Goal: Task Accomplishment & Management: Manage account settings

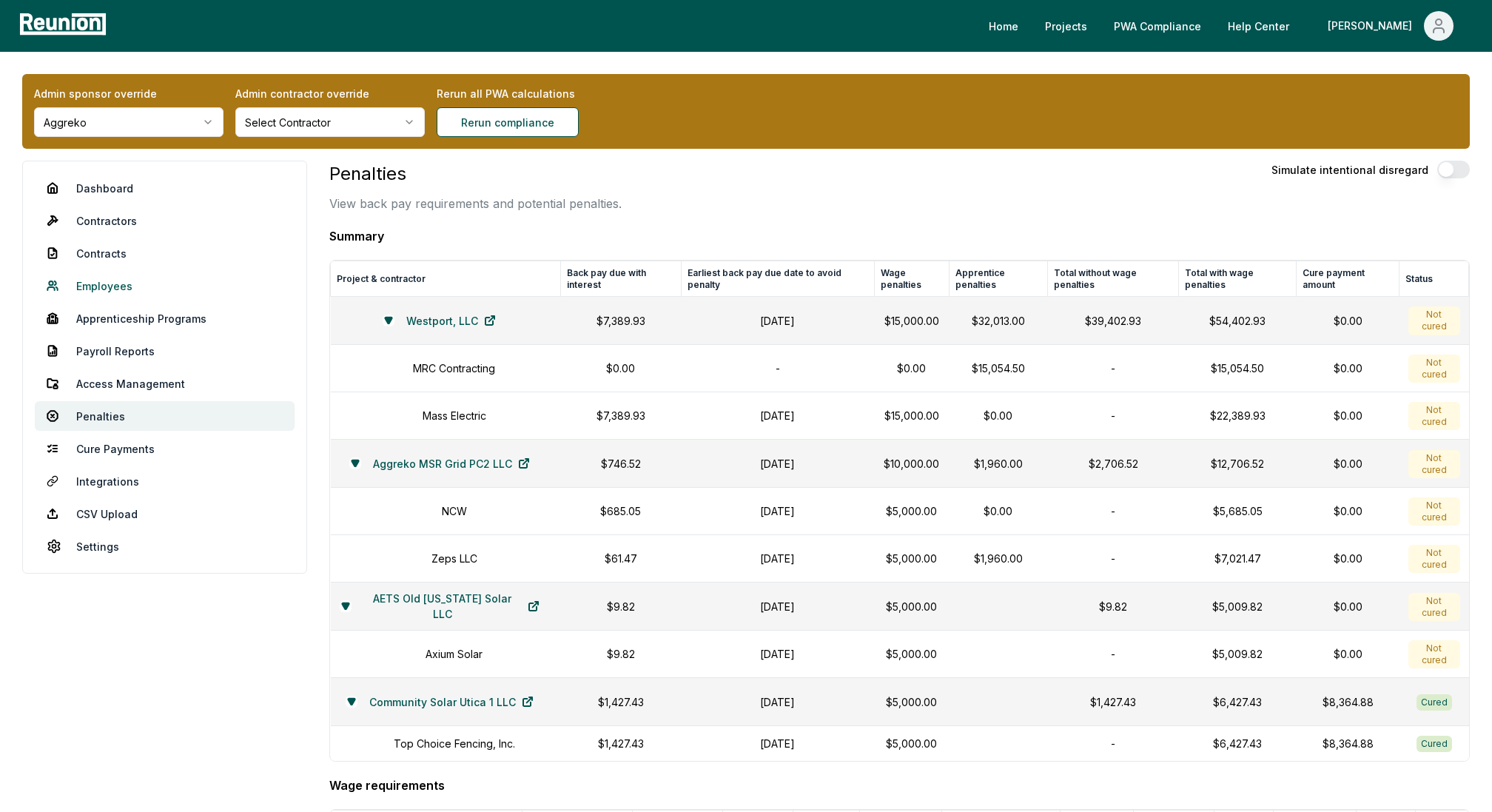
click at [100, 284] on link "Employees" at bounding box center [164, 285] width 260 height 30
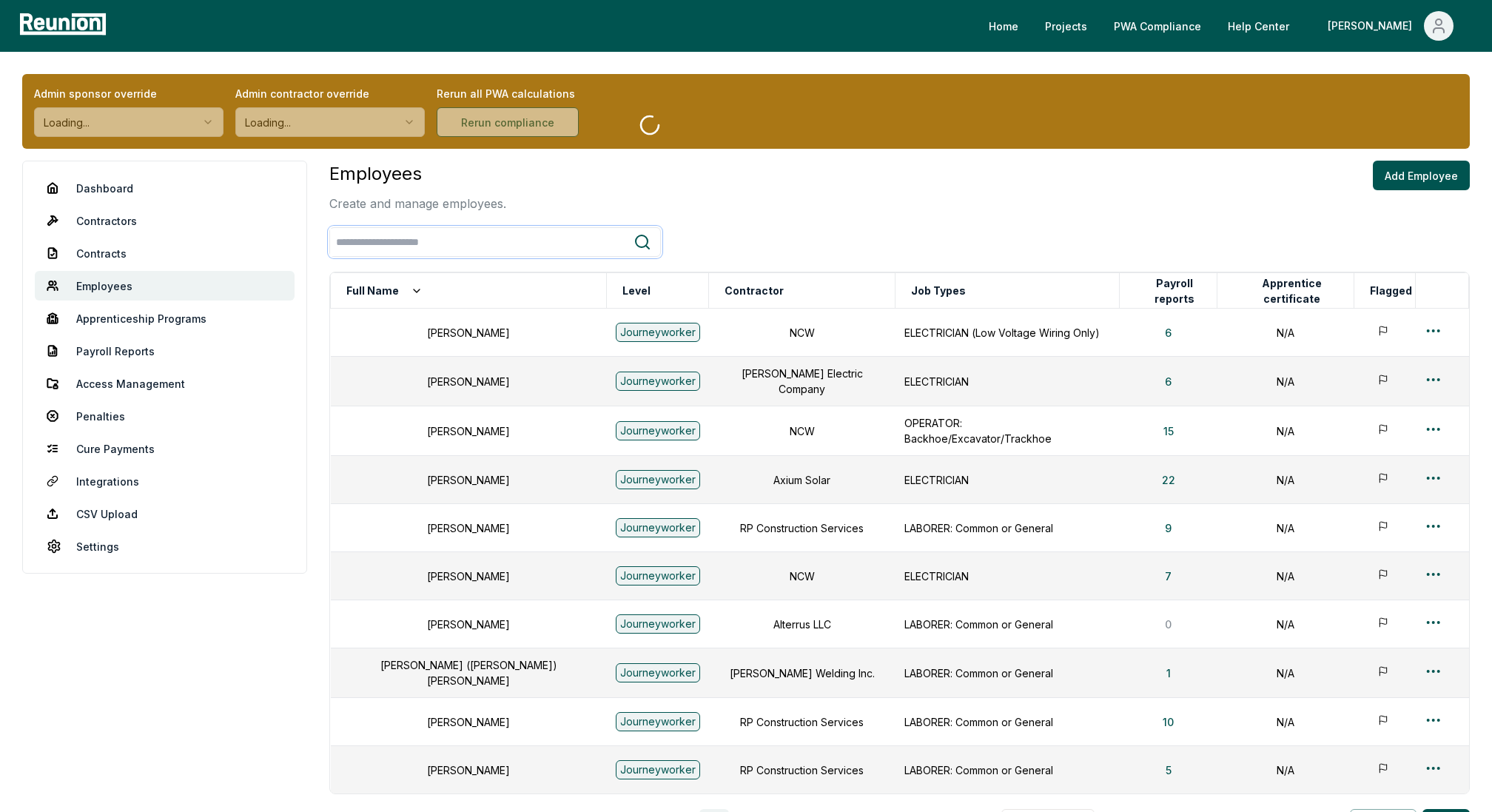
click at [390, 244] on input "search" at bounding box center [482, 242] width 303 height 28
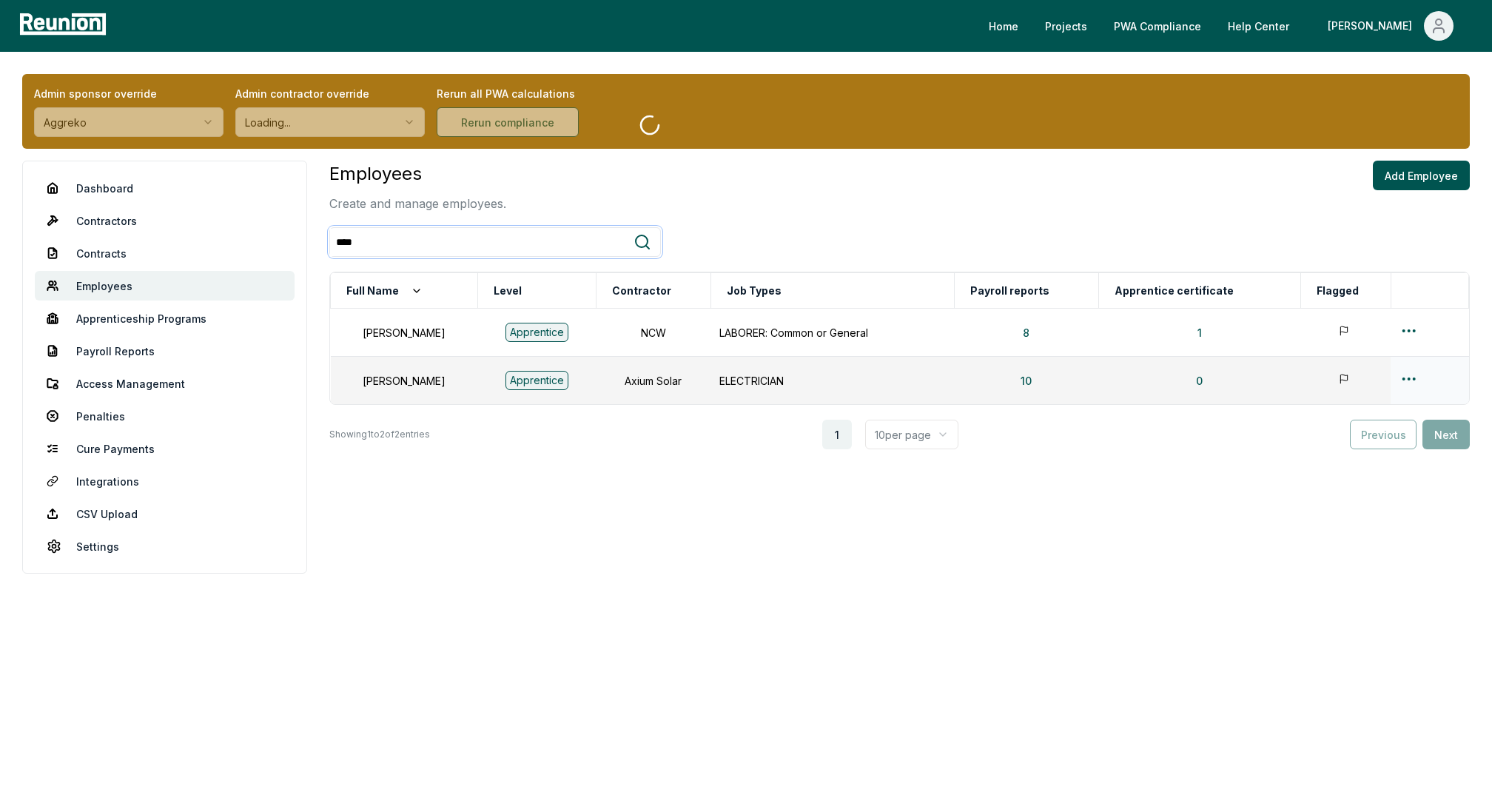
type input "****"
click at [1416, 373] on html "Please visit us on your desktop We're working on making our marketplace mobile-…" at bounding box center [746, 406] width 1492 height 812
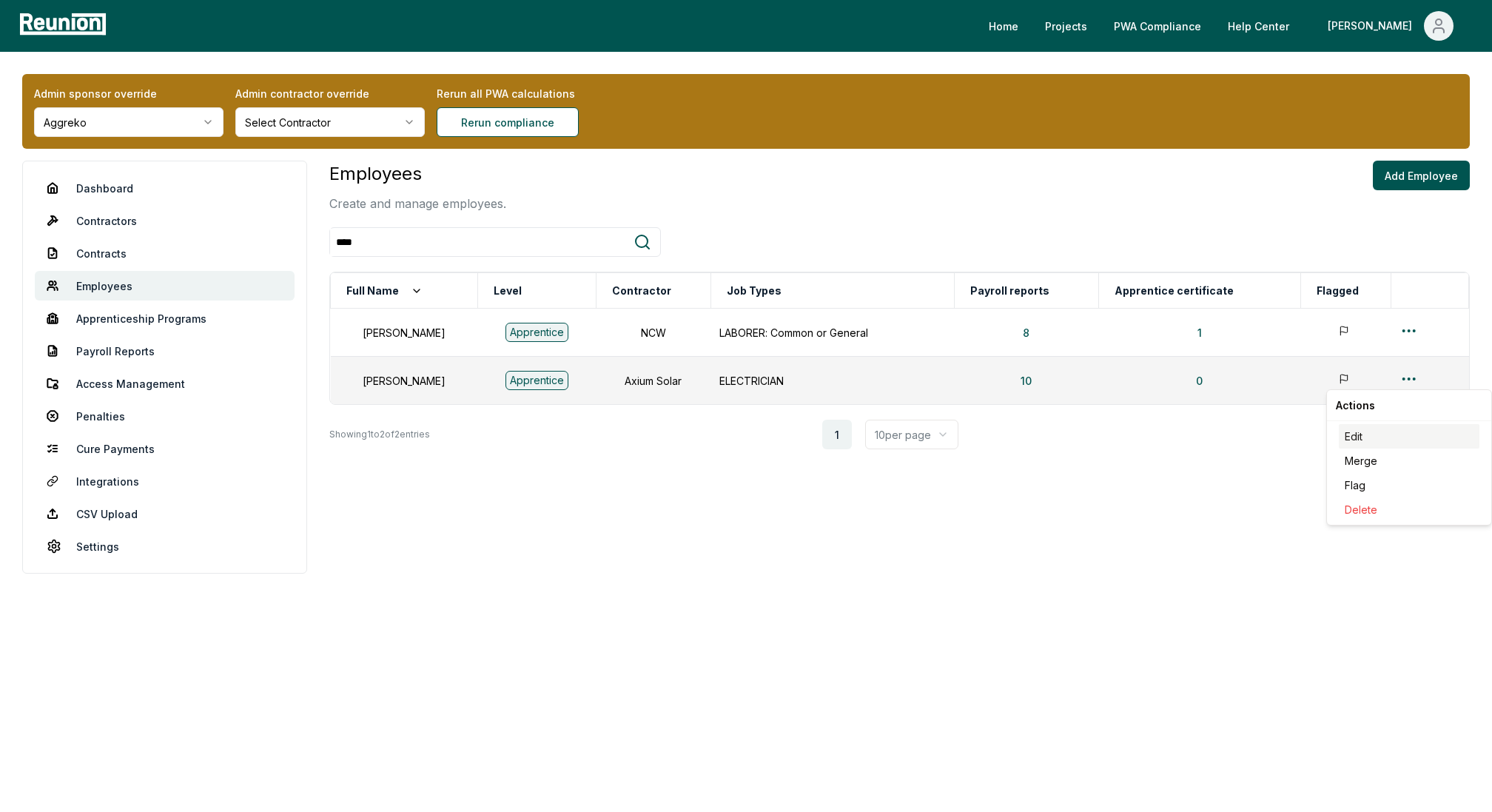
click at [1367, 427] on div "Edit" at bounding box center [1408, 436] width 140 height 24
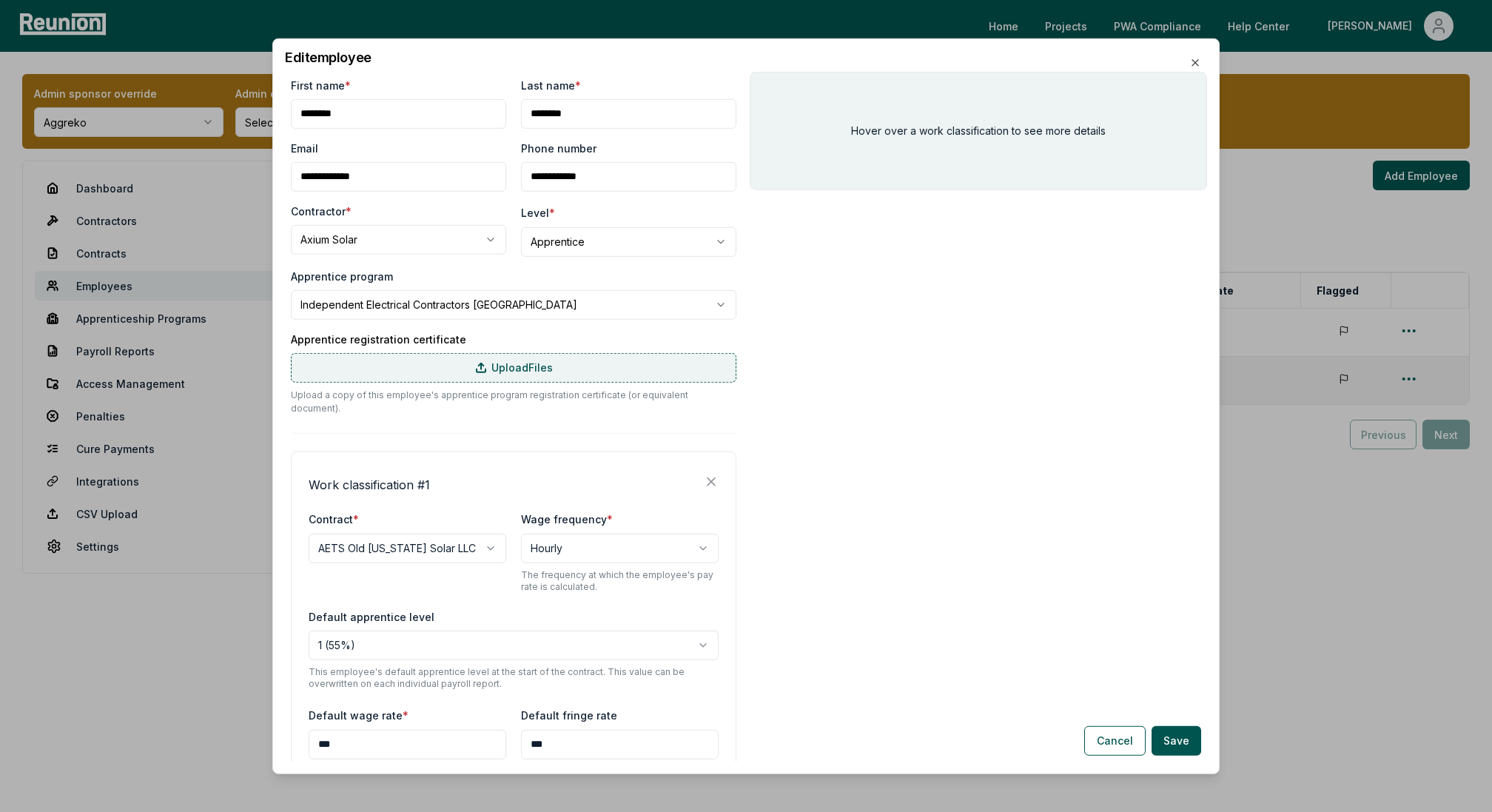
click at [460, 370] on label "Upload Files" at bounding box center [514, 367] width 445 height 30
click at [0, 0] on input "Upload Files" at bounding box center [0, 0] width 0 height 0
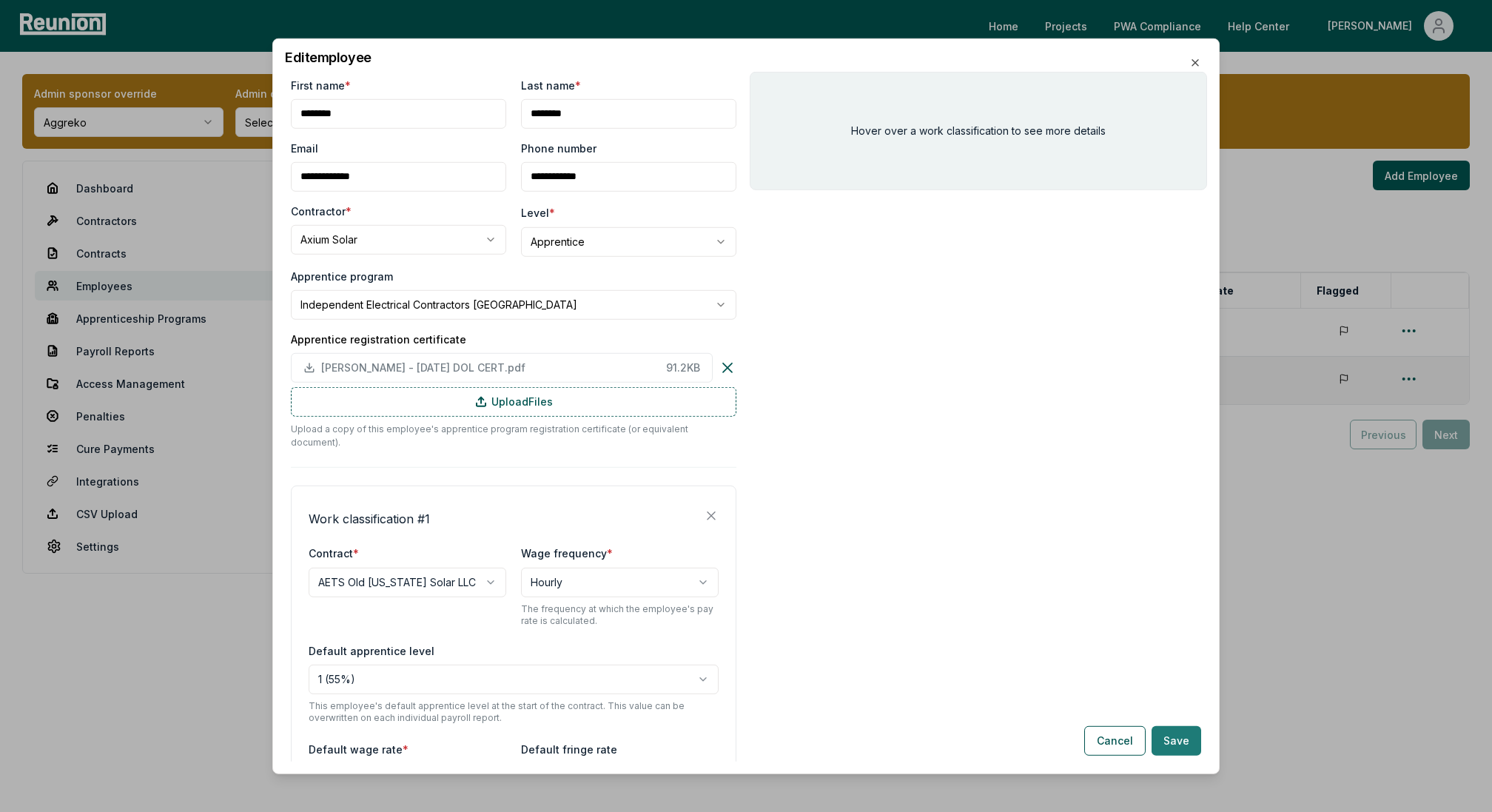
click at [1182, 740] on button "Save" at bounding box center [1176, 740] width 50 height 30
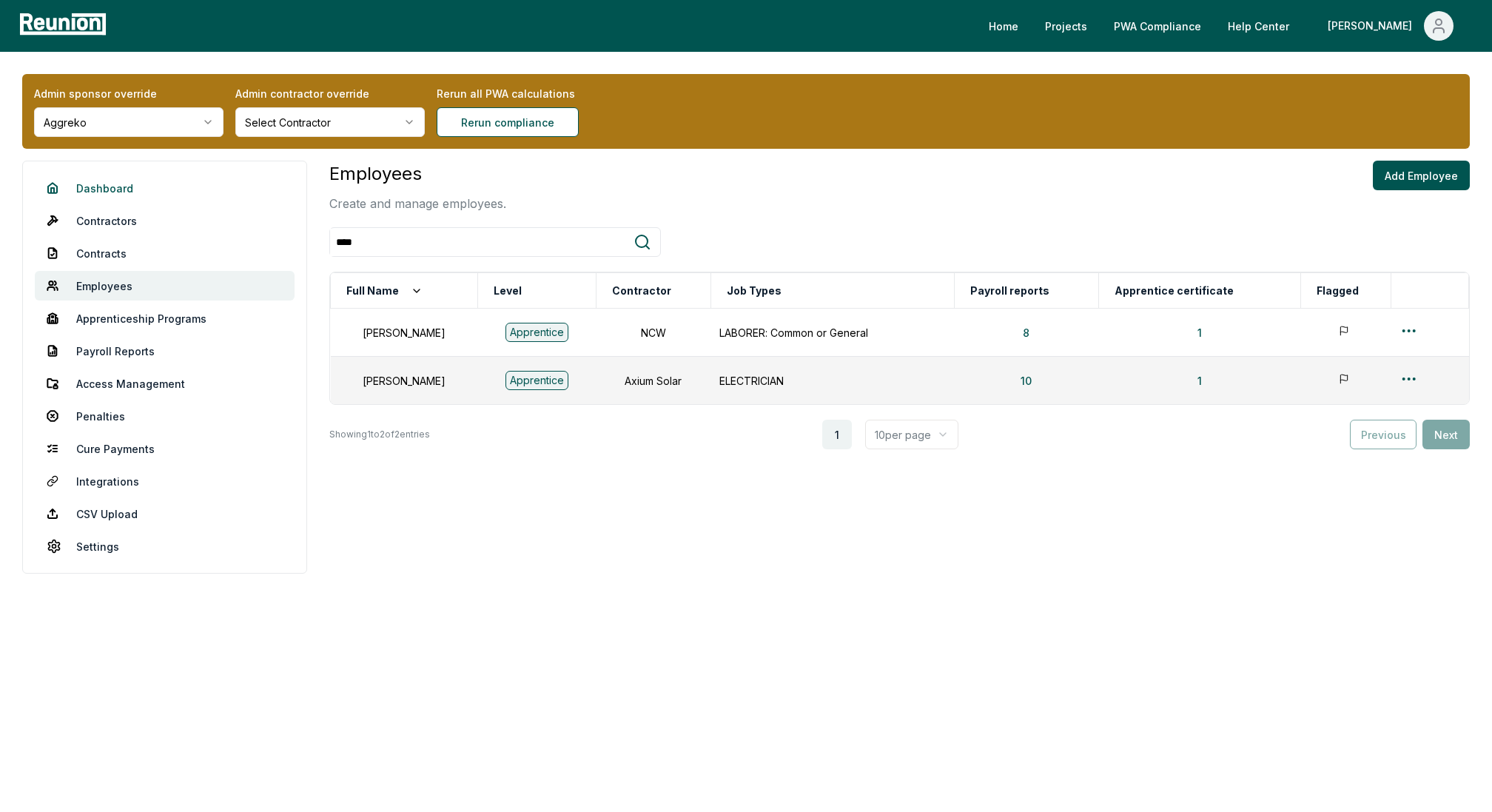
click at [99, 185] on link "Dashboard" at bounding box center [164, 187] width 260 height 30
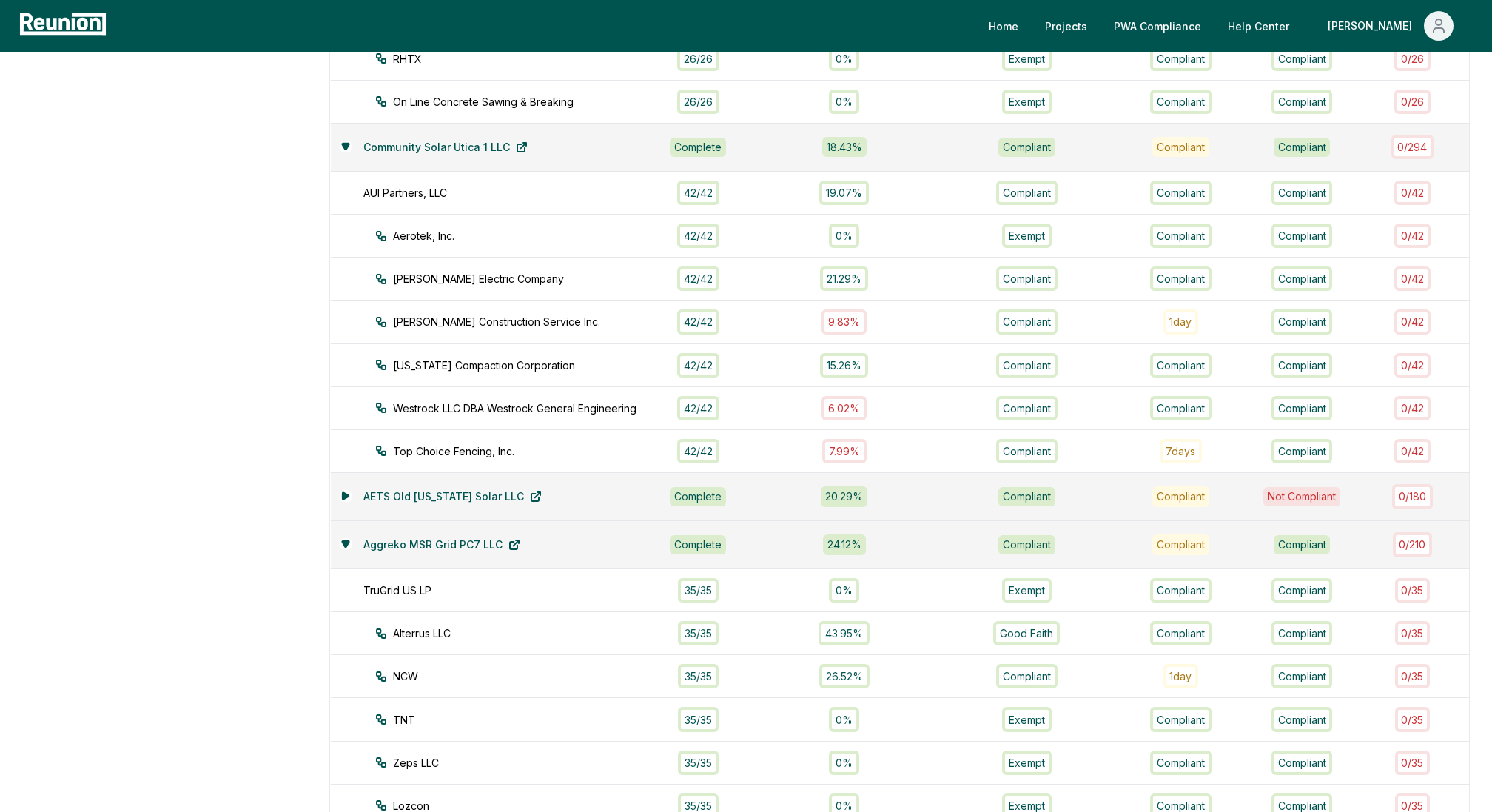
scroll to position [789, 0]
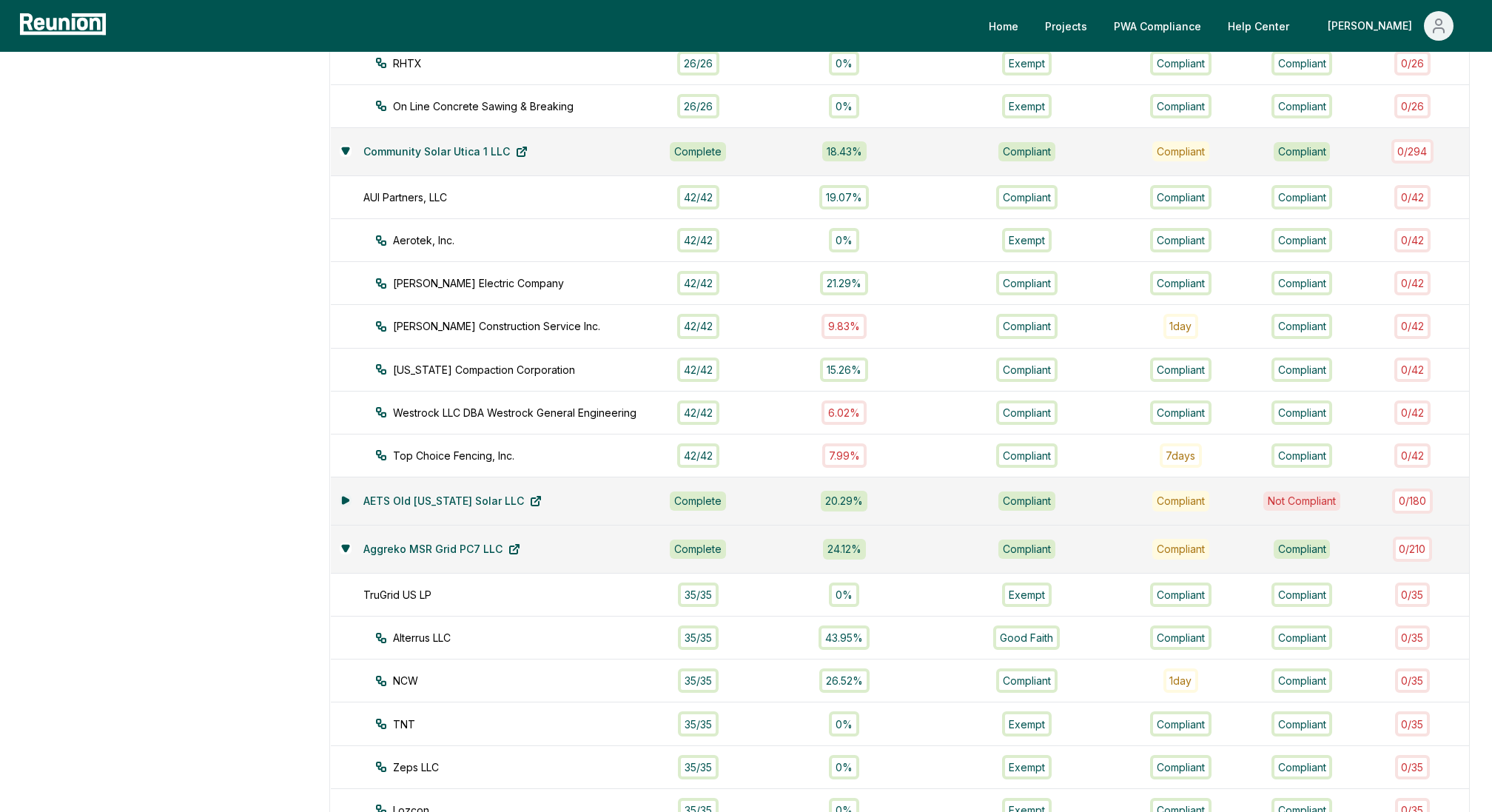
click at [340, 494] on button at bounding box center [346, 500] width 12 height 12
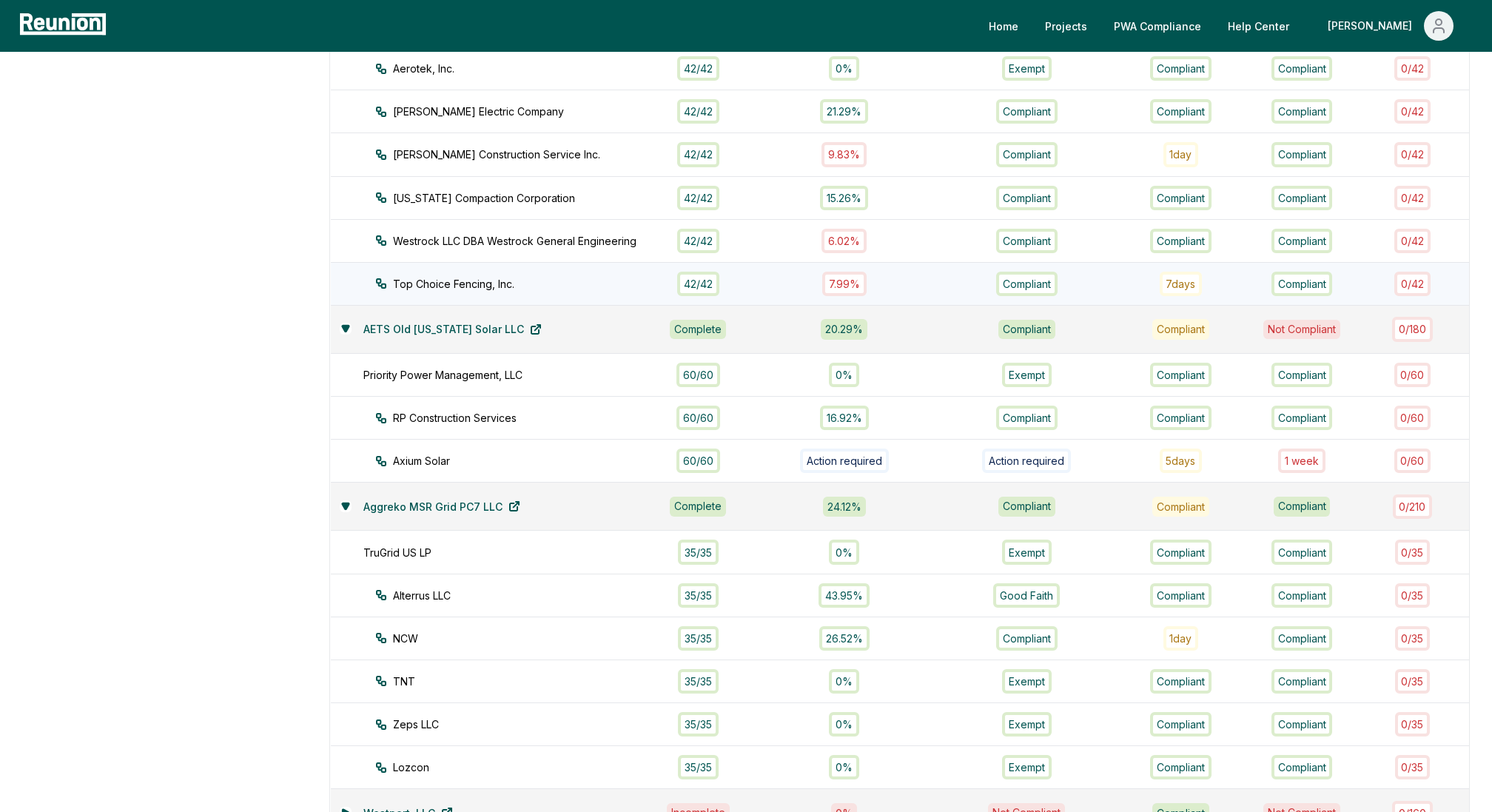
scroll to position [980, 0]
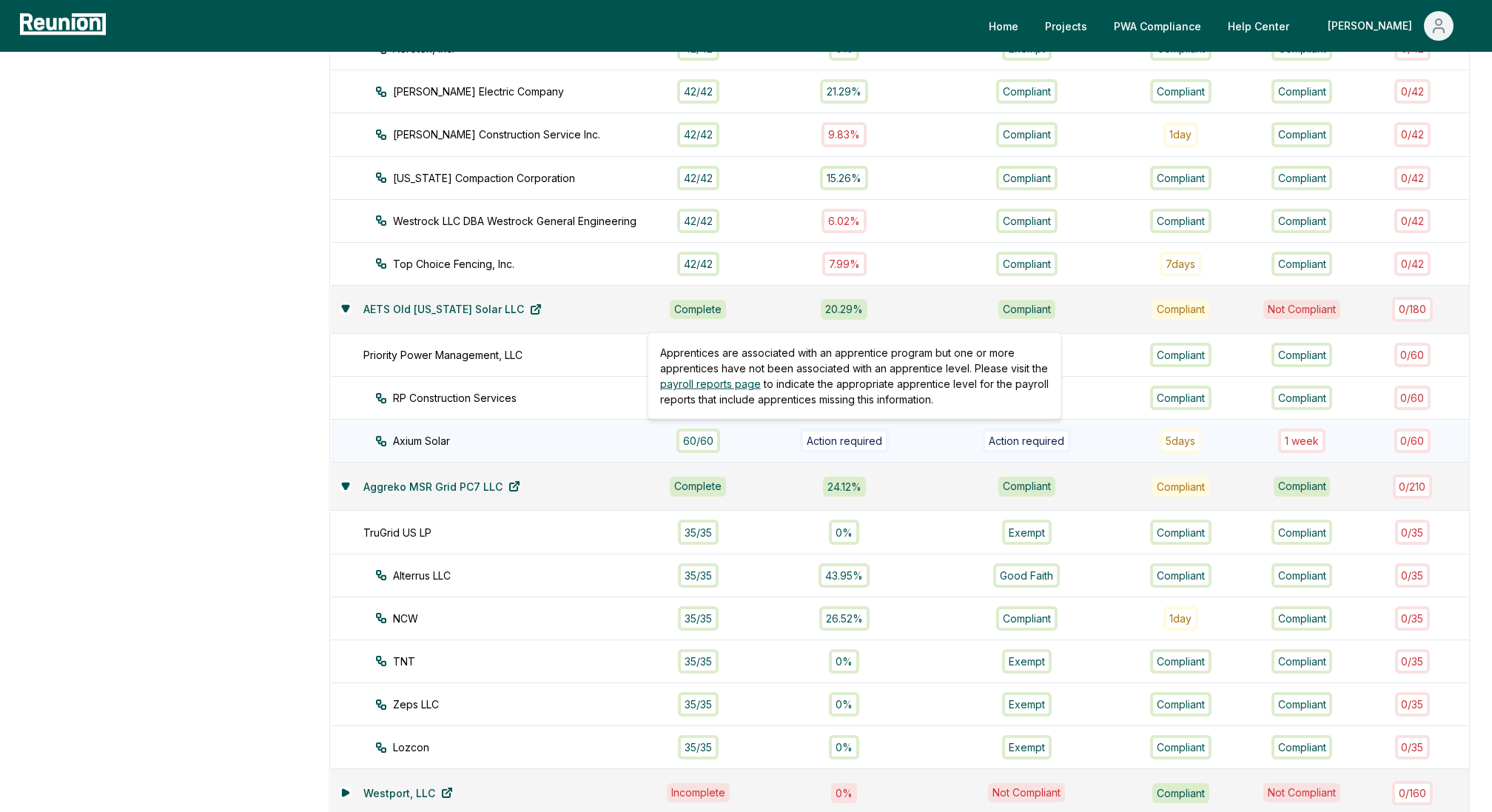
click at [826, 434] on div "Action required" at bounding box center [844, 440] width 89 height 24
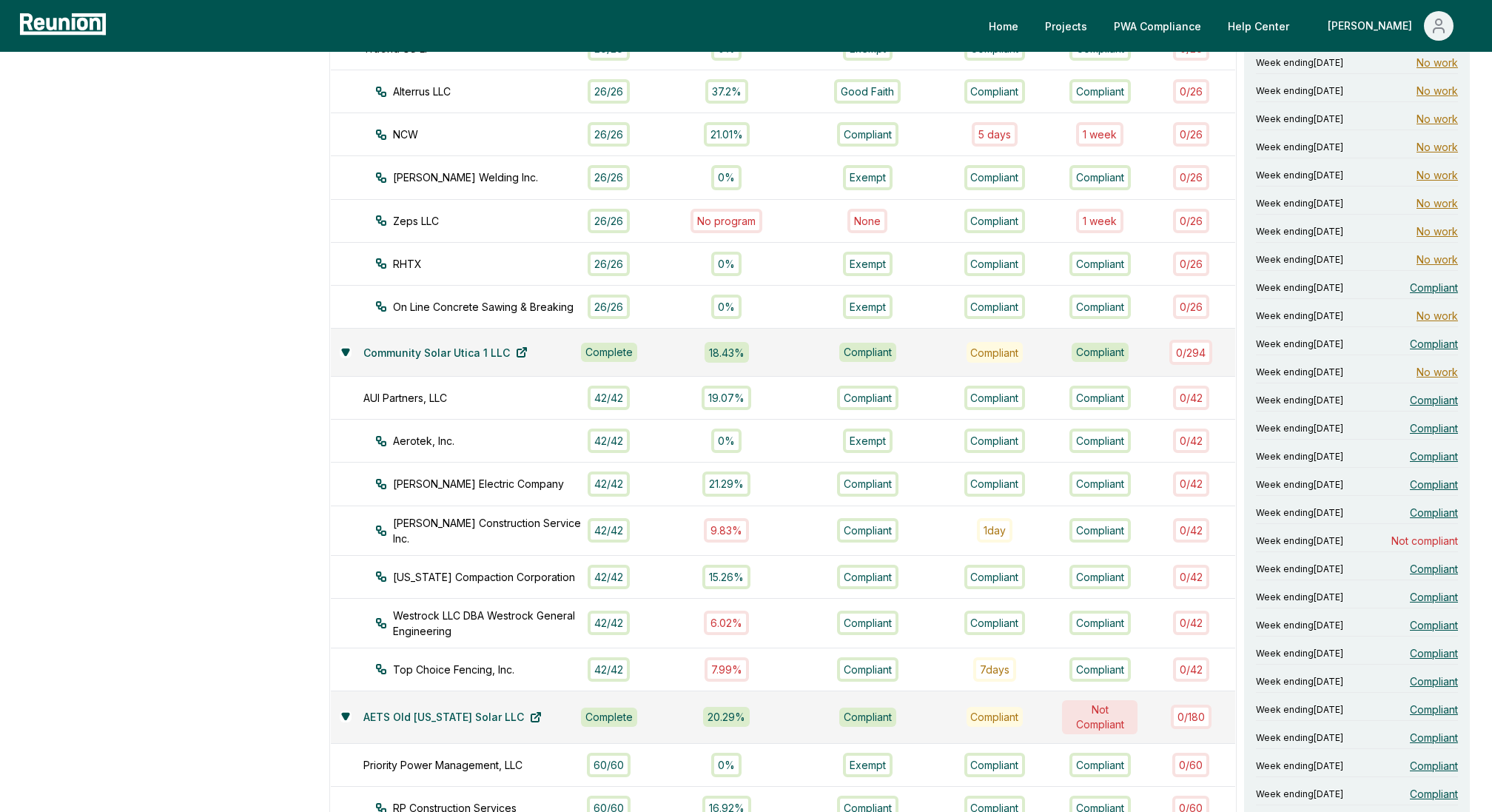
scroll to position [586, 0]
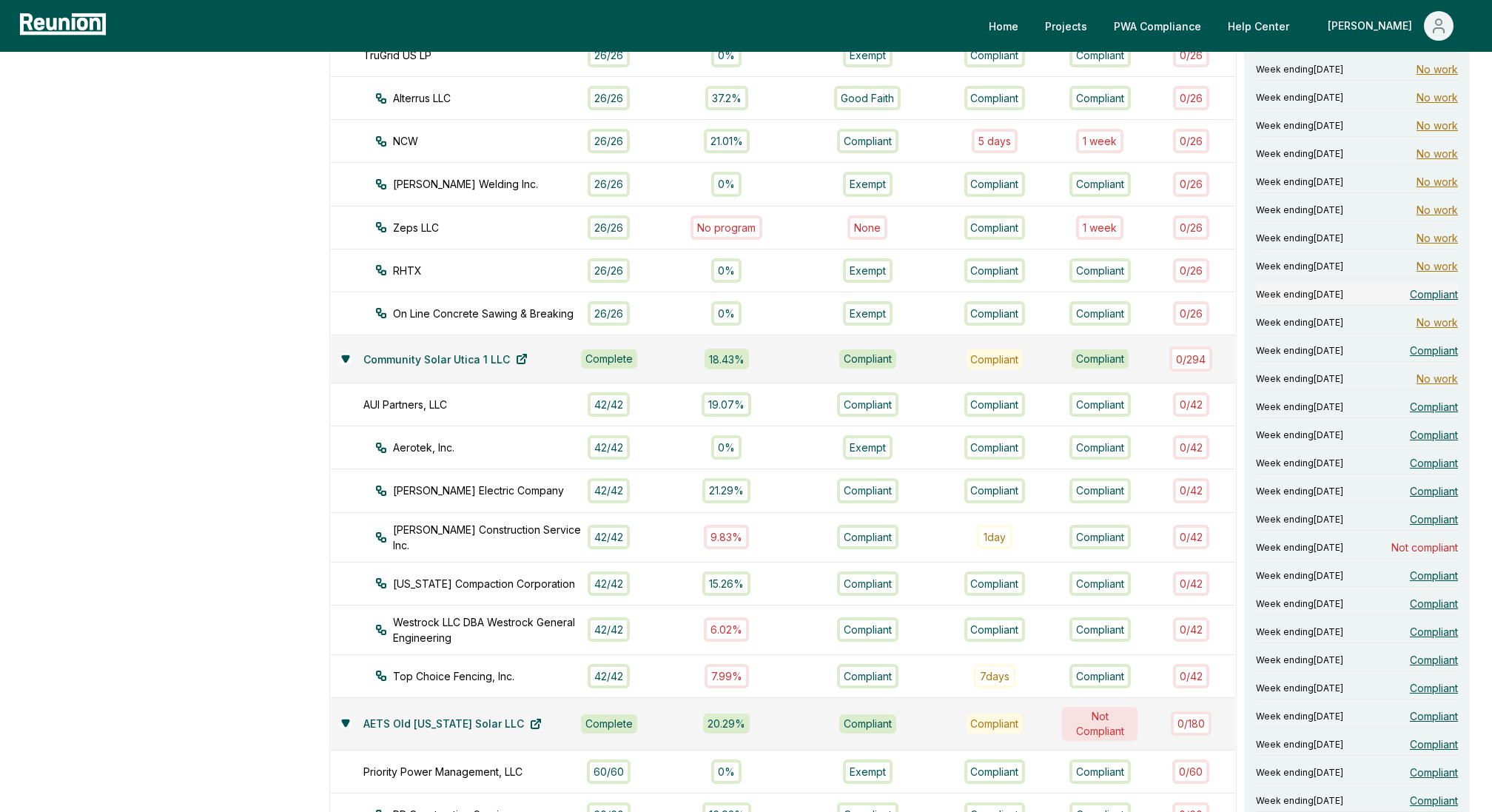
click at [1439, 286] on span "Compliant" at bounding box center [1433, 294] width 48 height 15
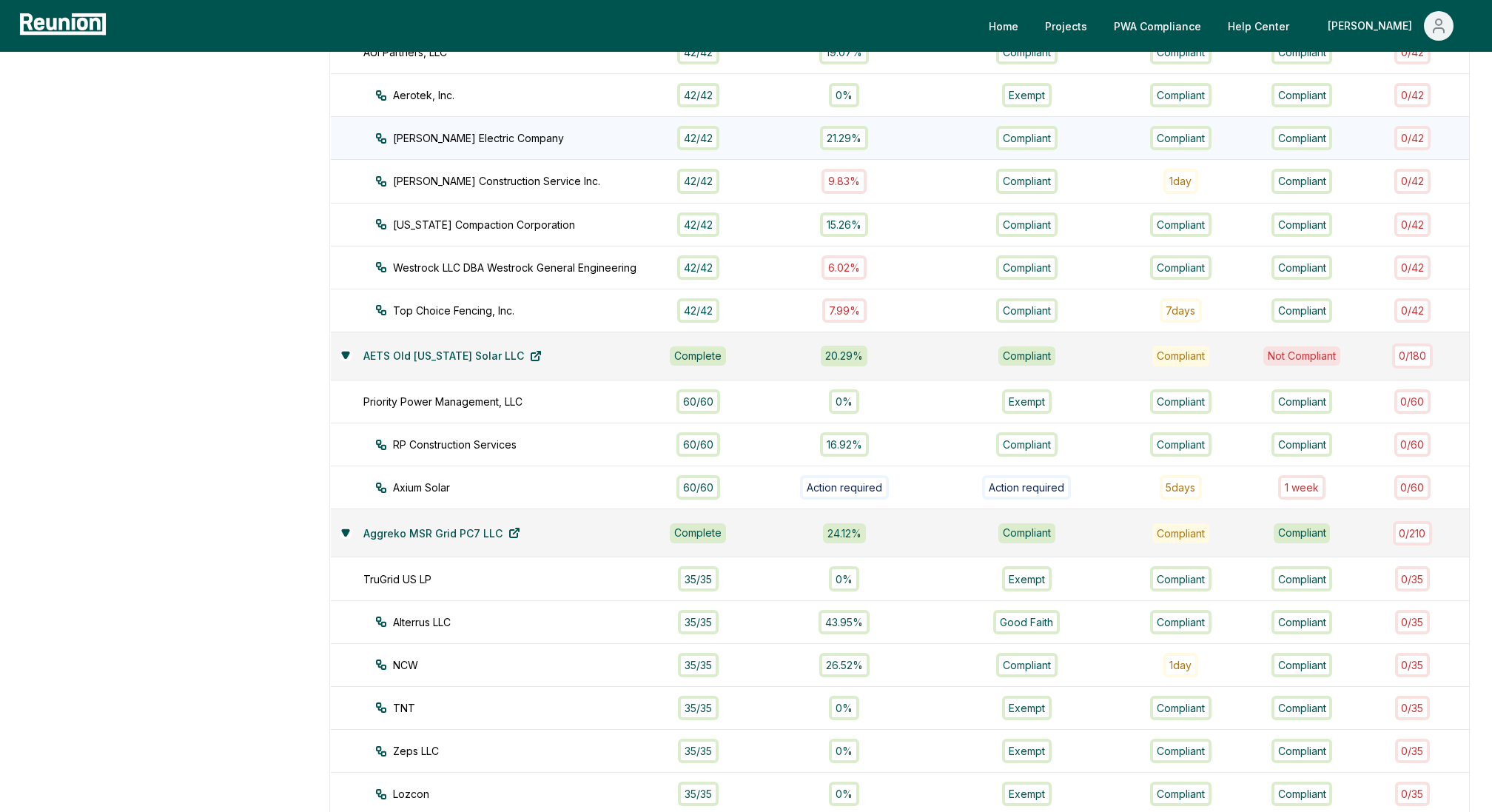
scroll to position [989, 0]
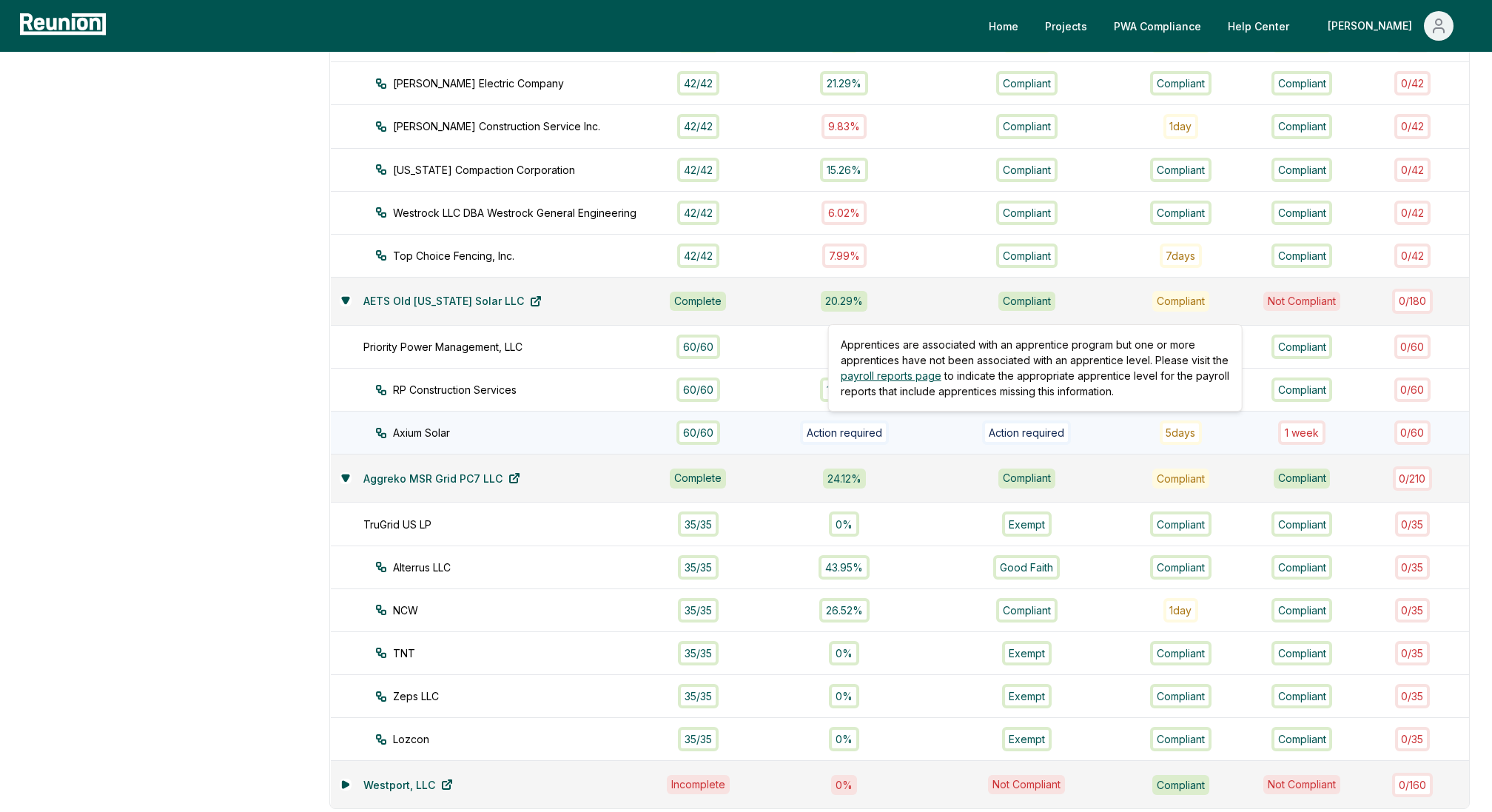
click at [876, 373] on link "payroll reports page" at bounding box center [891, 375] width 101 height 12
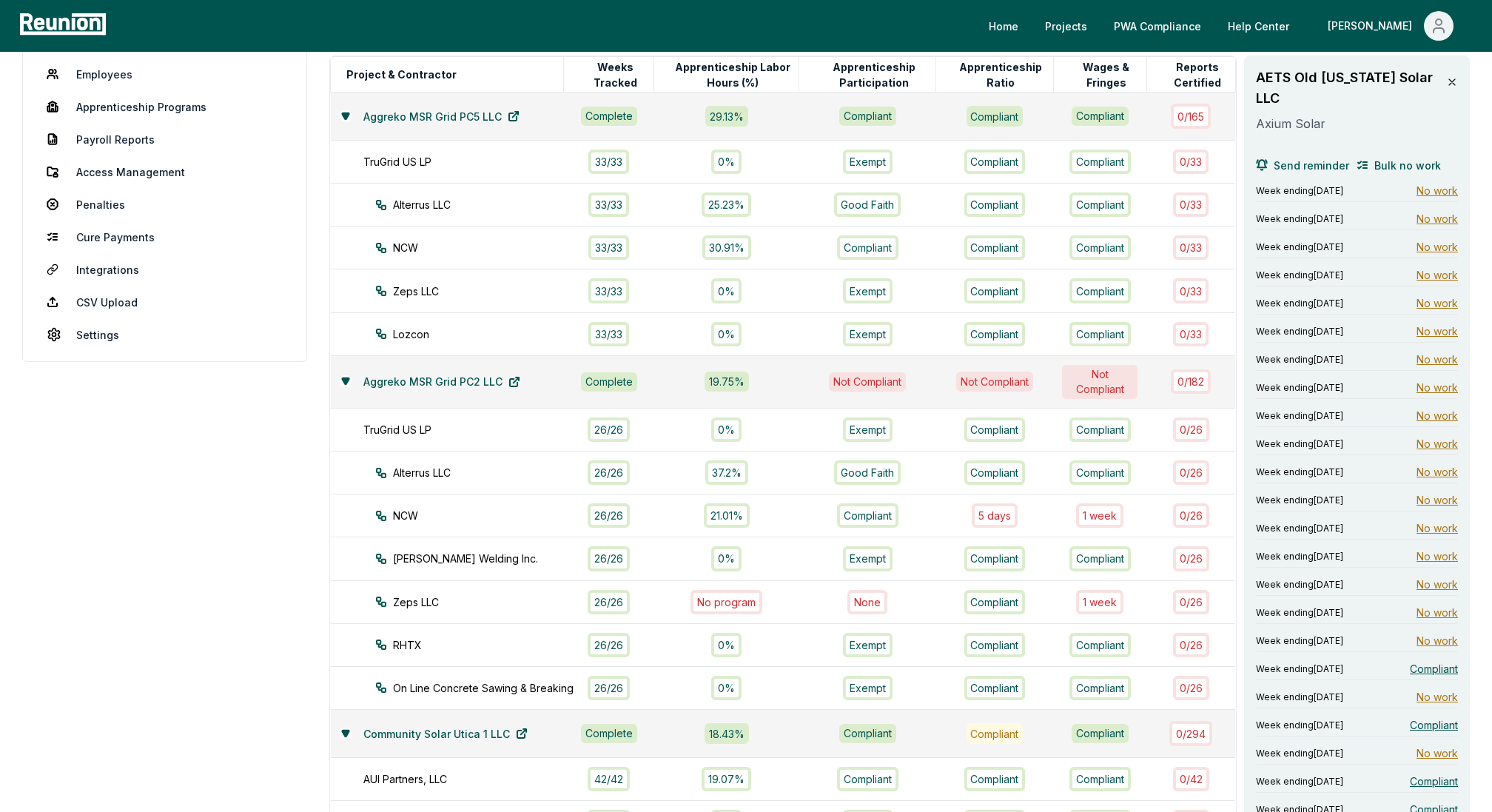
scroll to position [0, 0]
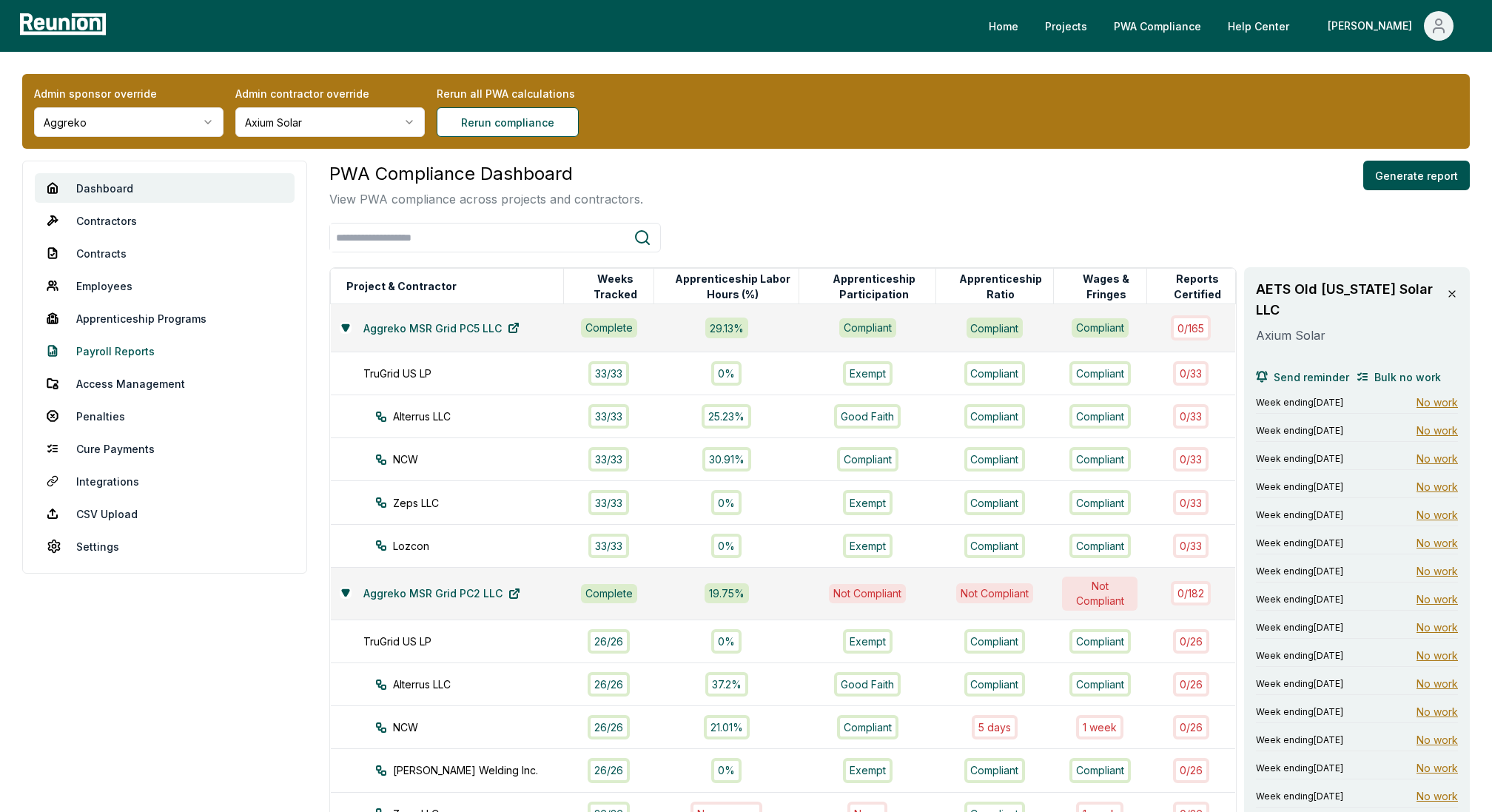
click at [120, 347] on link "Payroll Reports" at bounding box center [164, 350] width 260 height 30
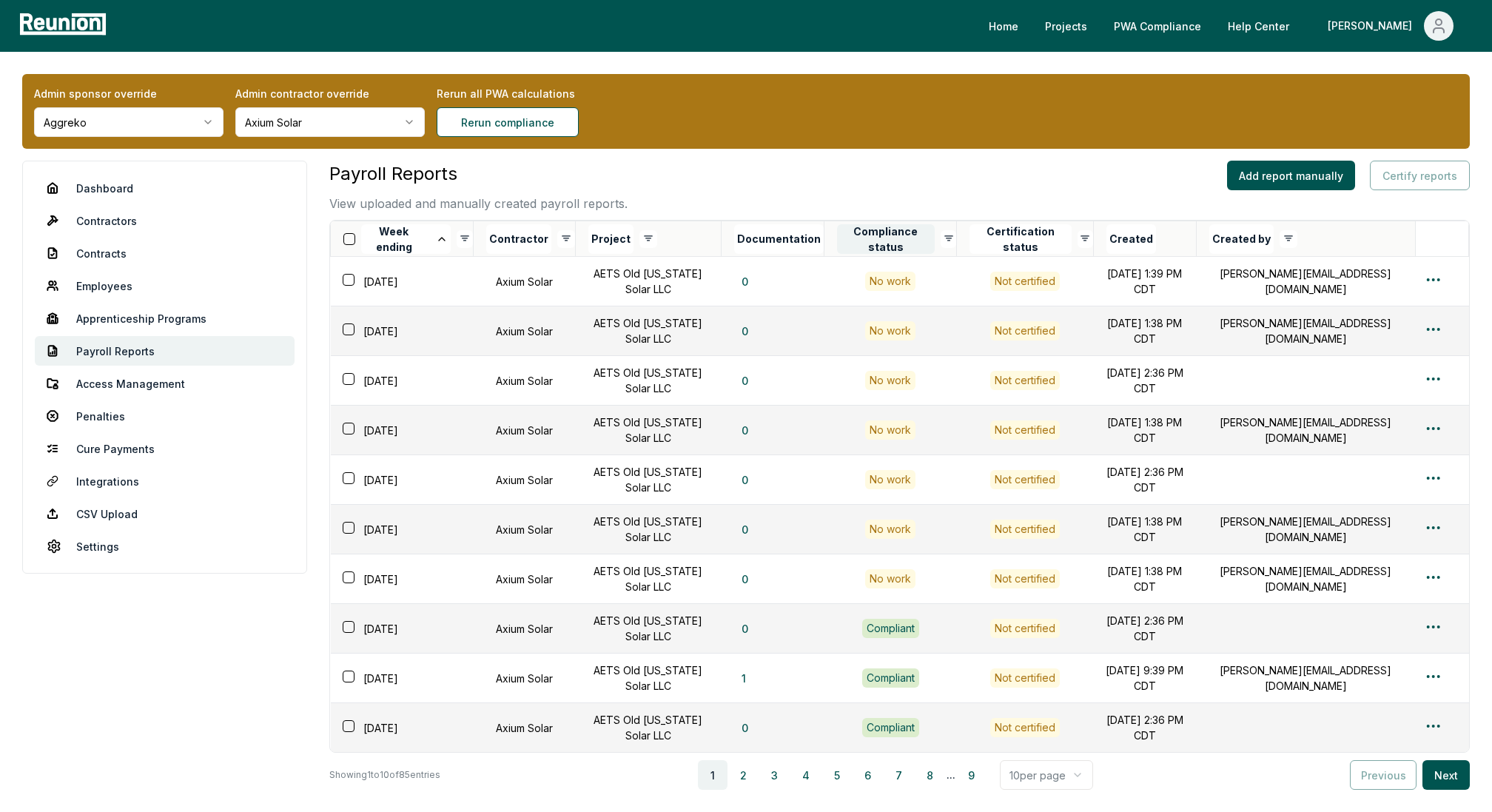
click at [883, 235] on button "Compliance status" at bounding box center [886, 239] width 98 height 30
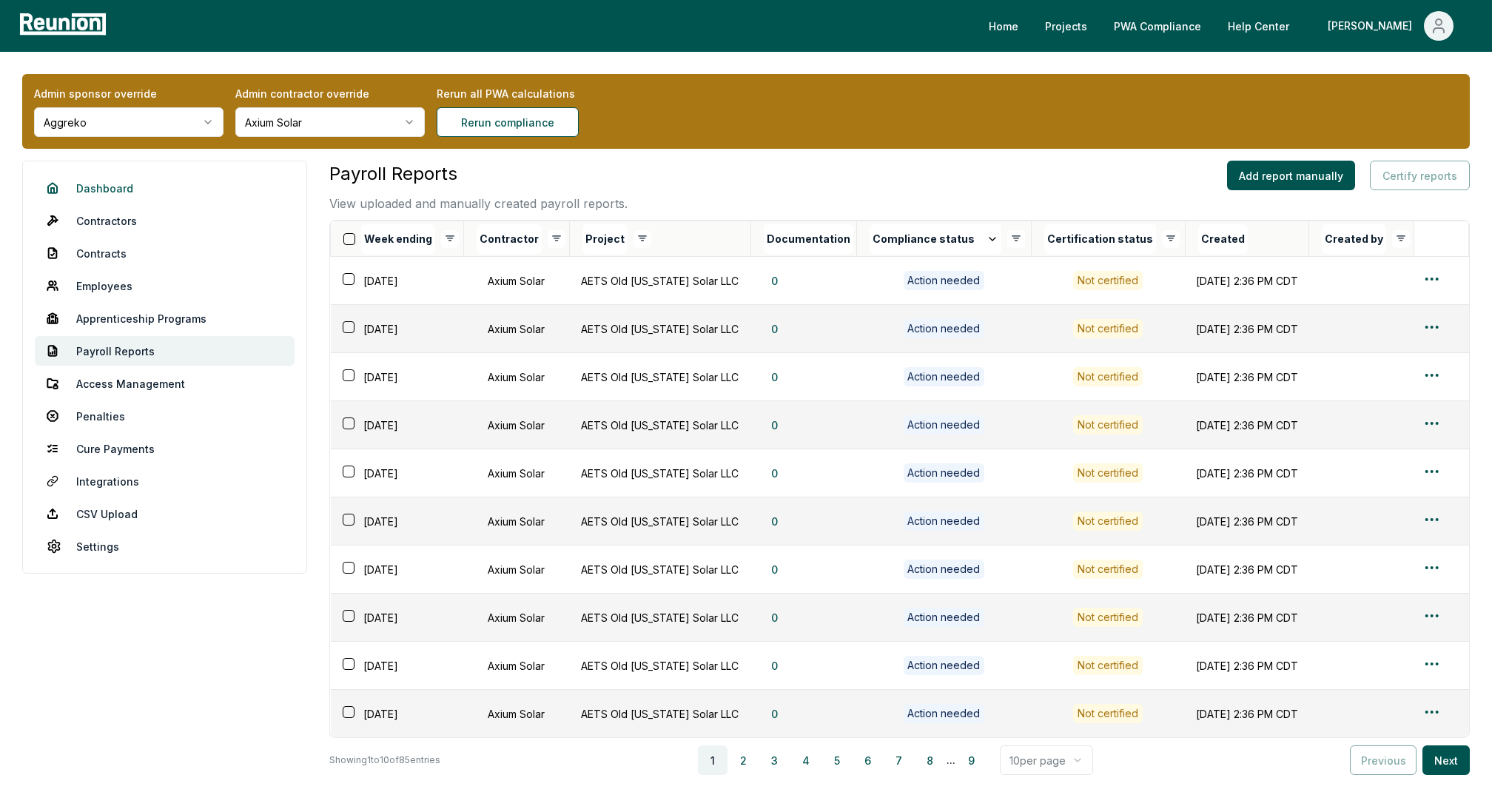
click at [89, 187] on link "Dashboard" at bounding box center [164, 187] width 260 height 30
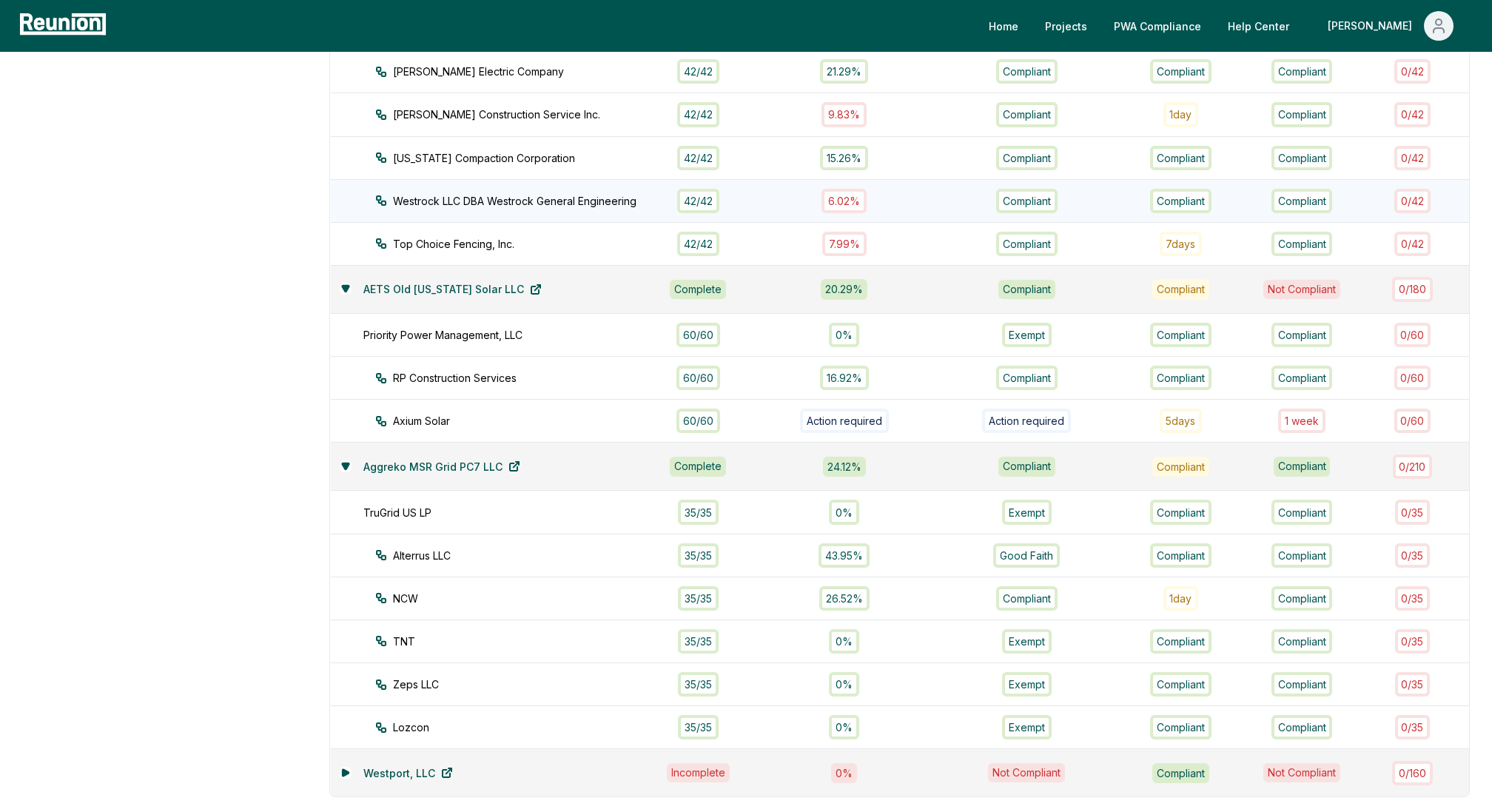
scroll to position [1001, 0]
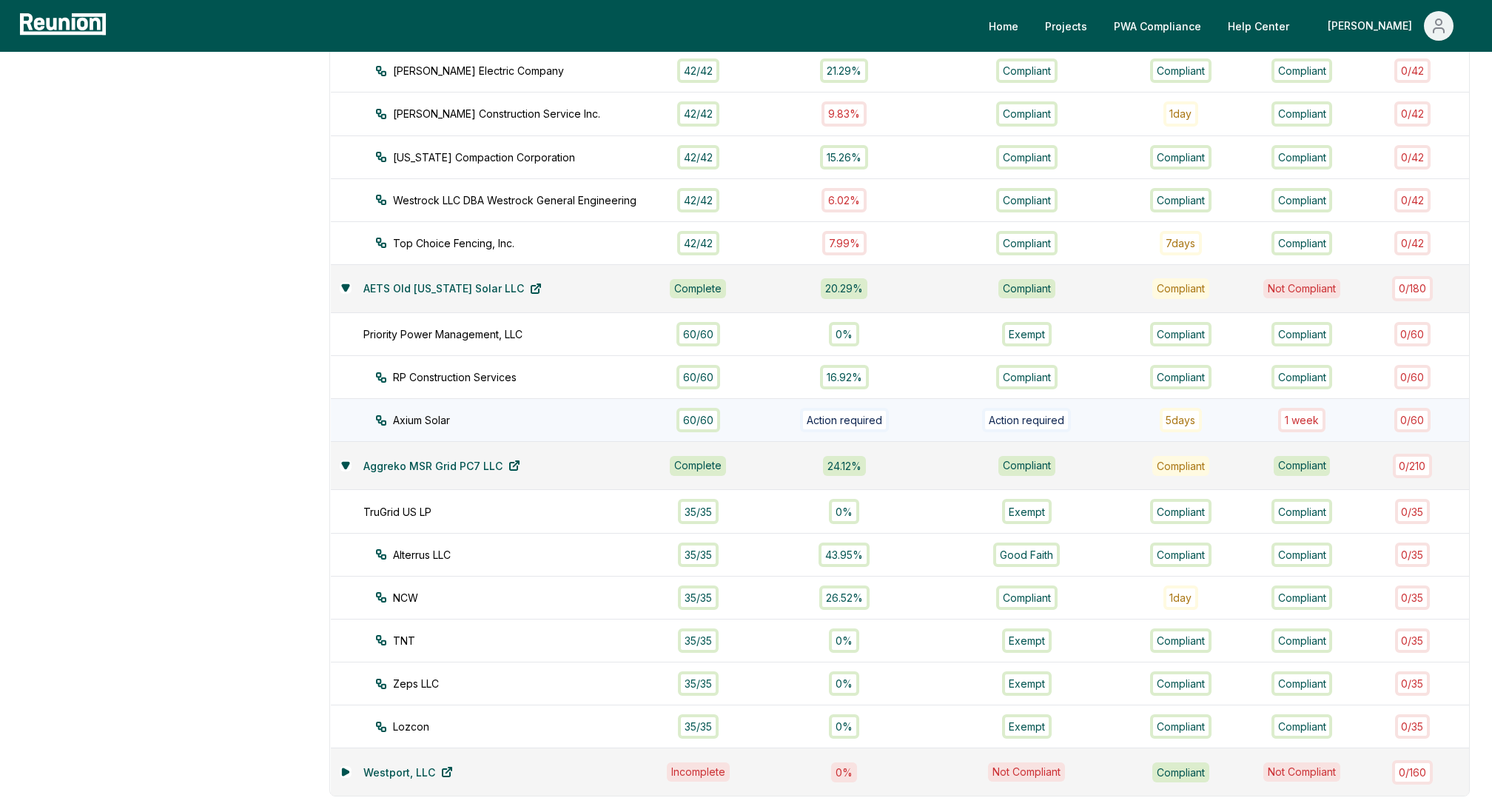
click at [1305, 412] on div "1 week" at bounding box center [1301, 419] width 47 height 24
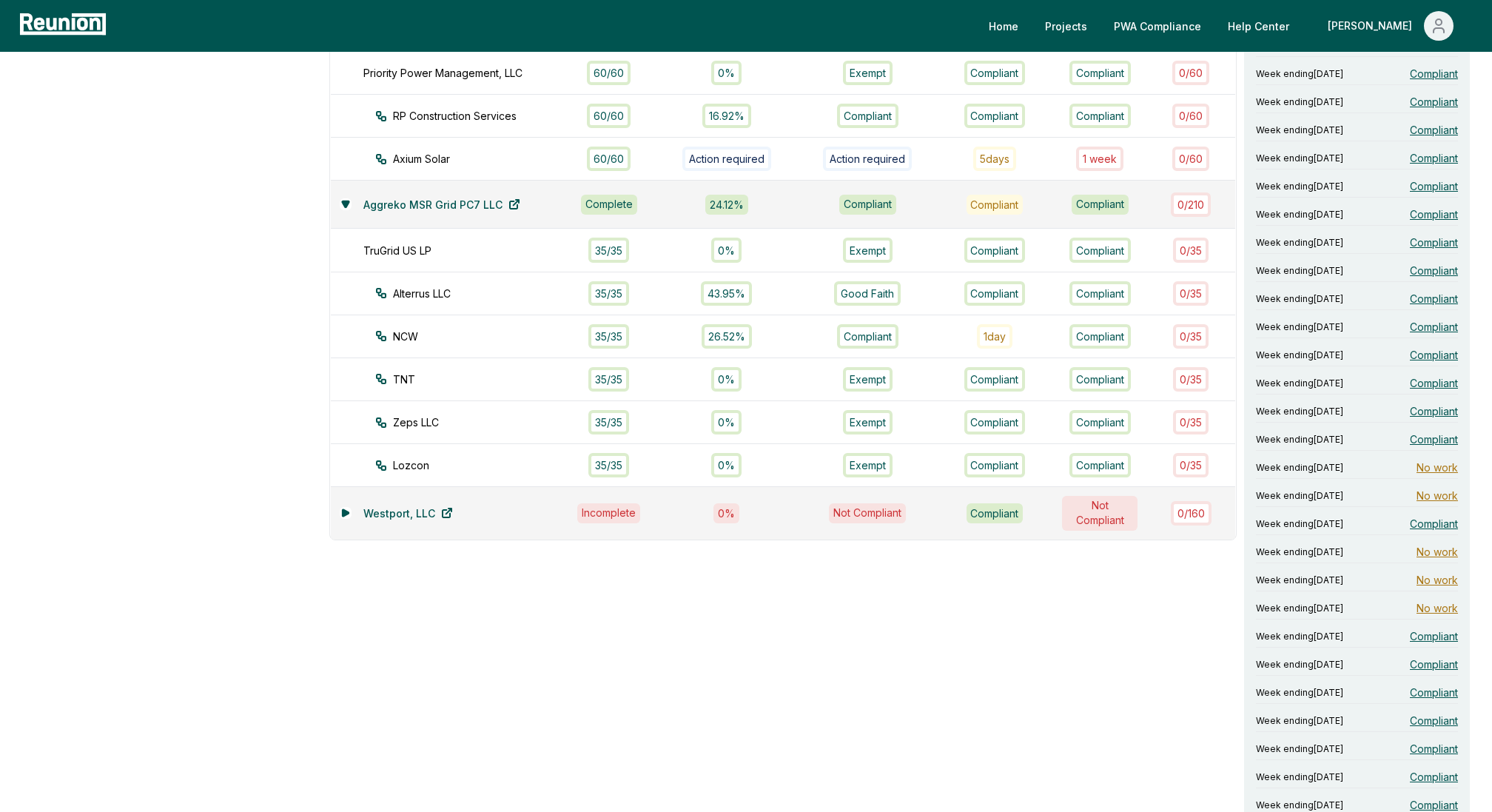
scroll to position [943, 0]
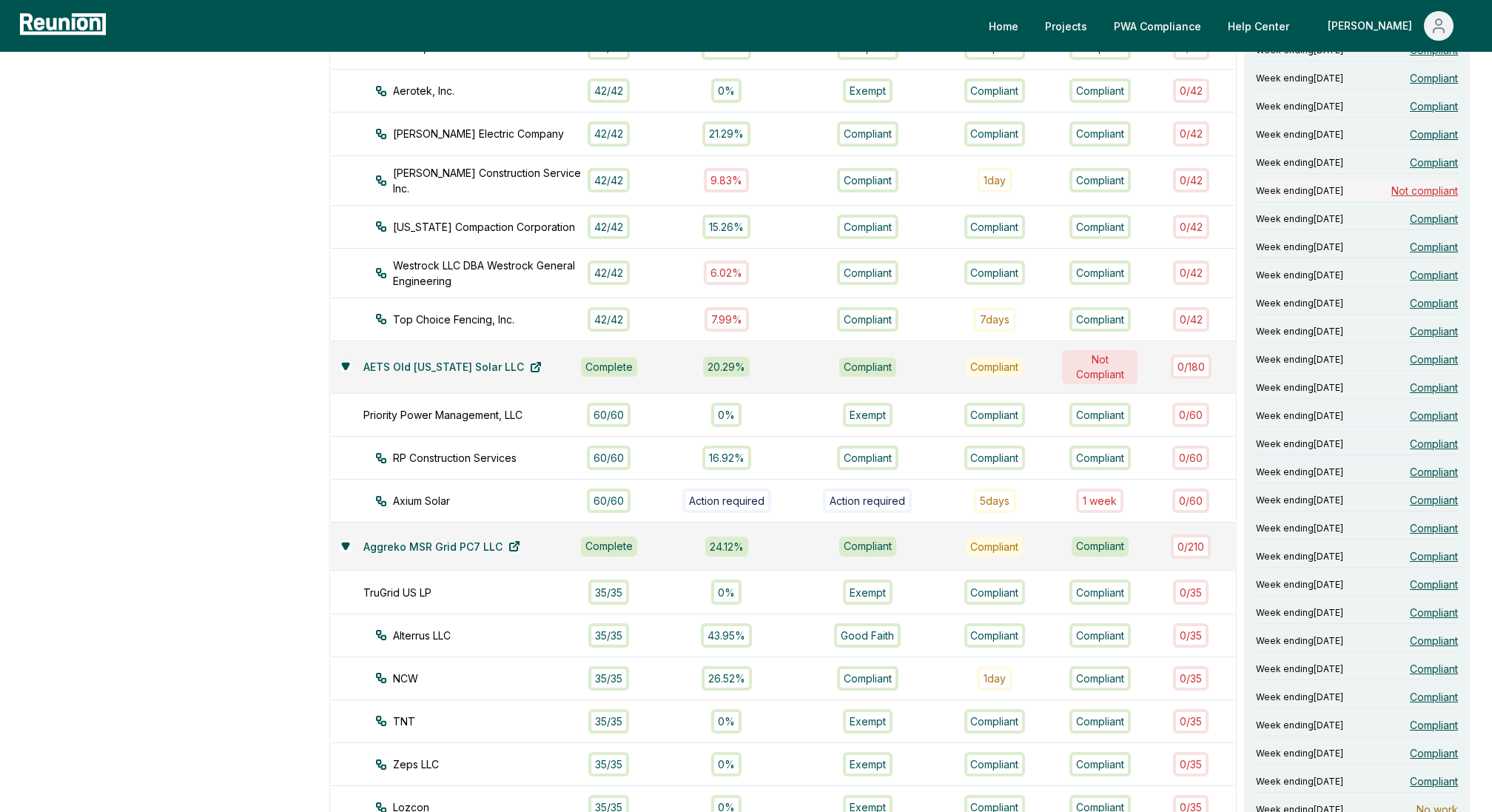
click at [1414, 182] on span "Not compliant" at bounding box center [1424, 190] width 66 height 15
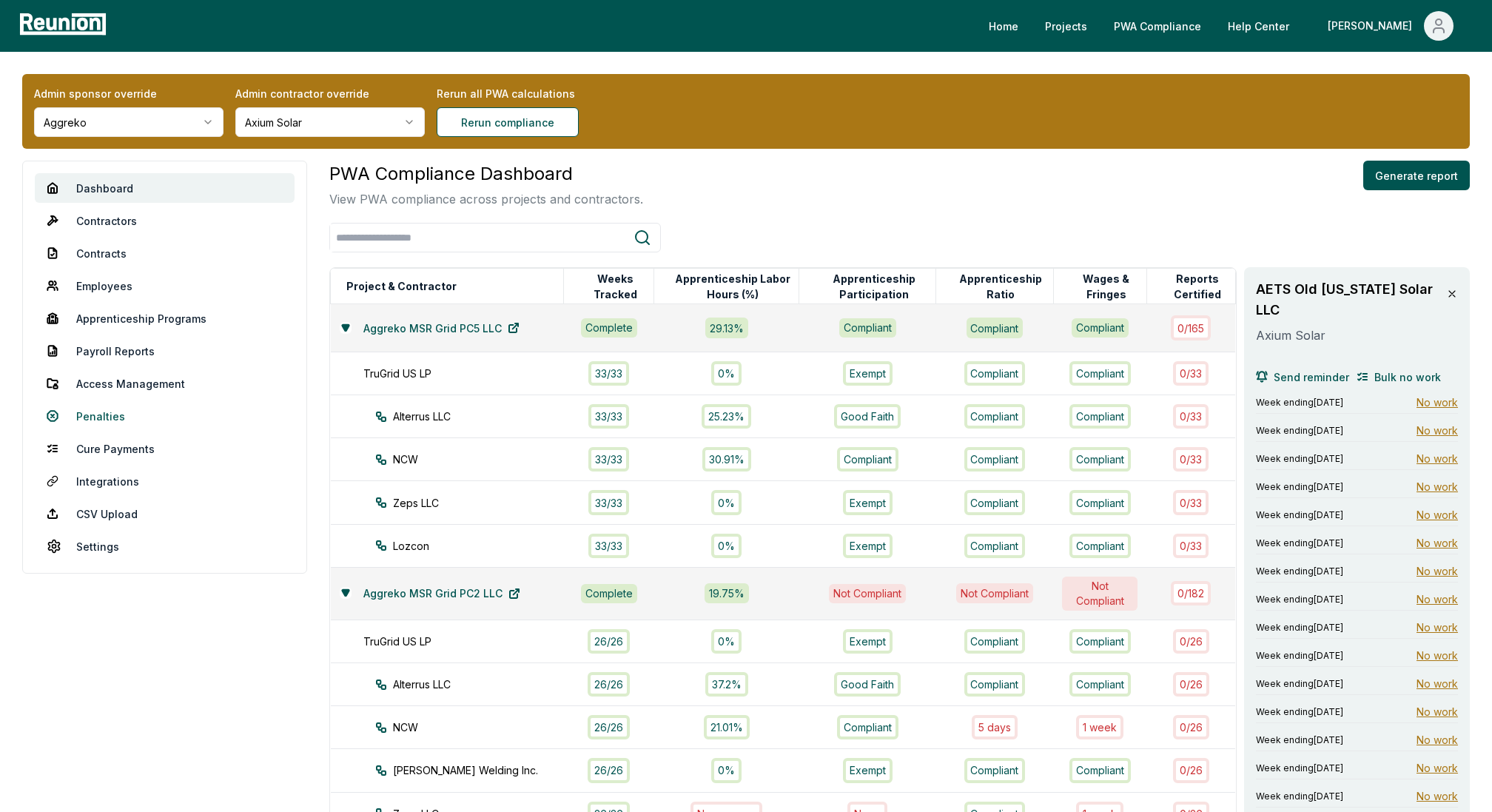
click at [102, 413] on link "Penalties" at bounding box center [164, 416] width 260 height 30
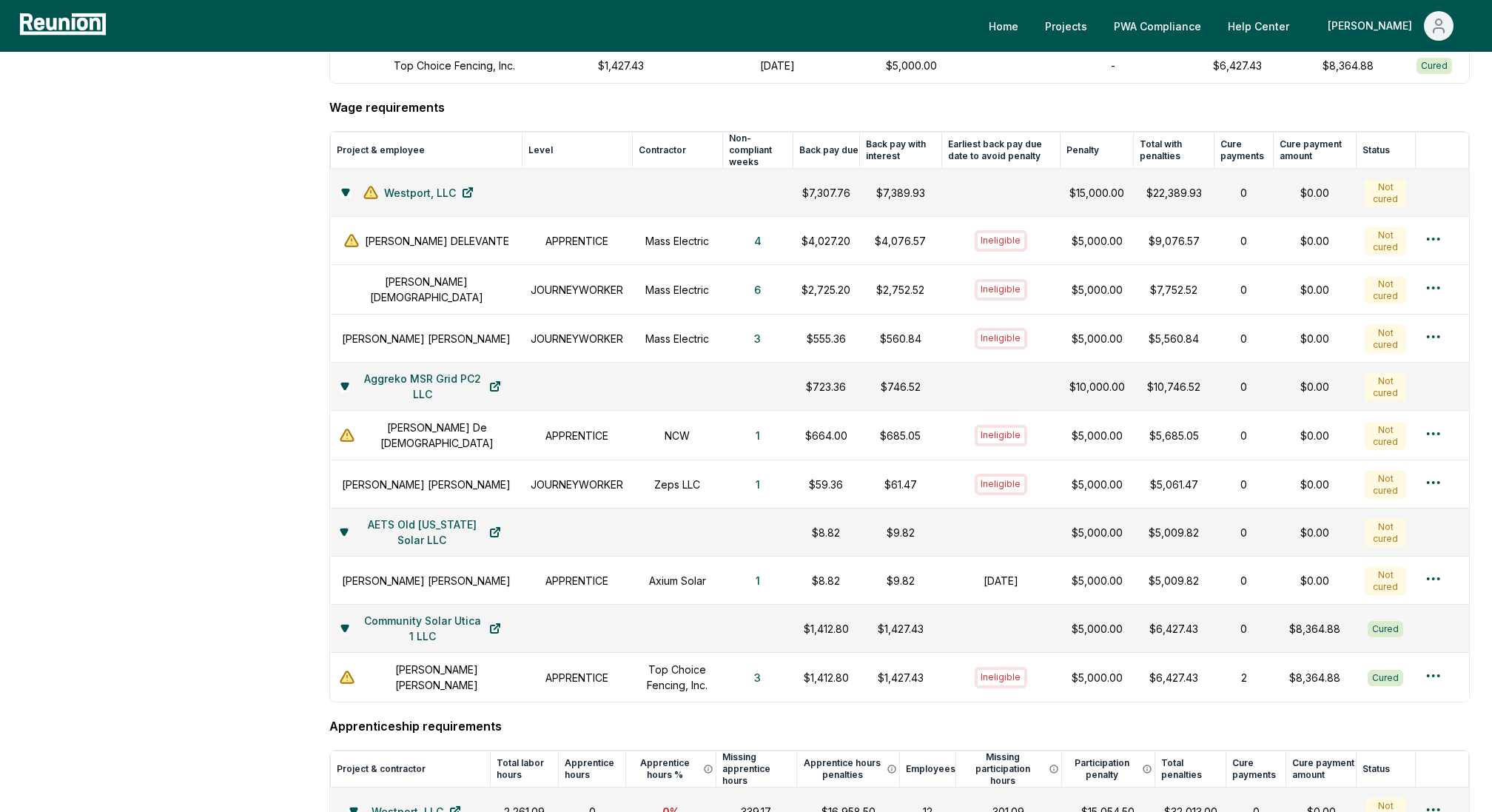
scroll to position [680, 0]
click at [1432, 411] on html "Please visit us on your desktop We're working on making our marketplace mobile-…" at bounding box center [746, 354] width 1492 height 2068
click at [1383, 465] on div "Create wage cure payment" at bounding box center [1408, 474] width 140 height 40
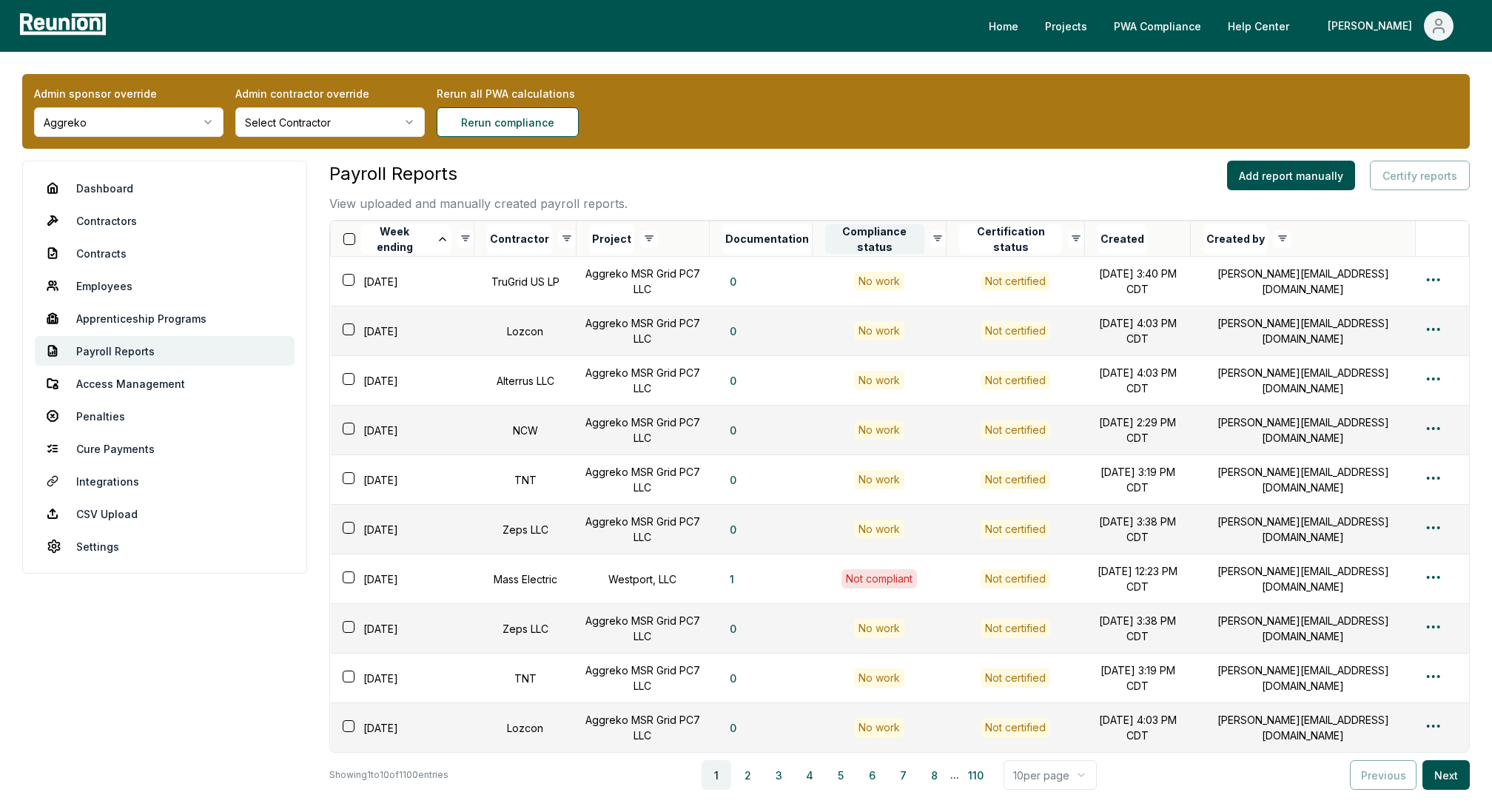
click at [872, 229] on button "Compliance status" at bounding box center [874, 239] width 99 height 30
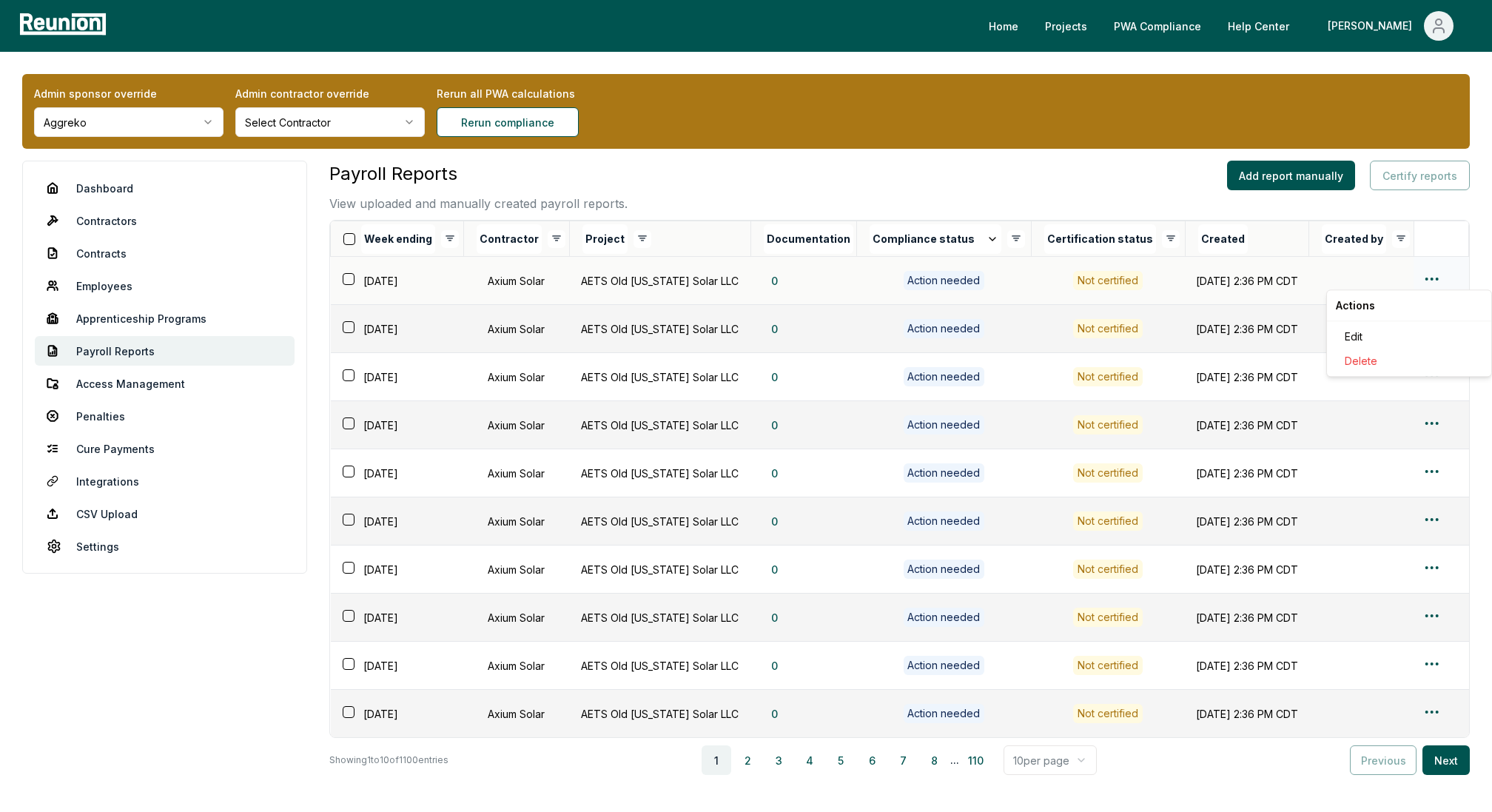
click at [1426, 282] on html "Please visit us on your desktop We're working on making our marketplace mobile-…" at bounding box center [746, 461] width 1492 height 922
click at [1375, 331] on div "Edit" at bounding box center [1408, 336] width 140 height 24
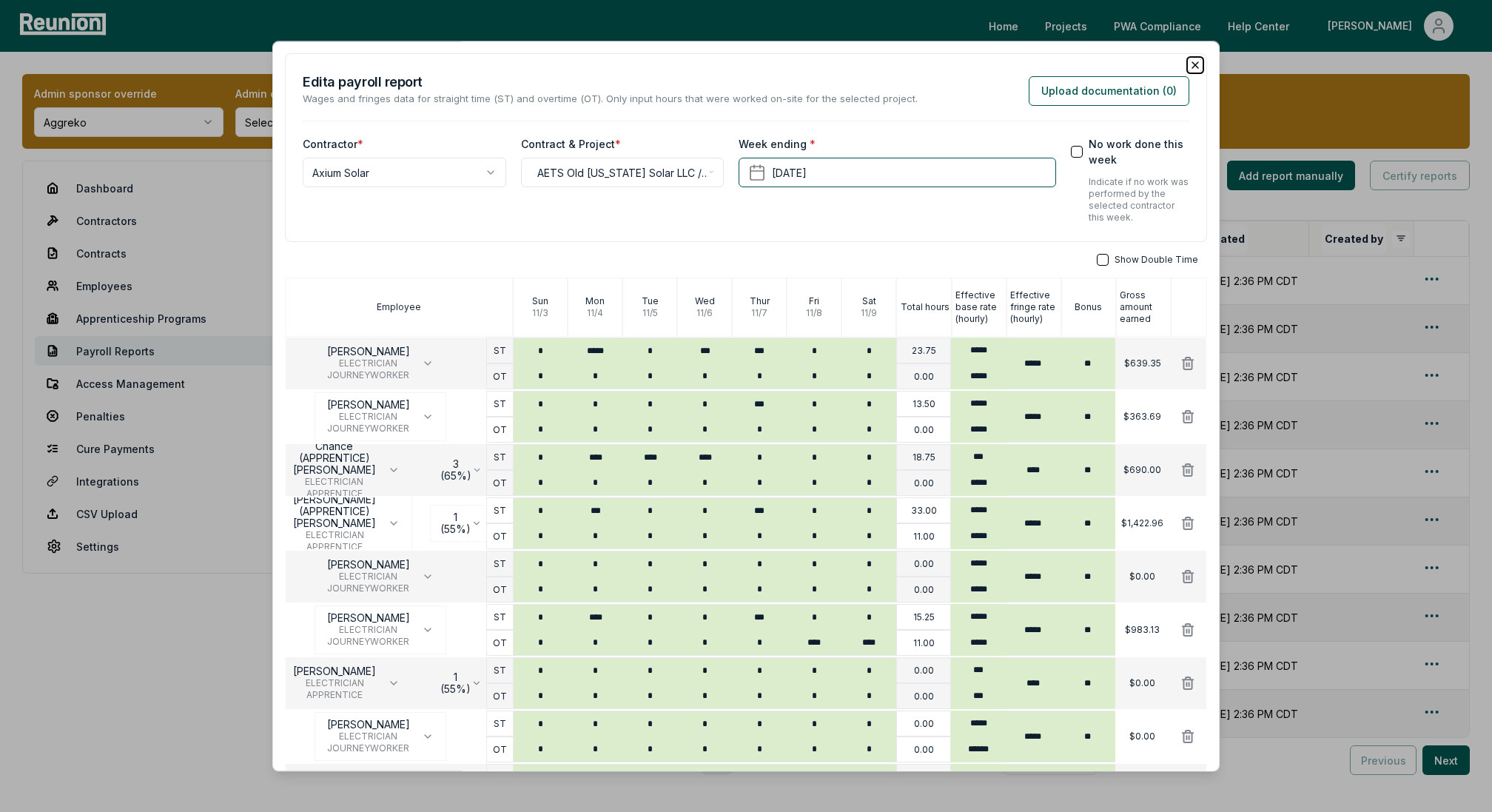
click at [1194, 60] on icon "button" at bounding box center [1195, 65] width 12 height 12
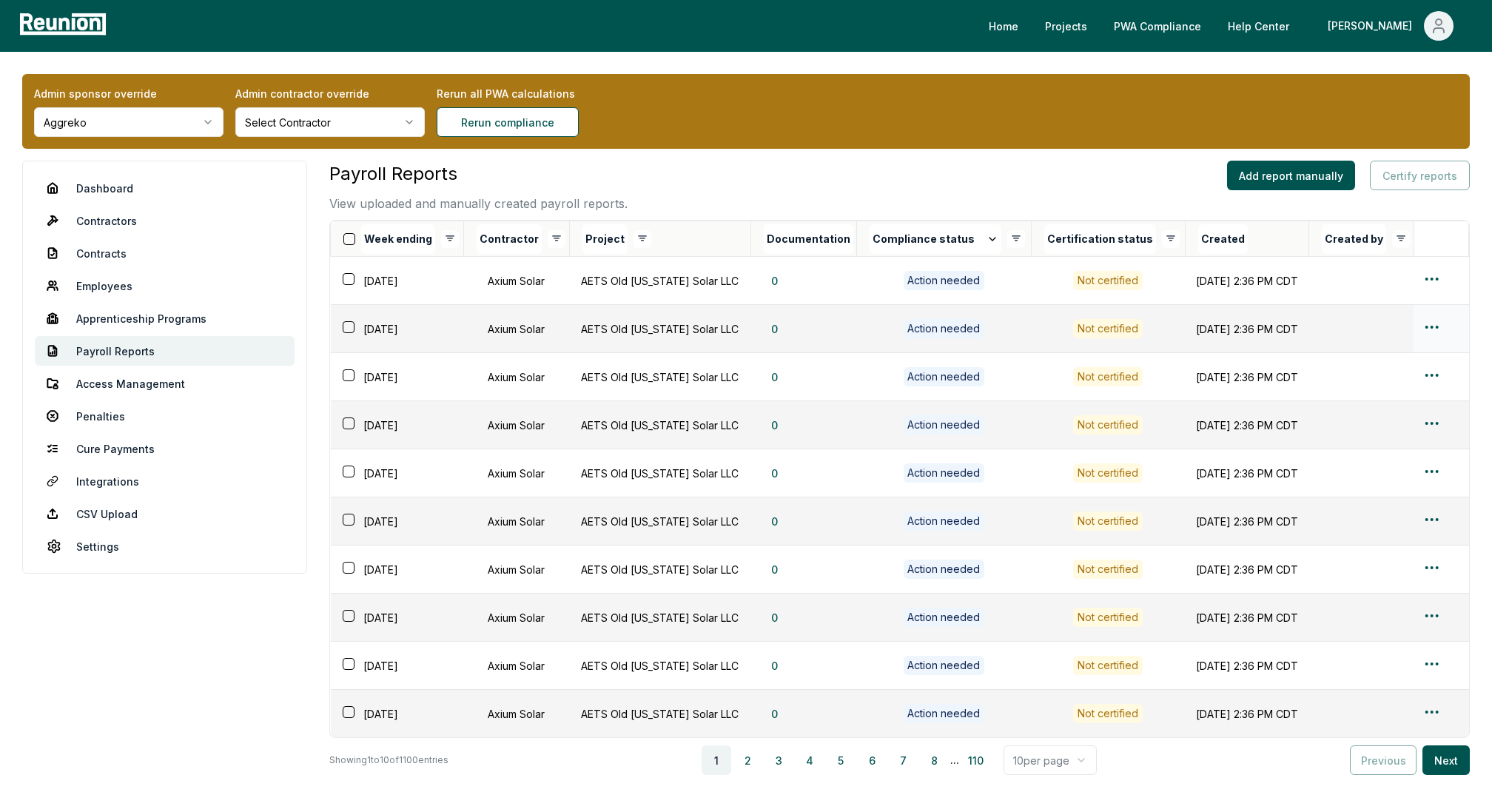
click at [1441, 322] on html "Please visit us on your desktop We're working on making our marketplace mobile-…" at bounding box center [746, 461] width 1492 height 922
click at [1350, 386] on div "Edit" at bounding box center [1408, 384] width 140 height 24
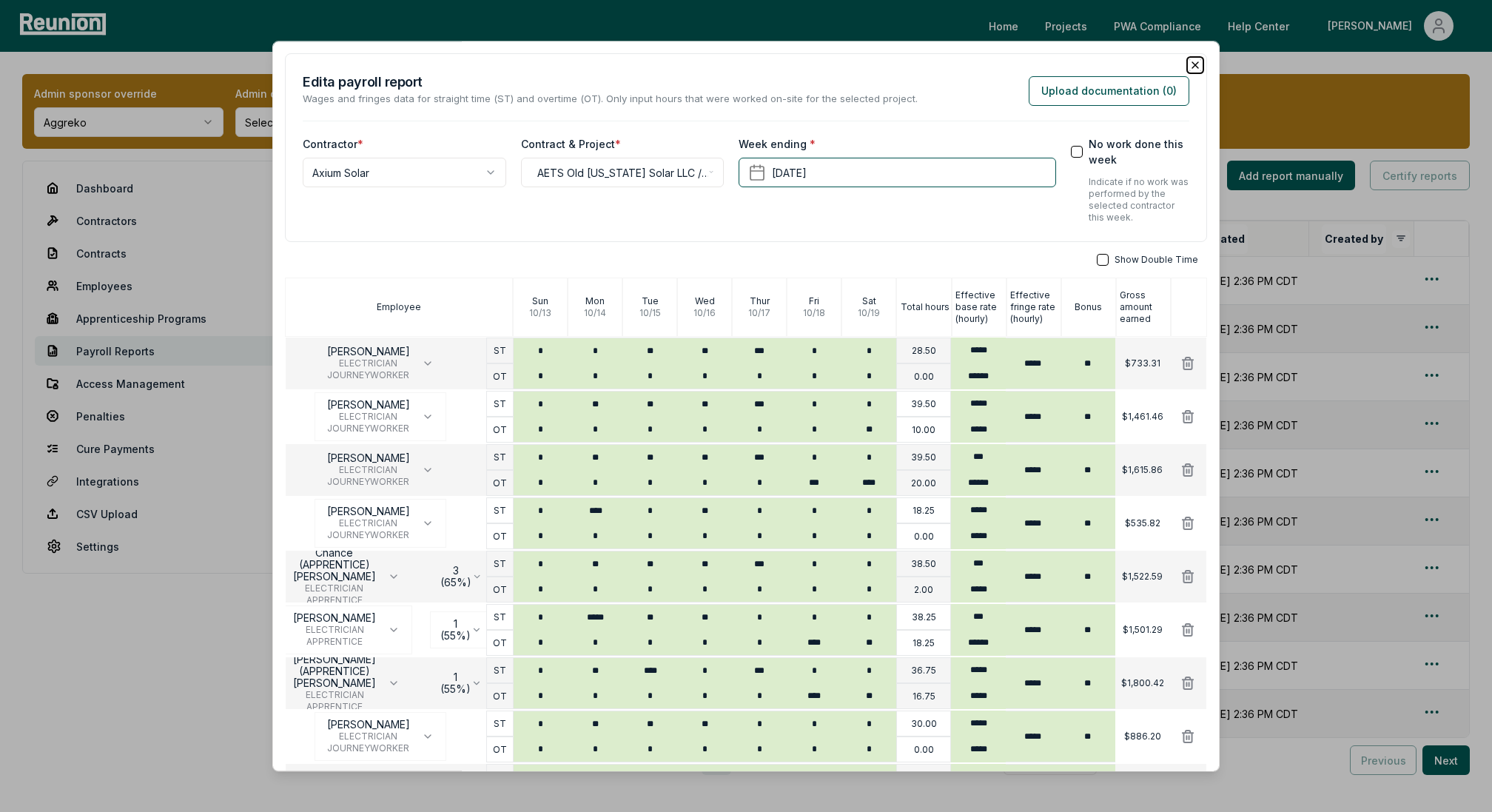
click at [1196, 69] on icon "button" at bounding box center [1195, 65] width 12 height 12
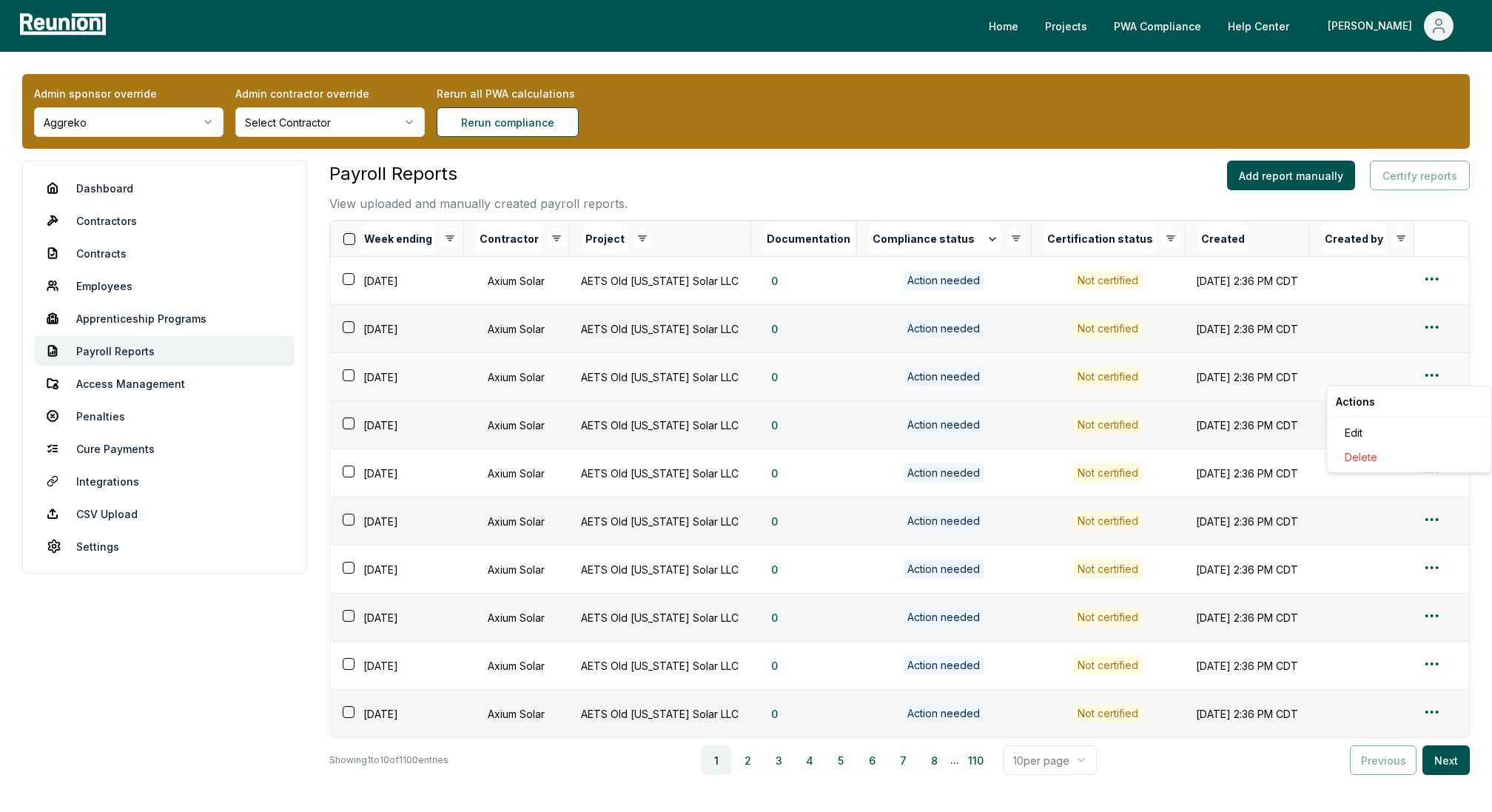
click at [1435, 373] on html "Please visit us on your desktop We're working on making our marketplace mobile-…" at bounding box center [746, 461] width 1492 height 922
click at [1359, 431] on div "Edit" at bounding box center [1408, 432] width 140 height 24
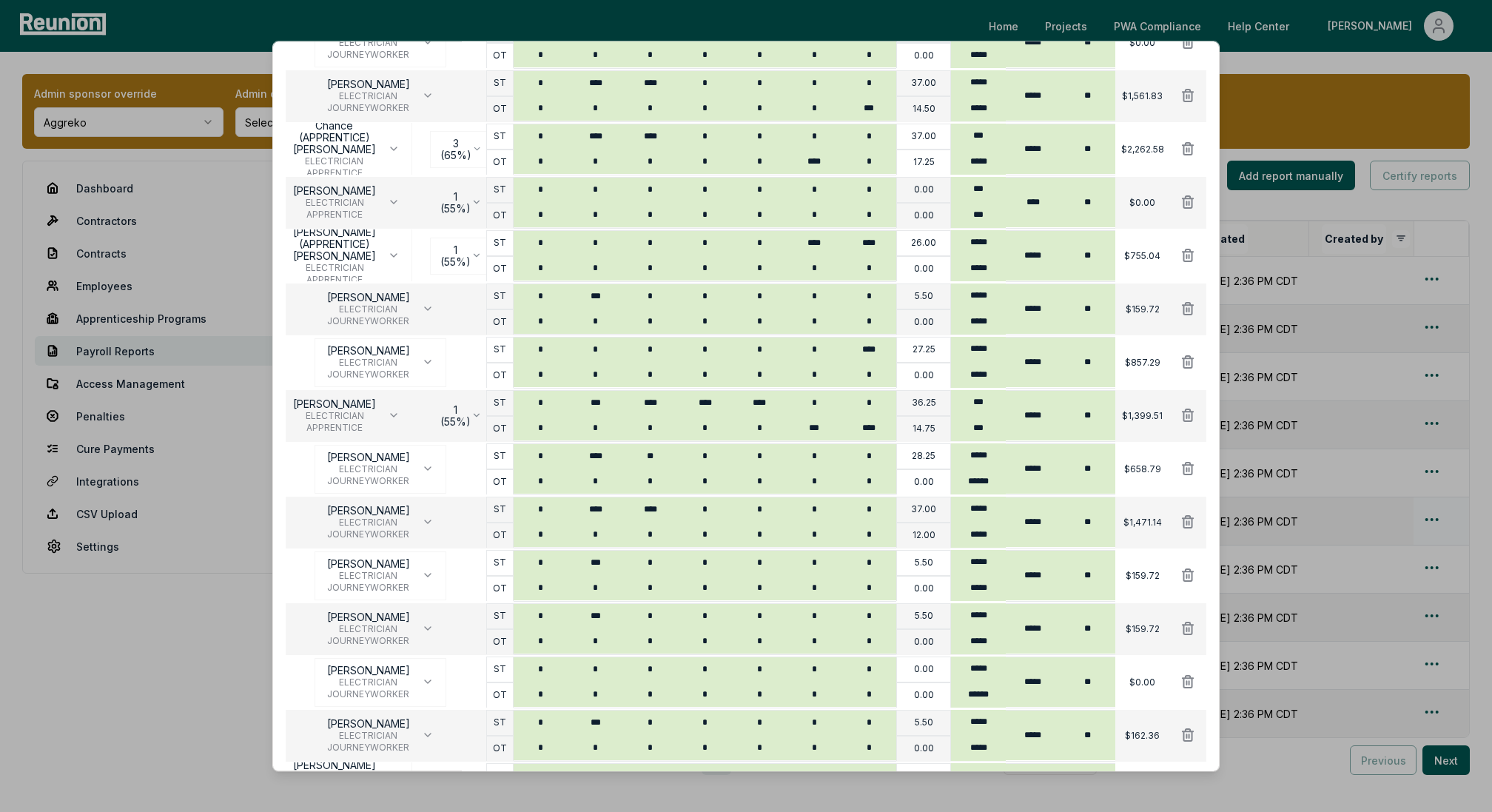
scroll to position [391, 0]
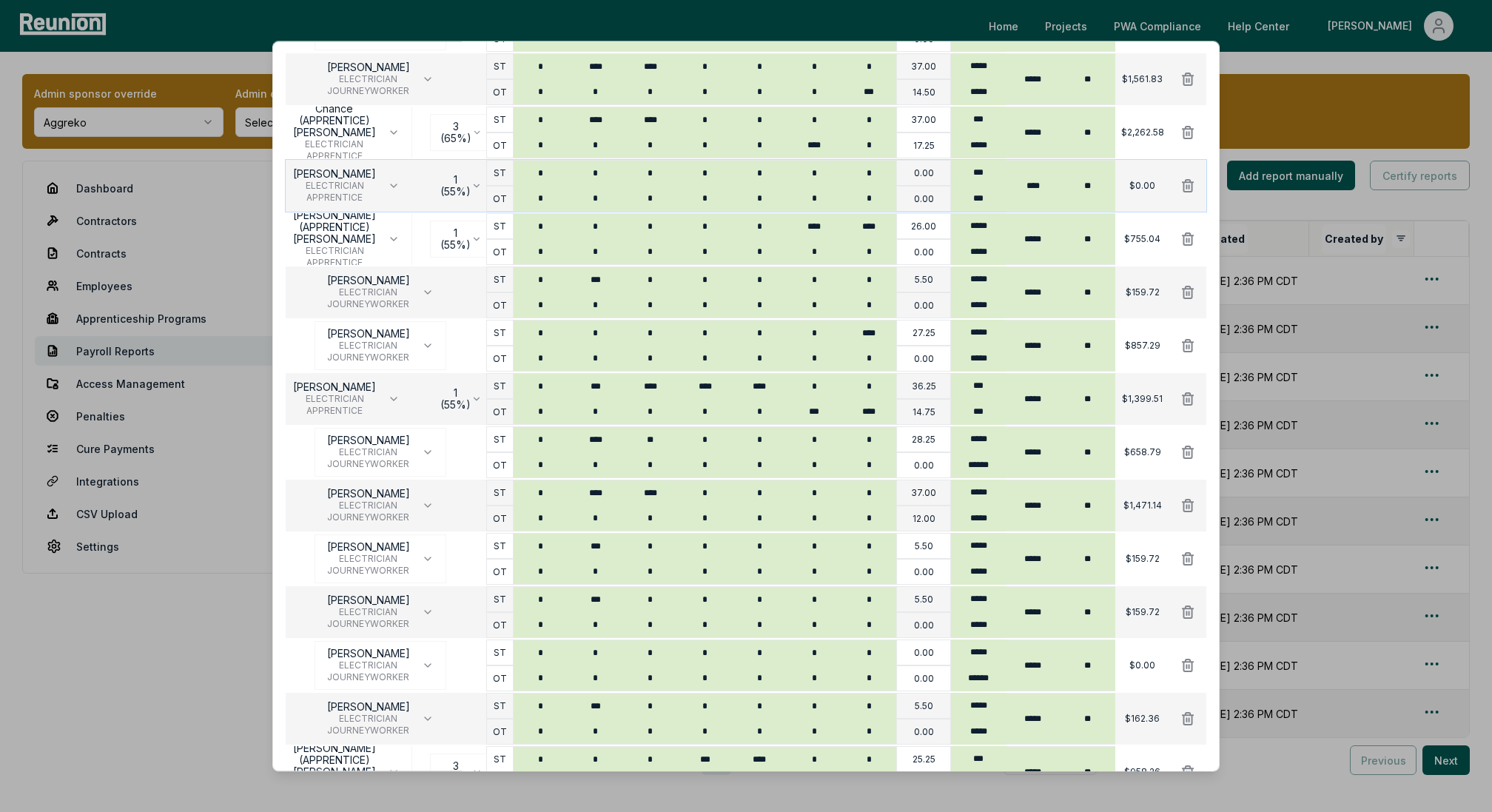
click at [464, 182] on body "Please visit us on your desktop We're working on making our marketplace mobile-…" at bounding box center [746, 461] width 1492 height 922
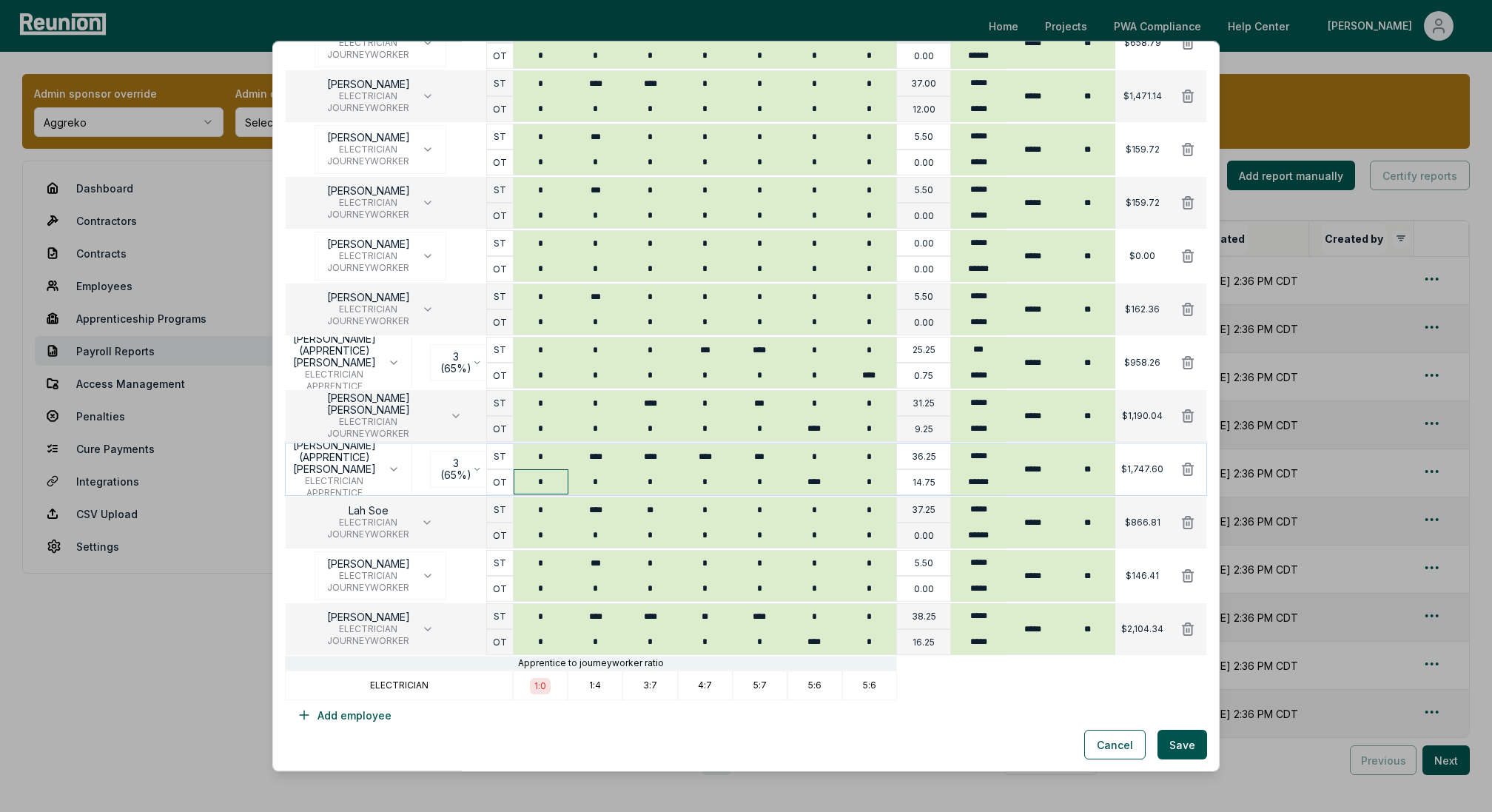
click at [552, 480] on input "*" at bounding box center [541, 482] width 55 height 25
type input "*"
click at [1185, 741] on button "Save" at bounding box center [1183, 745] width 50 height 30
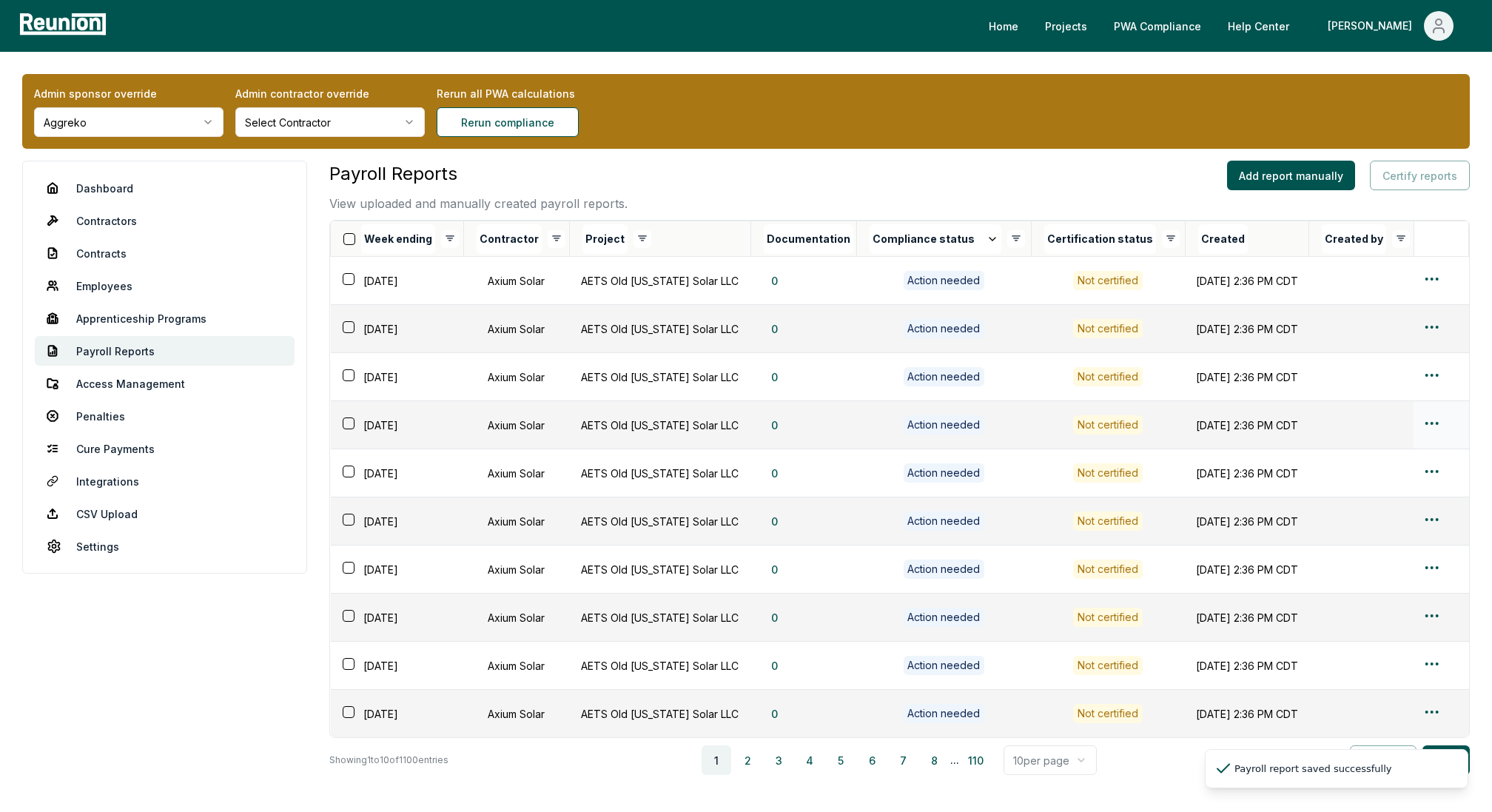
click at [1440, 415] on html "Please visit us on your desktop We're working on making our marketplace mobile-…" at bounding box center [746, 461] width 1492 height 922
click at [1361, 479] on div "Edit" at bounding box center [1408, 479] width 140 height 24
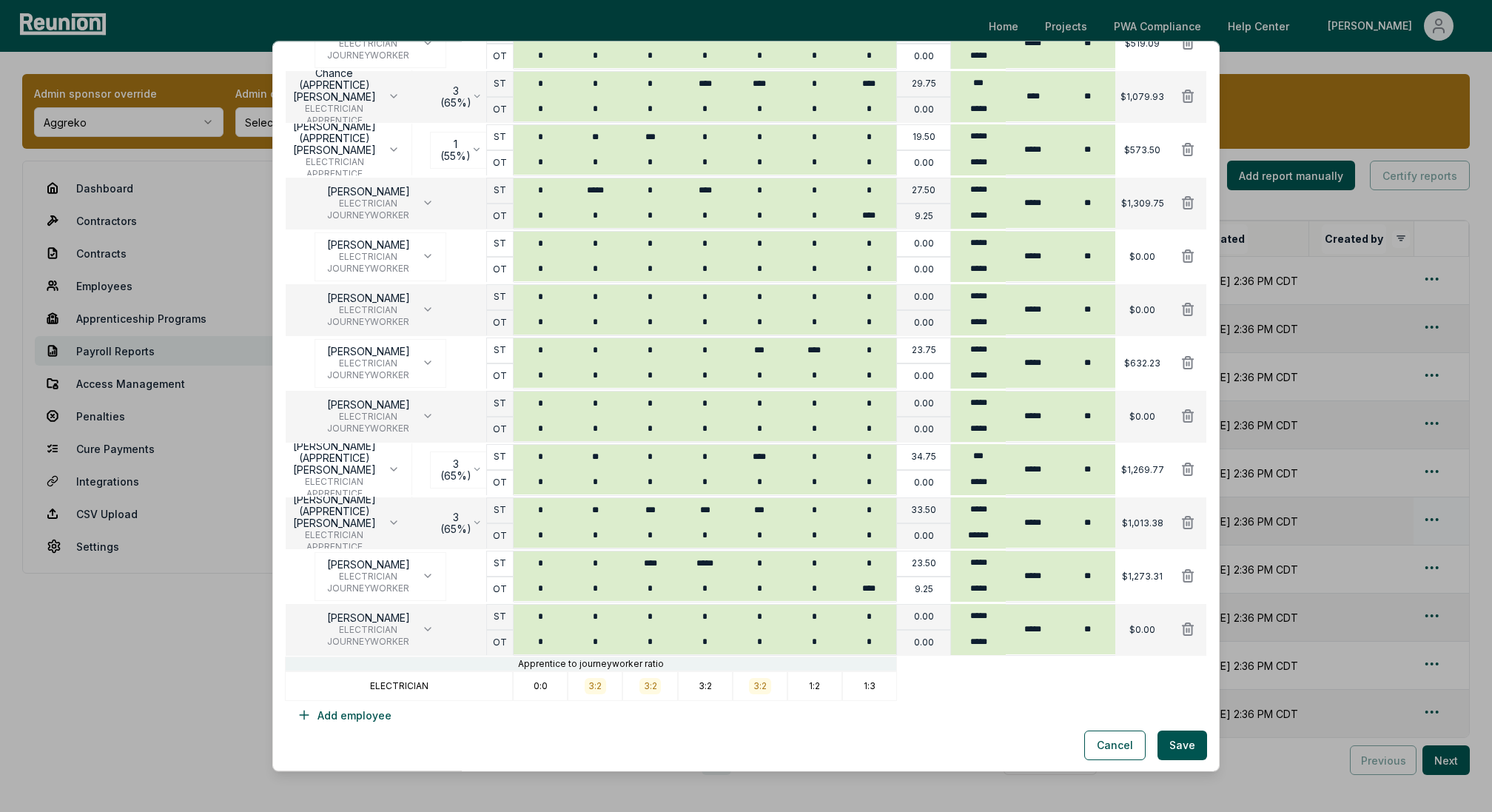
scroll to position [0, 0]
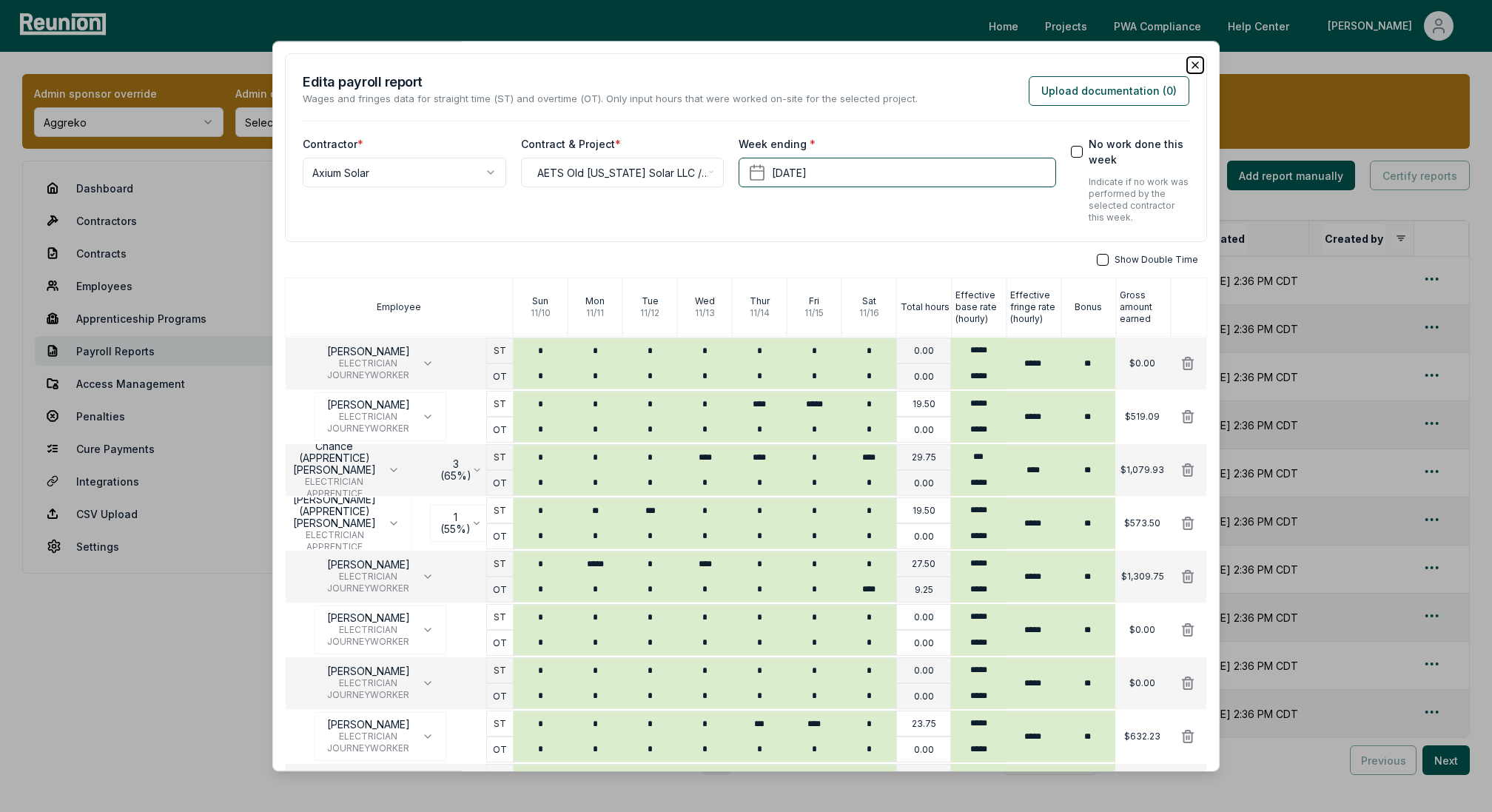
click at [1196, 63] on icon "button" at bounding box center [1195, 65] width 12 height 12
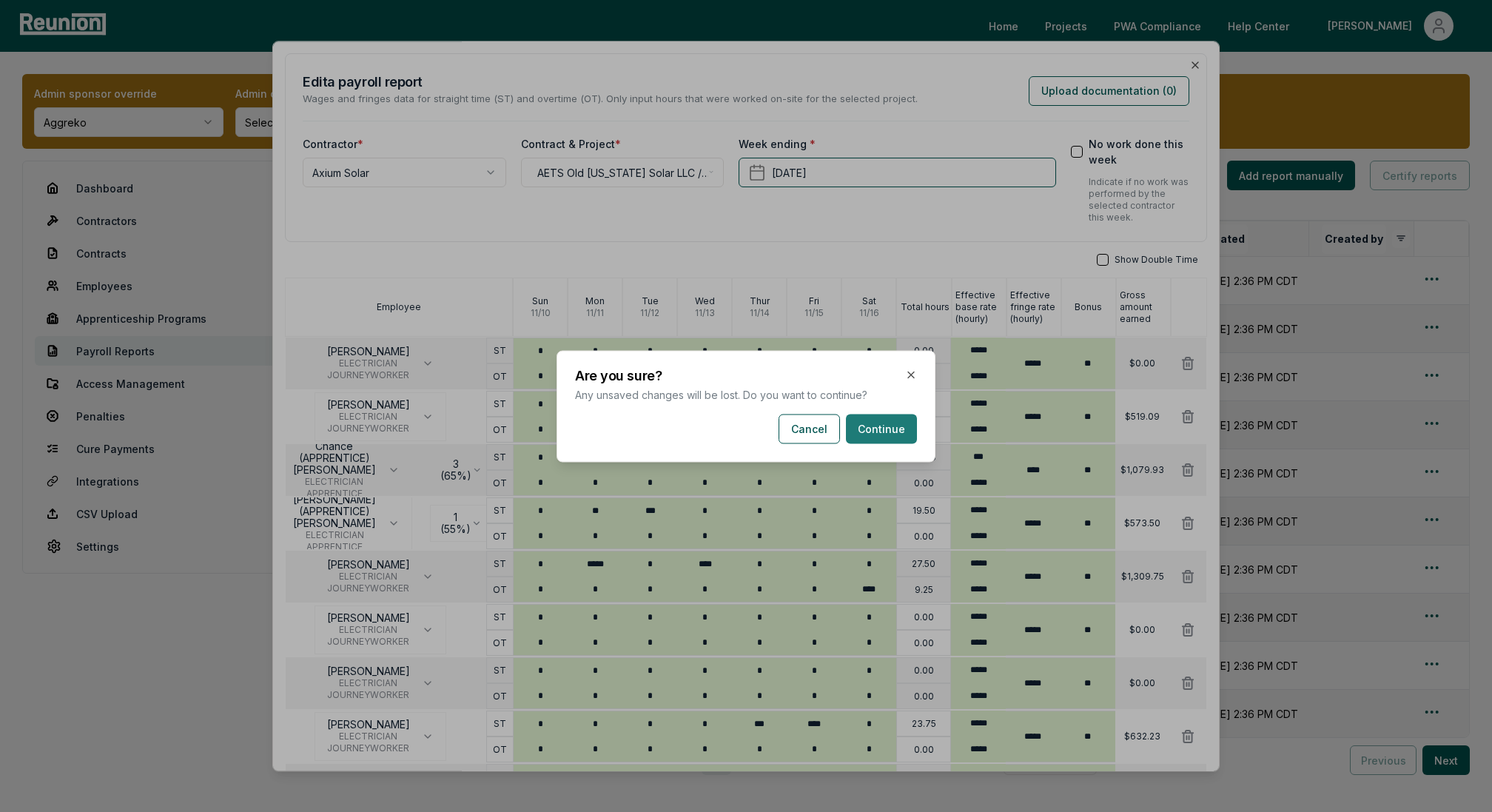
click at [881, 428] on button "Continue" at bounding box center [881, 428] width 71 height 30
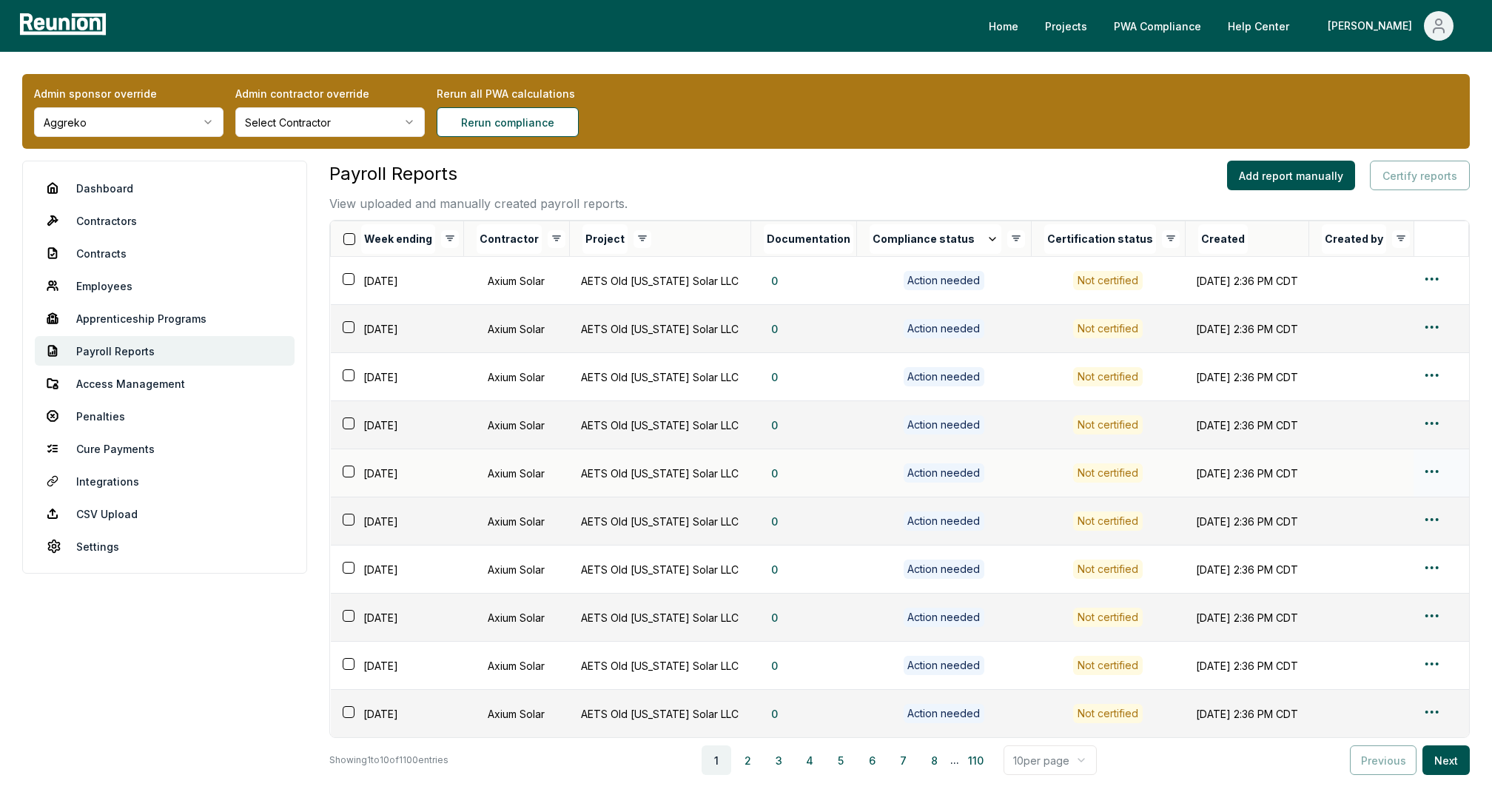
click at [1432, 469] on html "Please visit us on your desktop We're working on making our marketplace mobile-…" at bounding box center [746, 461] width 1492 height 922
click at [1377, 525] on div "Edit" at bounding box center [1408, 527] width 140 height 24
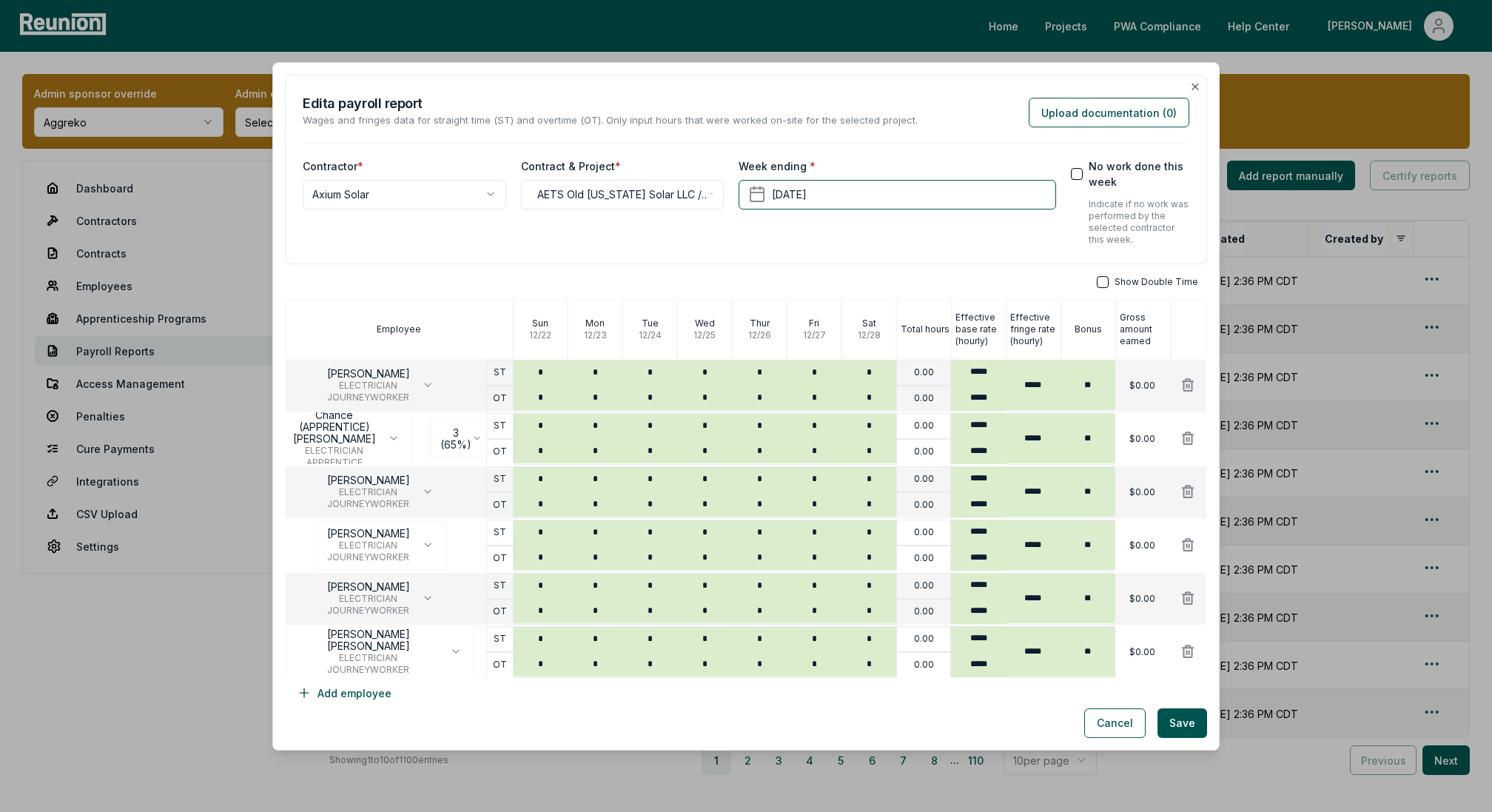
click at [1083, 175] on button "No work done this week" at bounding box center [1076, 173] width 12 height 12
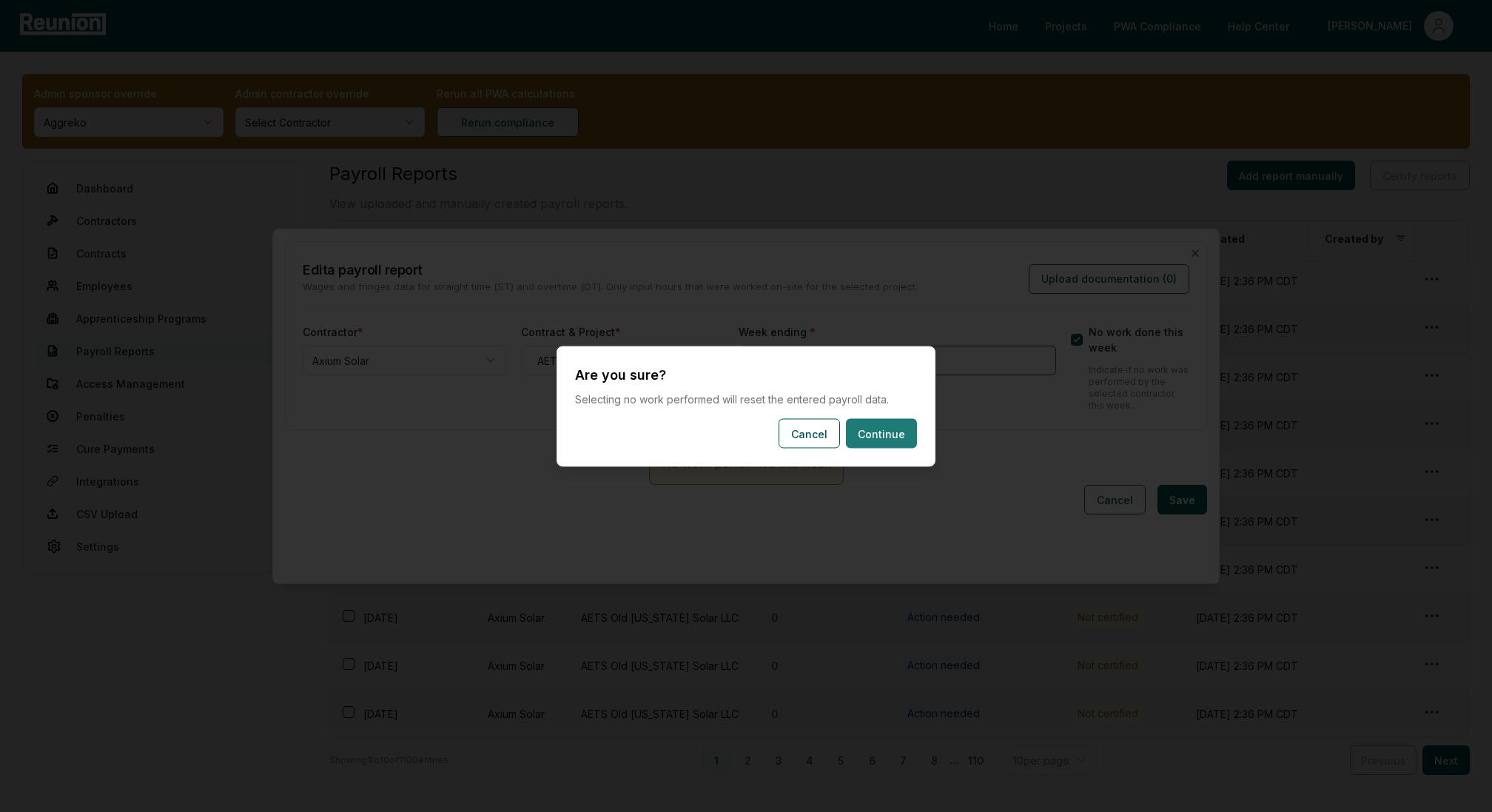
click at [895, 438] on button "Continue" at bounding box center [881, 433] width 71 height 30
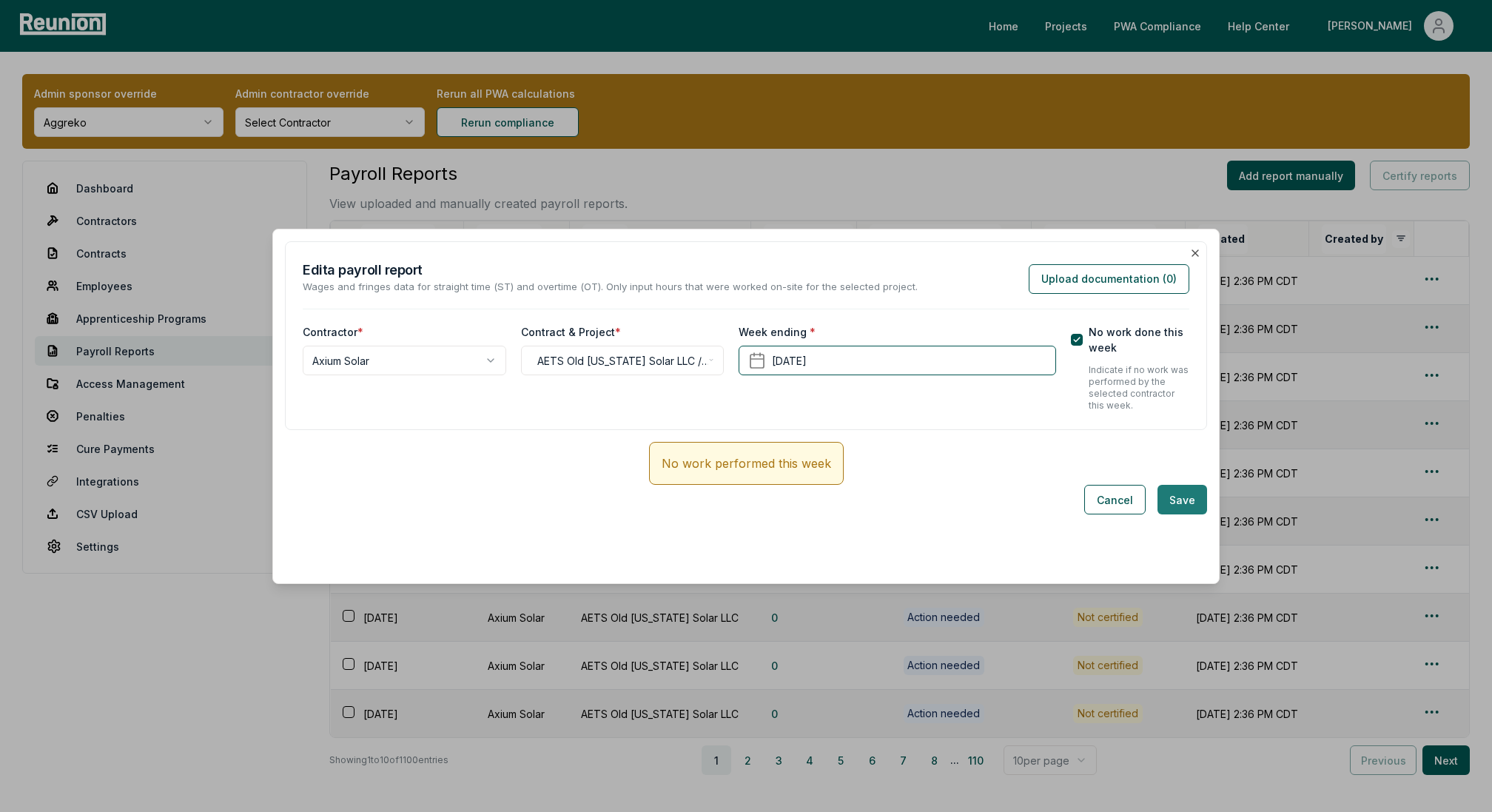
click at [1181, 495] on button "Save" at bounding box center [1183, 499] width 50 height 30
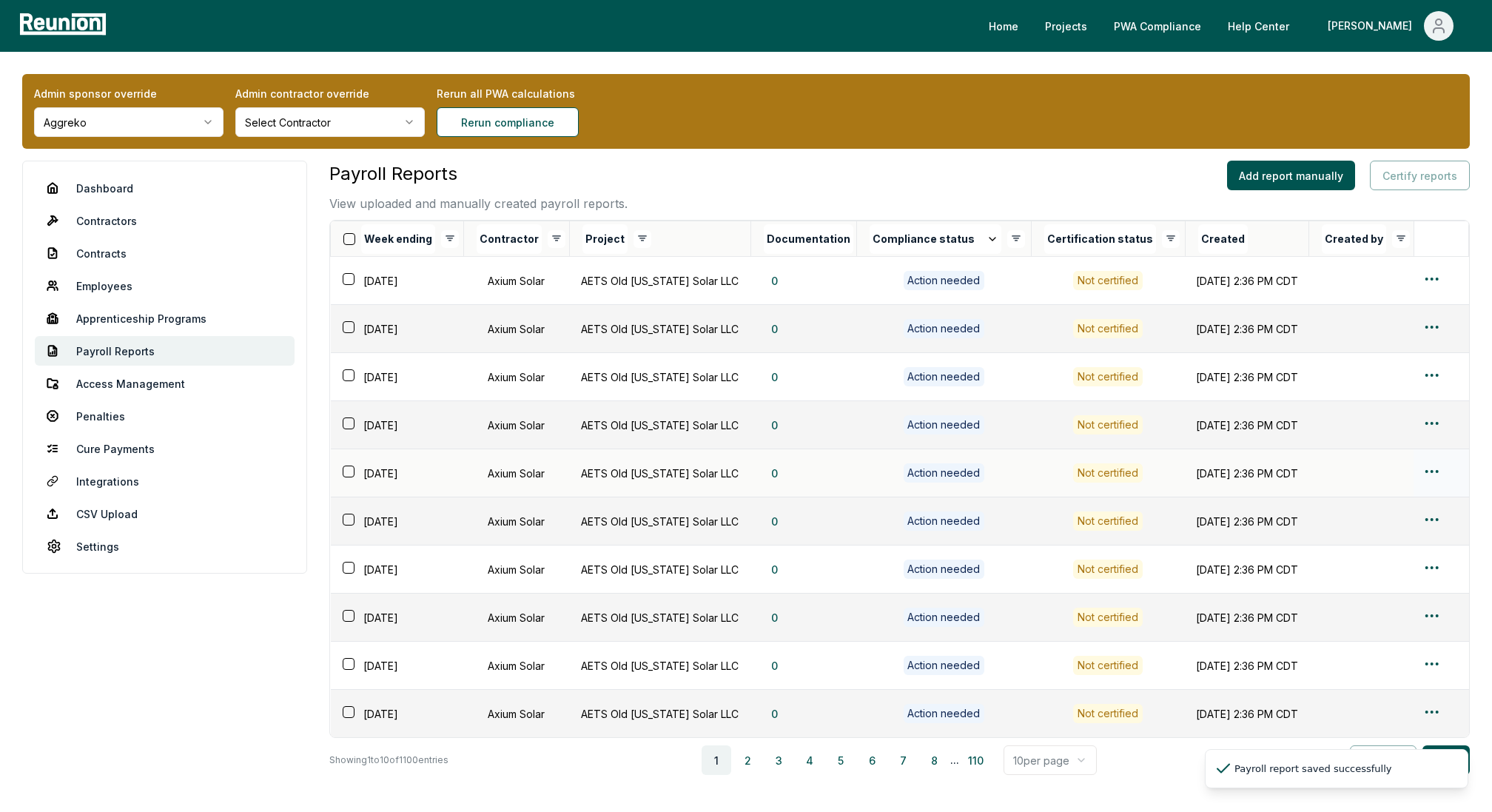
click at [1439, 470] on html "Please visit us on your desktop We're working on making our marketplace mobile-…" at bounding box center [746, 461] width 1492 height 922
click at [1363, 524] on div "Edit" at bounding box center [1408, 527] width 140 height 24
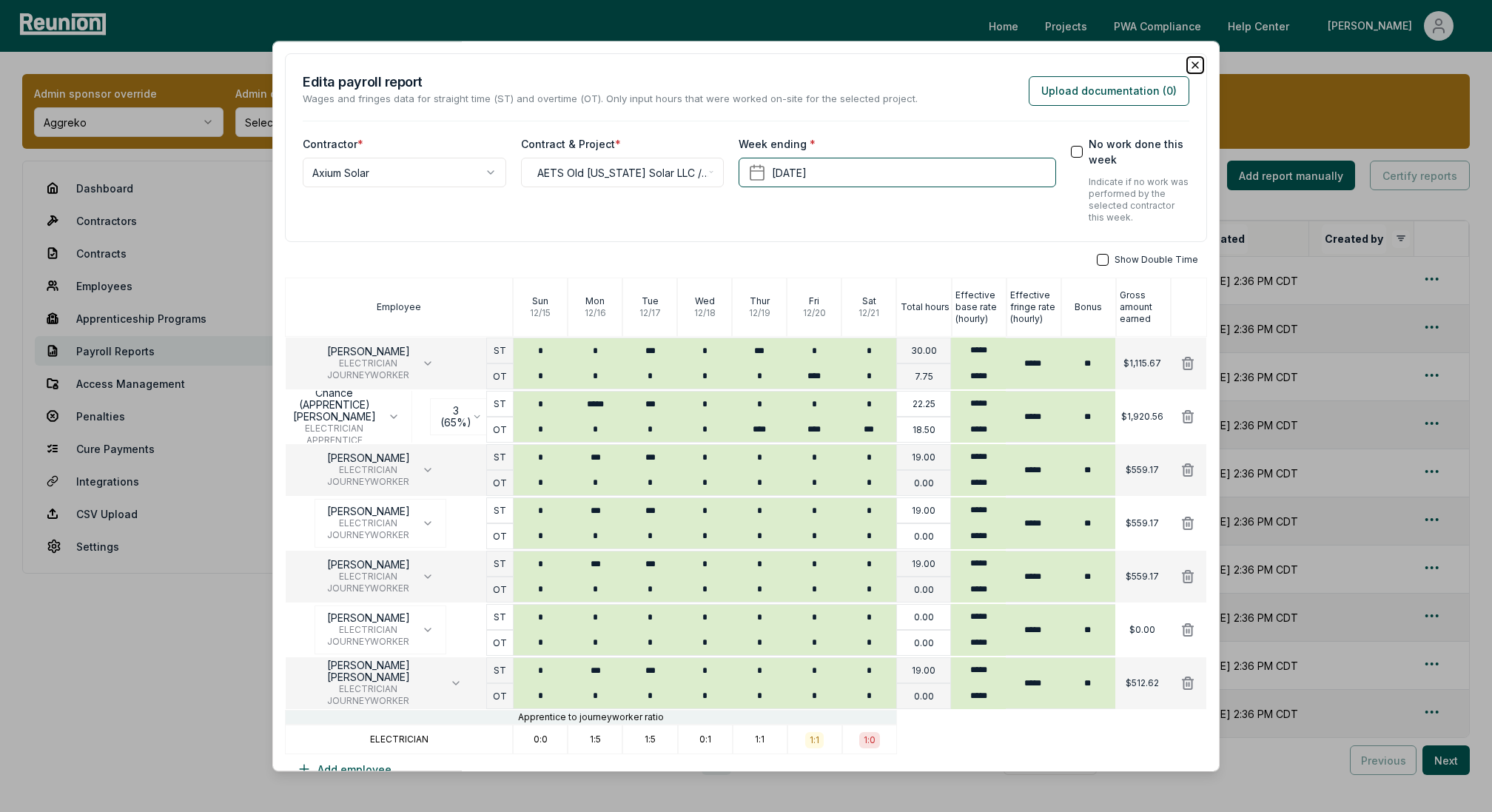
click at [1193, 67] on icon "button" at bounding box center [1195, 65] width 12 height 12
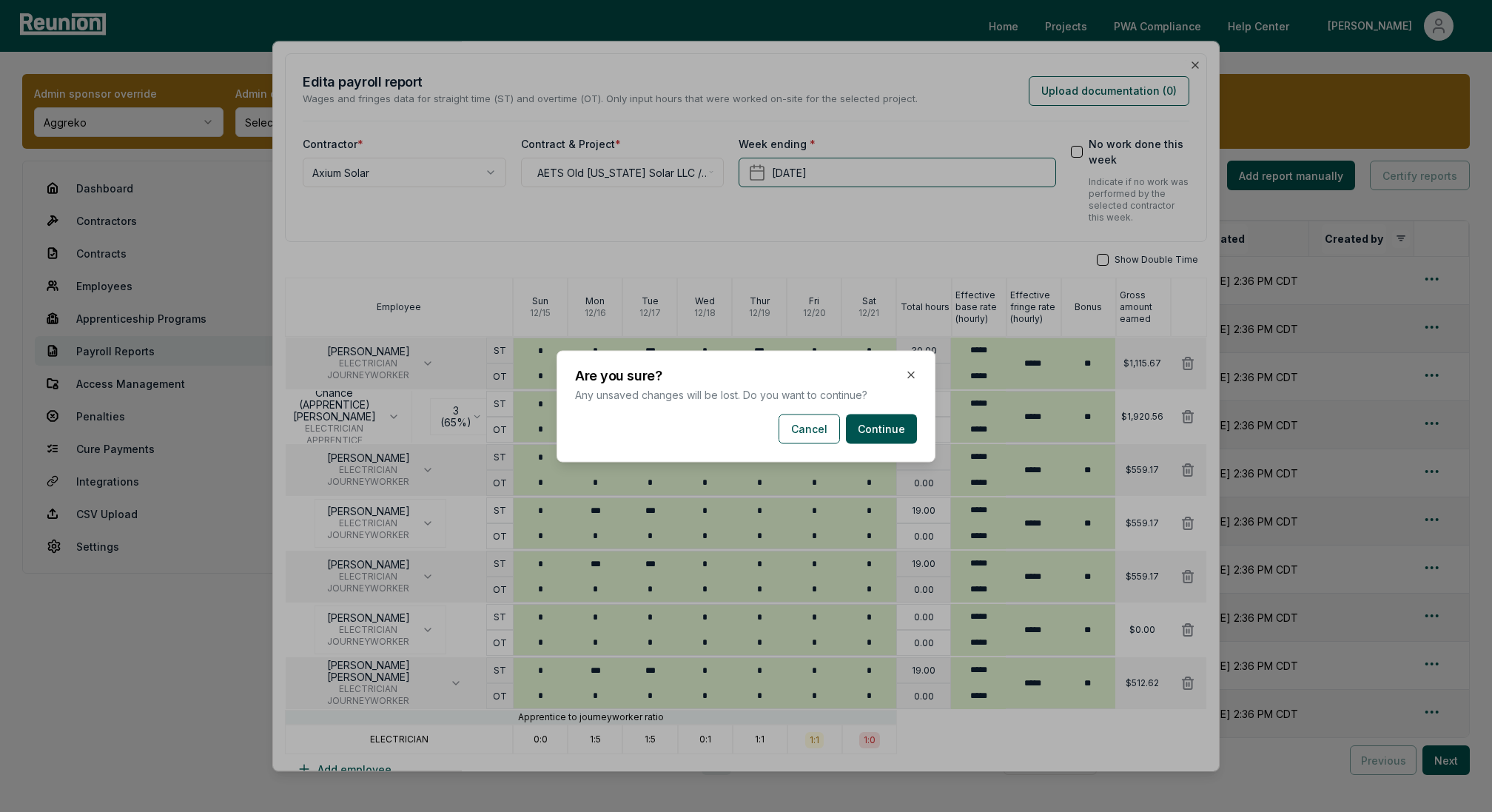
click at [871, 448] on div "Are you sure? Any unsaved changes will be lost. Do you want to continue? Cancel…" at bounding box center [746, 406] width 379 height 111
click at [867, 431] on button "Continue" at bounding box center [881, 428] width 71 height 30
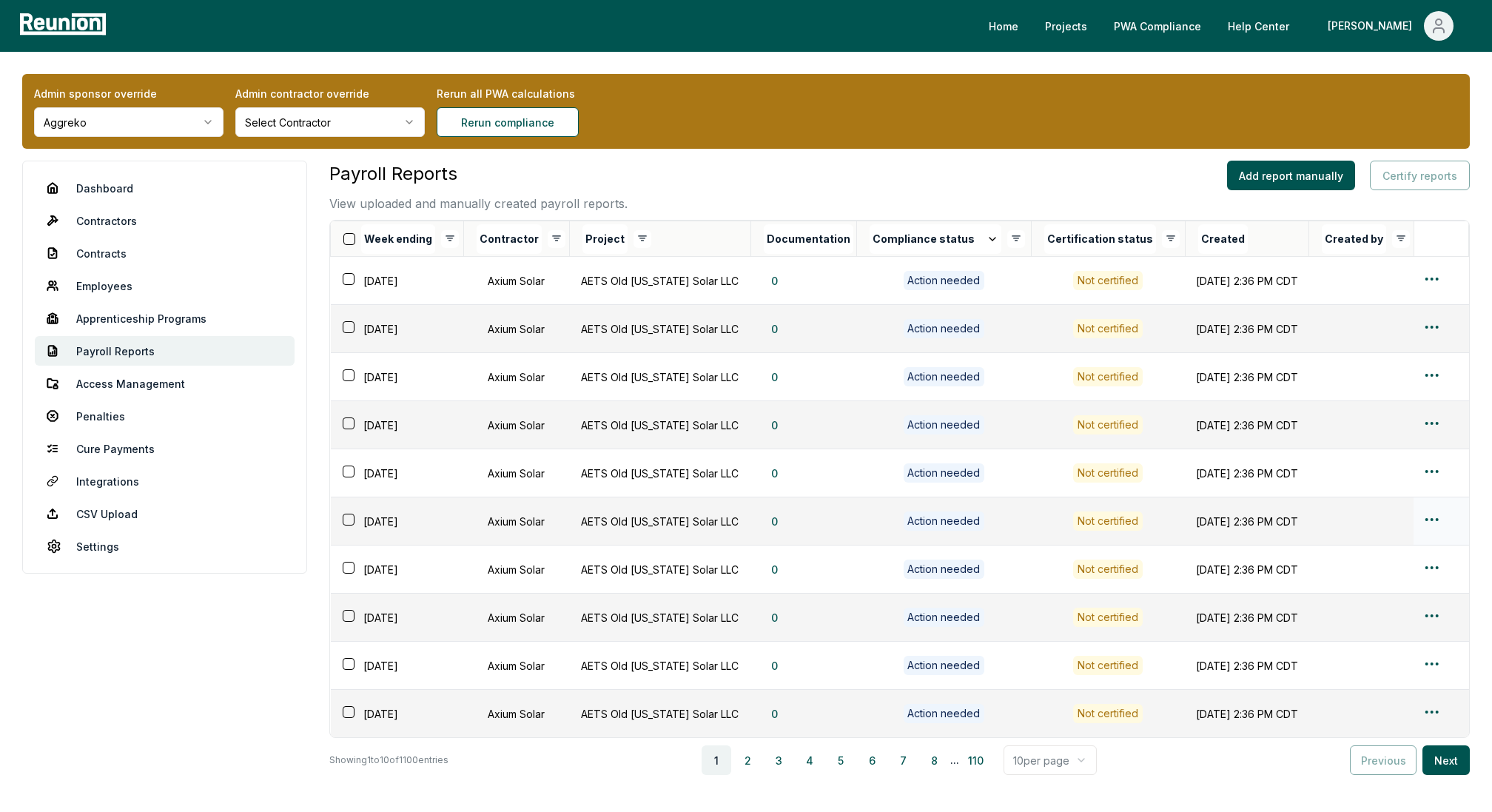
click at [1437, 521] on html "Please visit us on your desktop We're working on making our marketplace mobile-…" at bounding box center [746, 461] width 1492 height 922
click at [1368, 573] on div "Edit" at bounding box center [1408, 575] width 140 height 24
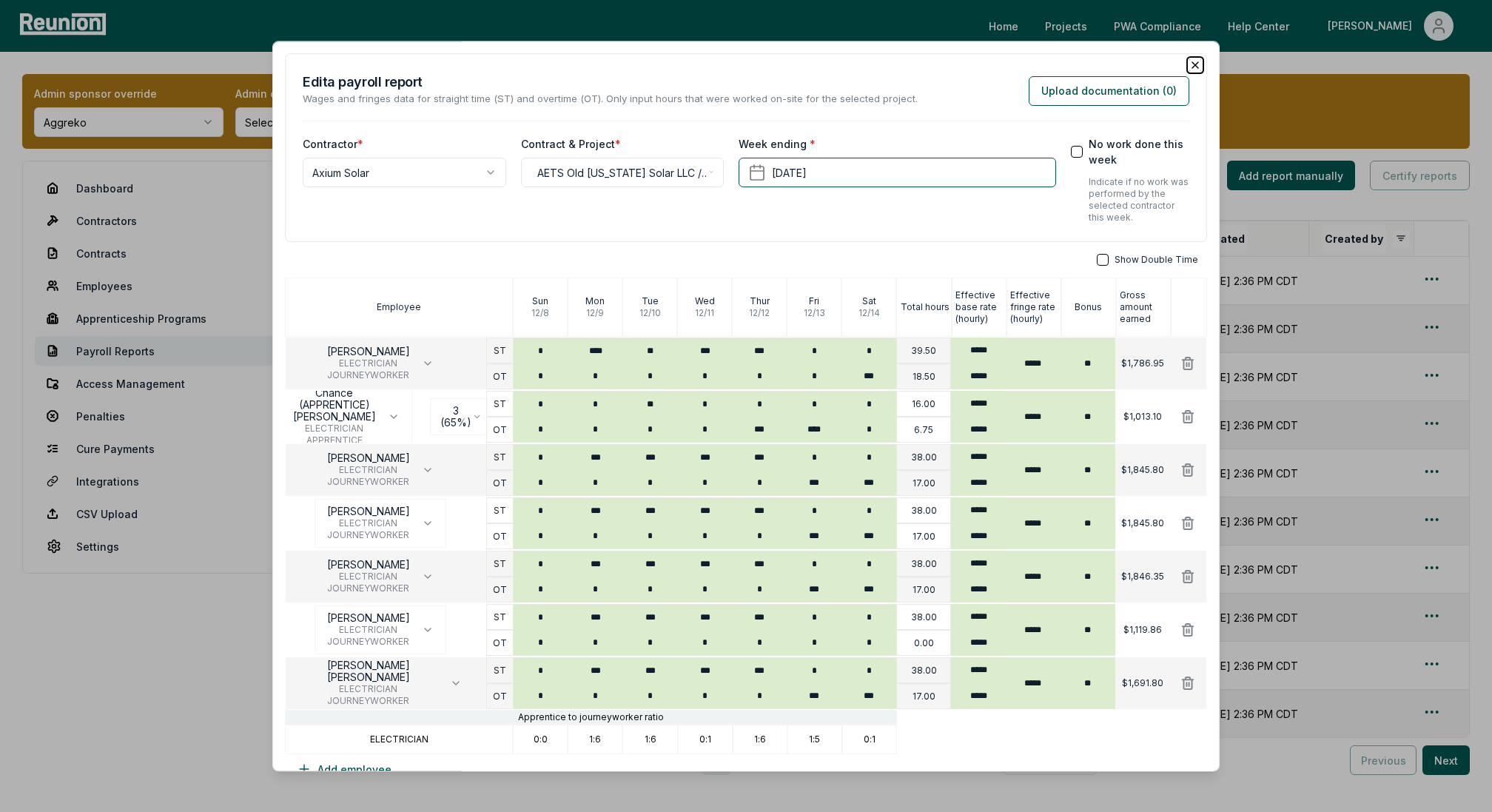
click at [1191, 67] on icon "button" at bounding box center [1195, 65] width 12 height 12
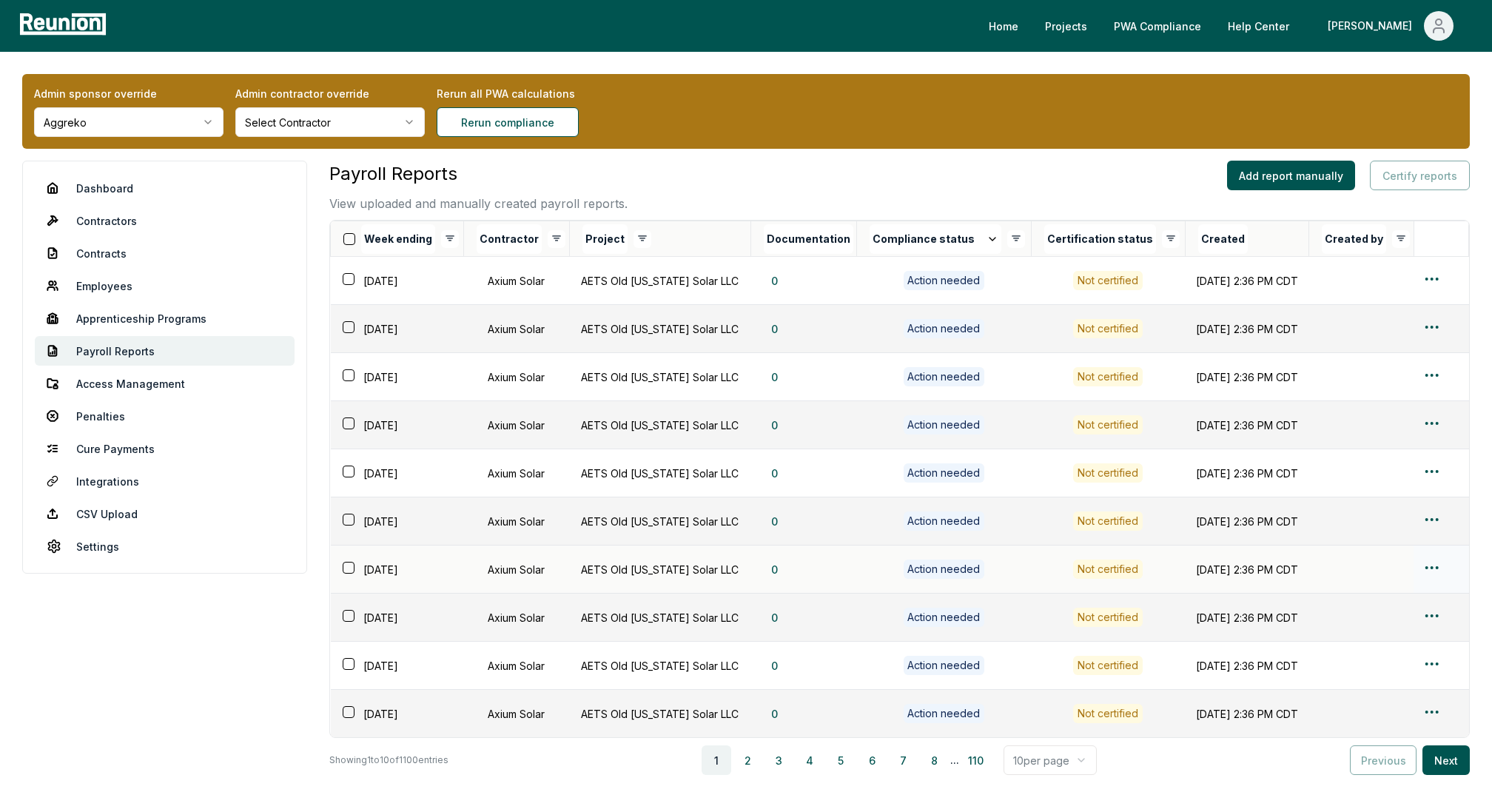
click at [1438, 566] on html "Please visit us on your desktop We're working on making our marketplace mobile-…" at bounding box center [746, 461] width 1492 height 922
click at [1368, 618] on div "Edit" at bounding box center [1408, 623] width 140 height 24
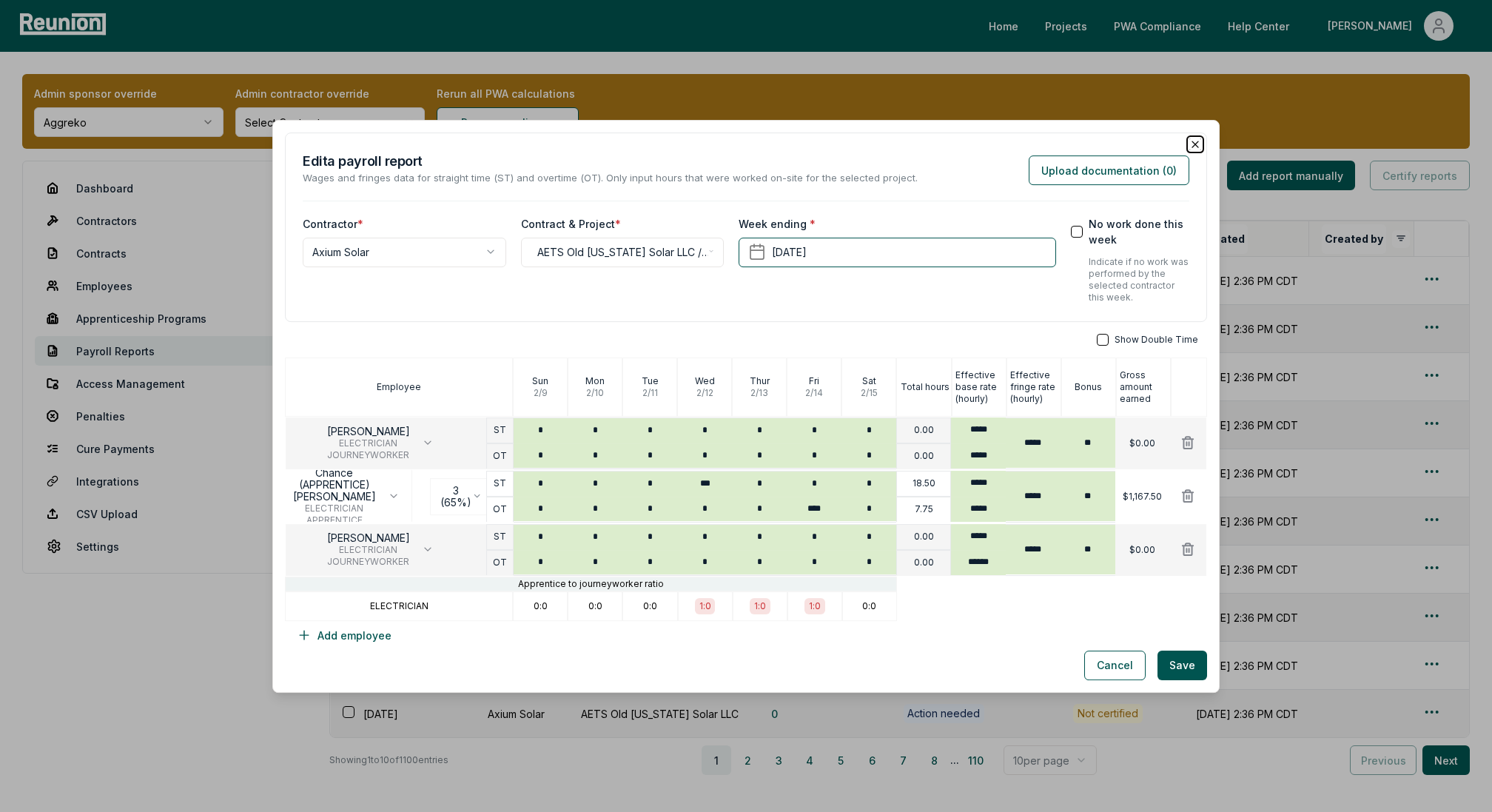
click at [1198, 144] on icon "button" at bounding box center [1195, 144] width 12 height 12
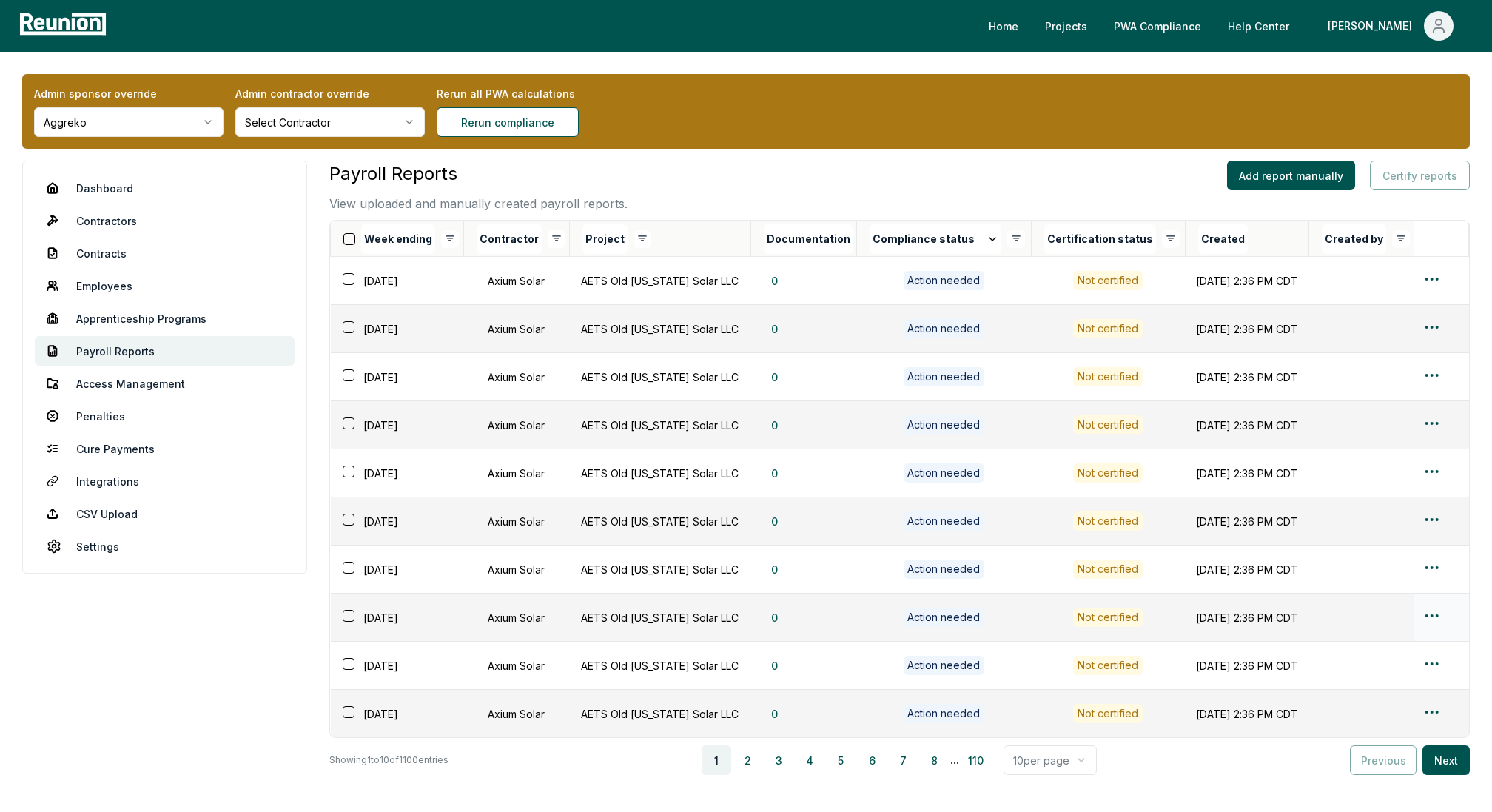
click at [1432, 613] on html "Please visit us on your desktop We're working on making our marketplace mobile-…" at bounding box center [746, 461] width 1492 height 922
click at [1368, 670] on div "Edit" at bounding box center [1408, 671] width 140 height 24
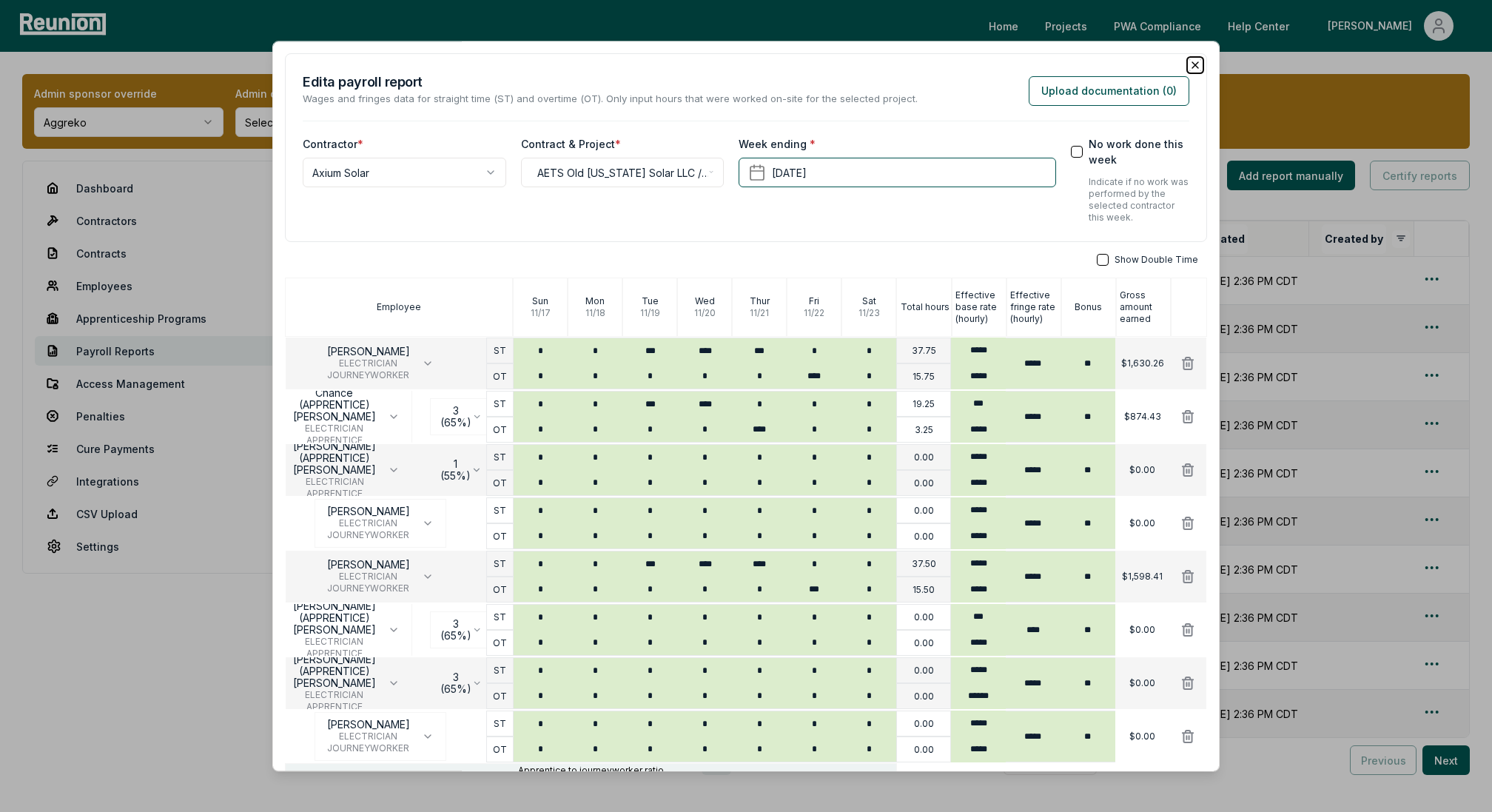
click at [1195, 61] on icon "button" at bounding box center [1195, 65] width 12 height 12
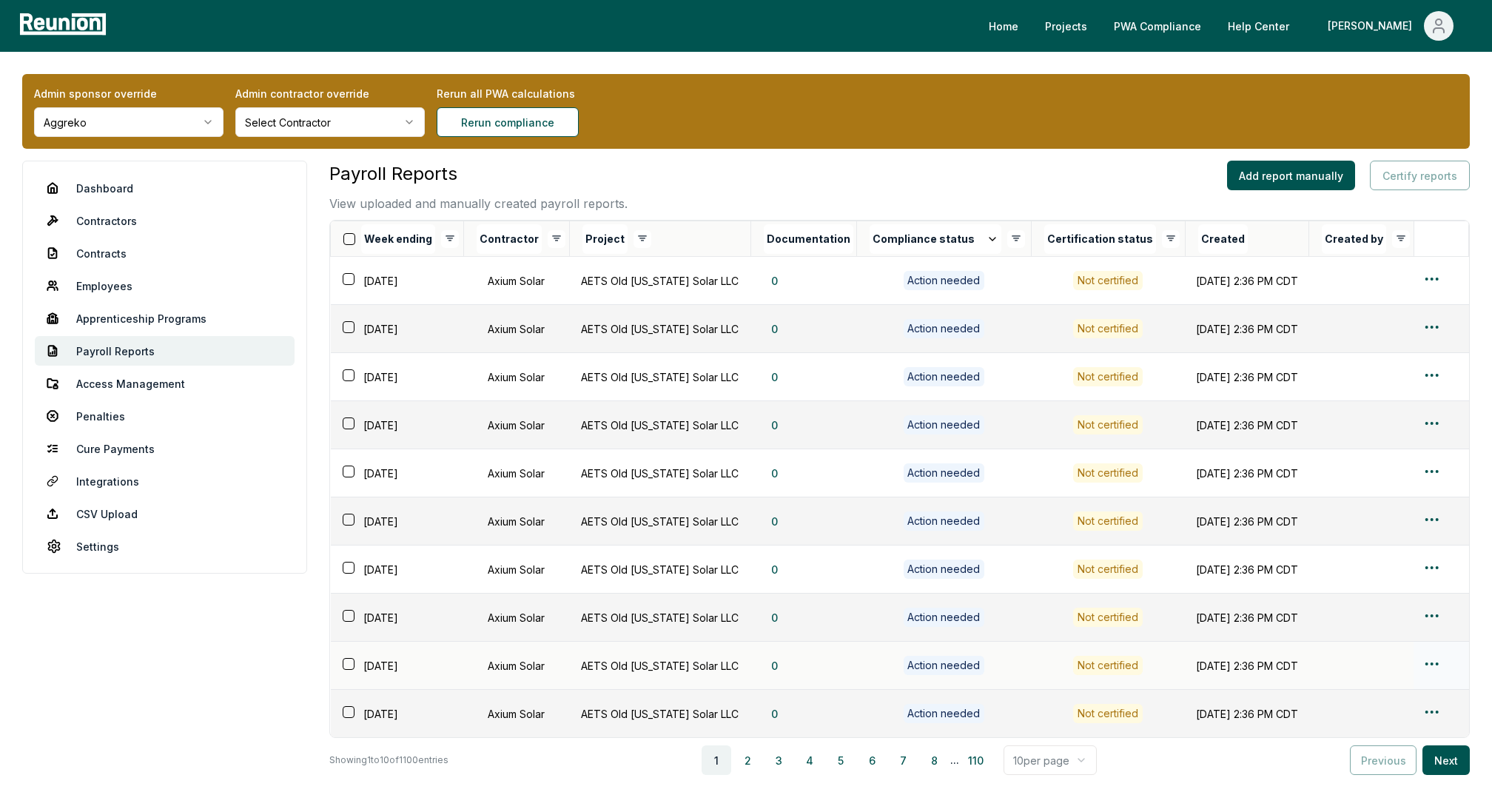
click at [1430, 660] on html "Please visit us on your desktop We're working on making our marketplace mobile-…" at bounding box center [746, 461] width 1492 height 922
click at [1352, 718] on div "Edit" at bounding box center [1408, 719] width 140 height 24
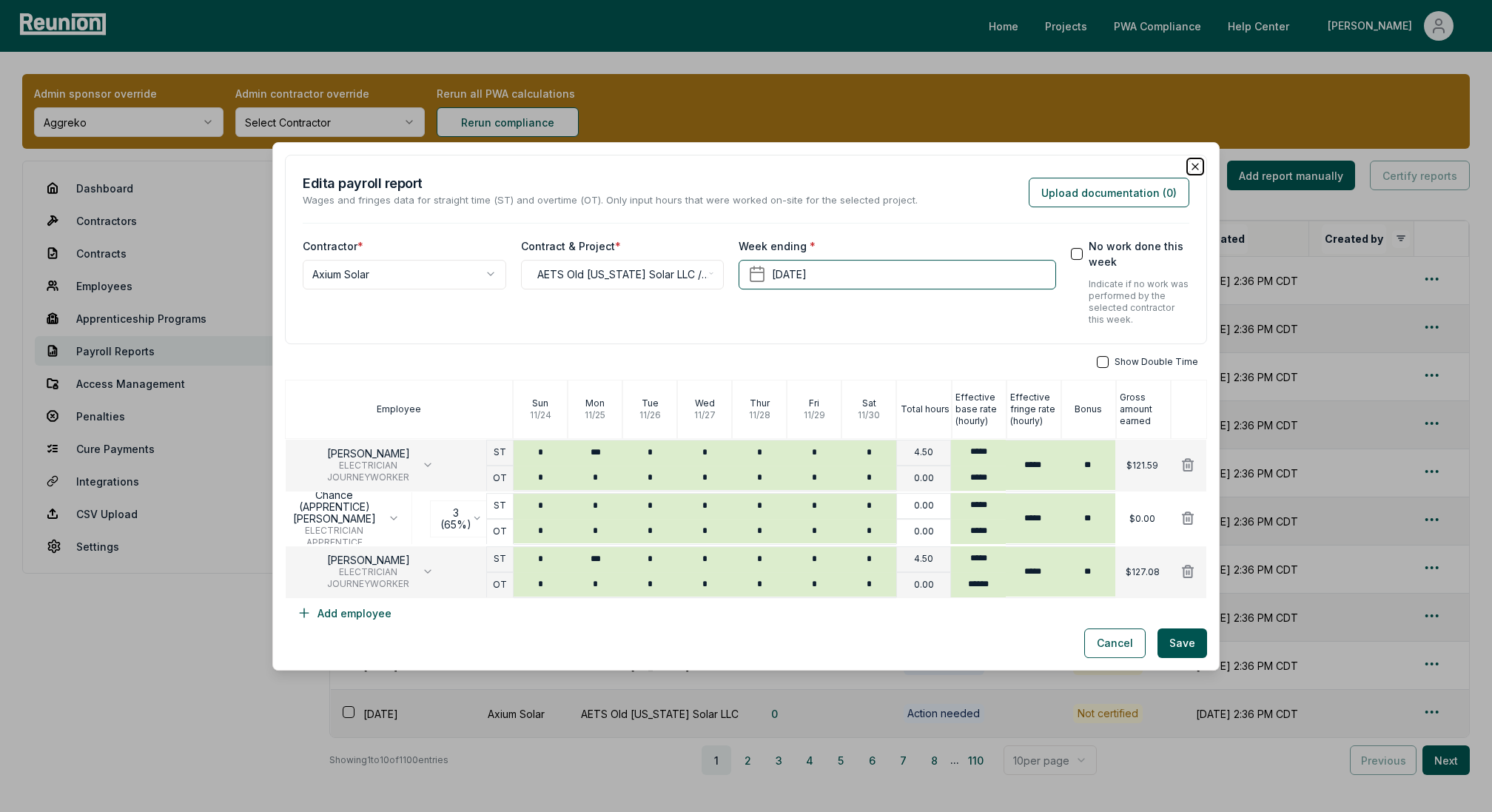
click at [1193, 163] on icon "button" at bounding box center [1195, 166] width 12 height 12
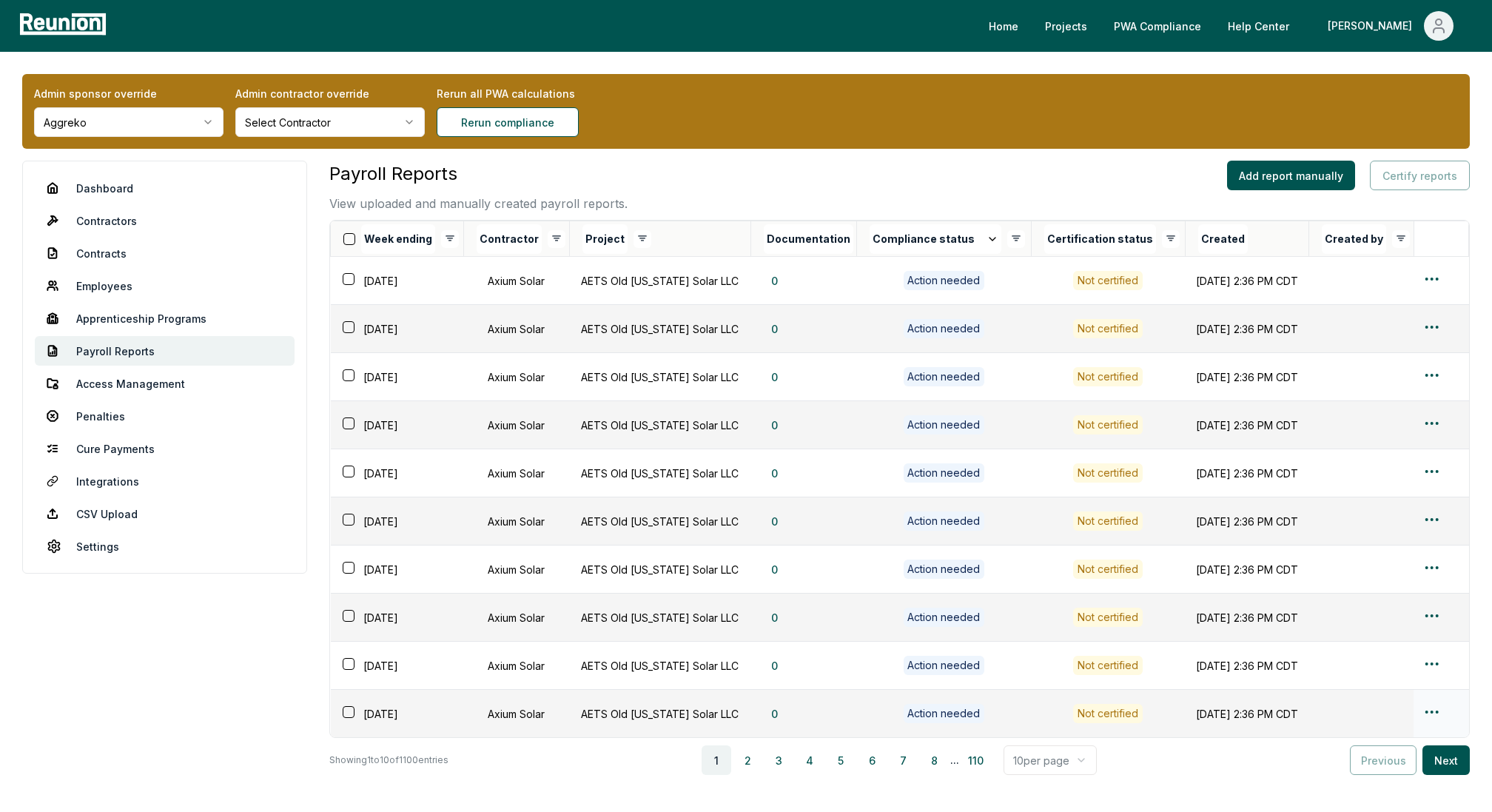
click at [1435, 710] on html "Please visit us on your desktop We're working on making our marketplace mobile-…" at bounding box center [746, 461] width 1492 height 922
click at [1355, 756] on div "Edit" at bounding box center [1408, 766] width 140 height 24
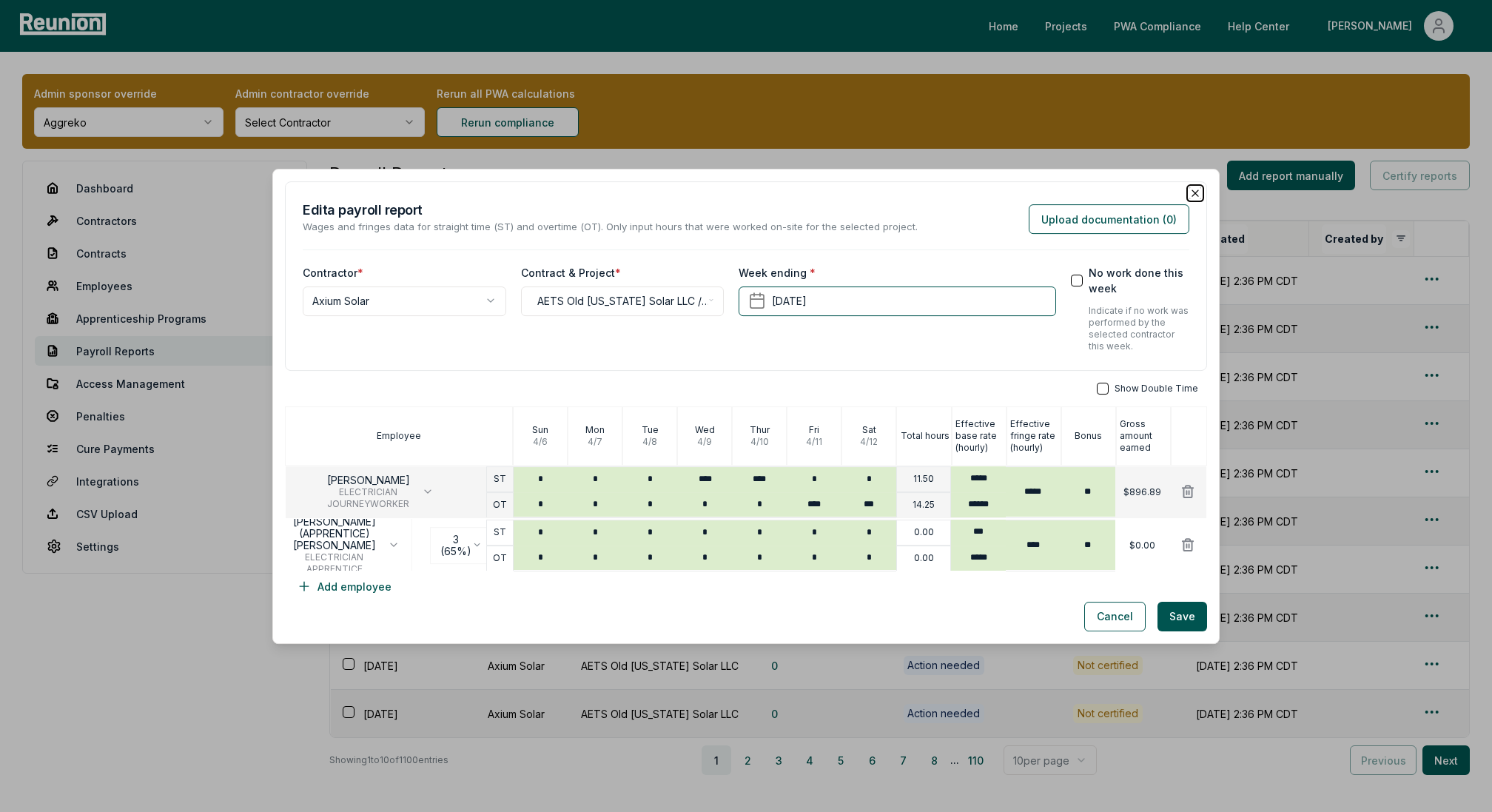
click at [1195, 194] on icon "button" at bounding box center [1195, 193] width 12 height 12
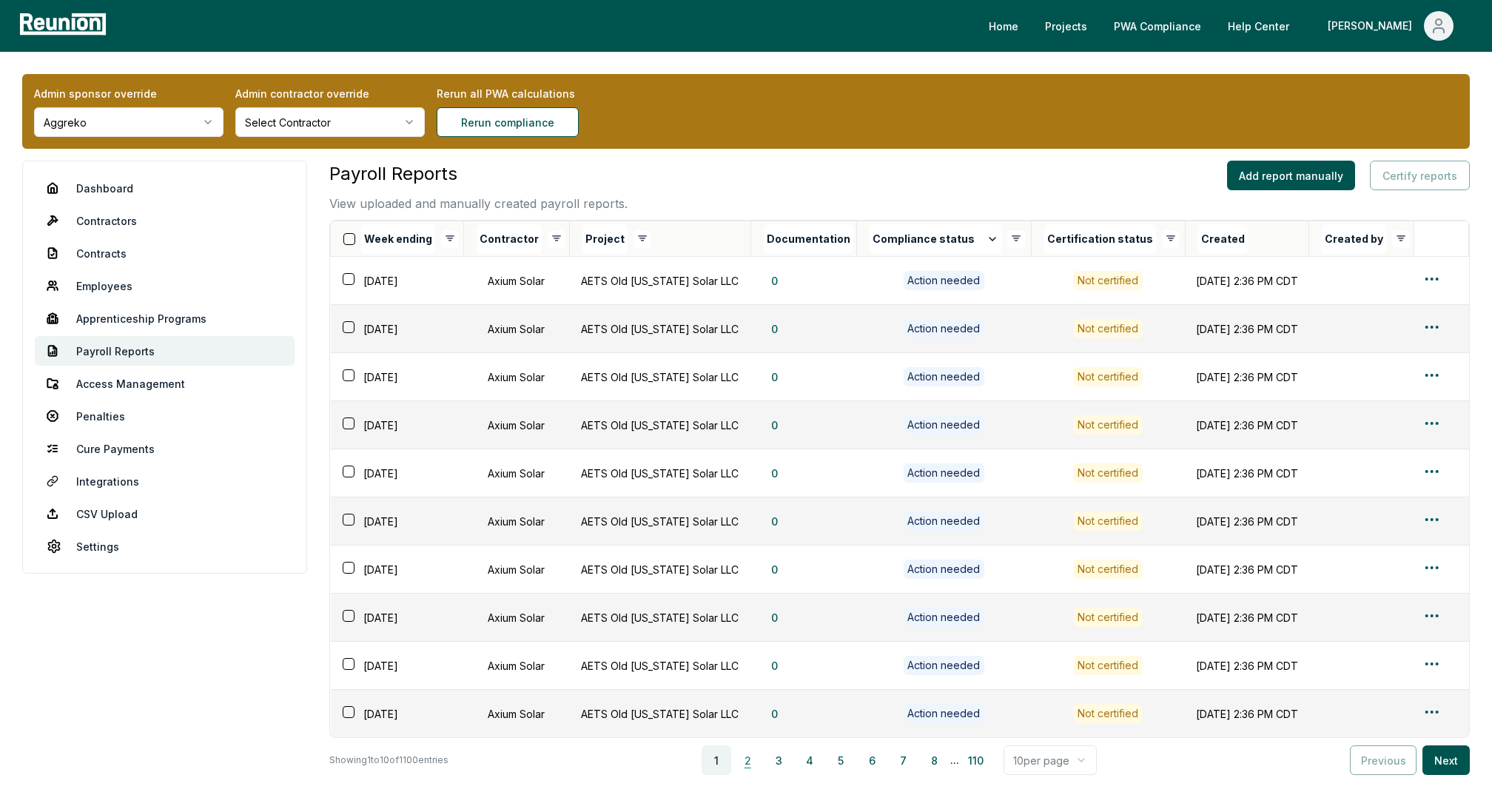
click at [754, 764] on button "2" at bounding box center [747, 759] width 30 height 30
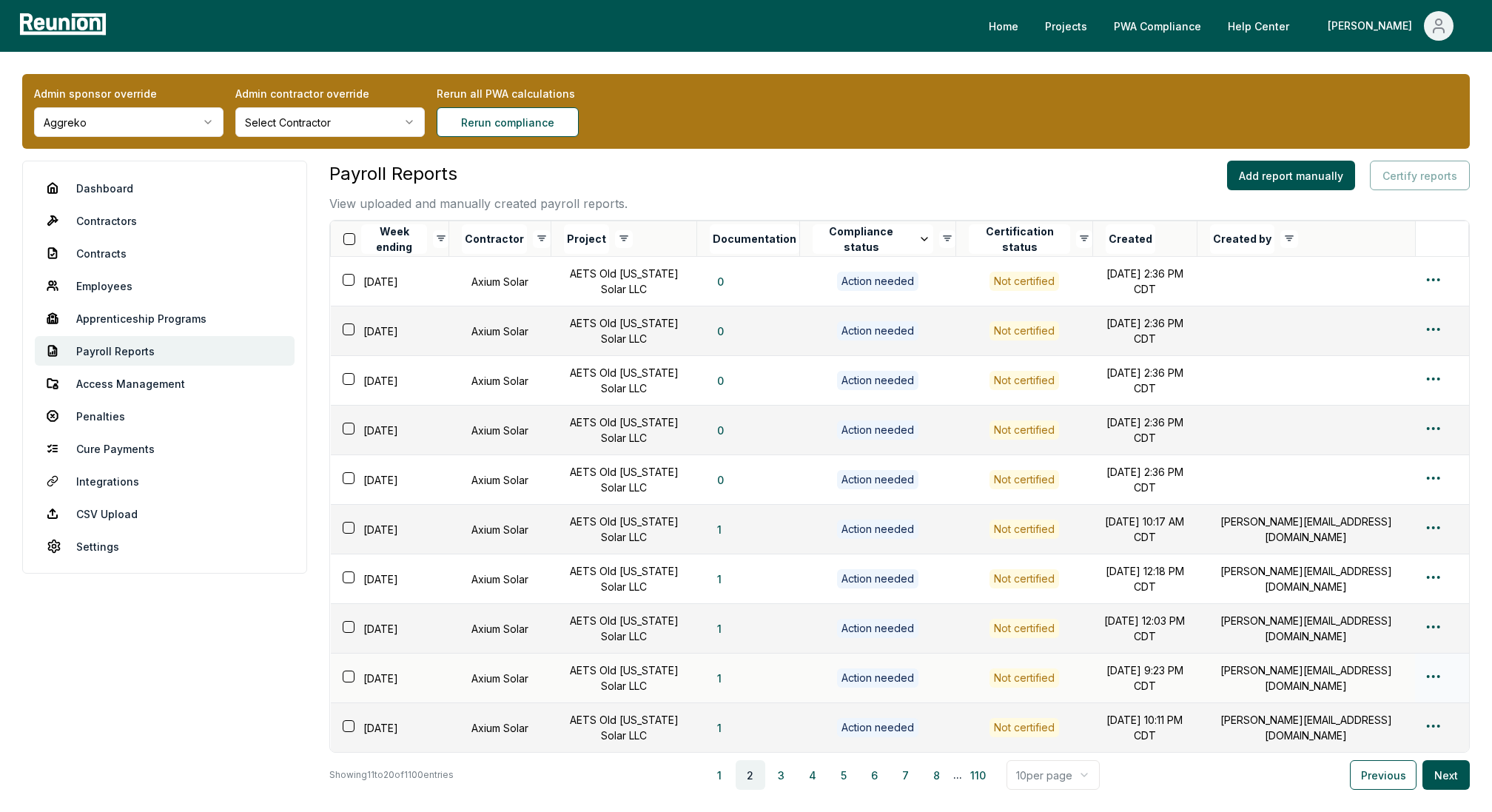
scroll to position [131, 0]
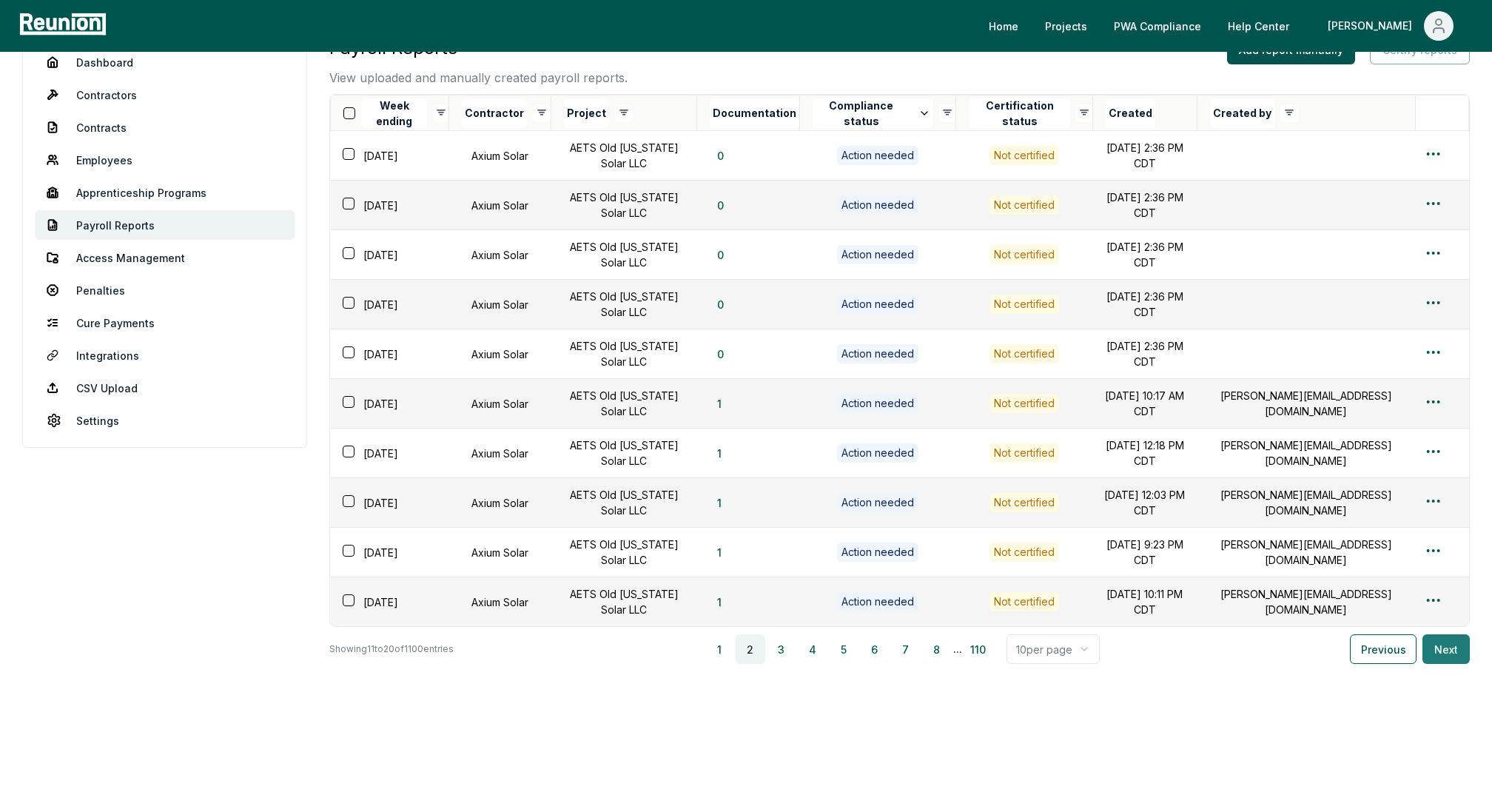
click at [1447, 657] on button "Next" at bounding box center [1446, 649] width 47 height 30
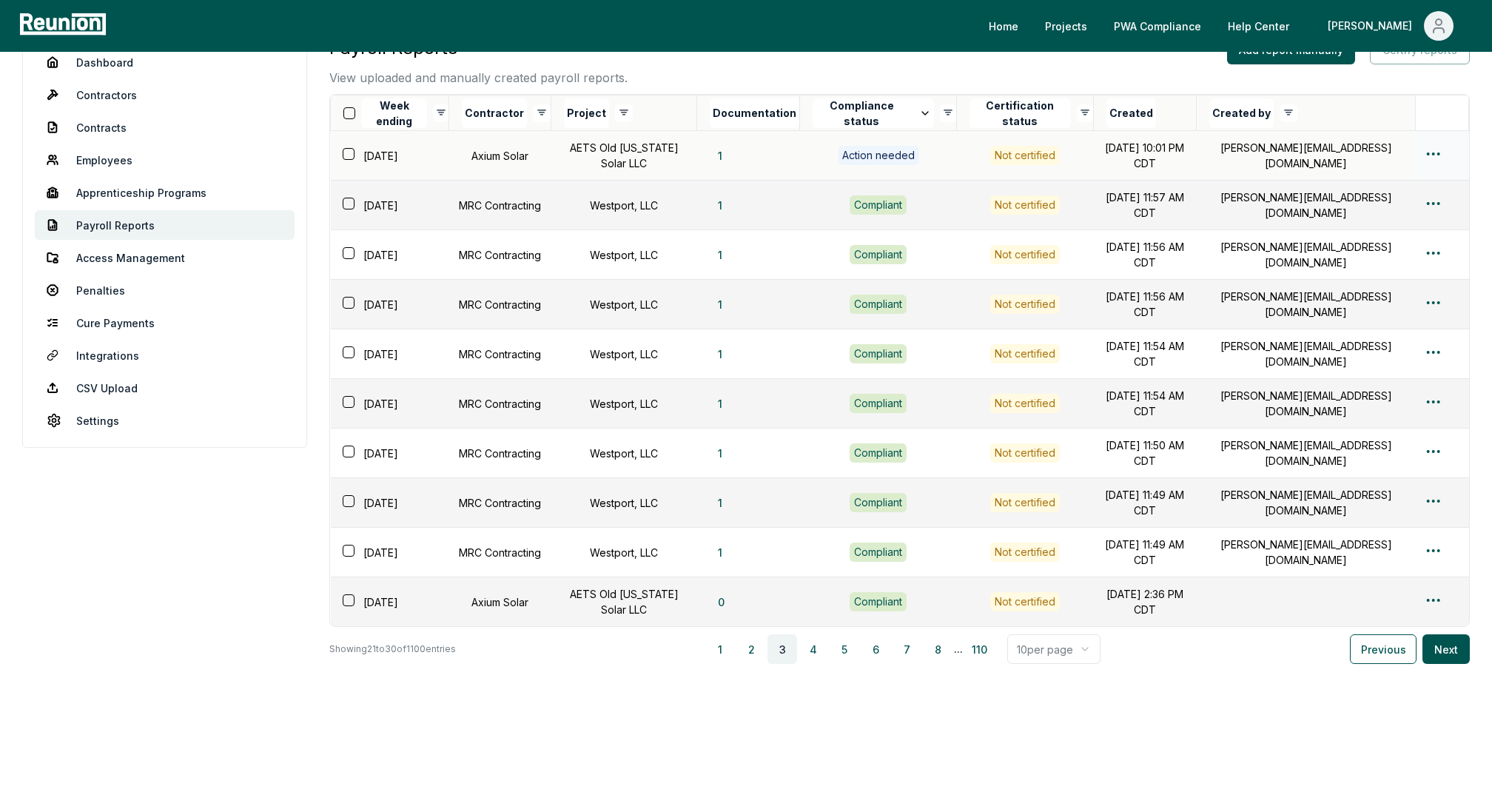
click at [1434, 147] on html "Please visit us on your desktop We're working on making our marketplace mobile-…" at bounding box center [746, 343] width 1492 height 938
click at [1348, 205] on div "Edit" at bounding box center [1408, 210] width 140 height 24
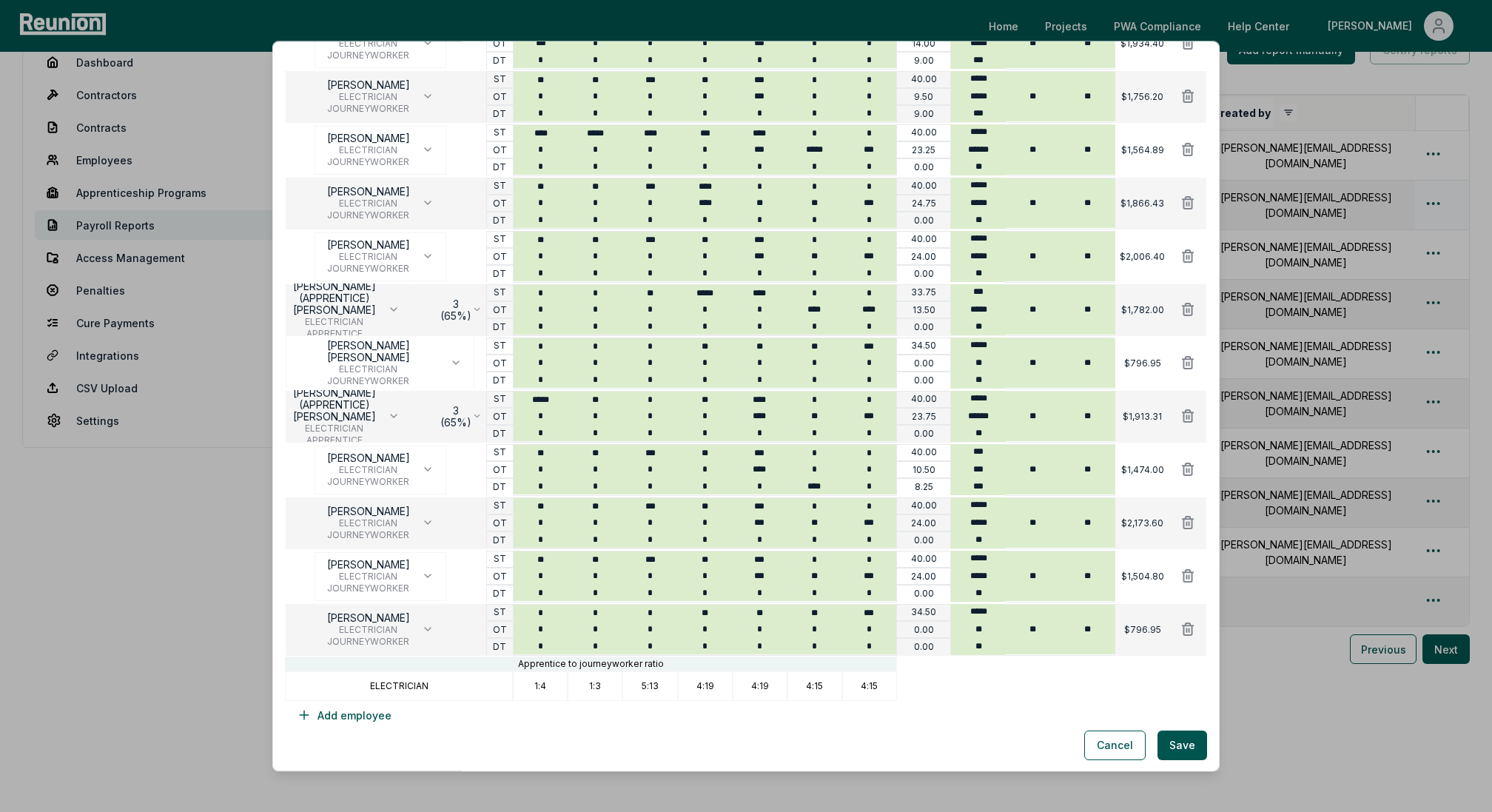
scroll to position [0, 0]
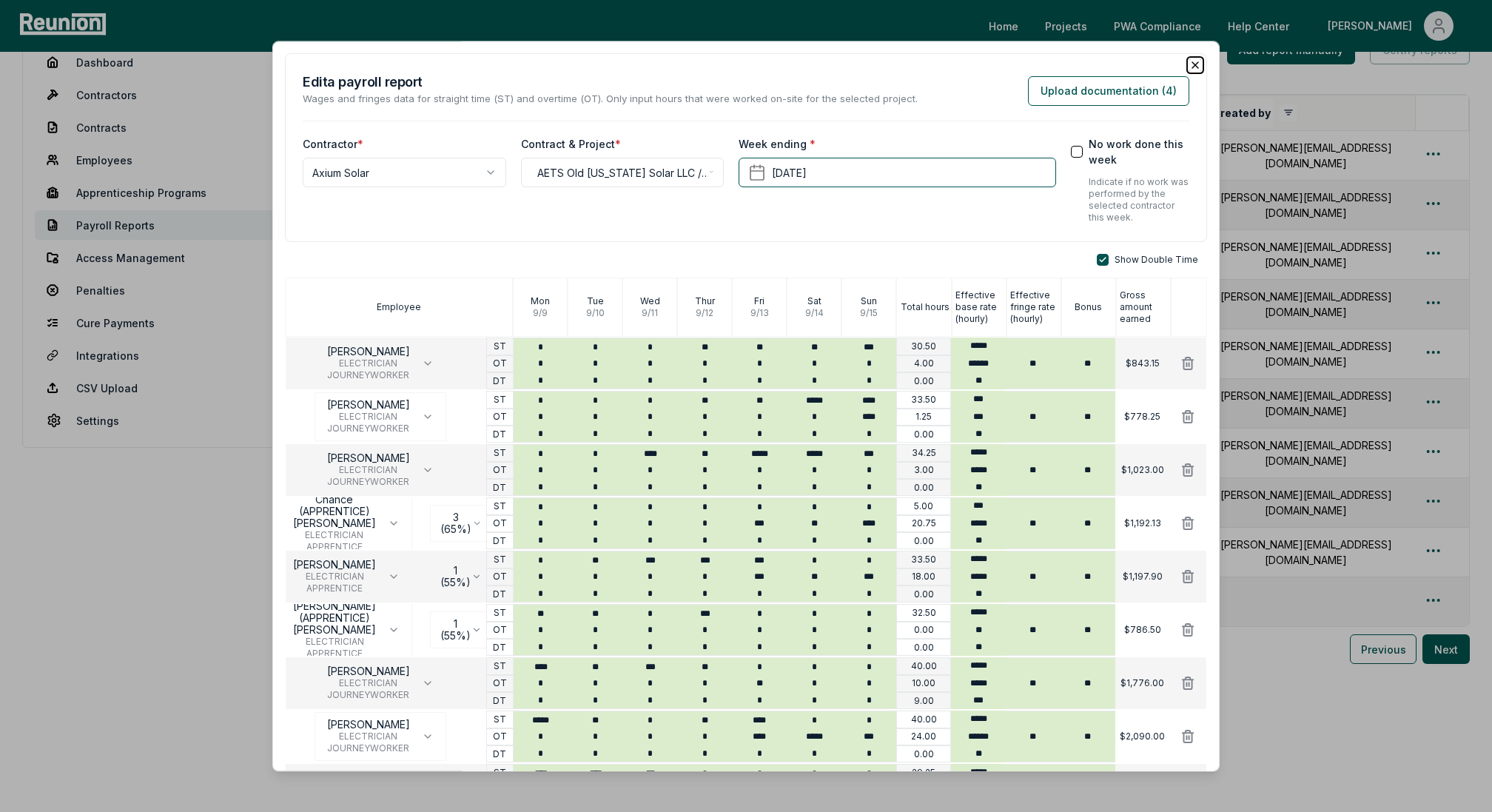
click at [1195, 62] on icon "button" at bounding box center [1195, 65] width 12 height 12
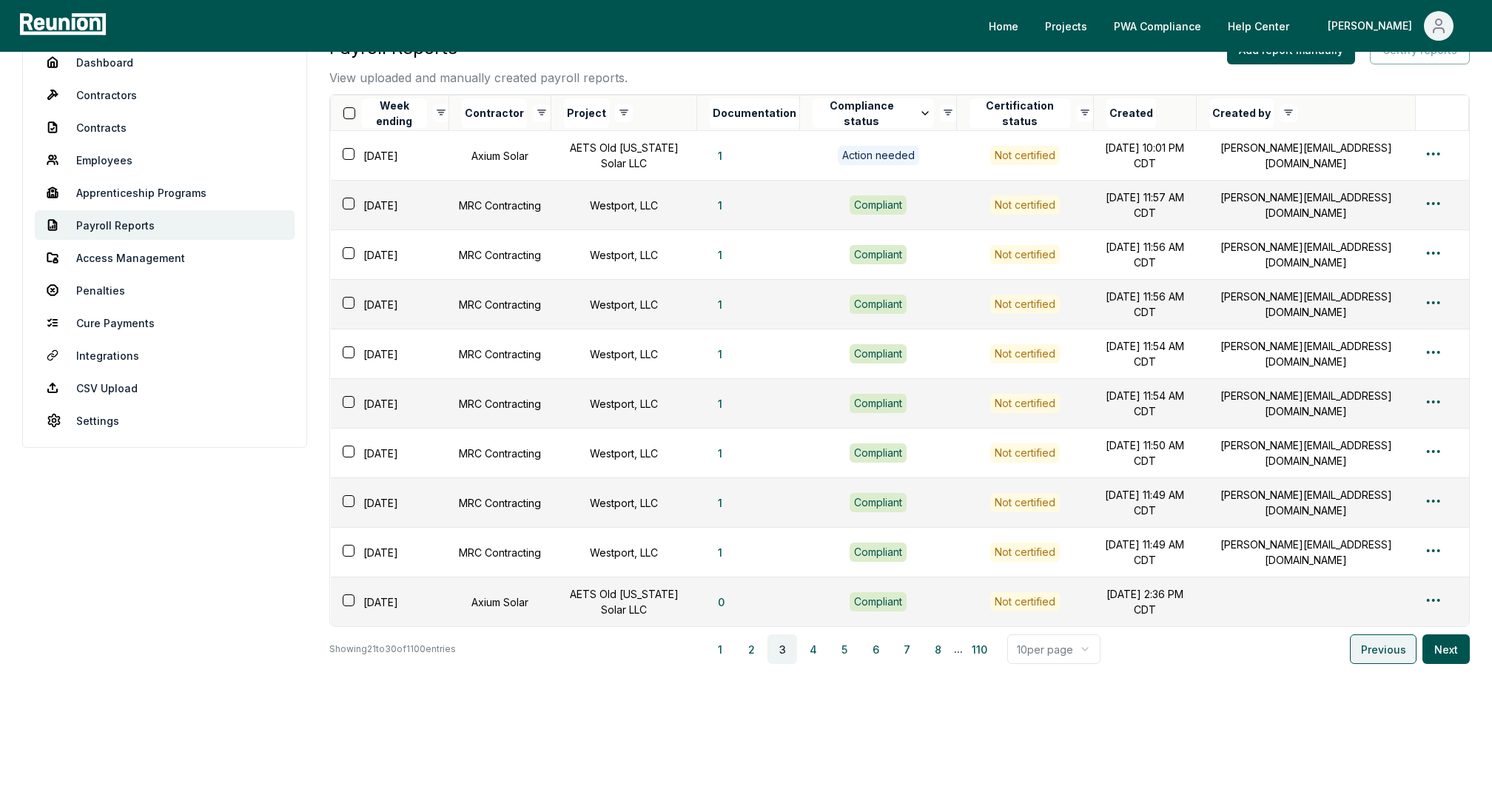
click at [1364, 658] on button "Previous" at bounding box center [1383, 649] width 66 height 30
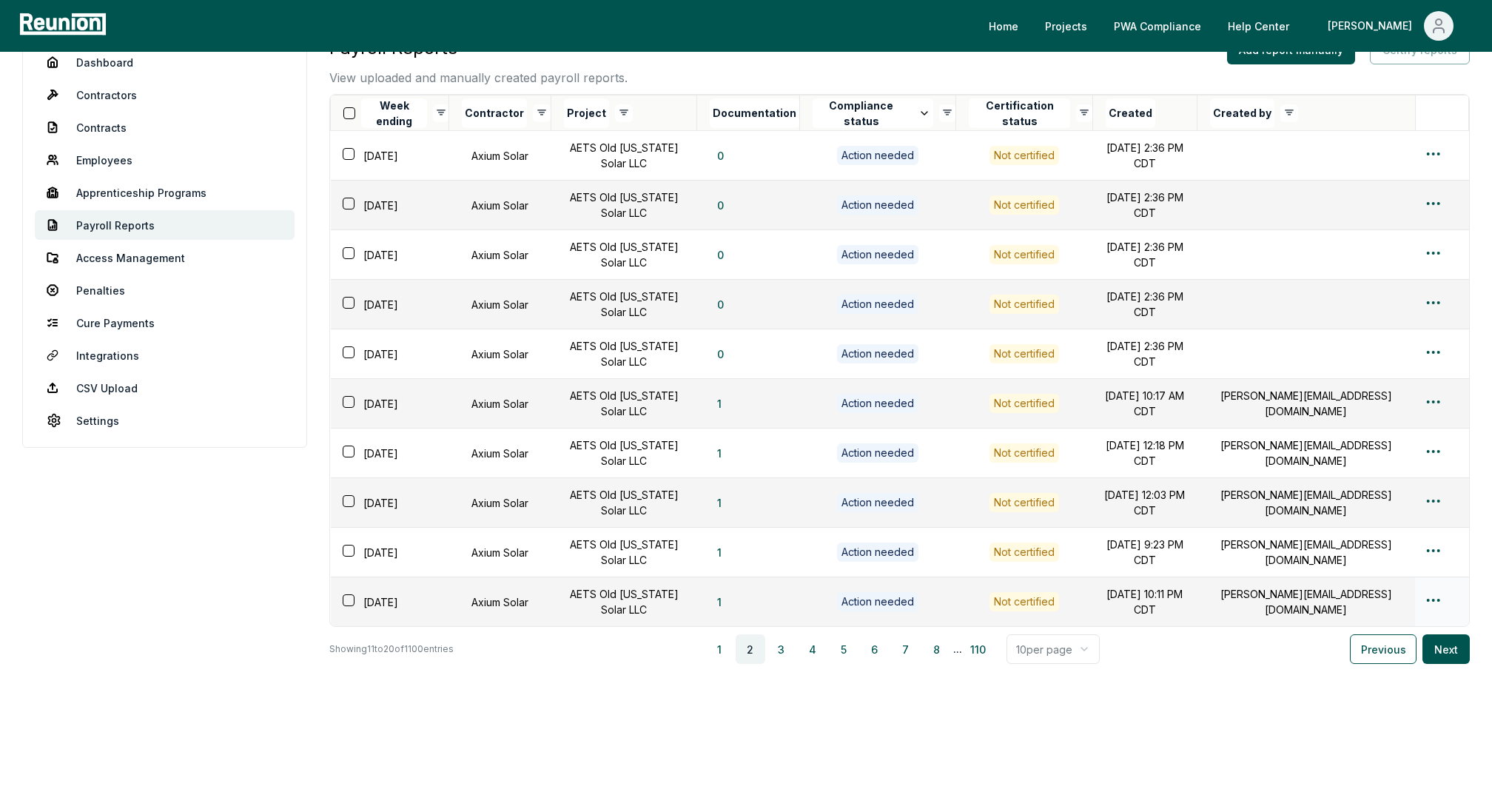
click at [1435, 600] on html "Please visit us on your desktop We're working on making our marketplace mobile-…" at bounding box center [746, 343] width 1492 height 938
click at [1360, 655] on div "Edit" at bounding box center [1408, 659] width 140 height 24
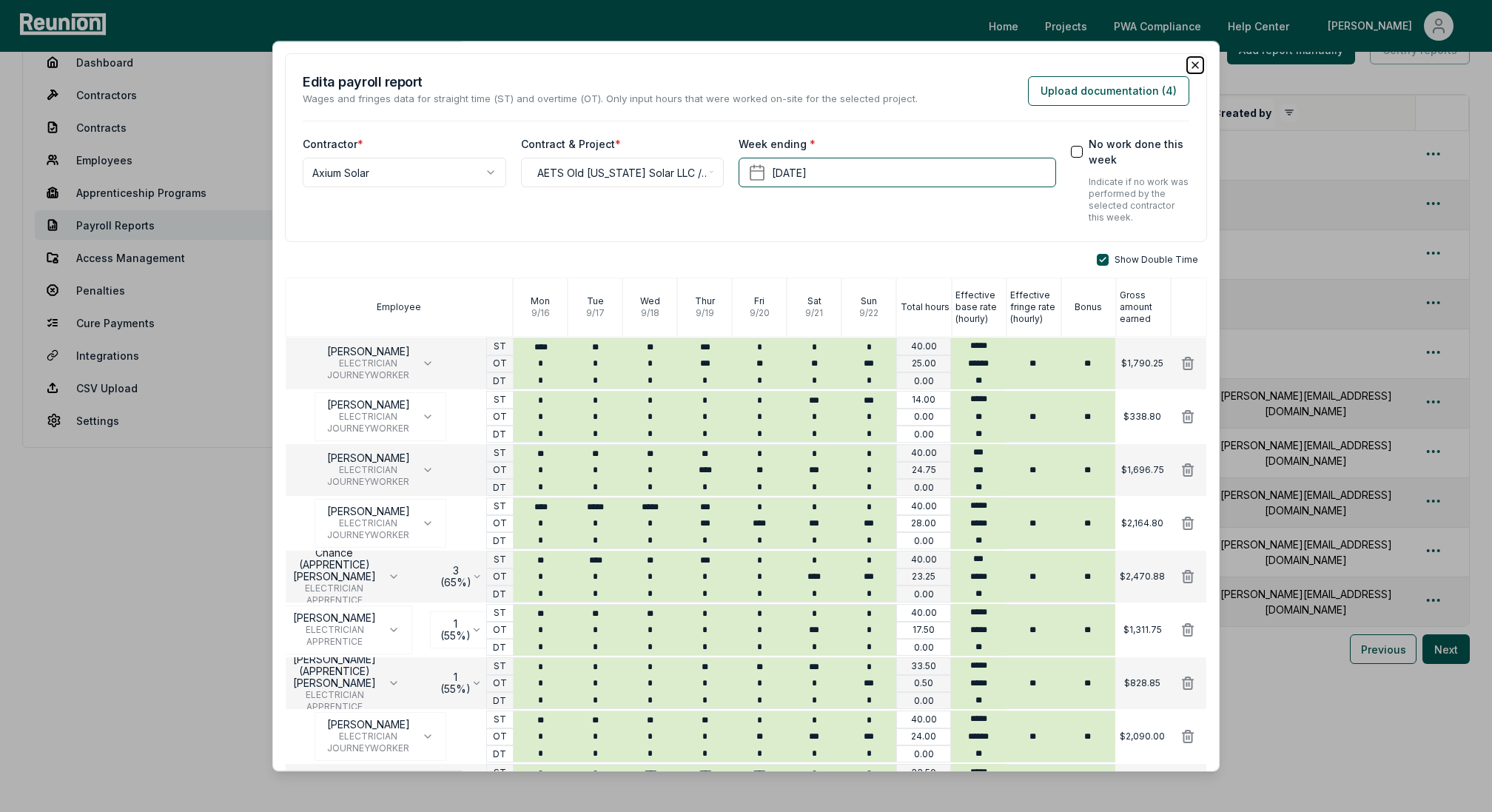
click at [1196, 64] on icon "button" at bounding box center [1195, 65] width 12 height 12
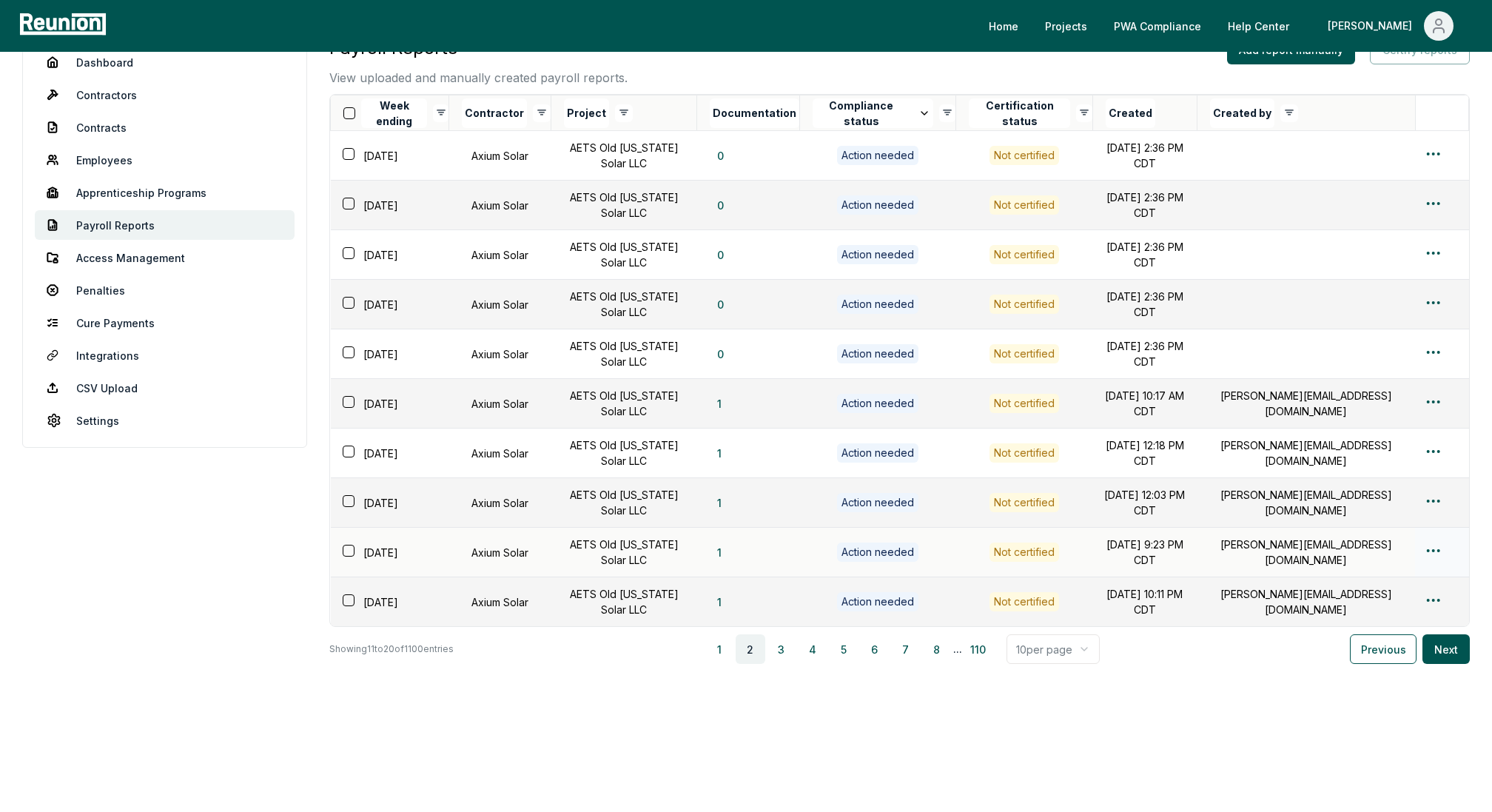
click at [1442, 545] on html "Please visit us on your desktop We're working on making our marketplace mobile-…" at bounding box center [746, 343] width 1492 height 938
click at [1352, 602] on div "Edit" at bounding box center [1408, 608] width 140 height 24
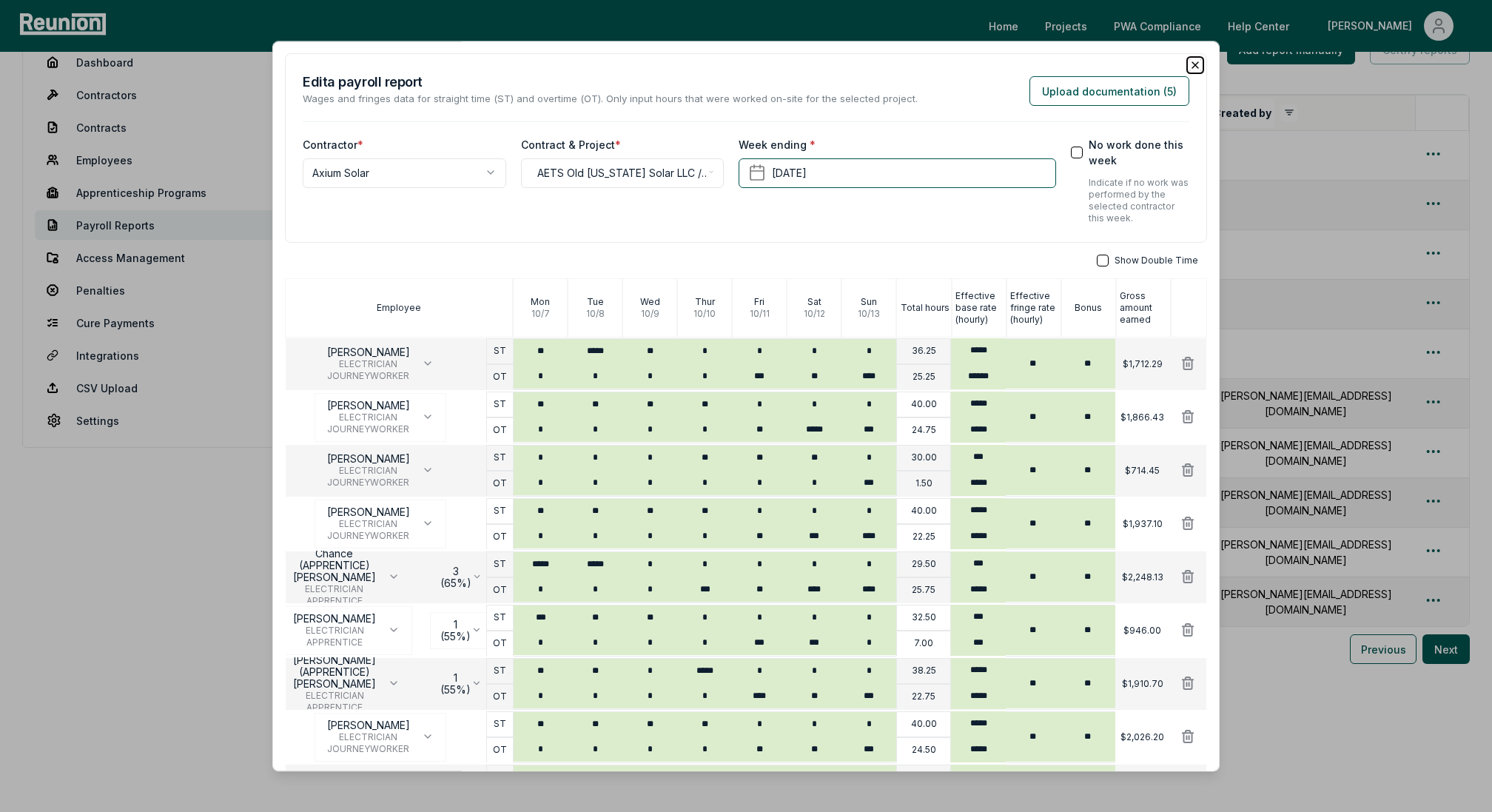
click at [1200, 60] on icon "button" at bounding box center [1195, 65] width 12 height 12
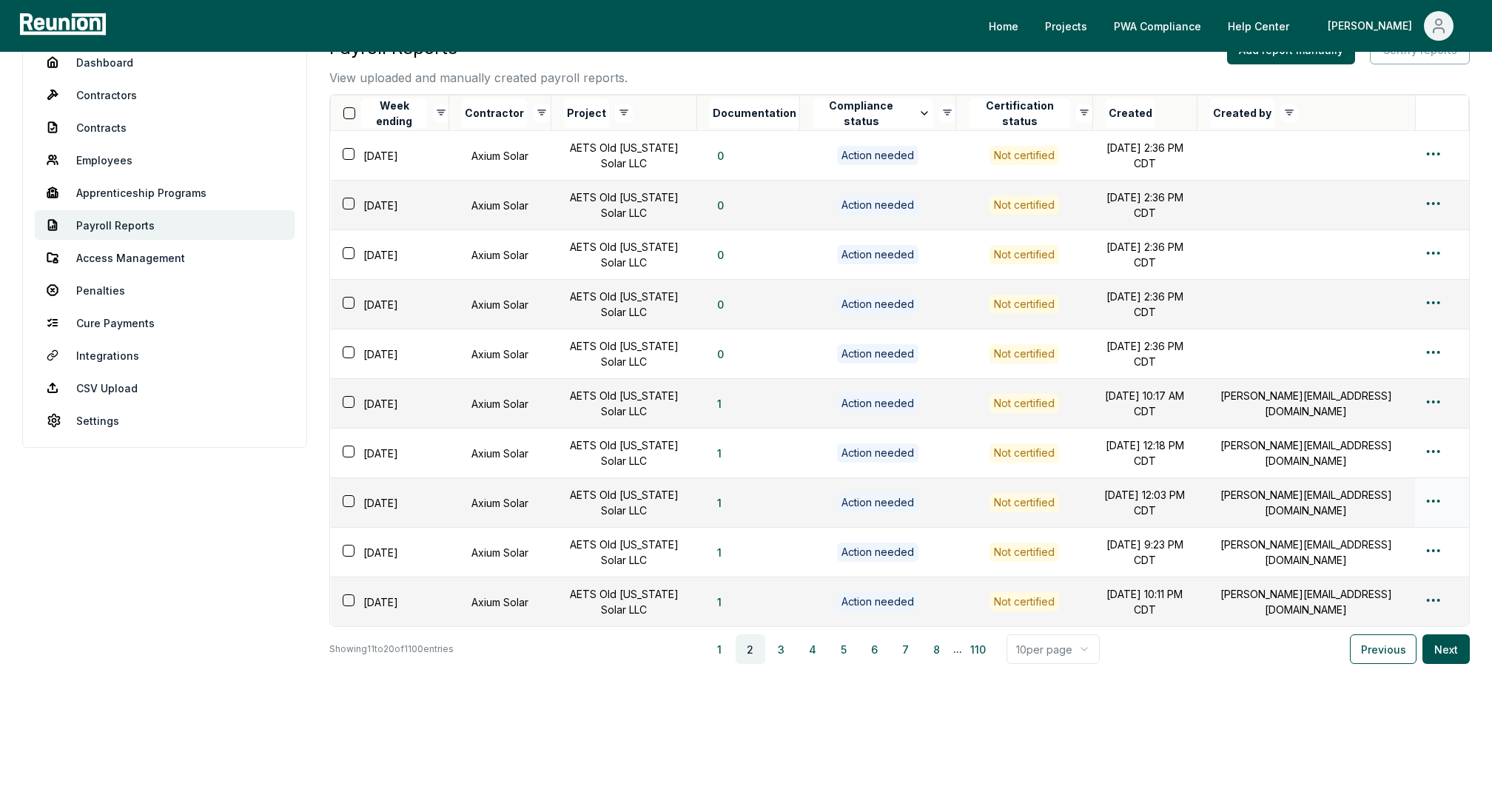
click at [1437, 495] on html "Please visit us on your desktop We're working on making our marketplace mobile-…" at bounding box center [746, 343] width 1492 height 938
click at [1342, 554] on div "Edit" at bounding box center [1408, 558] width 140 height 24
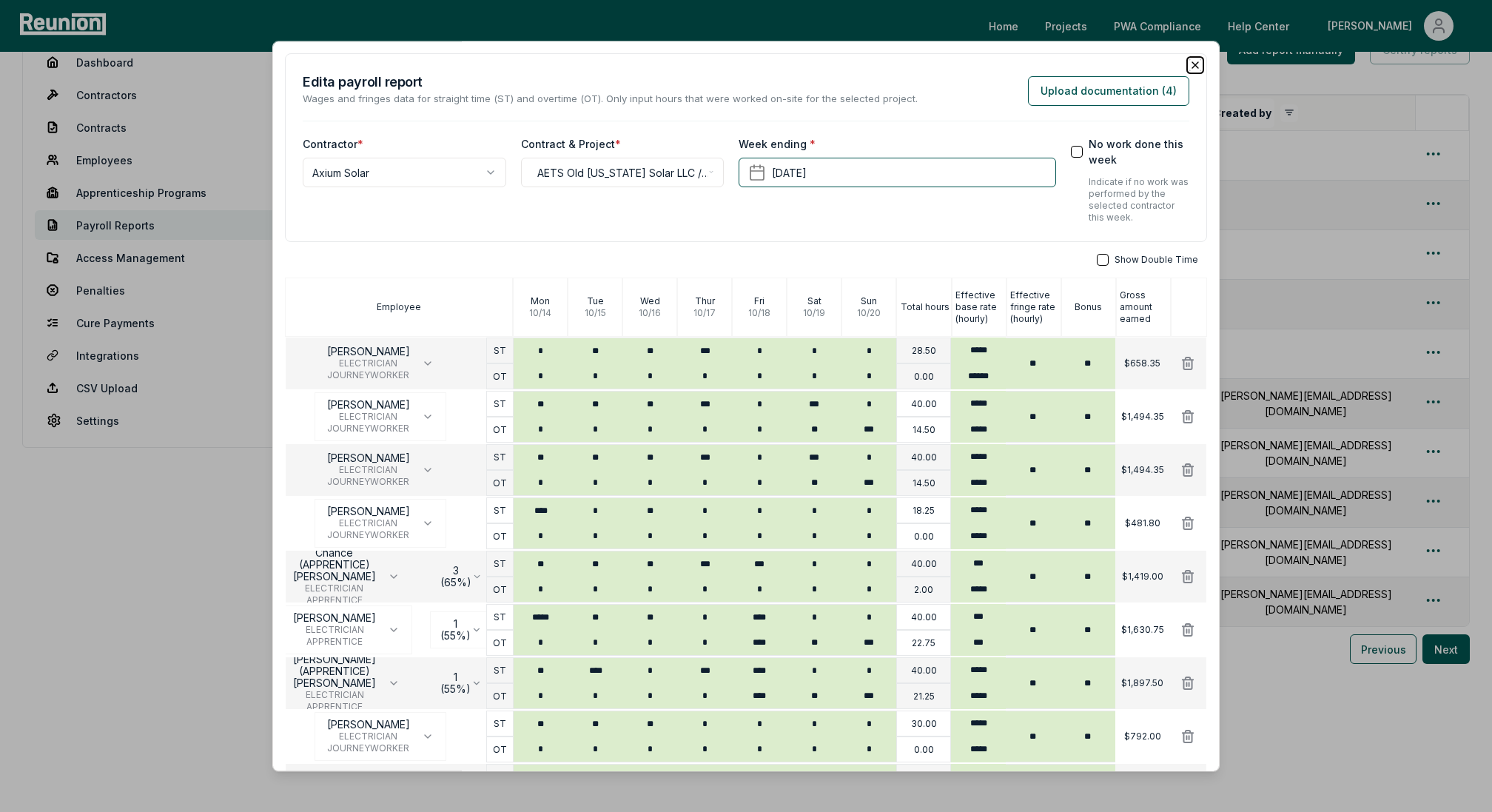
click at [1191, 68] on icon "button" at bounding box center [1195, 65] width 12 height 12
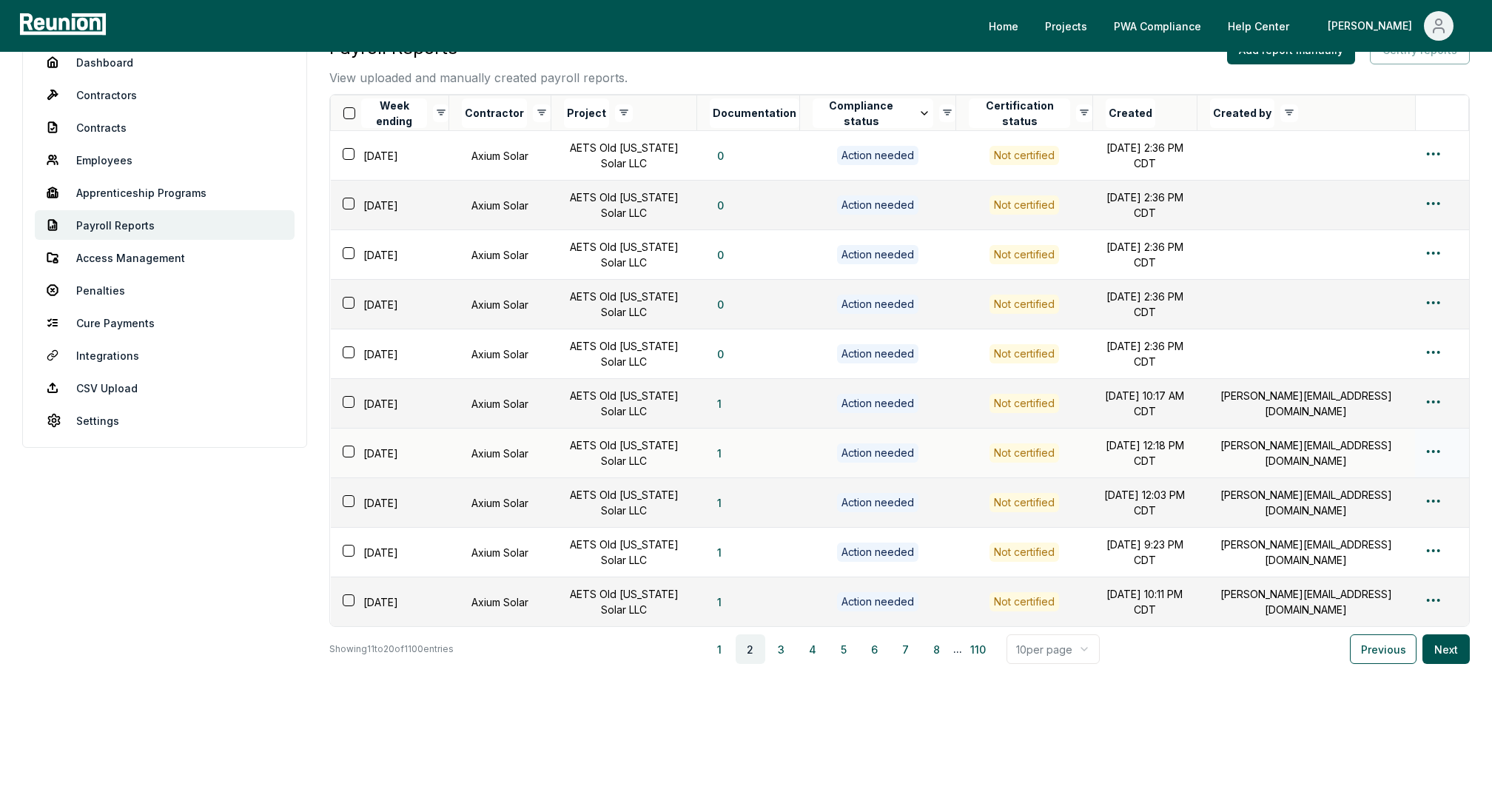
click at [1432, 448] on html "Please visit us on your desktop We're working on making our marketplace mobile-…" at bounding box center [746, 343] width 1492 height 938
click at [1364, 513] on div "Edit" at bounding box center [1408, 509] width 140 height 24
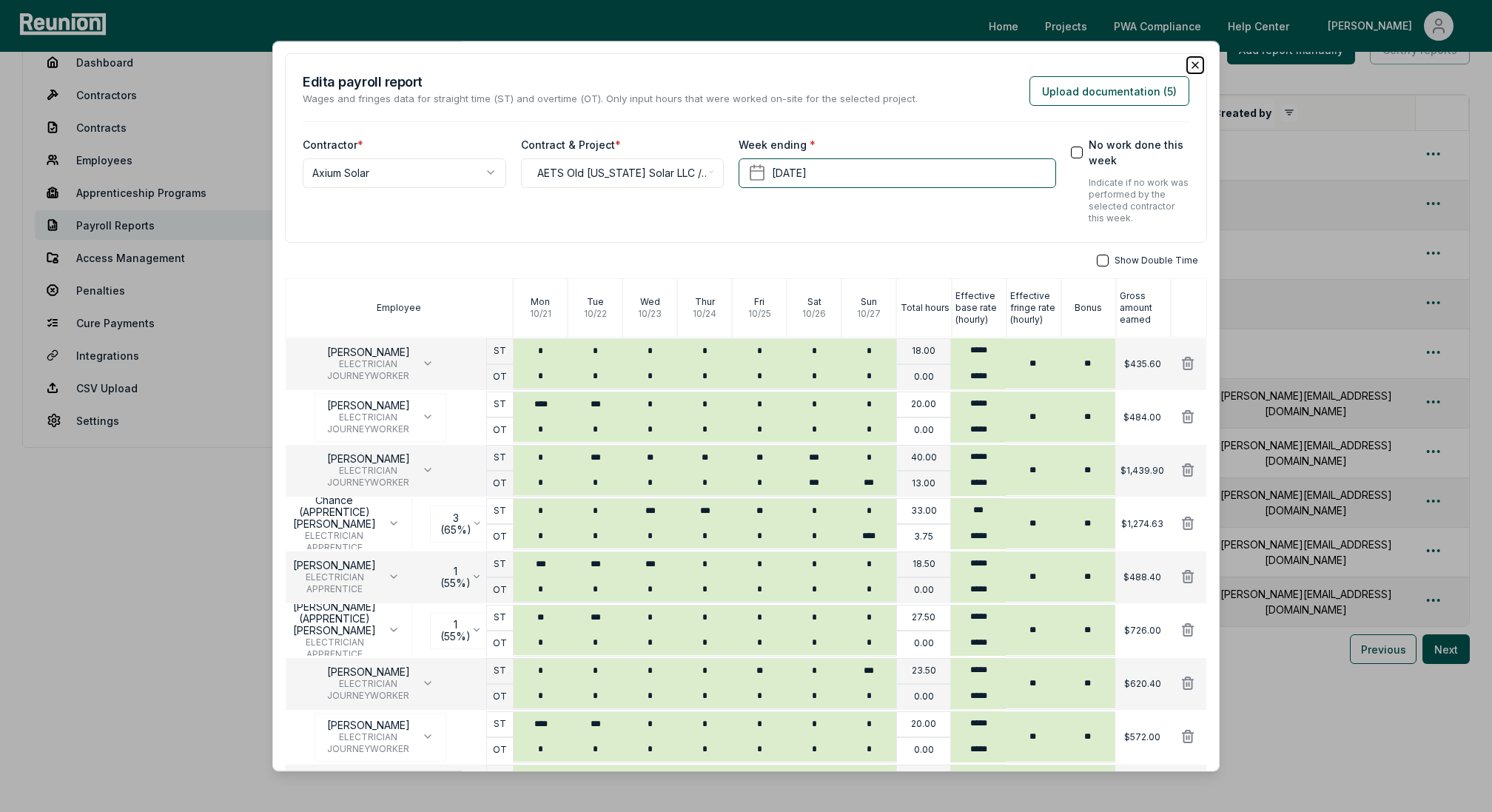
click at [1196, 63] on icon "button" at bounding box center [1195, 65] width 6 height 6
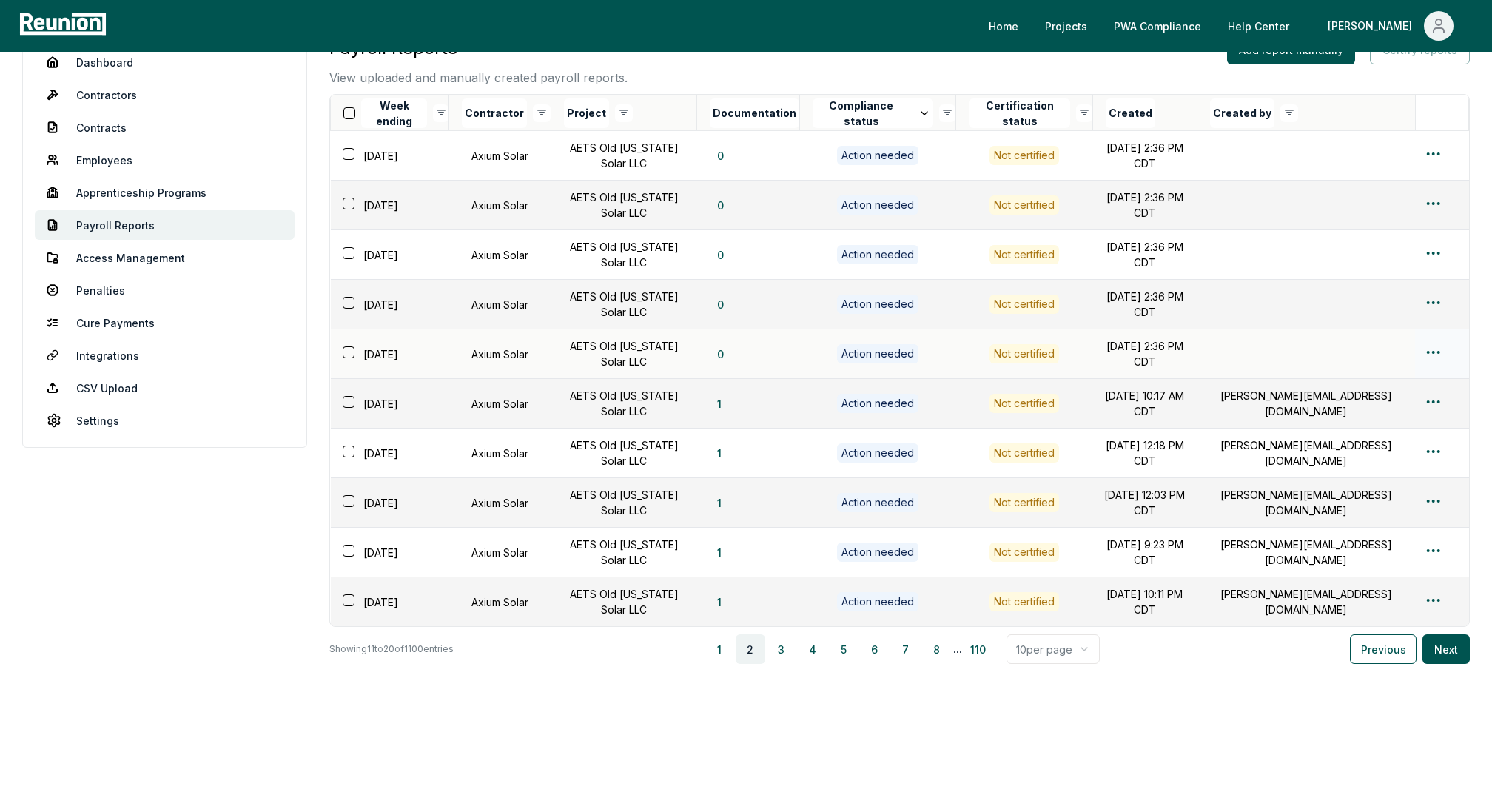
click at [1436, 347] on html "Please visit us on your desktop We're working on making our marketplace mobile-…" at bounding box center [746, 343] width 1492 height 938
click at [1359, 410] on div "Edit" at bounding box center [1408, 404] width 140 height 24
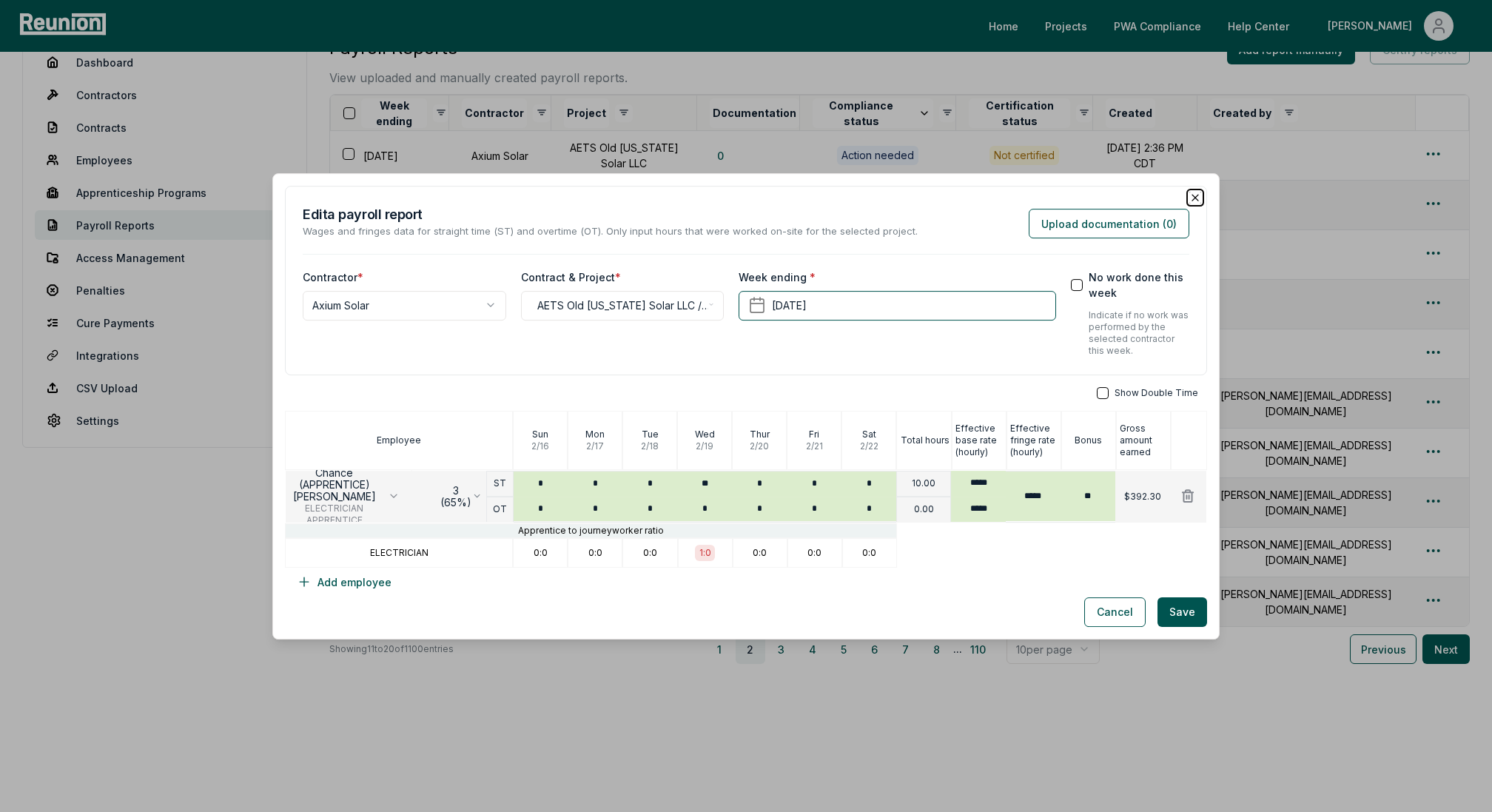
click at [1197, 196] on icon "button" at bounding box center [1195, 198] width 6 height 6
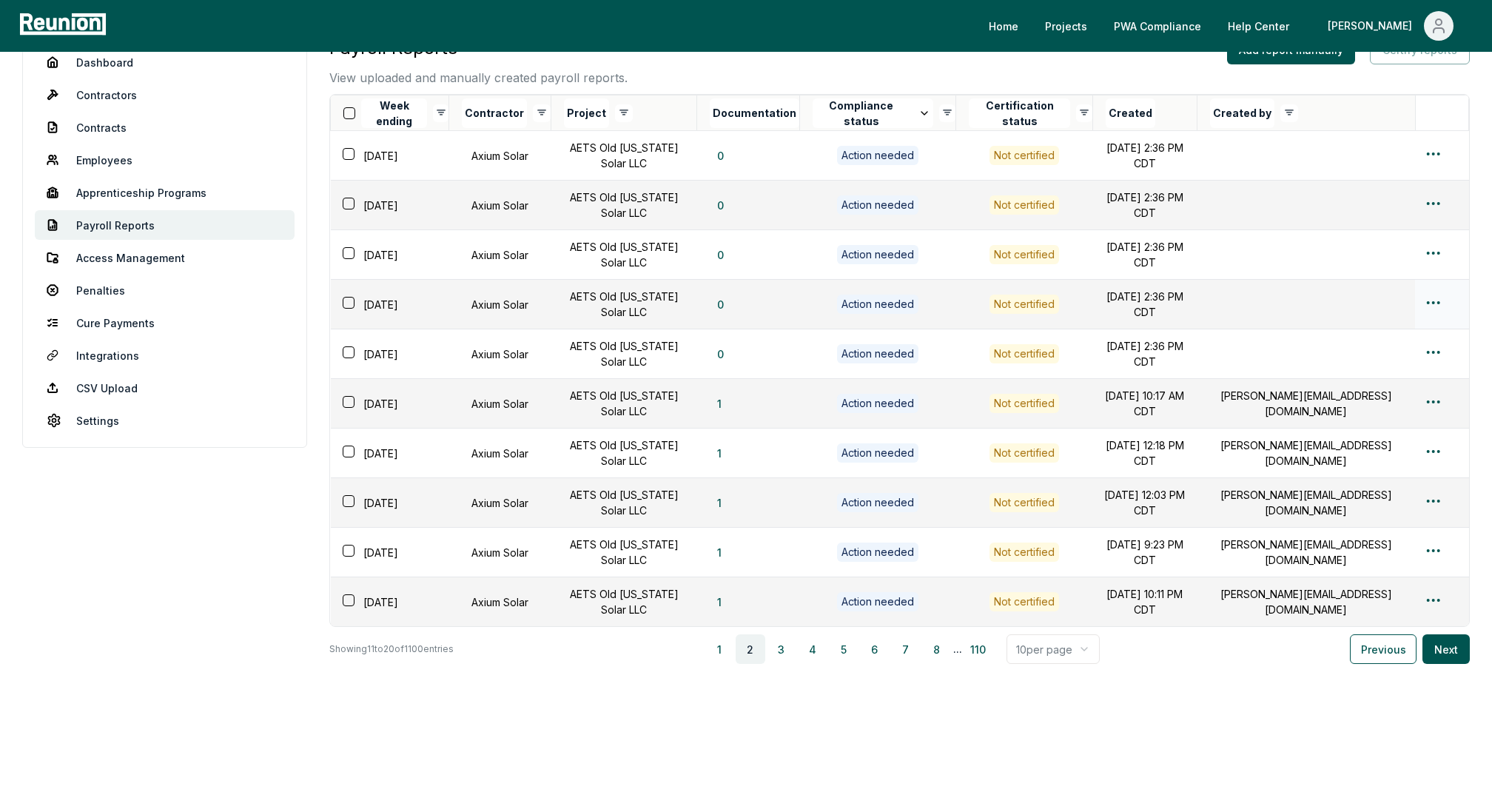
click at [1437, 294] on html "Please visit us on your desktop We're working on making our marketplace mobile-…" at bounding box center [746, 343] width 1492 height 938
click at [1362, 356] on div "Edit" at bounding box center [1408, 355] width 140 height 24
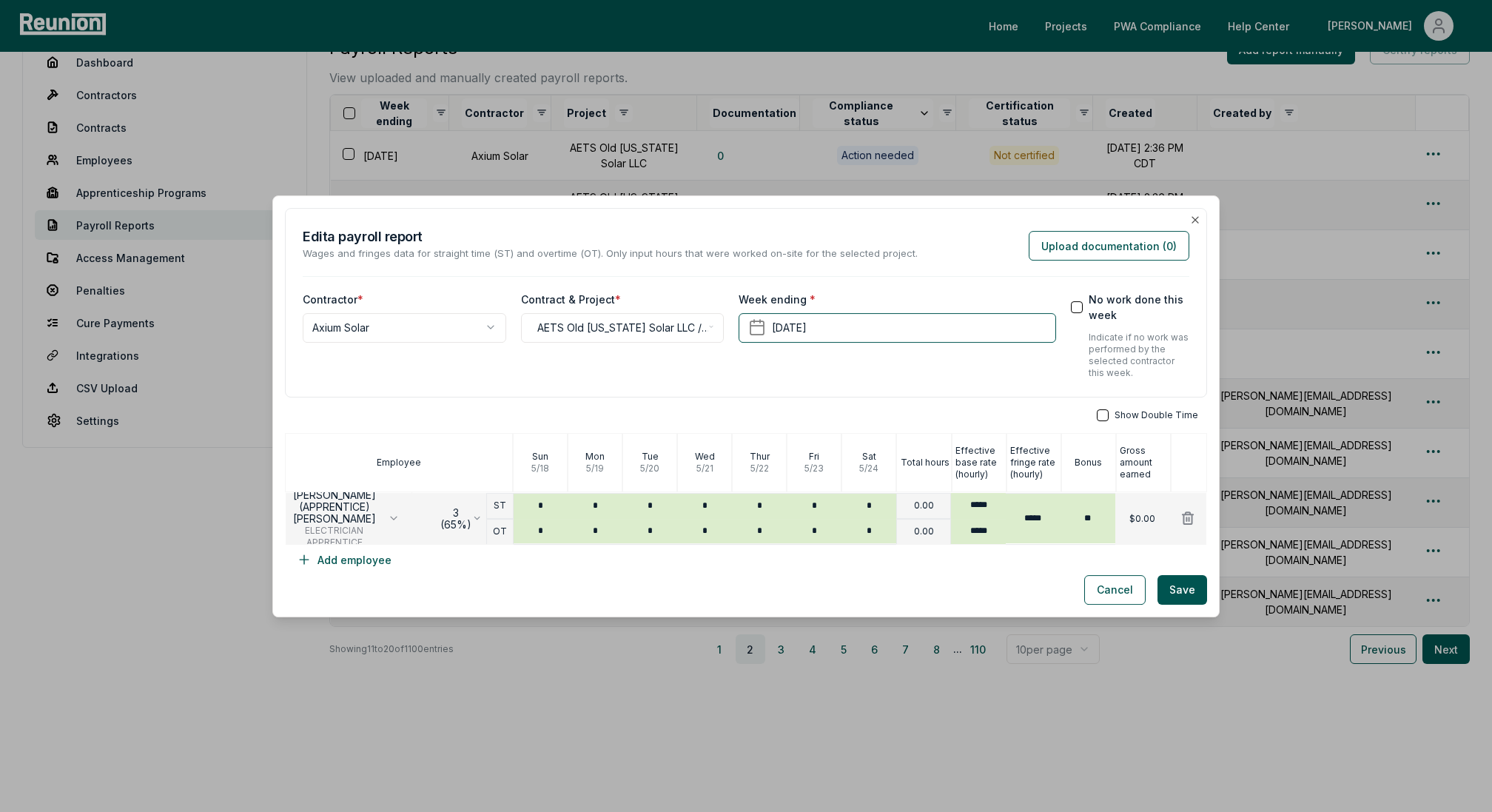
click at [1080, 305] on button "No work done this week" at bounding box center [1076, 306] width 12 height 12
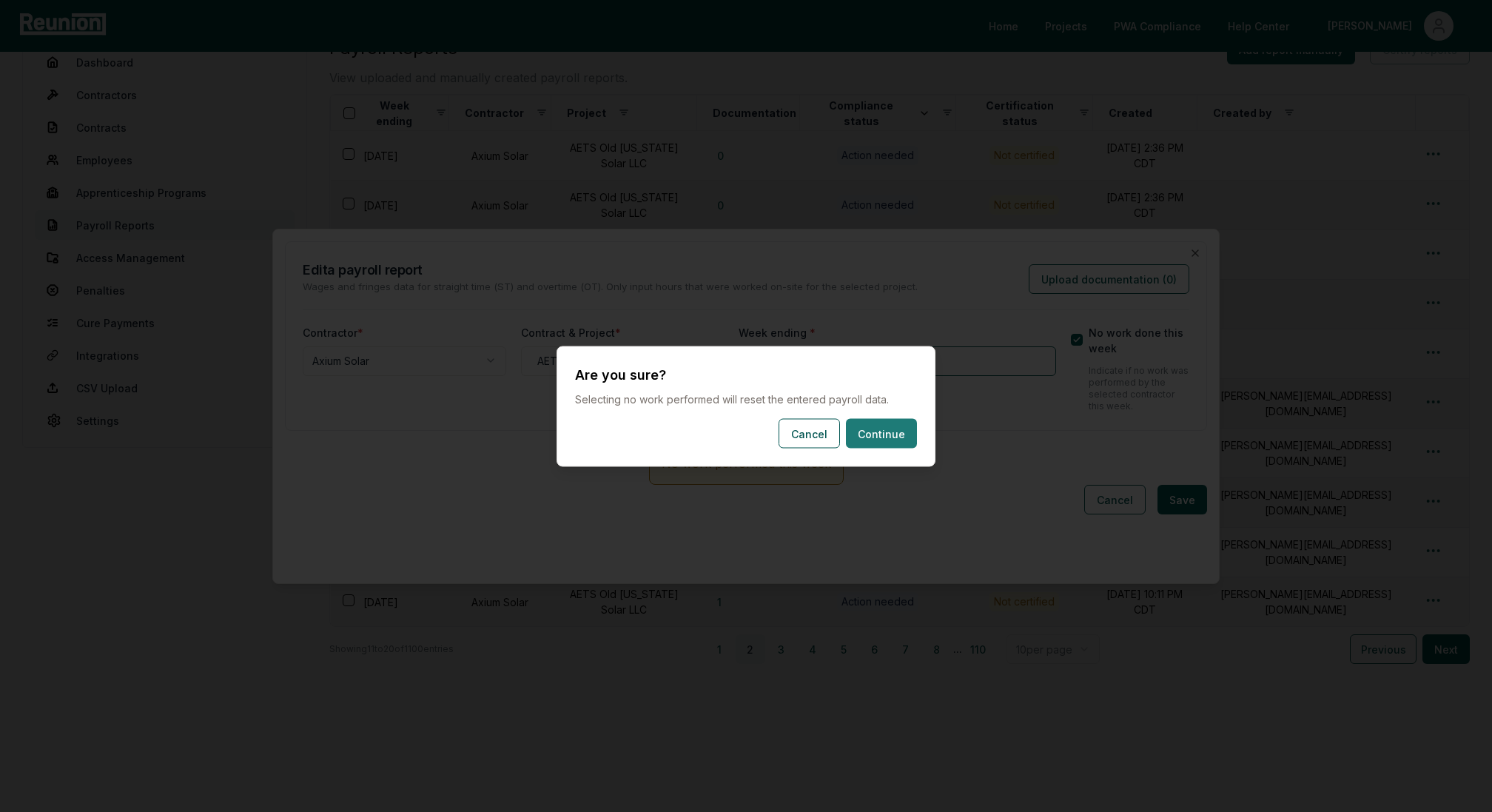
click at [879, 427] on button "Continue" at bounding box center [881, 433] width 71 height 30
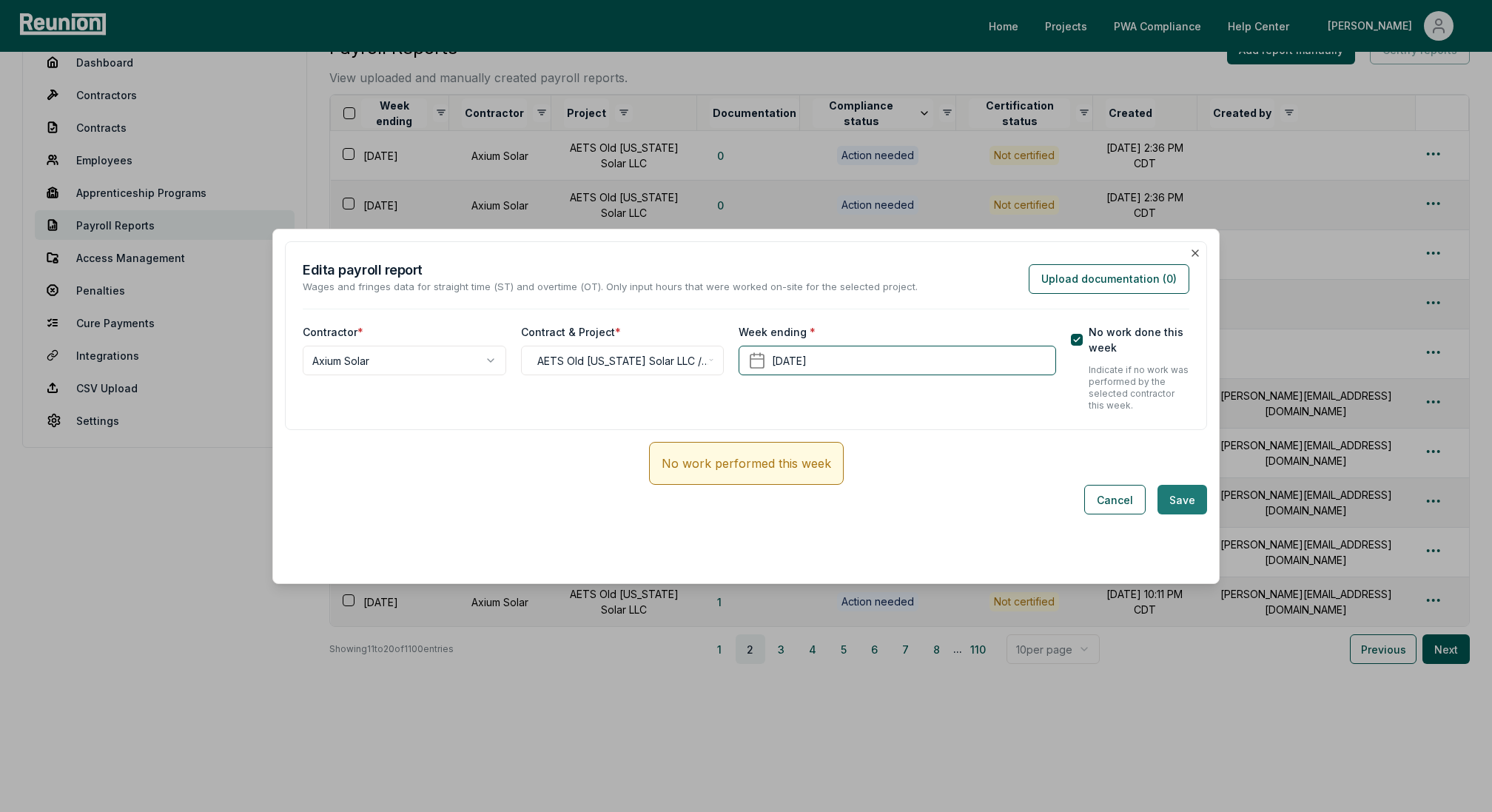
click at [1189, 496] on button "Save" at bounding box center [1183, 499] width 50 height 30
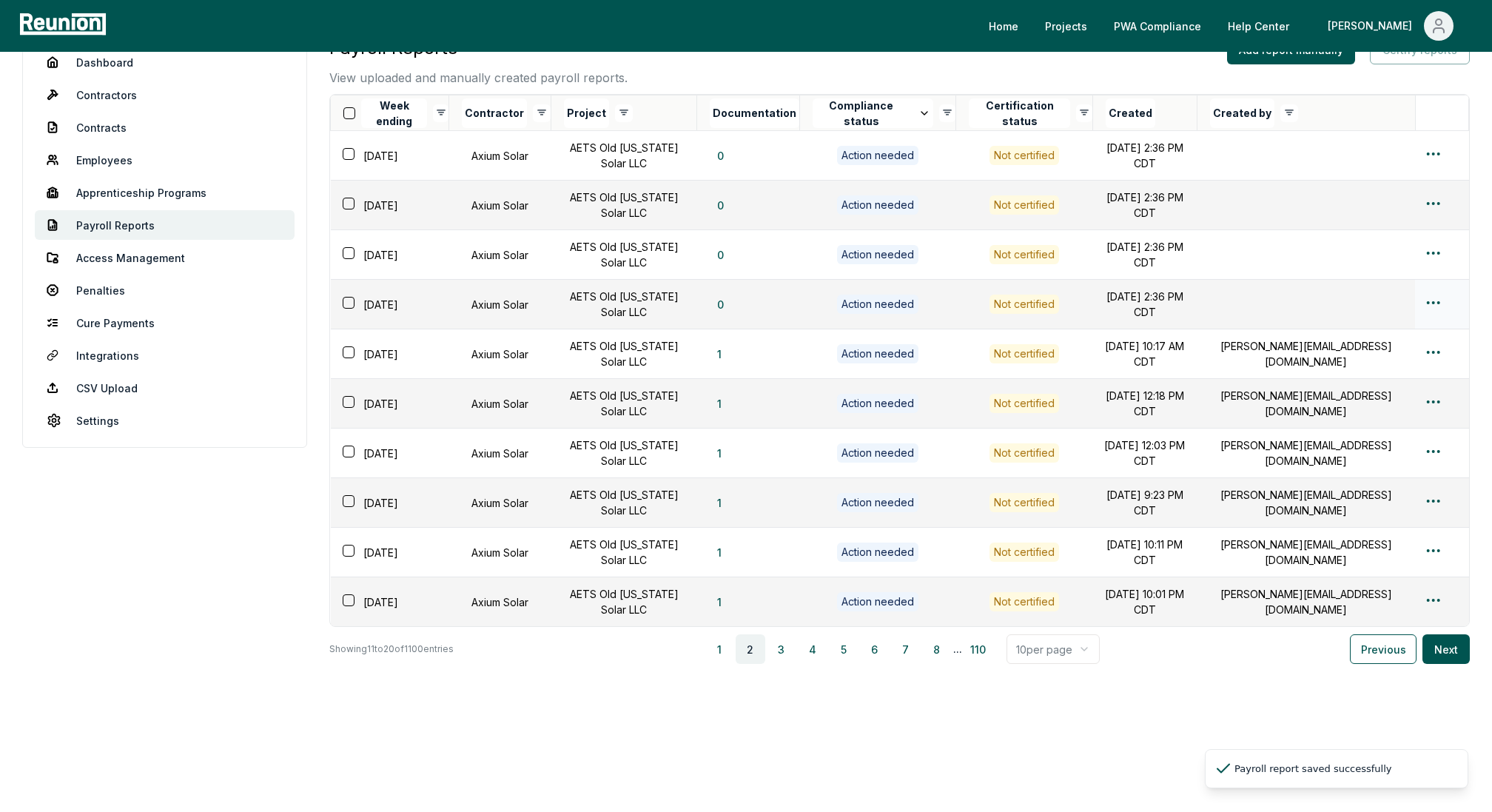
click at [1431, 297] on html "Please visit us on your desktop We're working on making our marketplace mobile-…" at bounding box center [746, 343] width 1492 height 938
click at [1371, 353] on div "Edit" at bounding box center [1408, 355] width 140 height 24
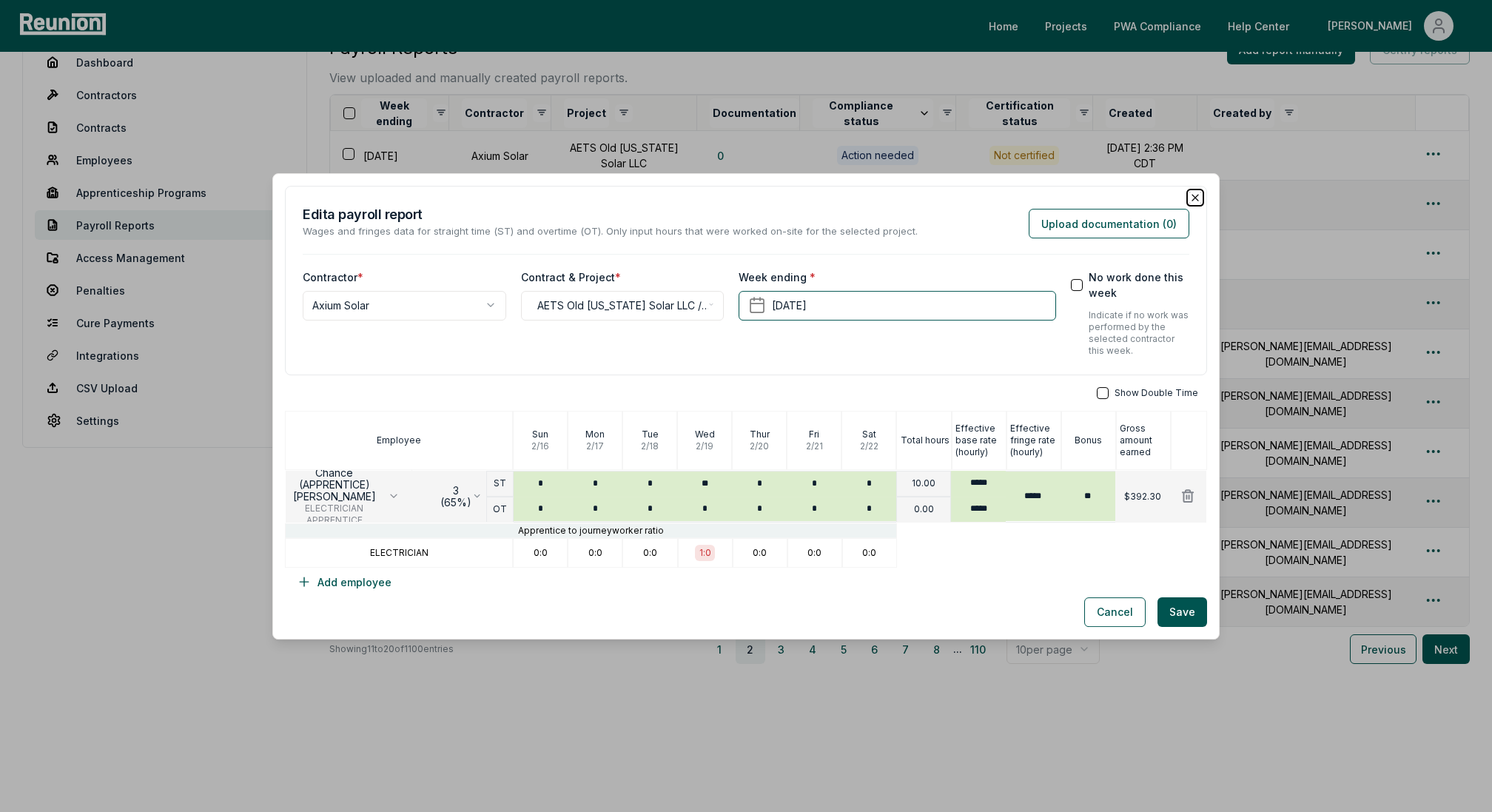
click at [1200, 200] on icon "button" at bounding box center [1195, 198] width 12 height 12
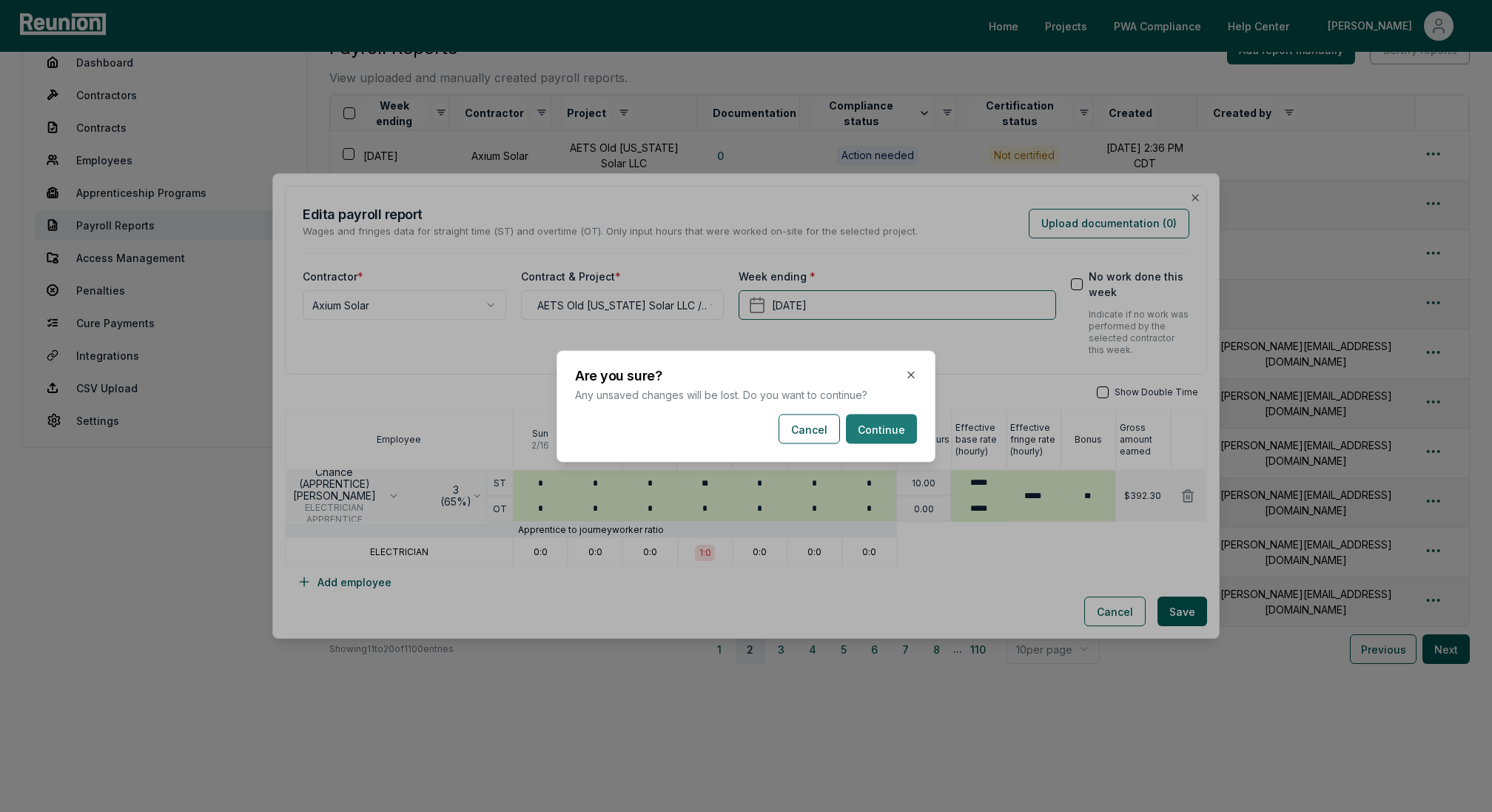
click at [897, 422] on button "Continue" at bounding box center [881, 428] width 71 height 30
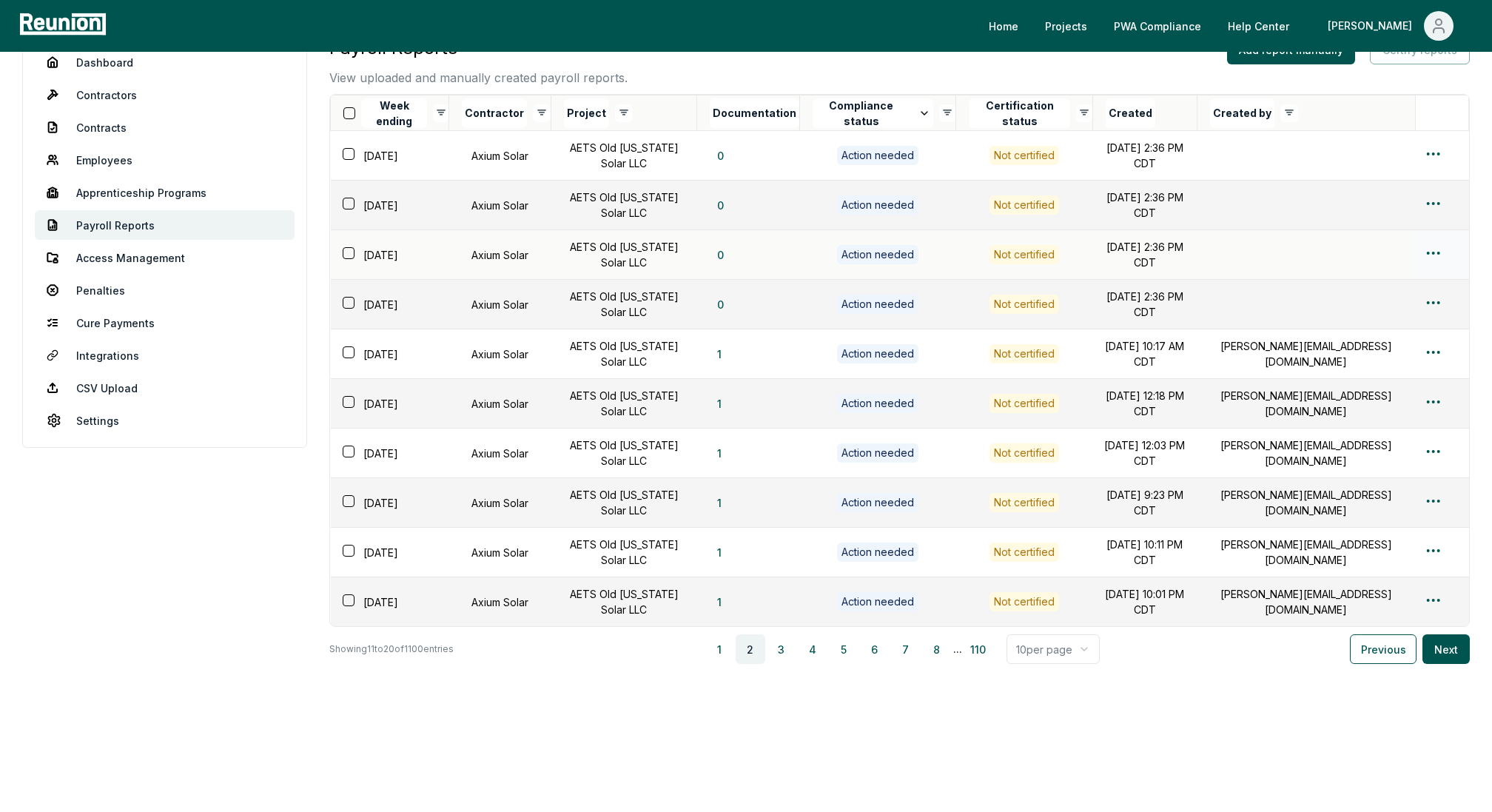
click at [1432, 245] on html "Please visit us on your desktop We're working on making our marketplace mobile-…" at bounding box center [746, 343] width 1492 height 938
click at [1350, 308] on div "Edit" at bounding box center [1408, 305] width 140 height 24
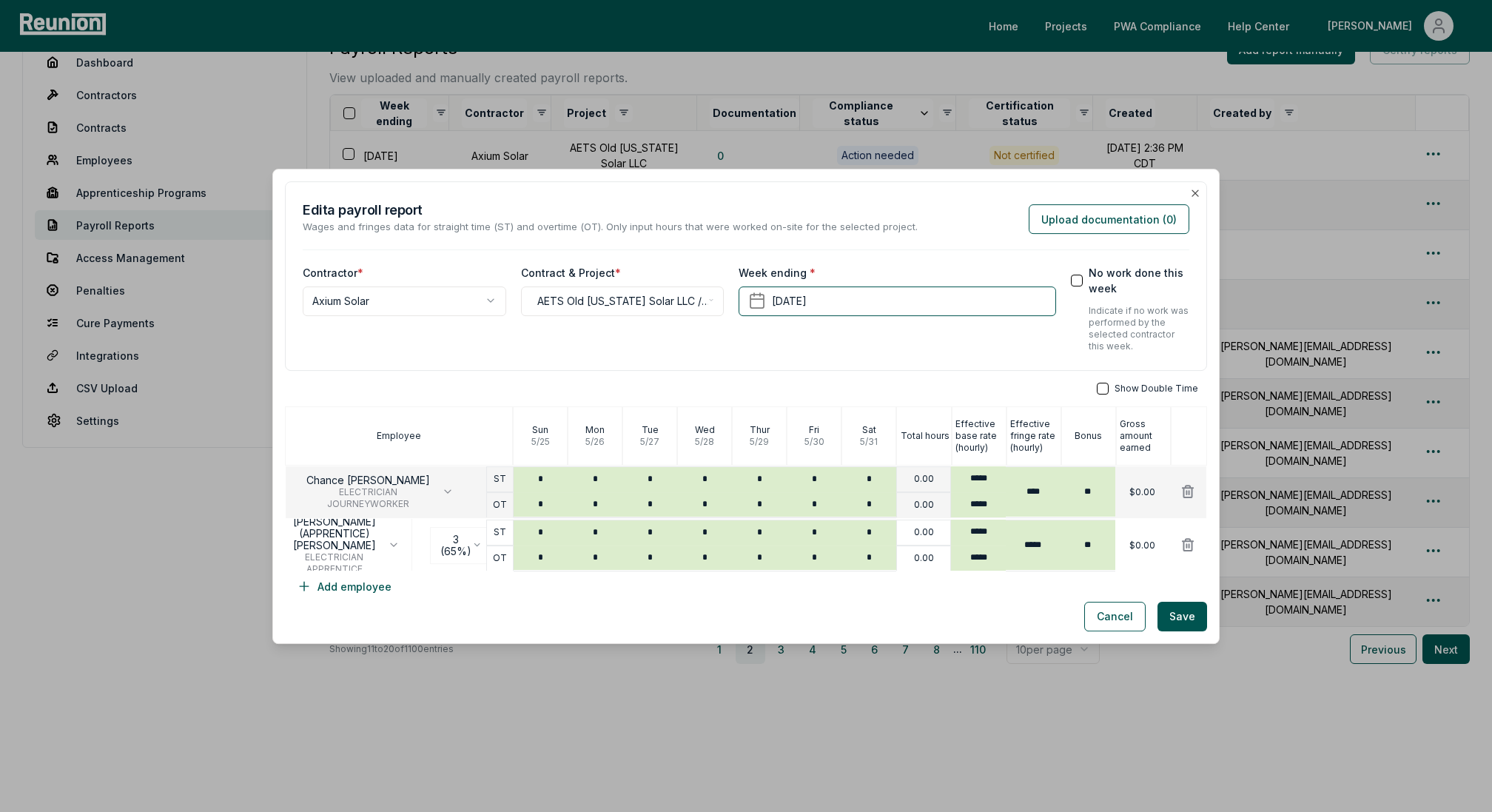
click at [1080, 278] on button "No work done this week" at bounding box center [1076, 279] width 12 height 12
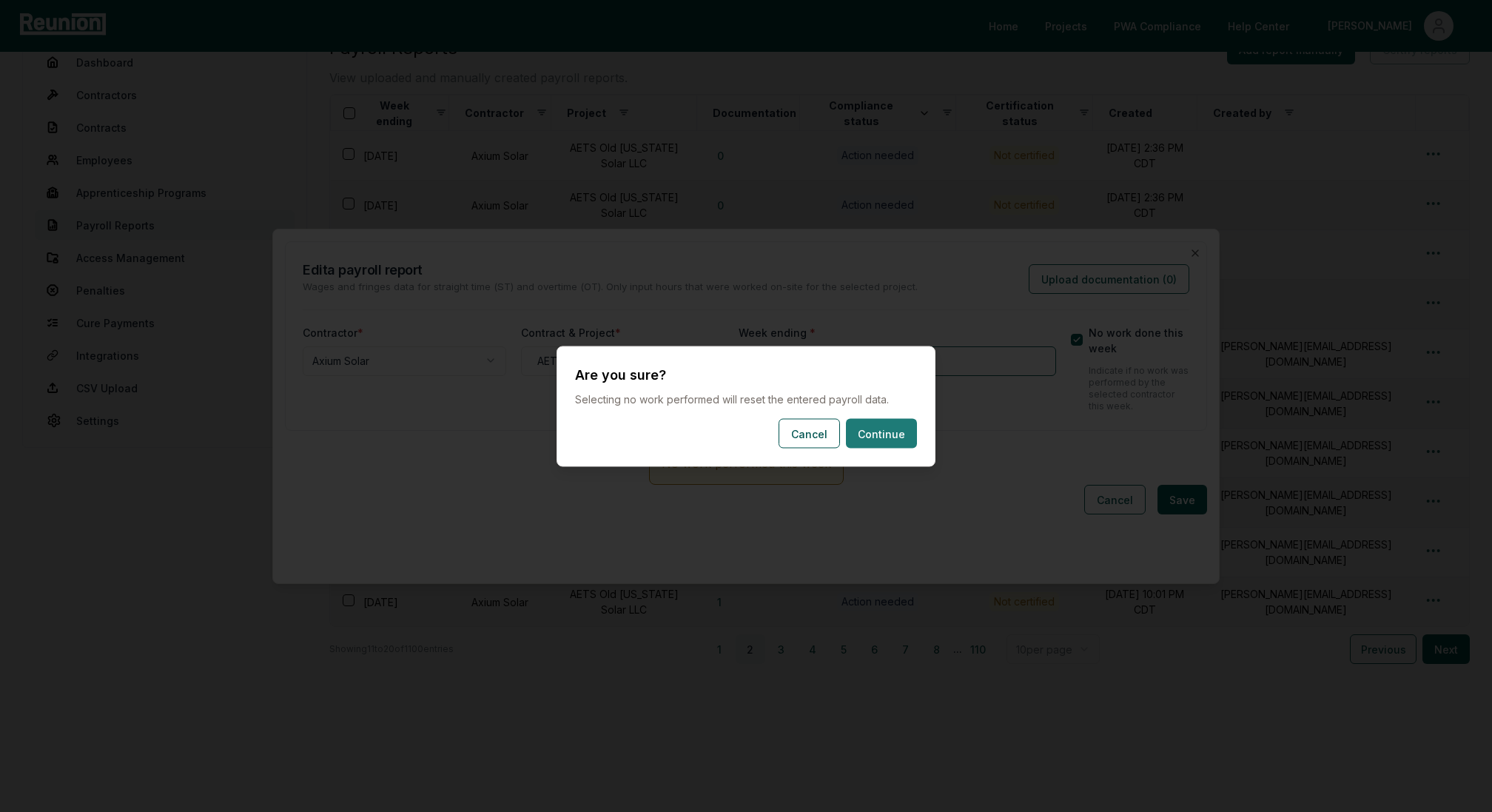
click at [881, 430] on button "Continue" at bounding box center [881, 433] width 71 height 30
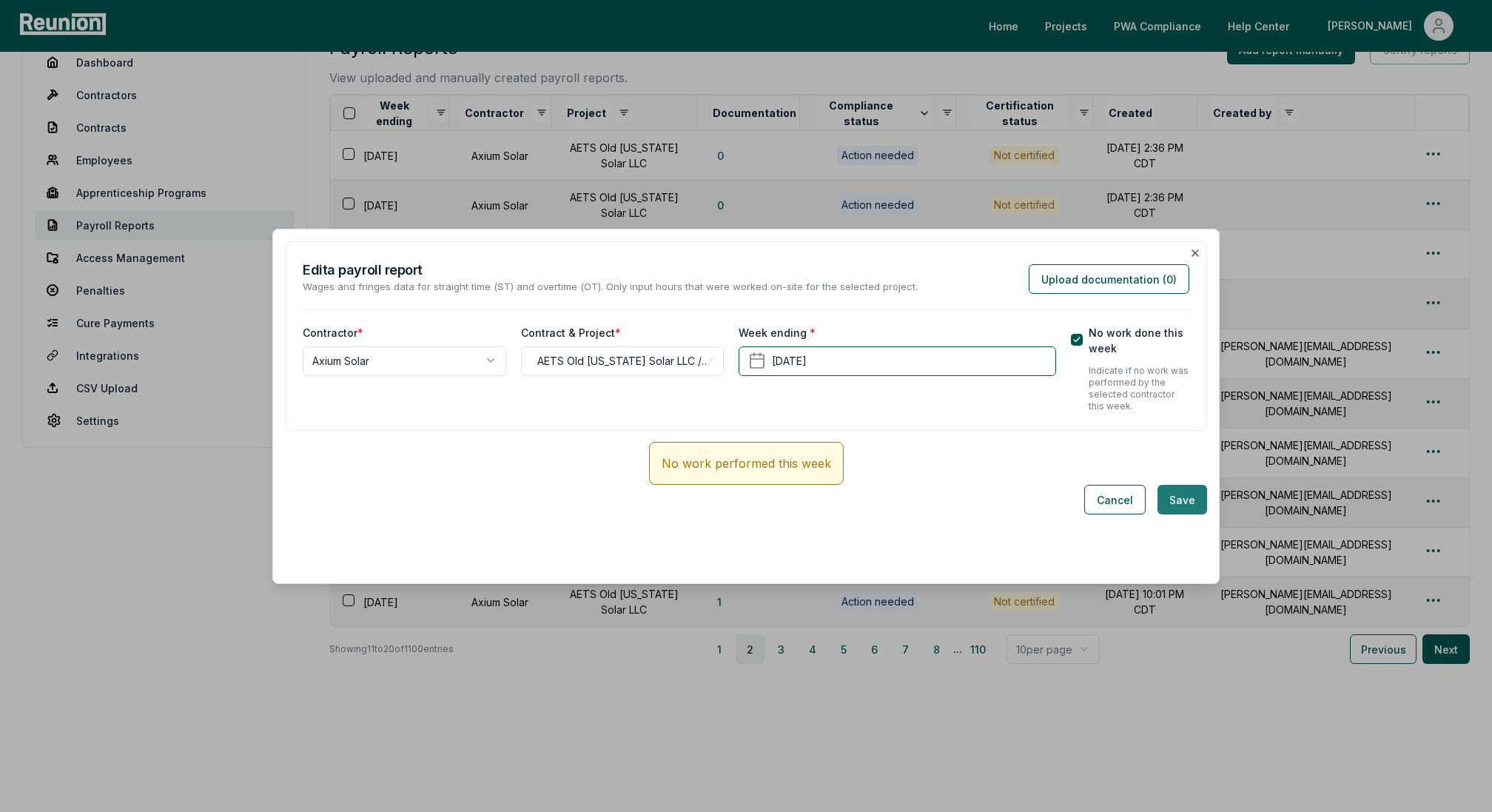
click at [1168, 499] on button "Save" at bounding box center [1183, 499] width 50 height 30
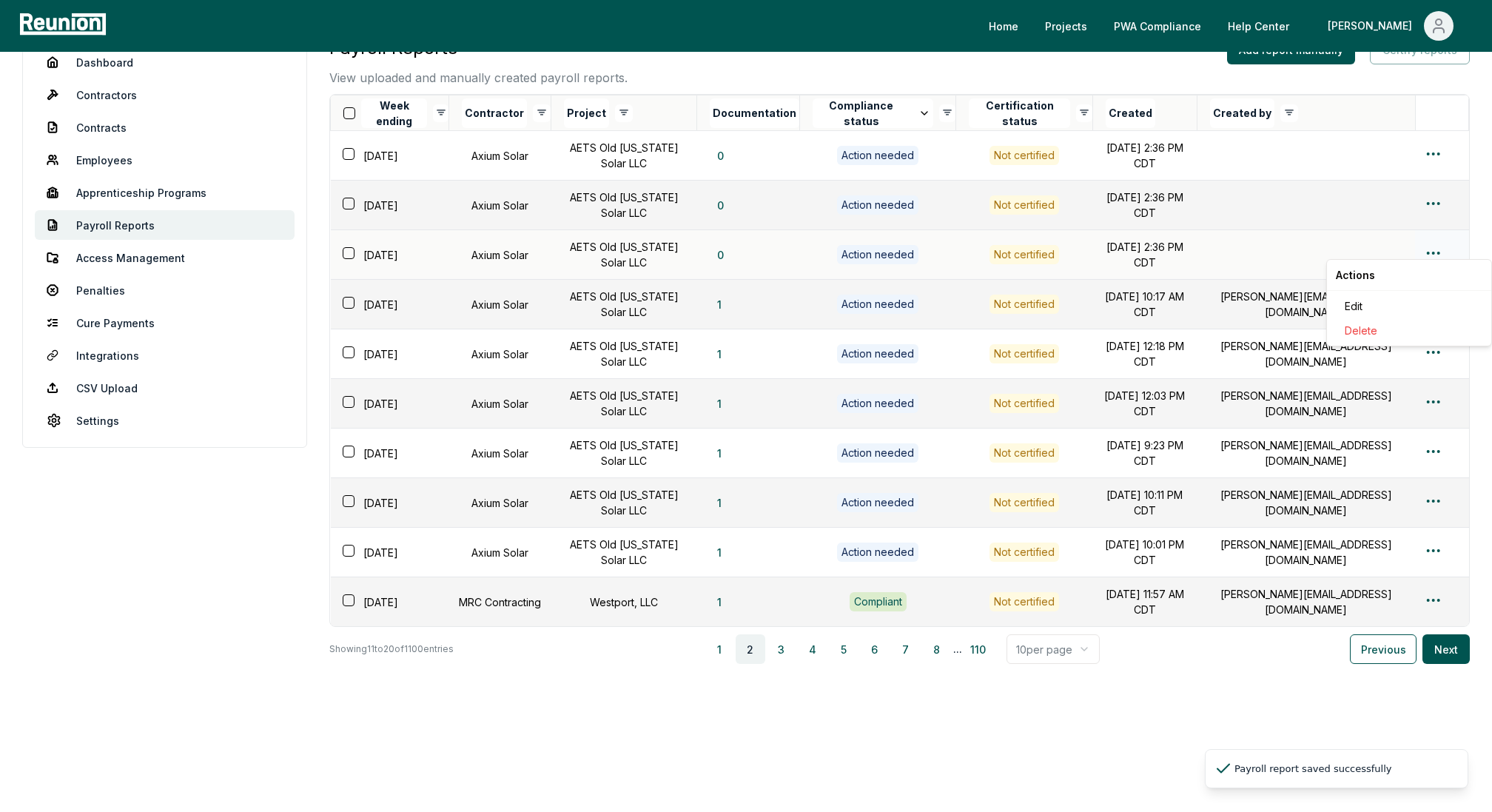
click at [1434, 248] on html "Please visit us on your desktop We're working on making our marketplace mobile-…" at bounding box center [746, 343] width 1492 height 938
click at [1378, 300] on div "Edit" at bounding box center [1408, 305] width 140 height 24
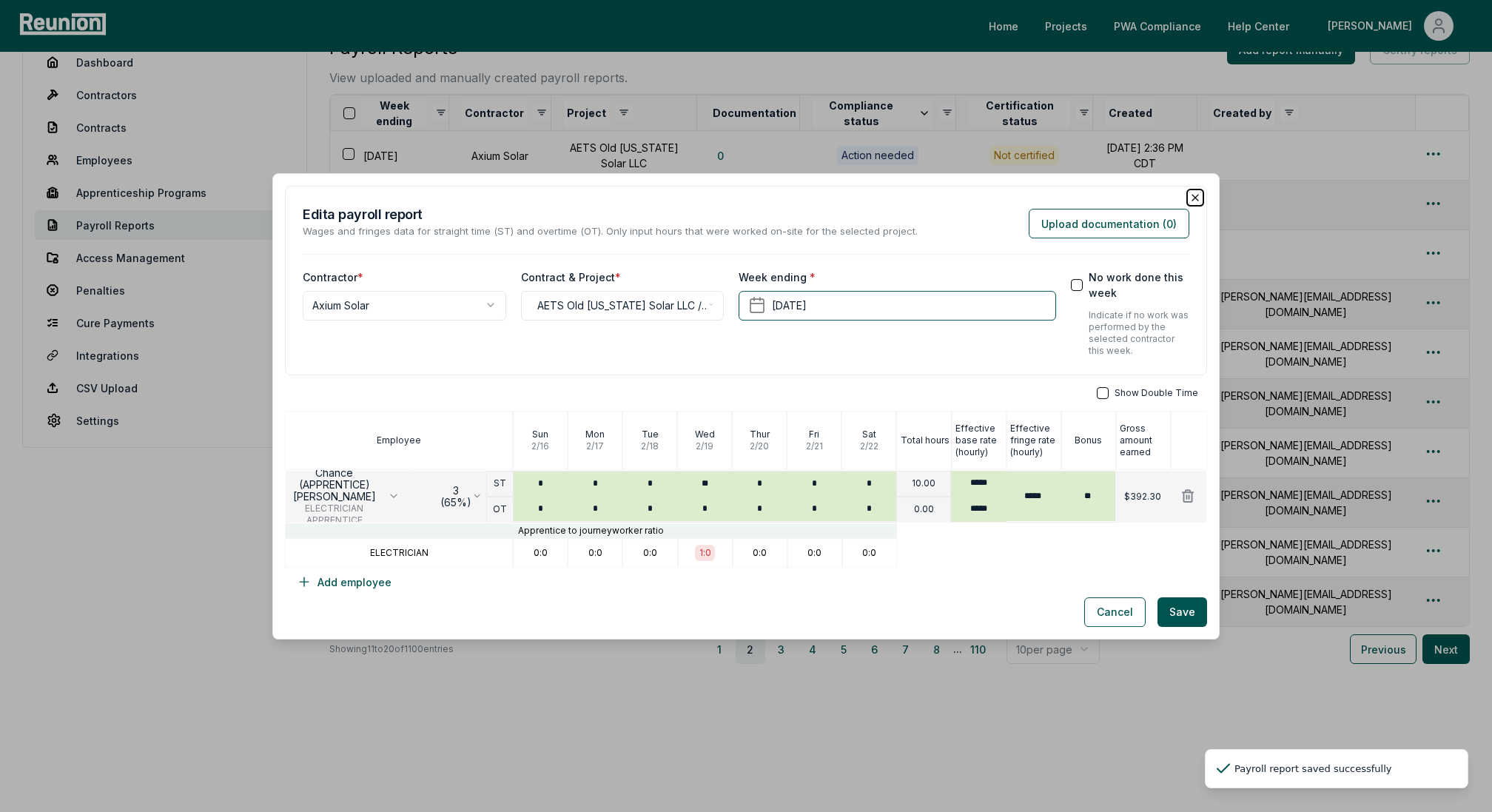
click at [1197, 198] on icon "button" at bounding box center [1195, 198] width 12 height 12
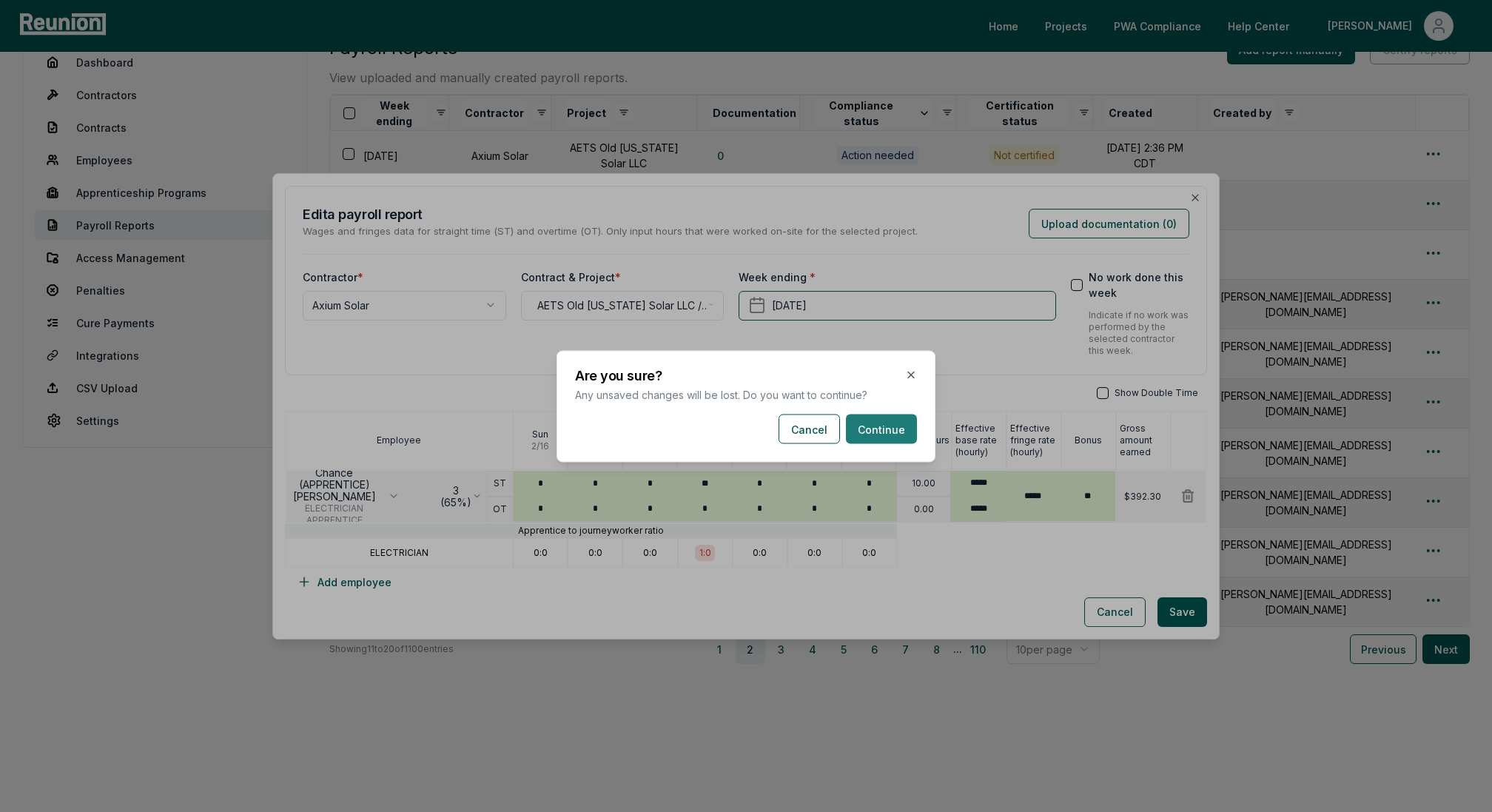
click at [898, 432] on button "Continue" at bounding box center [881, 428] width 71 height 30
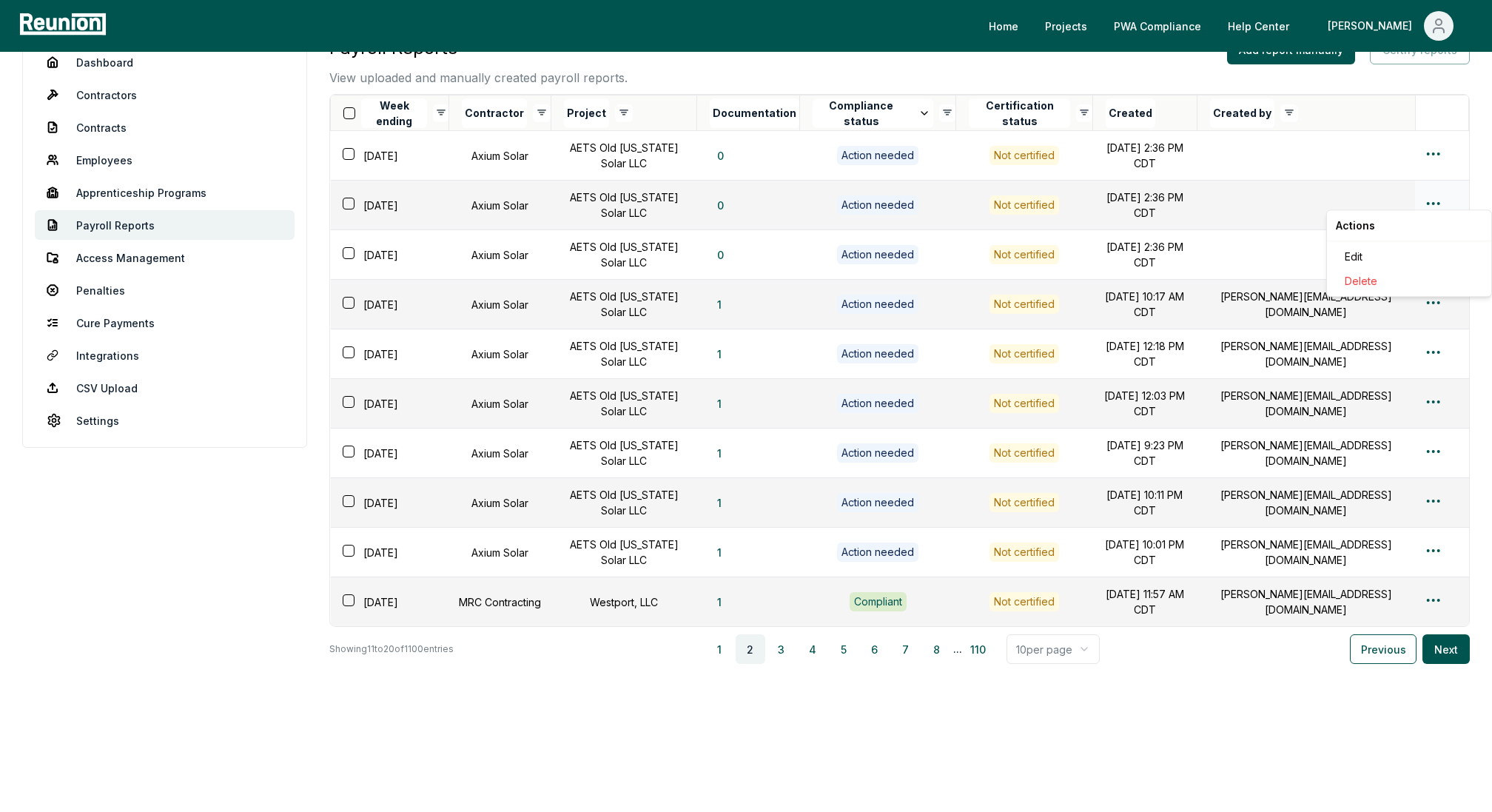
click at [1434, 193] on html "Please visit us on your desktop We're working on making our marketplace mobile-…" at bounding box center [746, 343] width 1492 height 938
click at [1348, 255] on div "Edit" at bounding box center [1408, 255] width 140 height 24
click at [1435, 144] on html "Please visit us on your desktop We're working on making our marketplace mobile-…" at bounding box center [746, 343] width 1492 height 938
click at [1368, 204] on div "Edit" at bounding box center [1408, 207] width 140 height 24
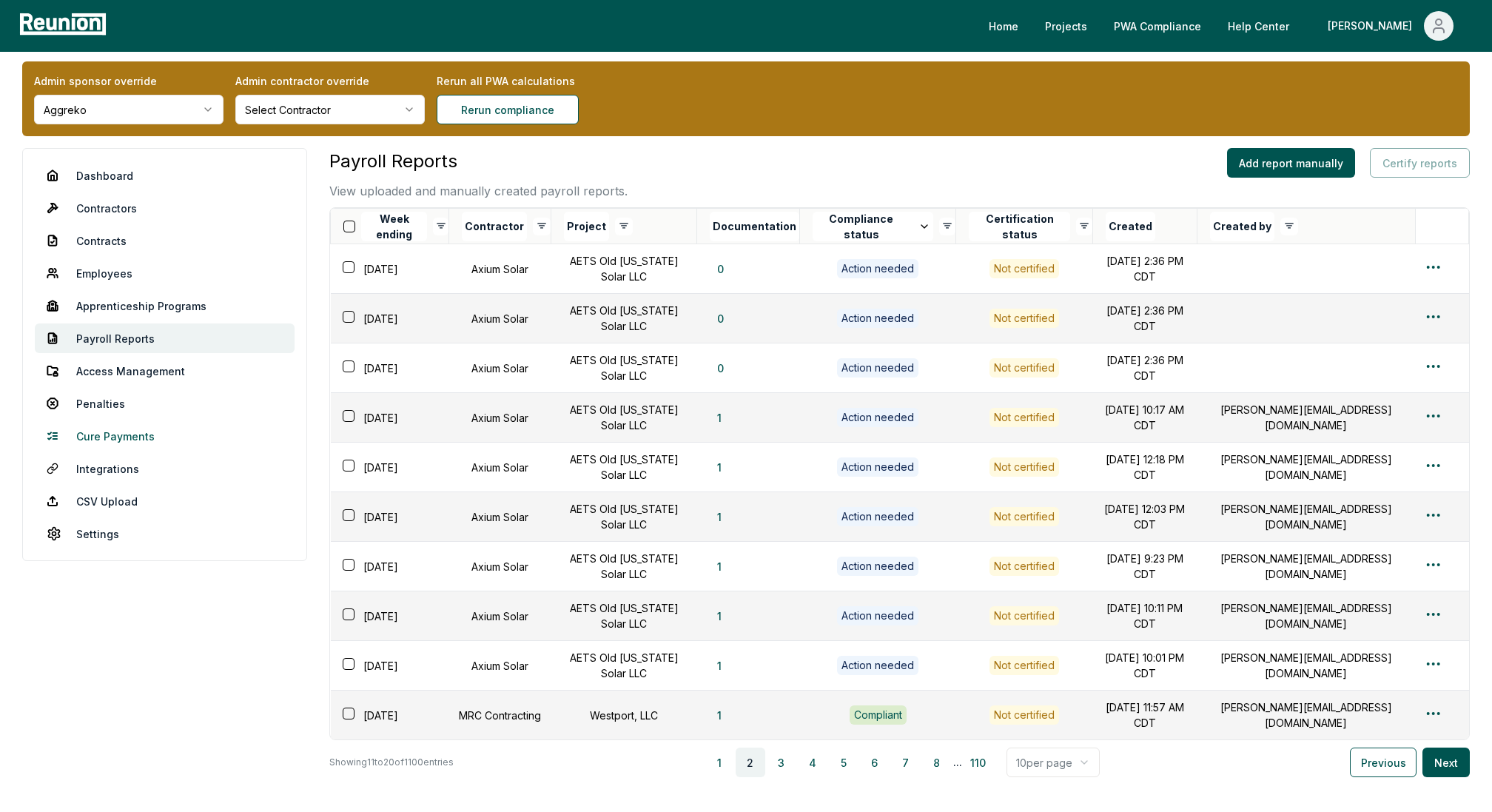
scroll to position [11, 0]
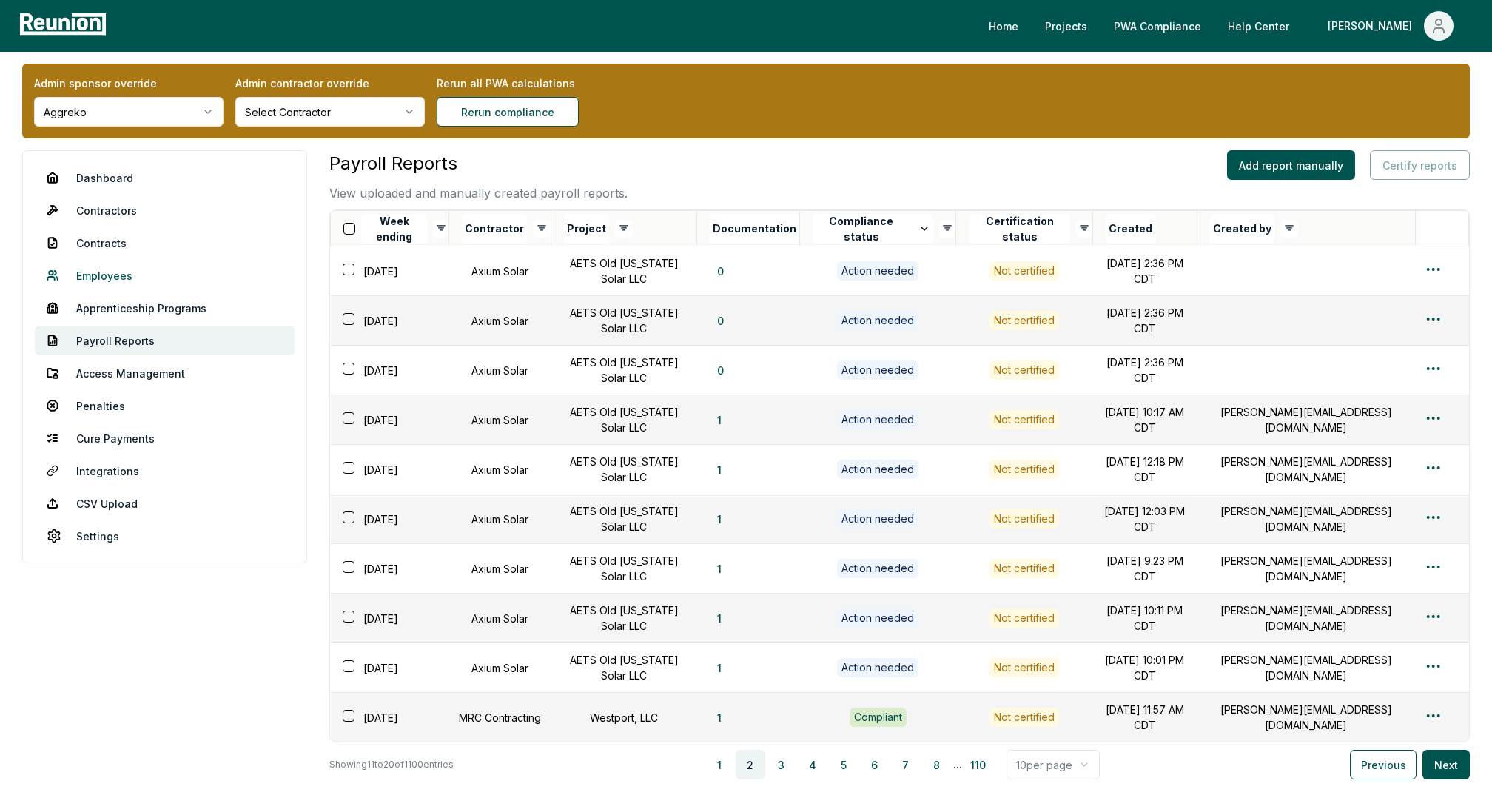
click at [95, 274] on link "Employees" at bounding box center [164, 275] width 260 height 30
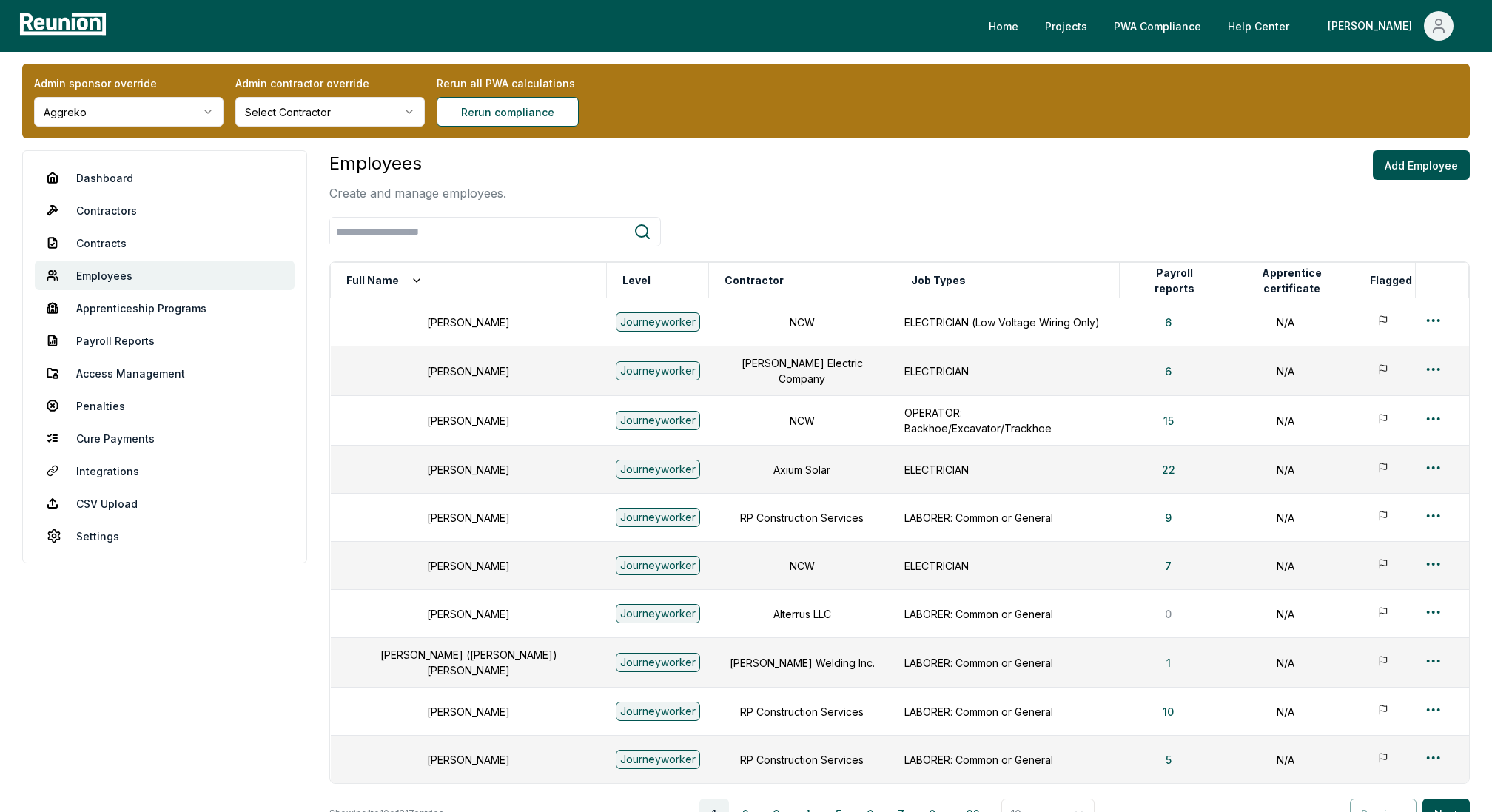
click at [308, 111] on html "Please visit us on your desktop We're working on making our marketplace mobile-…" at bounding box center [746, 479] width 1492 height 979
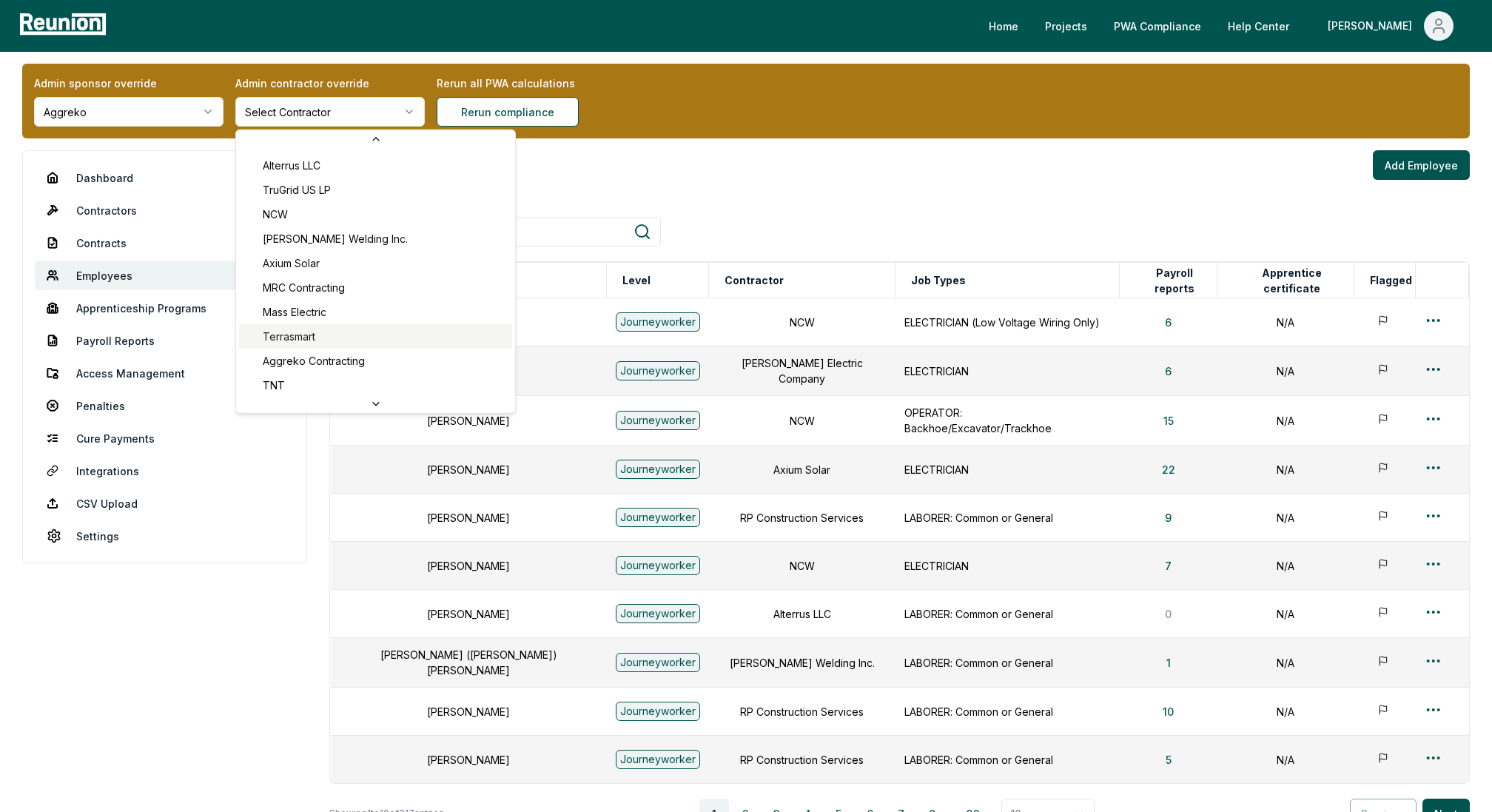
scroll to position [292, 0]
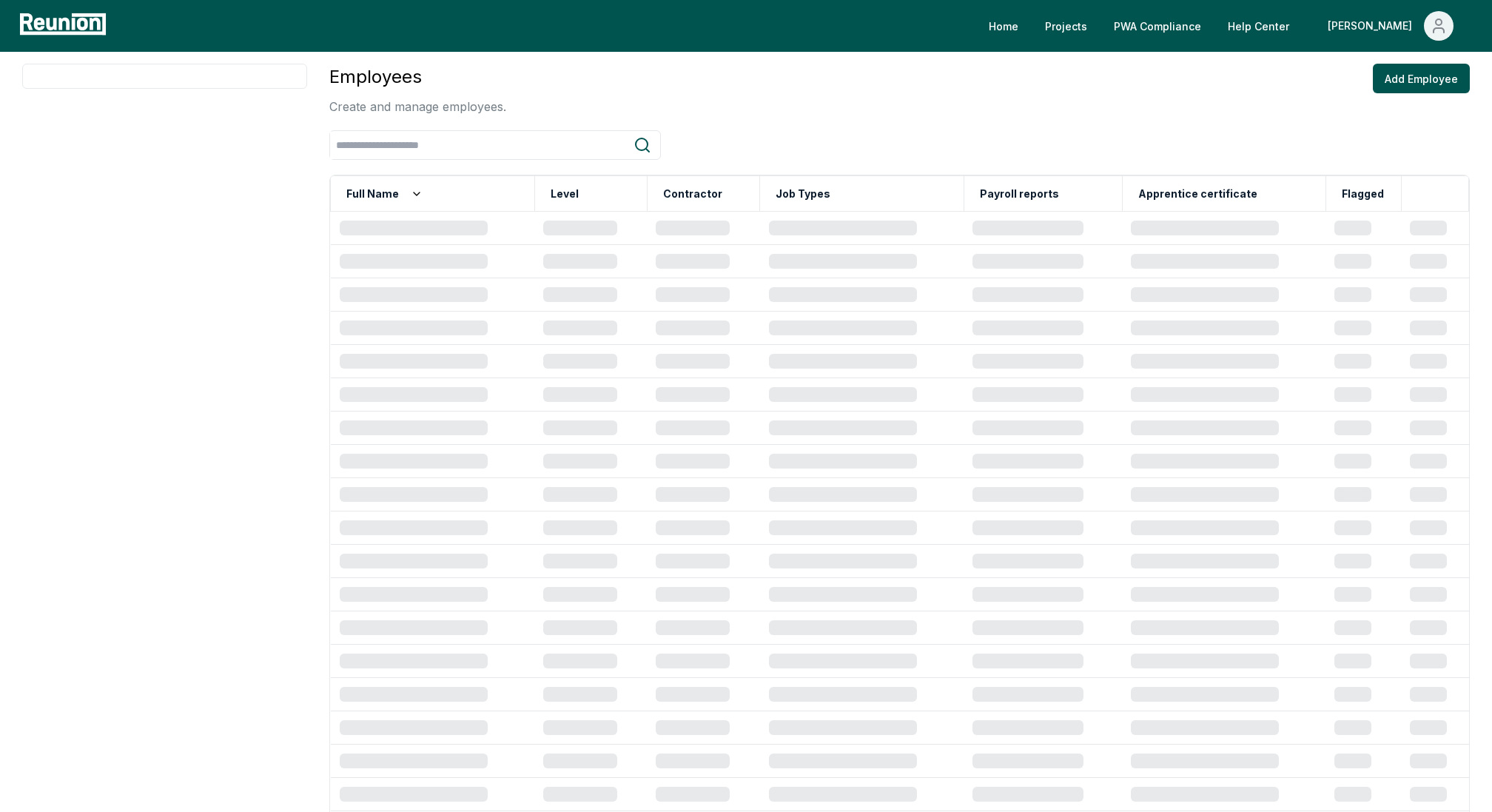
scroll to position [98, 0]
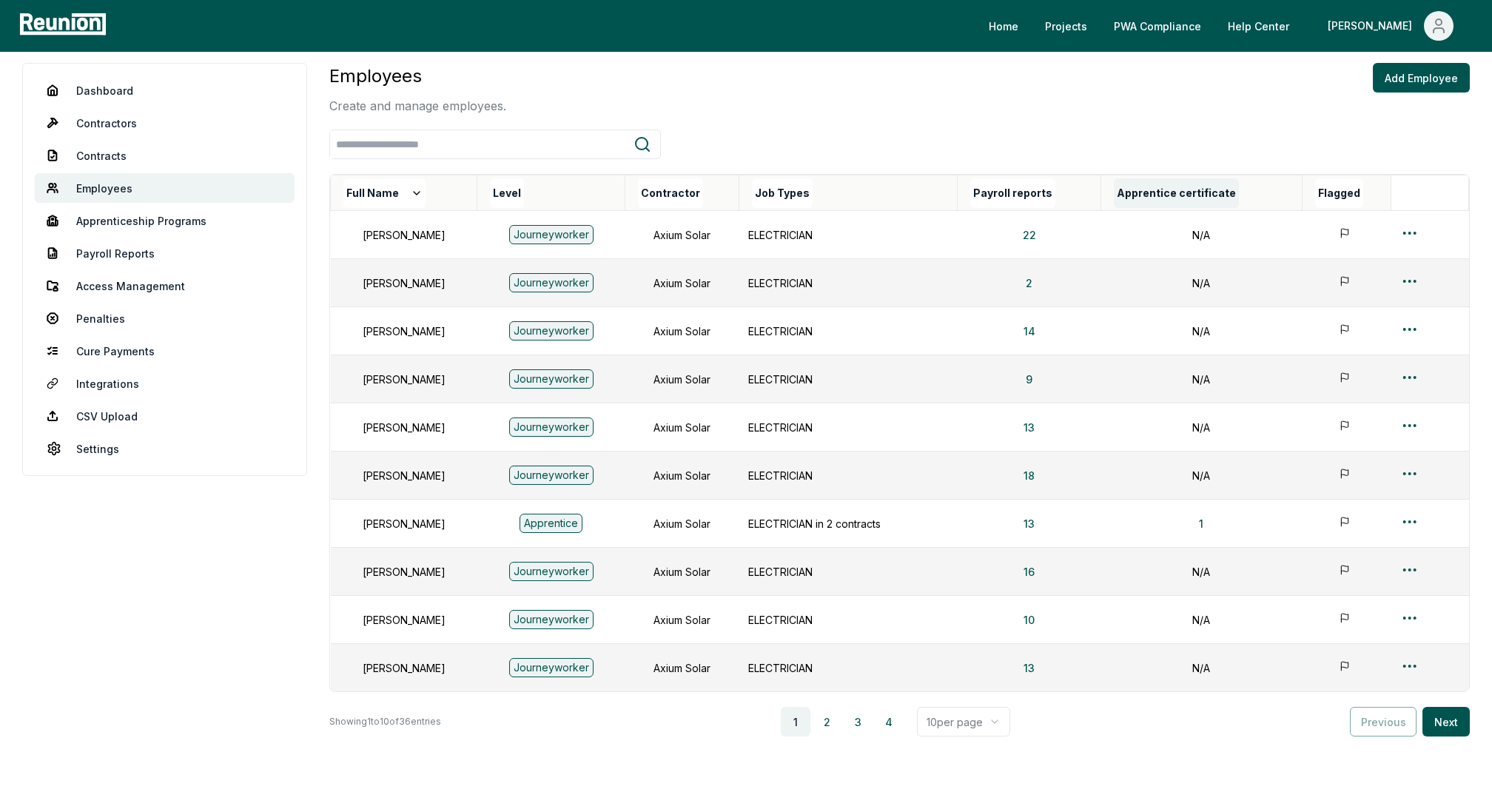
click at [1202, 193] on button "Apprentice certificate" at bounding box center [1176, 193] width 125 height 30
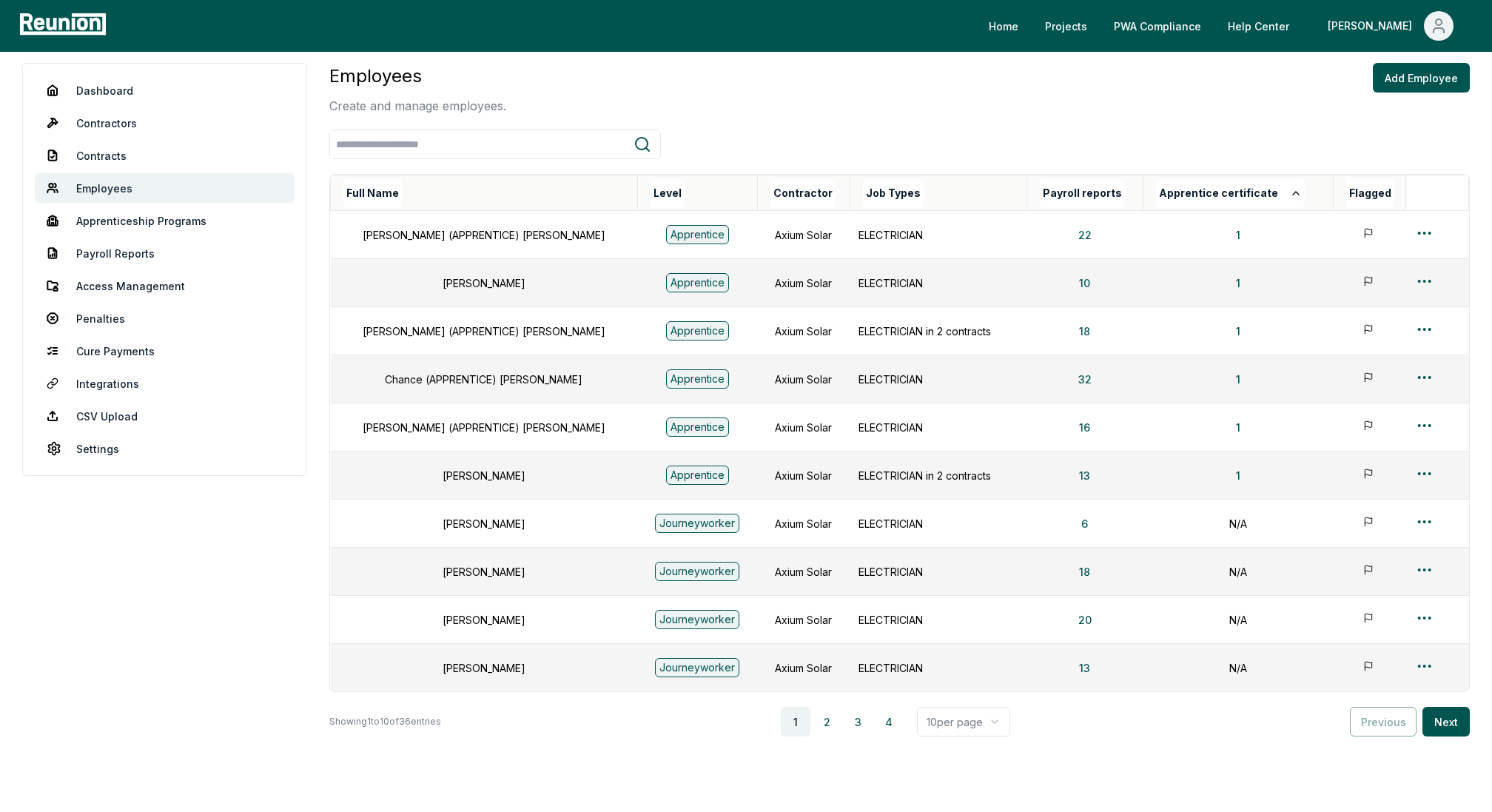
click at [1202, 193] on button "Apprentice certificate" at bounding box center [1230, 193] width 149 height 30
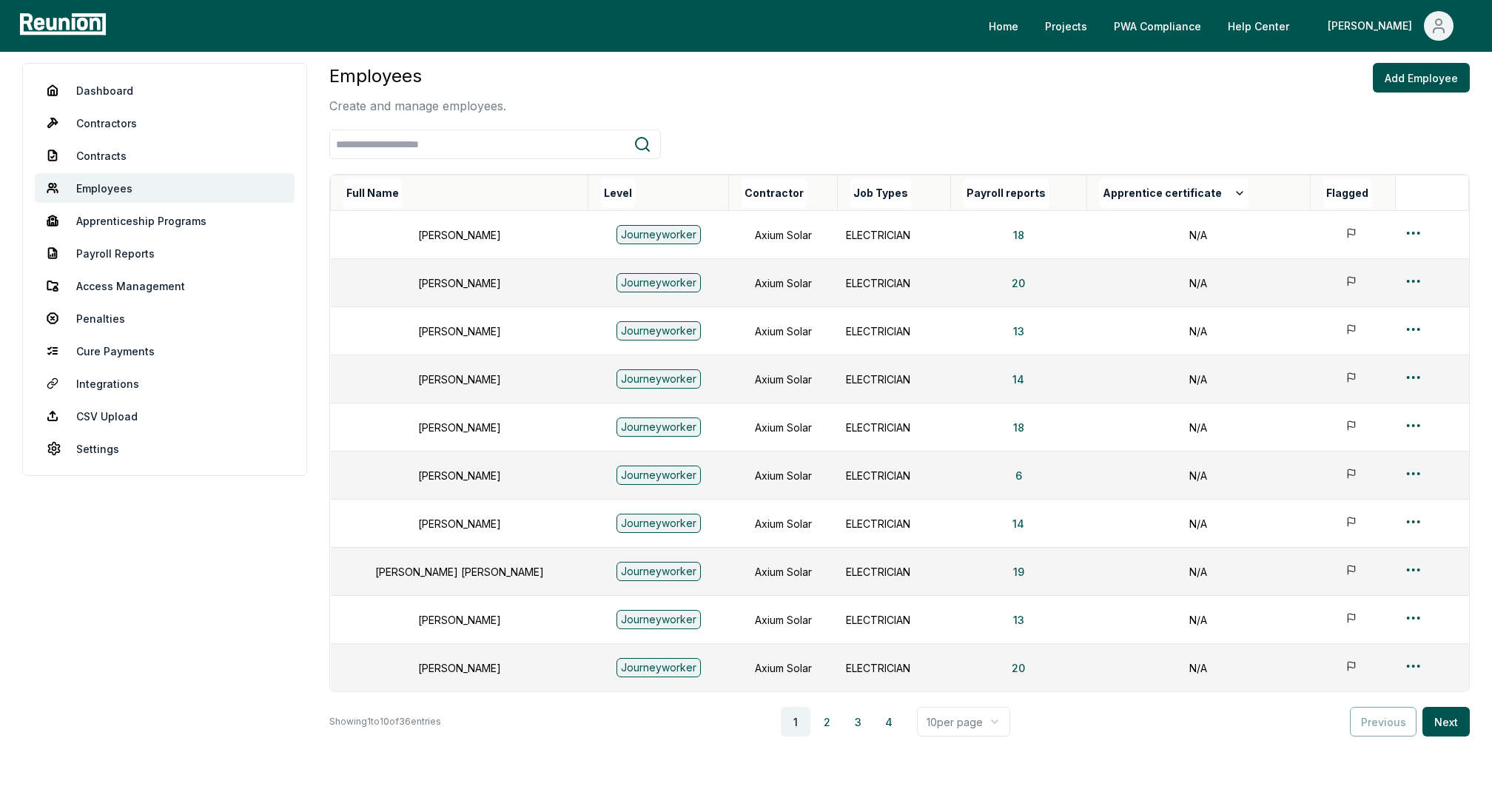
click at [1202, 193] on button "Apprentice certificate" at bounding box center [1173, 193] width 149 height 30
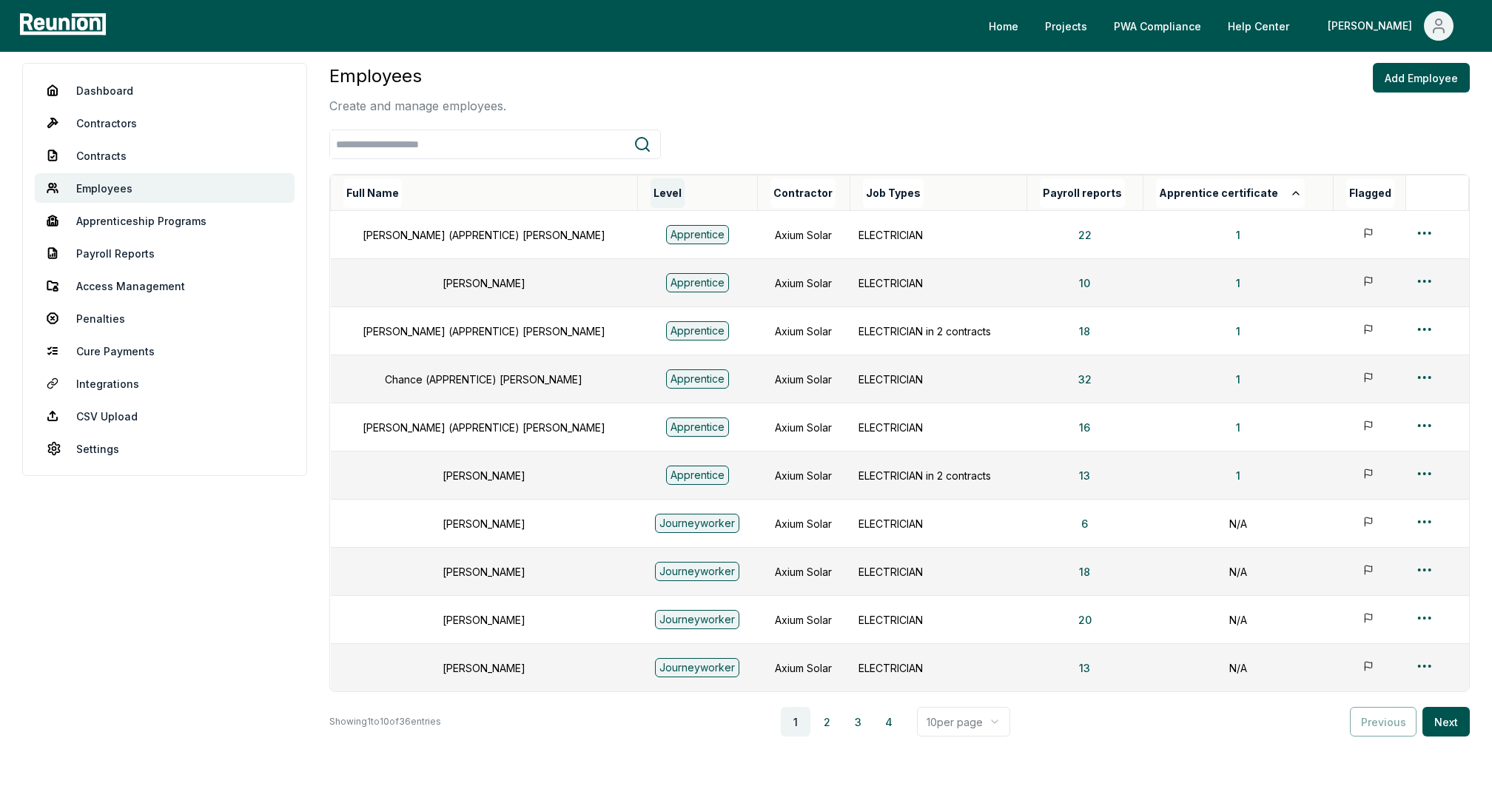
click at [651, 195] on button "Level" at bounding box center [667, 193] width 34 height 30
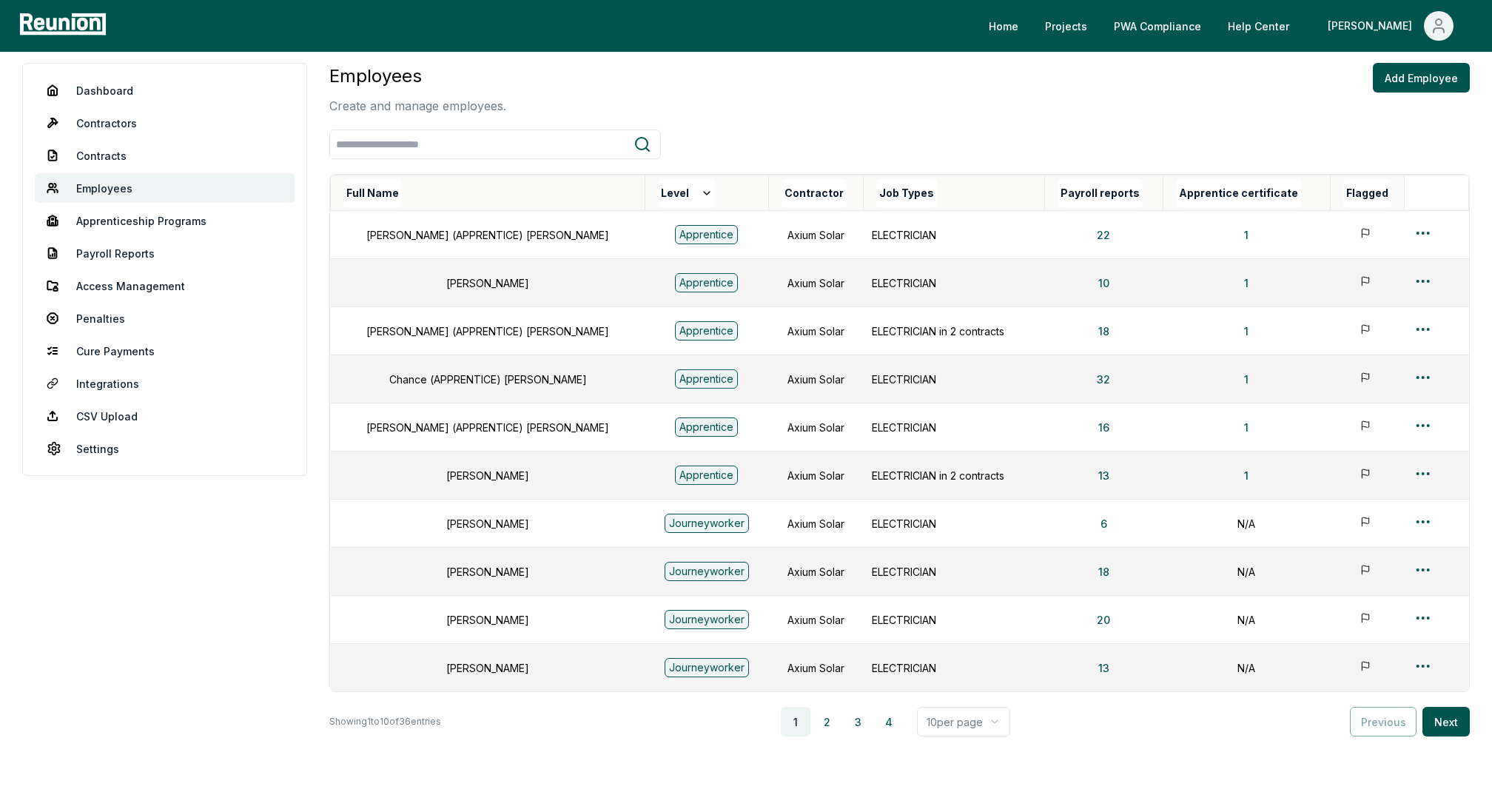
click at [645, 192] on th "Level" at bounding box center [707, 193] width 123 height 36
click at [658, 190] on button "Level" at bounding box center [686, 193] width 58 height 30
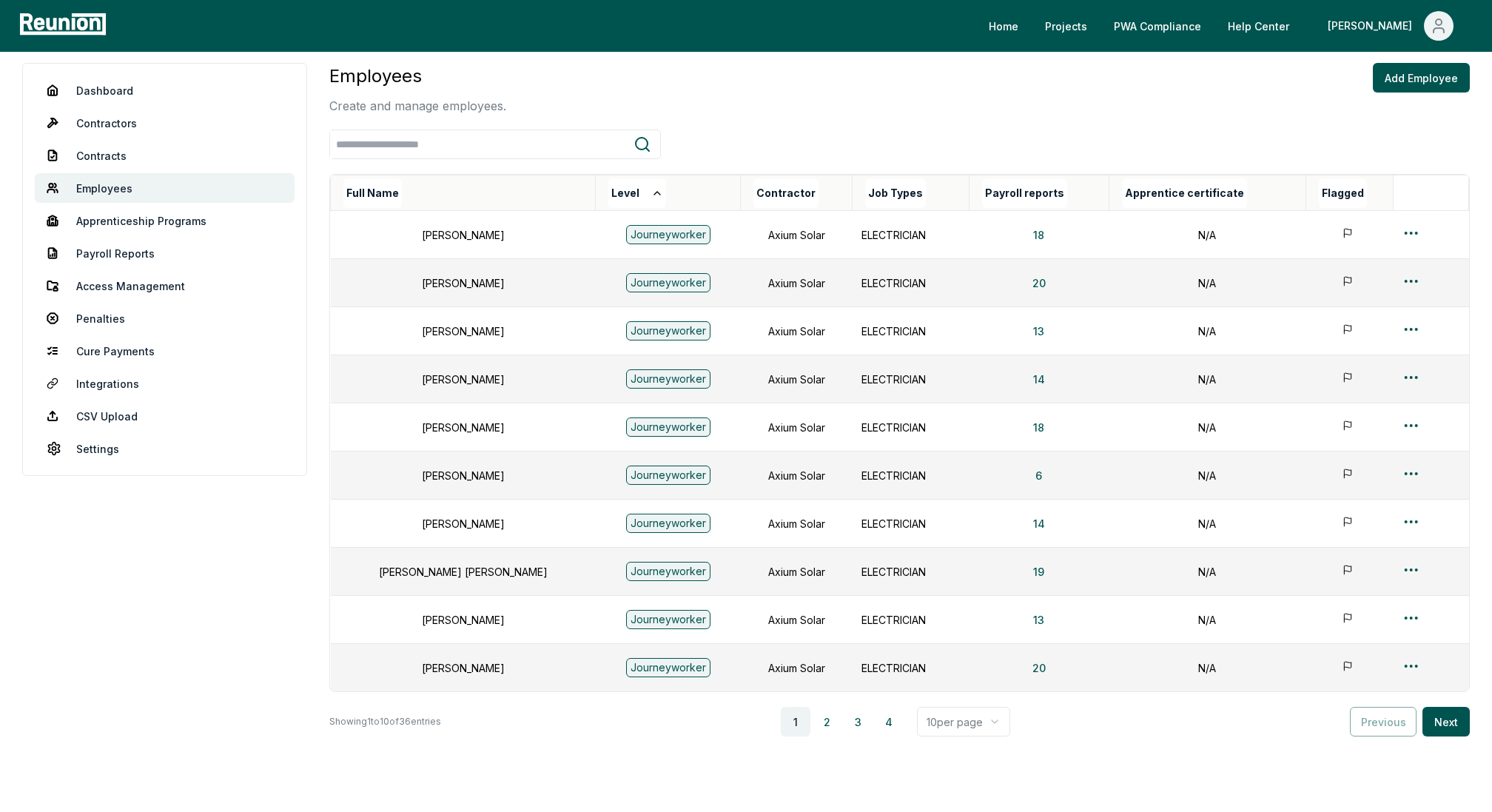
click at [651, 190] on icon at bounding box center [657, 193] width 12 height 12
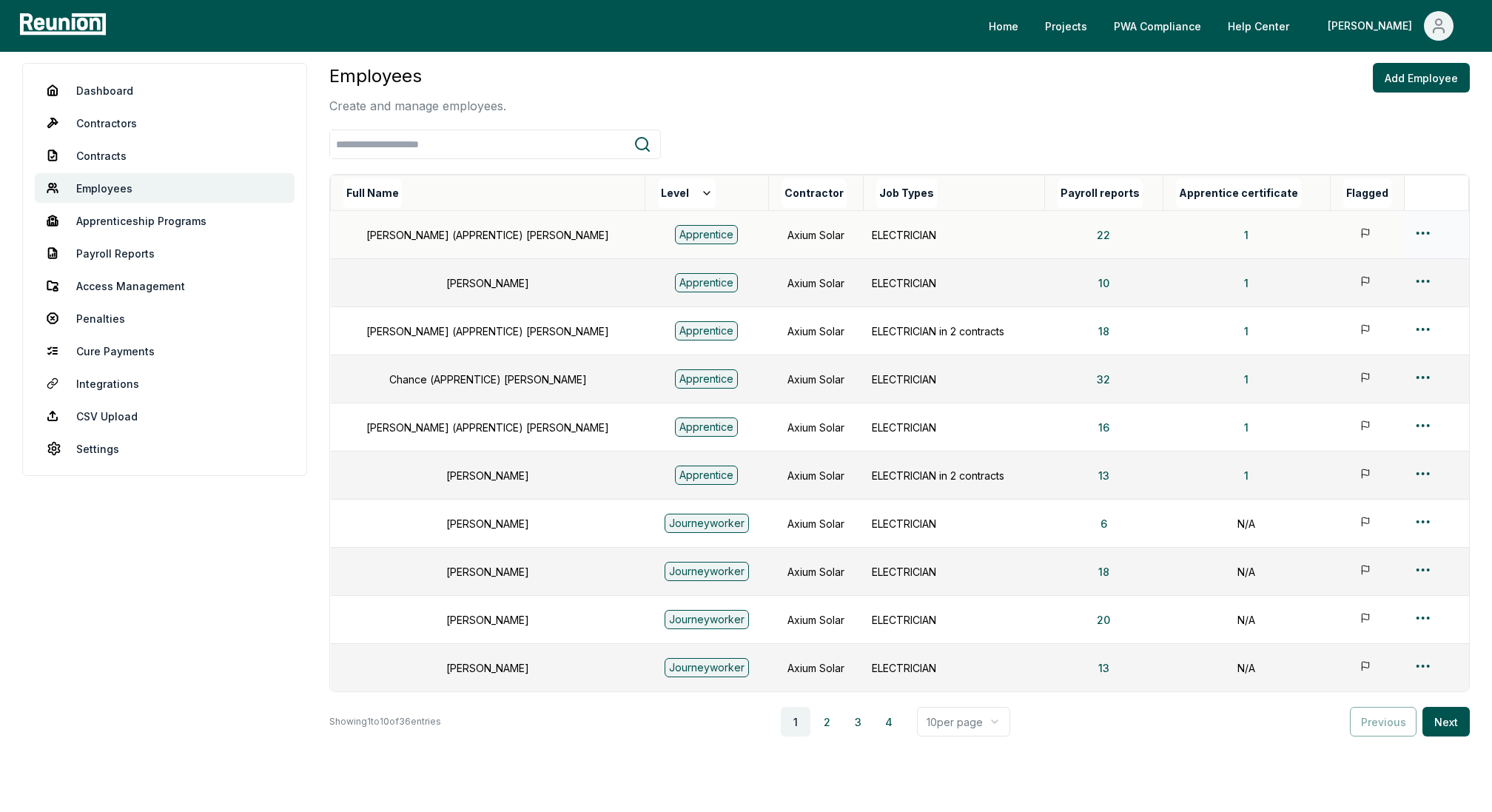
click at [1410, 231] on html "Please visit us on your desktop We're working on making our marketplace mobile-…" at bounding box center [746, 389] width 1492 height 974
click at [1355, 293] on div "Edit" at bounding box center [1408, 290] width 140 height 24
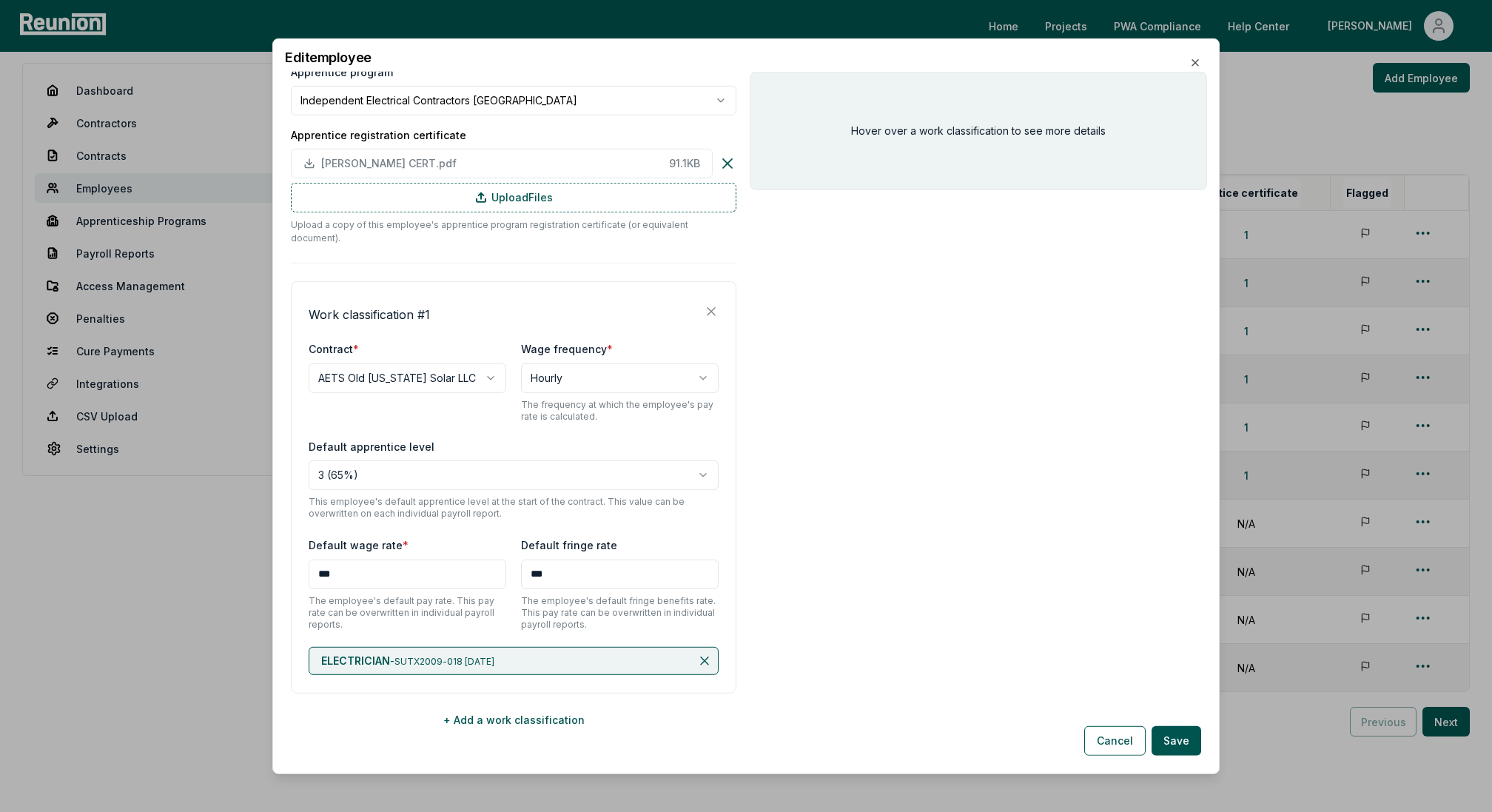
scroll to position [0, 0]
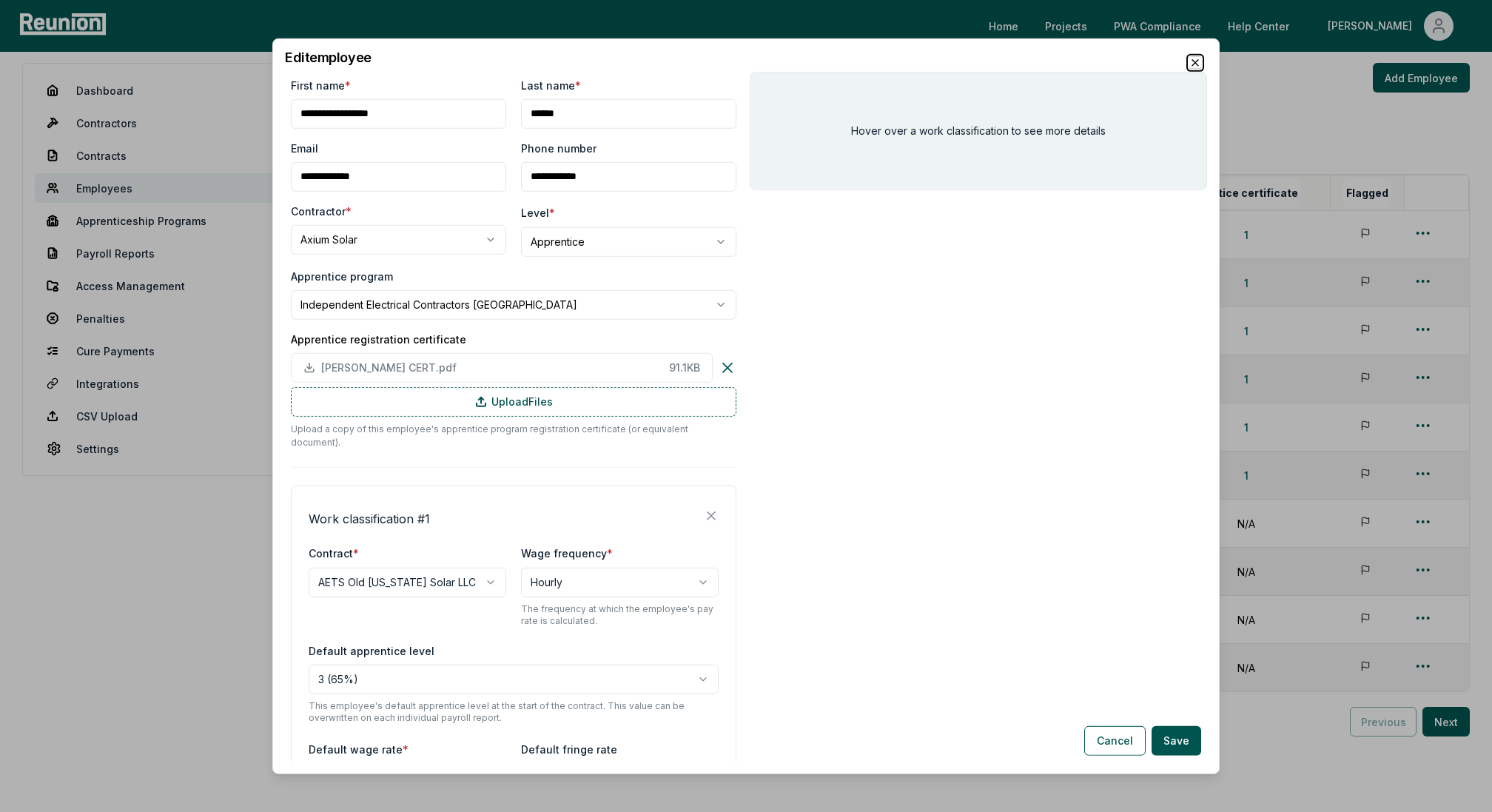
click at [1193, 62] on icon "button" at bounding box center [1195, 62] width 12 height 12
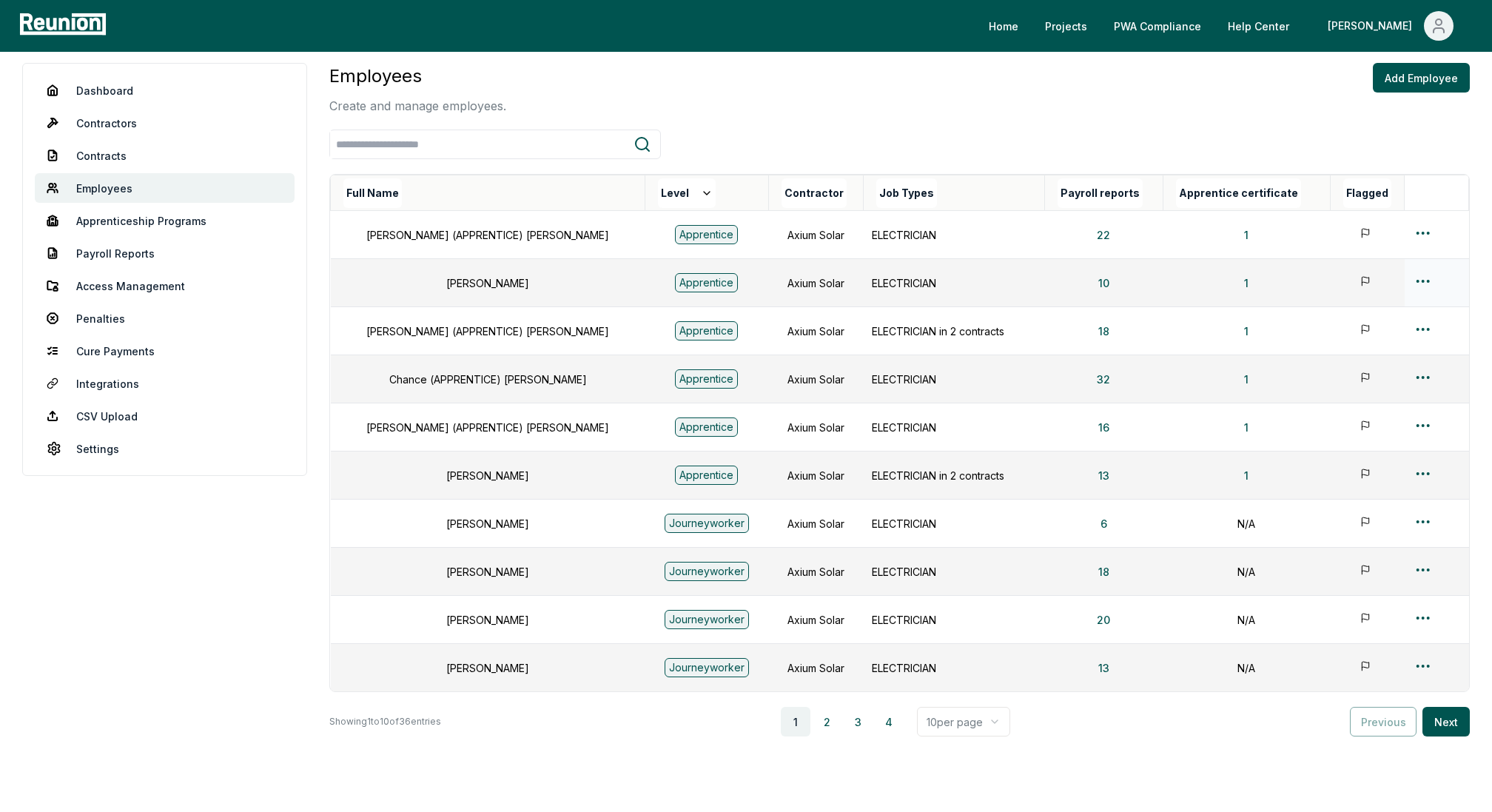
click at [1414, 280] on html "Please visit us on your desktop We're working on making our marketplace mobile-…" at bounding box center [746, 389] width 1492 height 974
click at [1354, 334] on div "Edit" at bounding box center [1408, 338] width 140 height 24
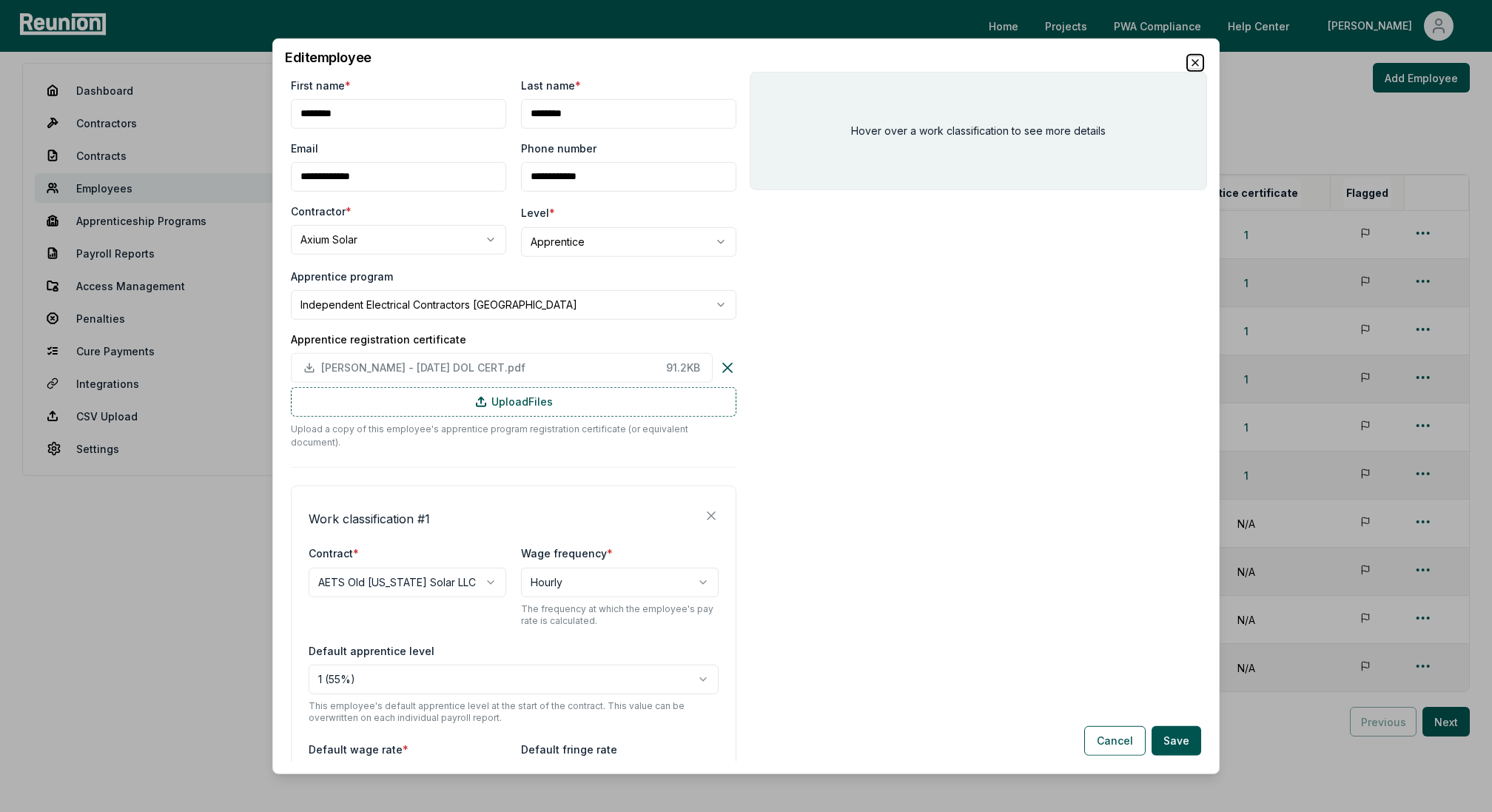
click at [1193, 61] on icon "button" at bounding box center [1195, 62] width 12 height 12
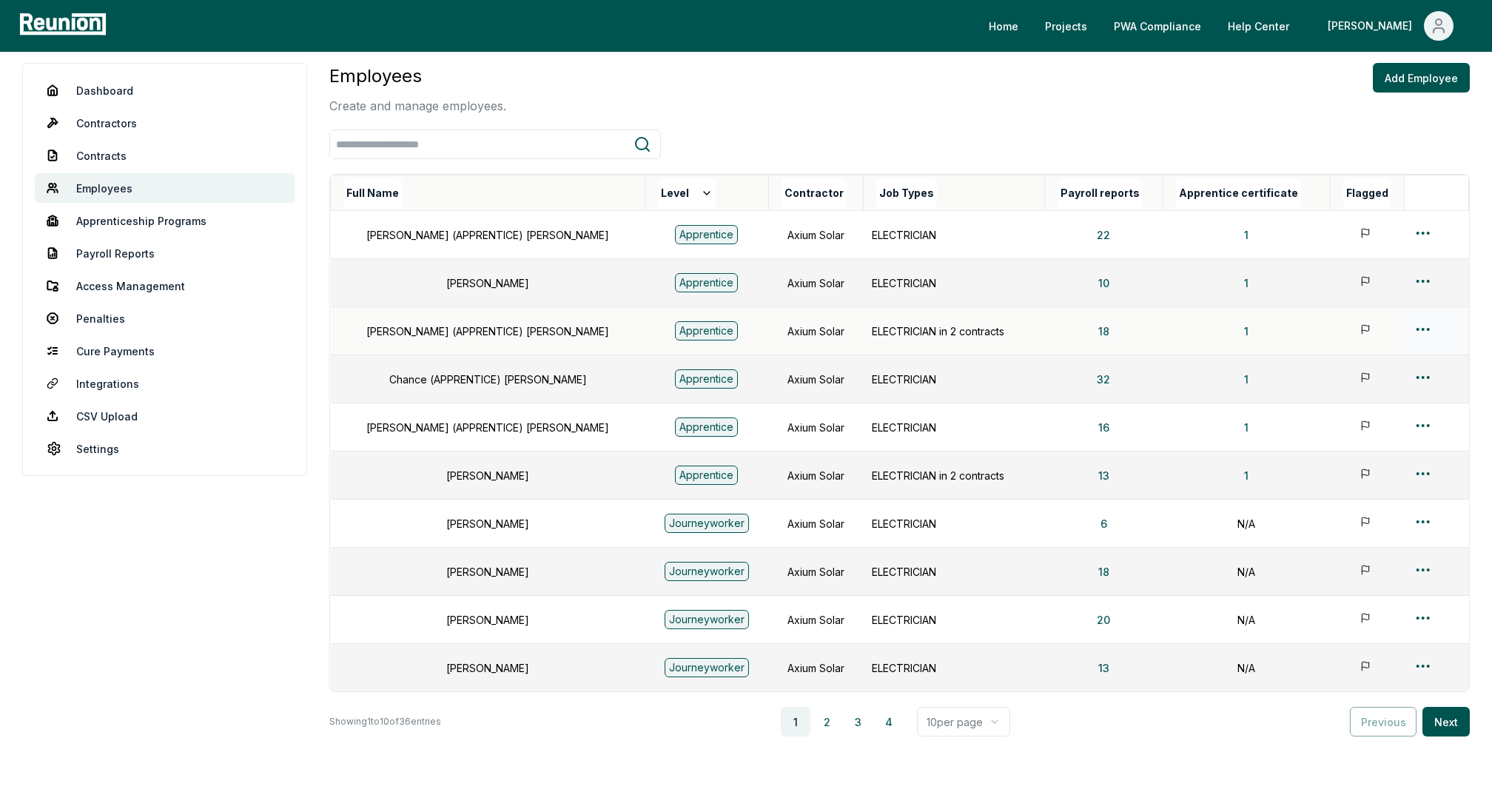
click at [1411, 324] on html "Please visit us on your desktop We're working on making our marketplace mobile-…" at bounding box center [746, 389] width 1492 height 974
click at [1333, 391] on div "Edit Merge Flag Delete" at bounding box center [1408, 423] width 158 height 98
click at [1360, 385] on div "Edit" at bounding box center [1408, 386] width 140 height 24
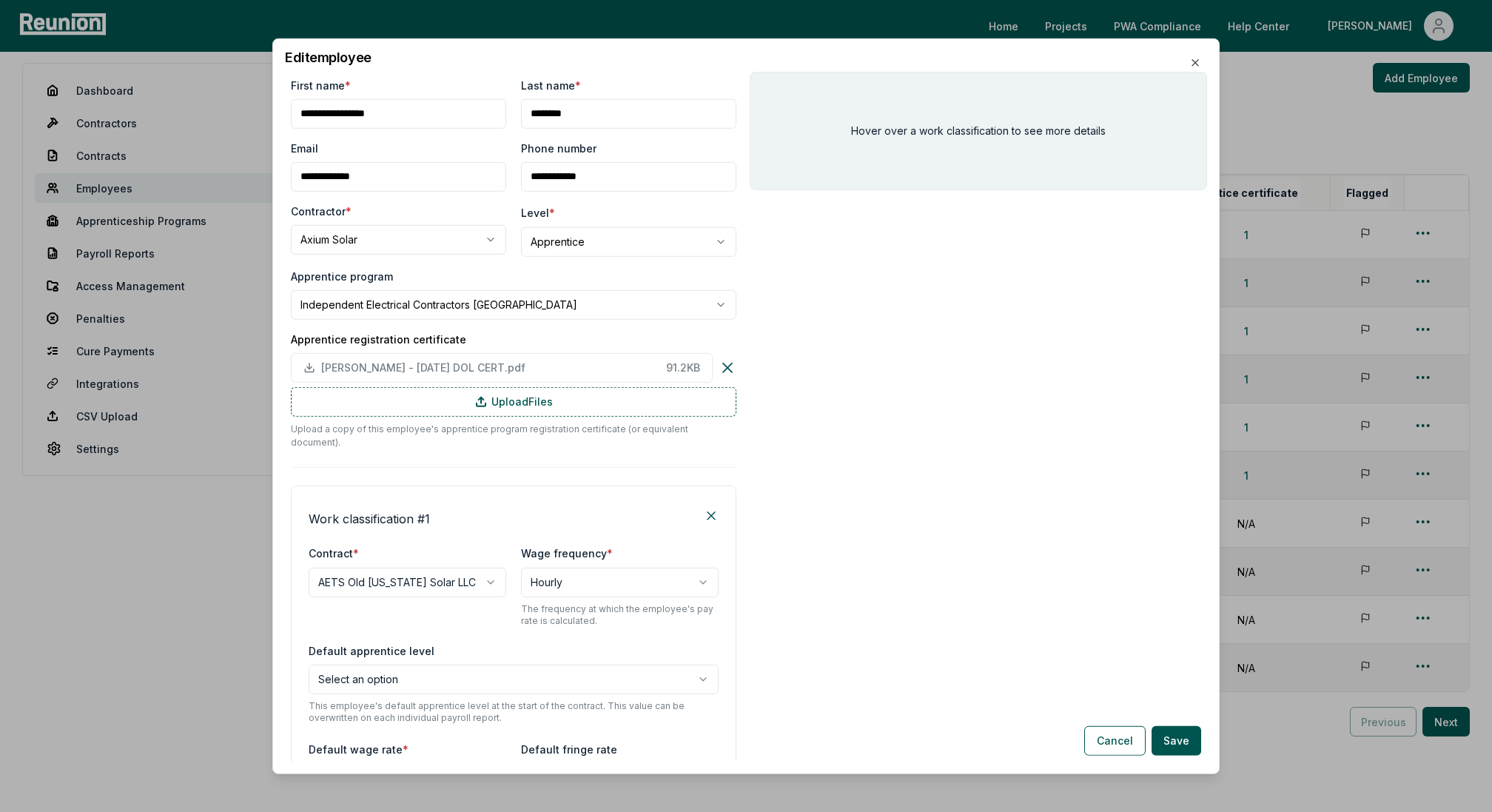
click at [351, 673] on body "Please visit us on your desktop We're working on making our marketplace mobile-…" at bounding box center [746, 389] width 1492 height 974
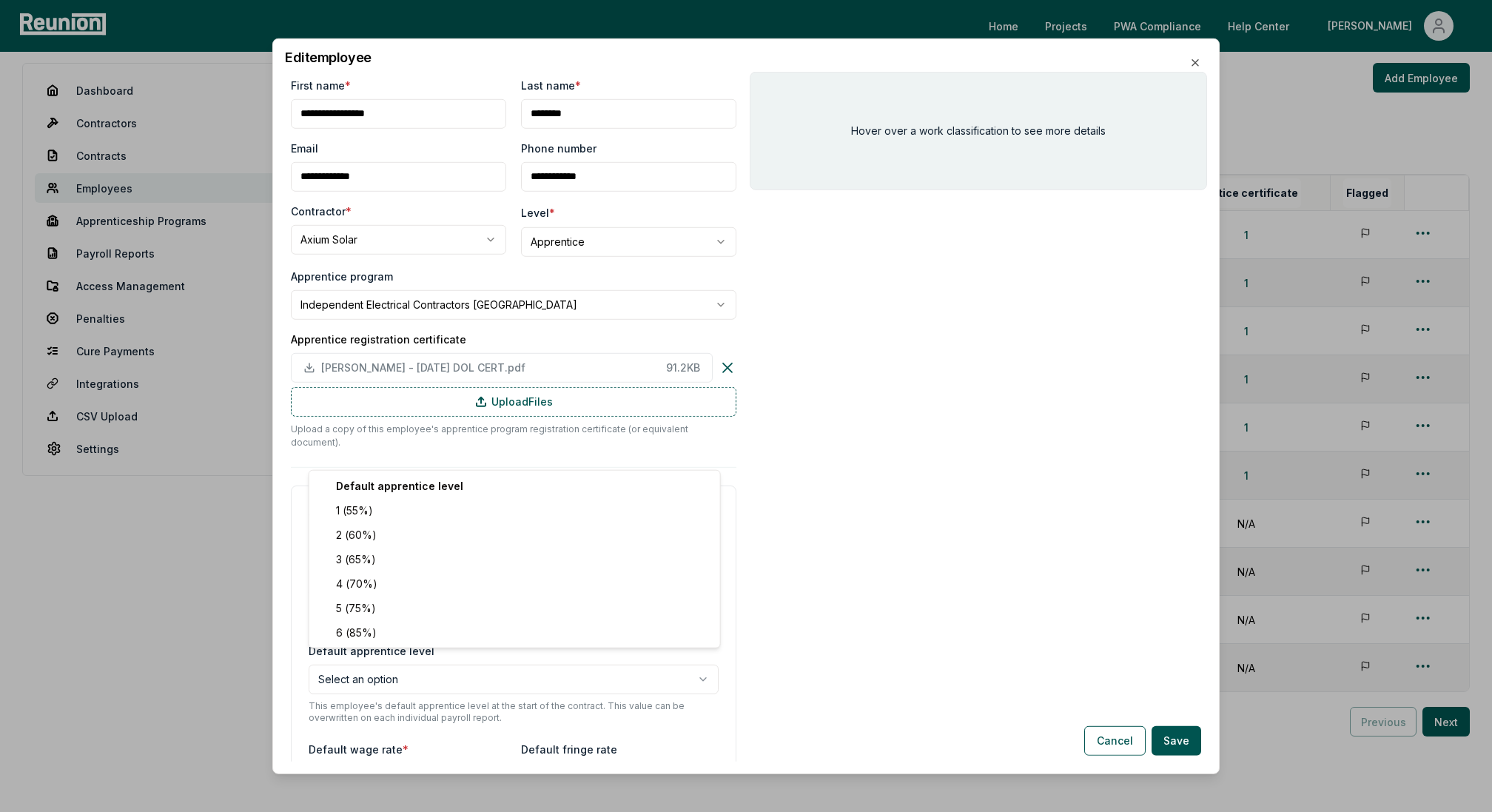
select select "**********"
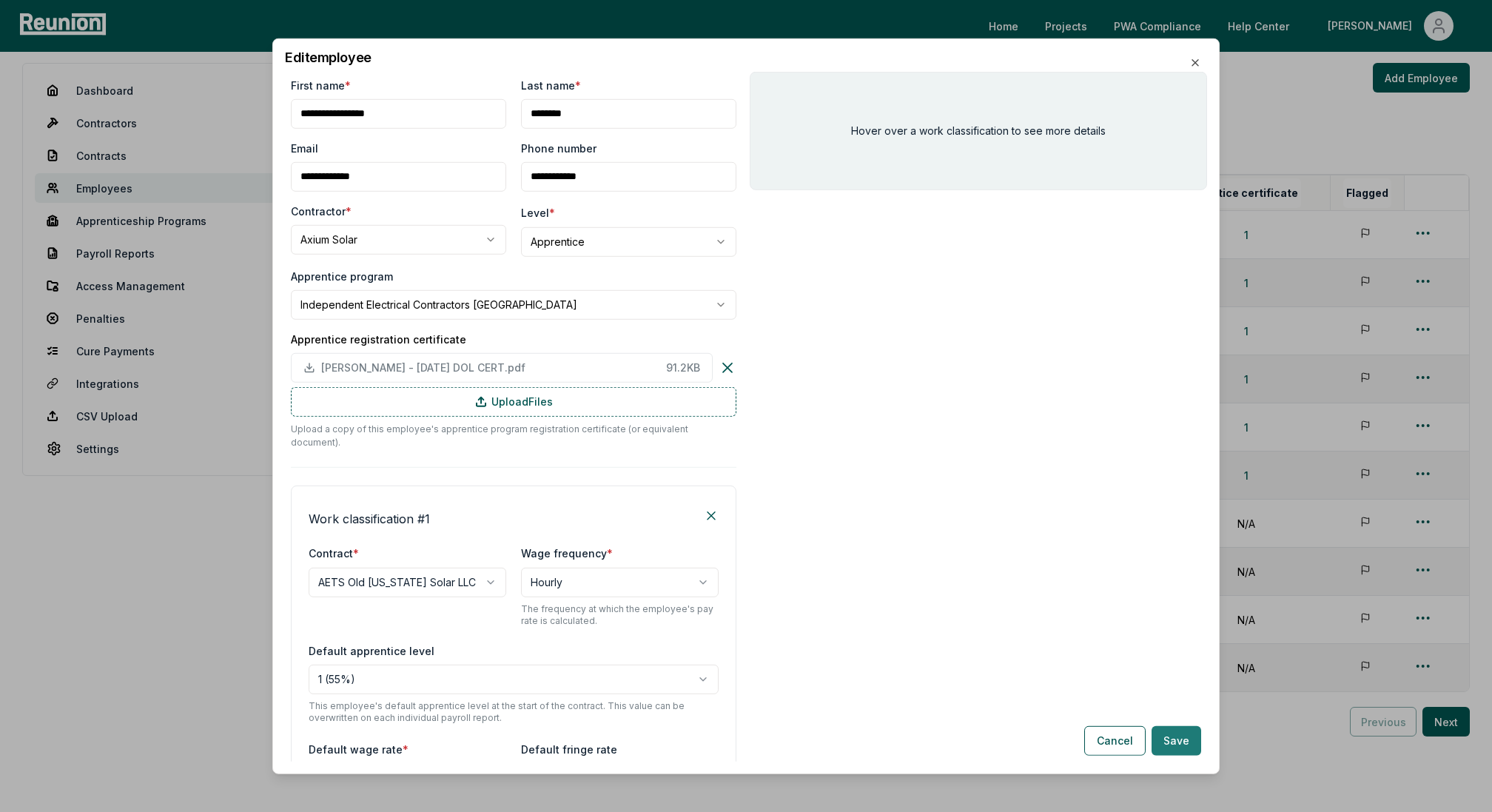
click at [1161, 744] on button "Save" at bounding box center [1176, 740] width 50 height 30
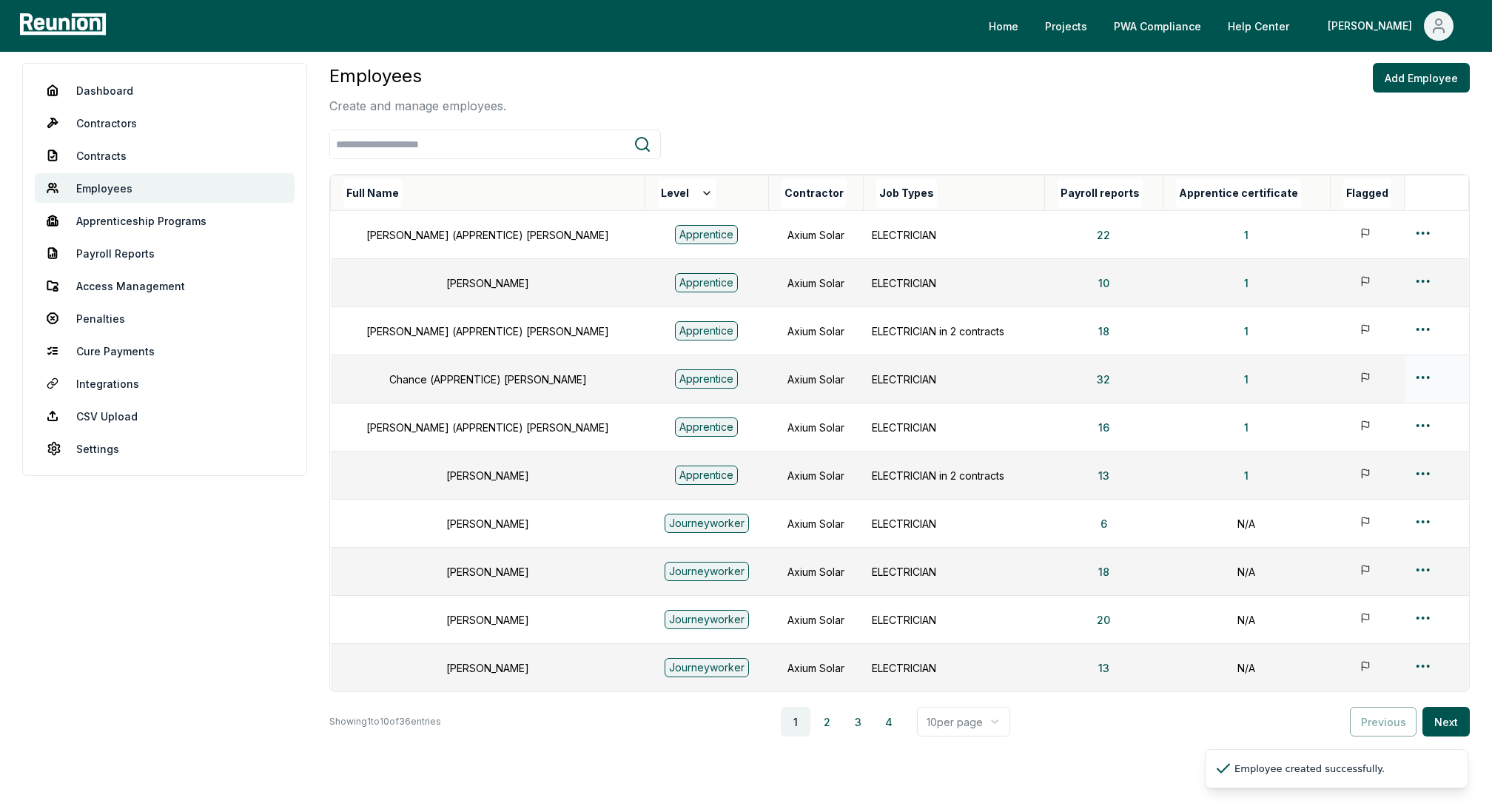
click at [1416, 383] on html "Please visit us on your desktop We're working on making our marketplace mobile-…" at bounding box center [746, 389] width 1492 height 974
click at [1374, 430] on div "Edit" at bounding box center [1408, 433] width 140 height 24
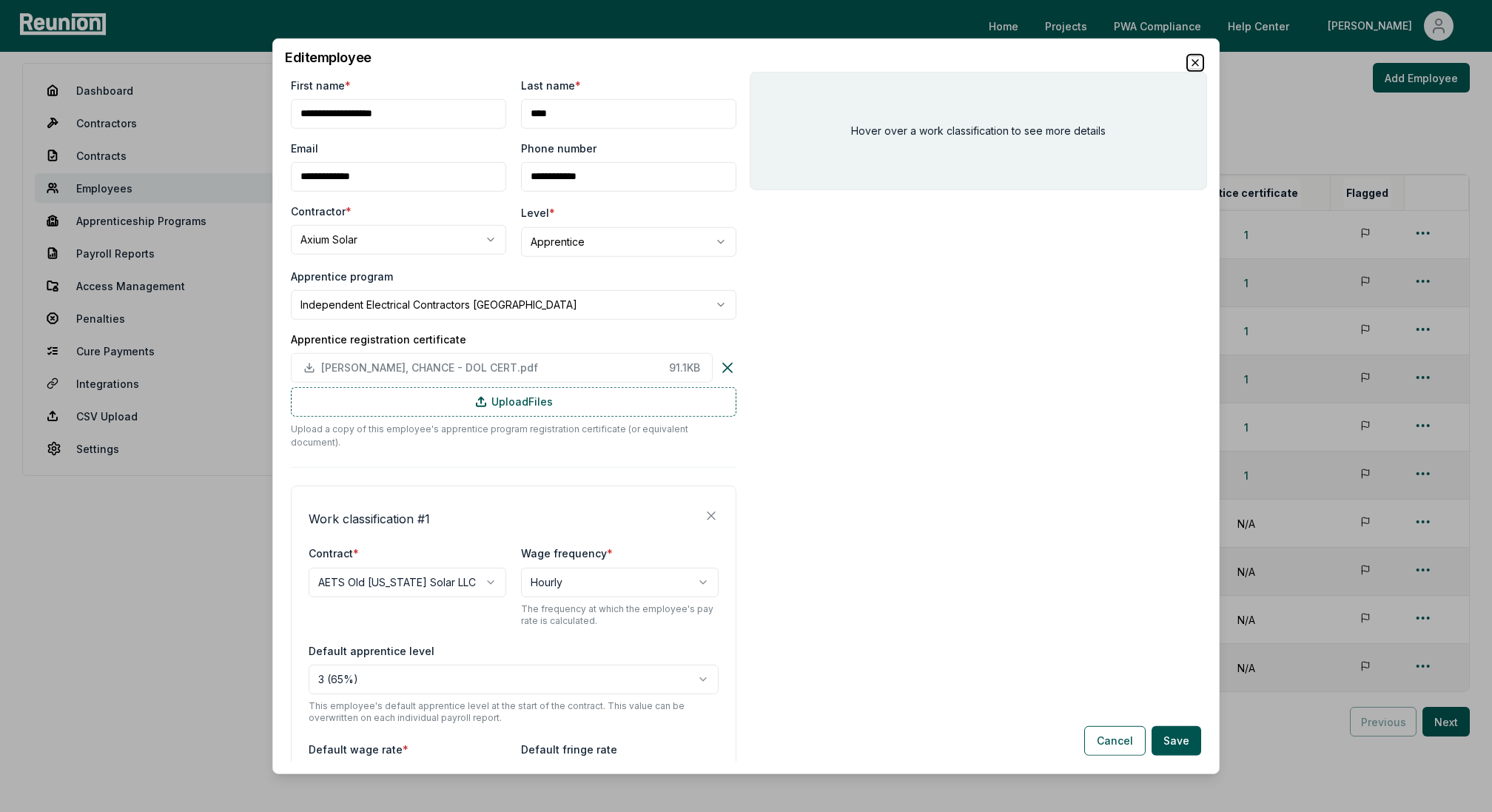
click at [1192, 63] on icon "button" at bounding box center [1195, 62] width 12 height 12
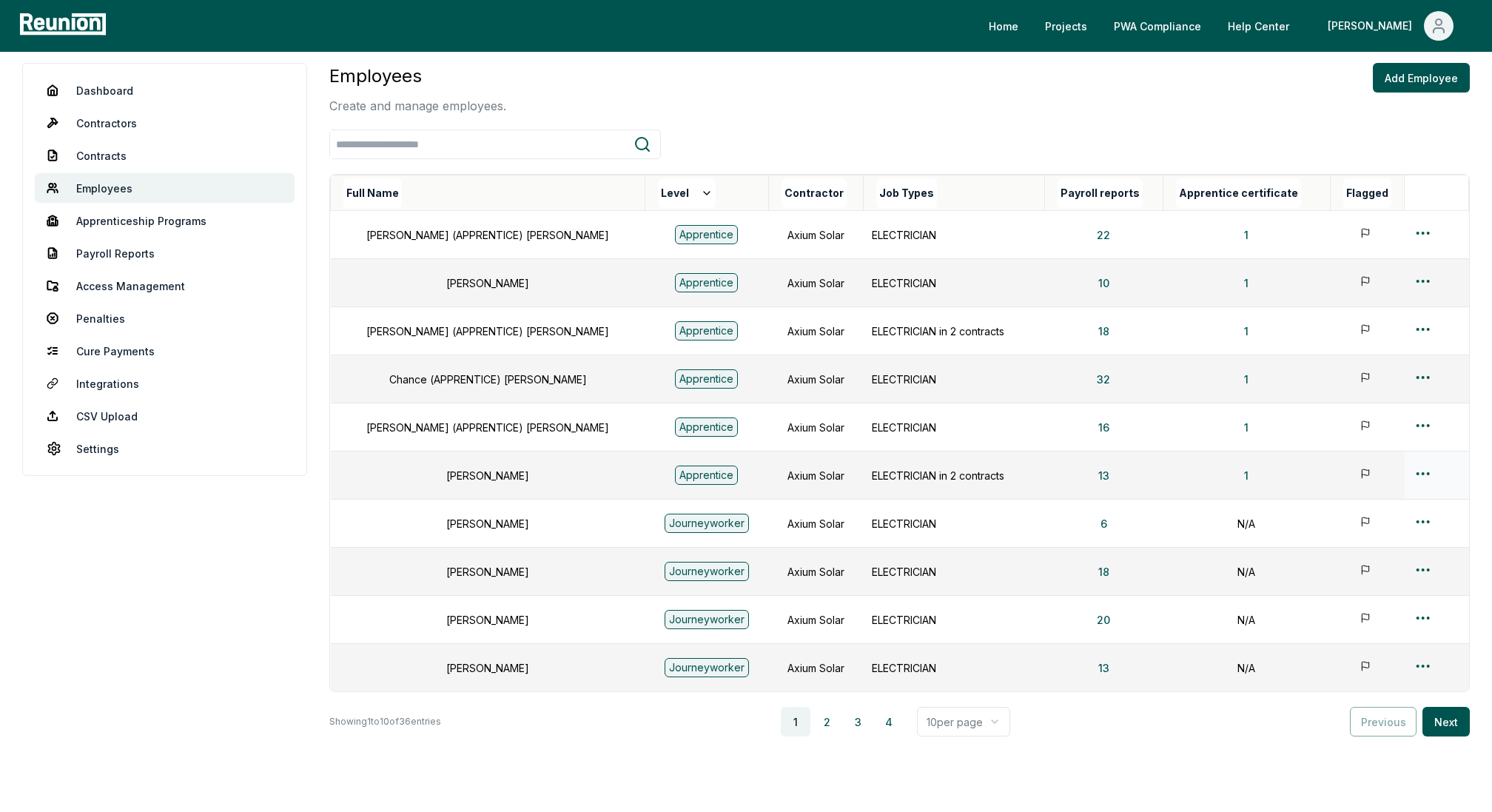
click at [1419, 469] on html "Please visit us on your desktop We're working on making our marketplace mobile-…" at bounding box center [746, 389] width 1492 height 974
click at [1359, 531] on div "Edit" at bounding box center [1408, 530] width 140 height 24
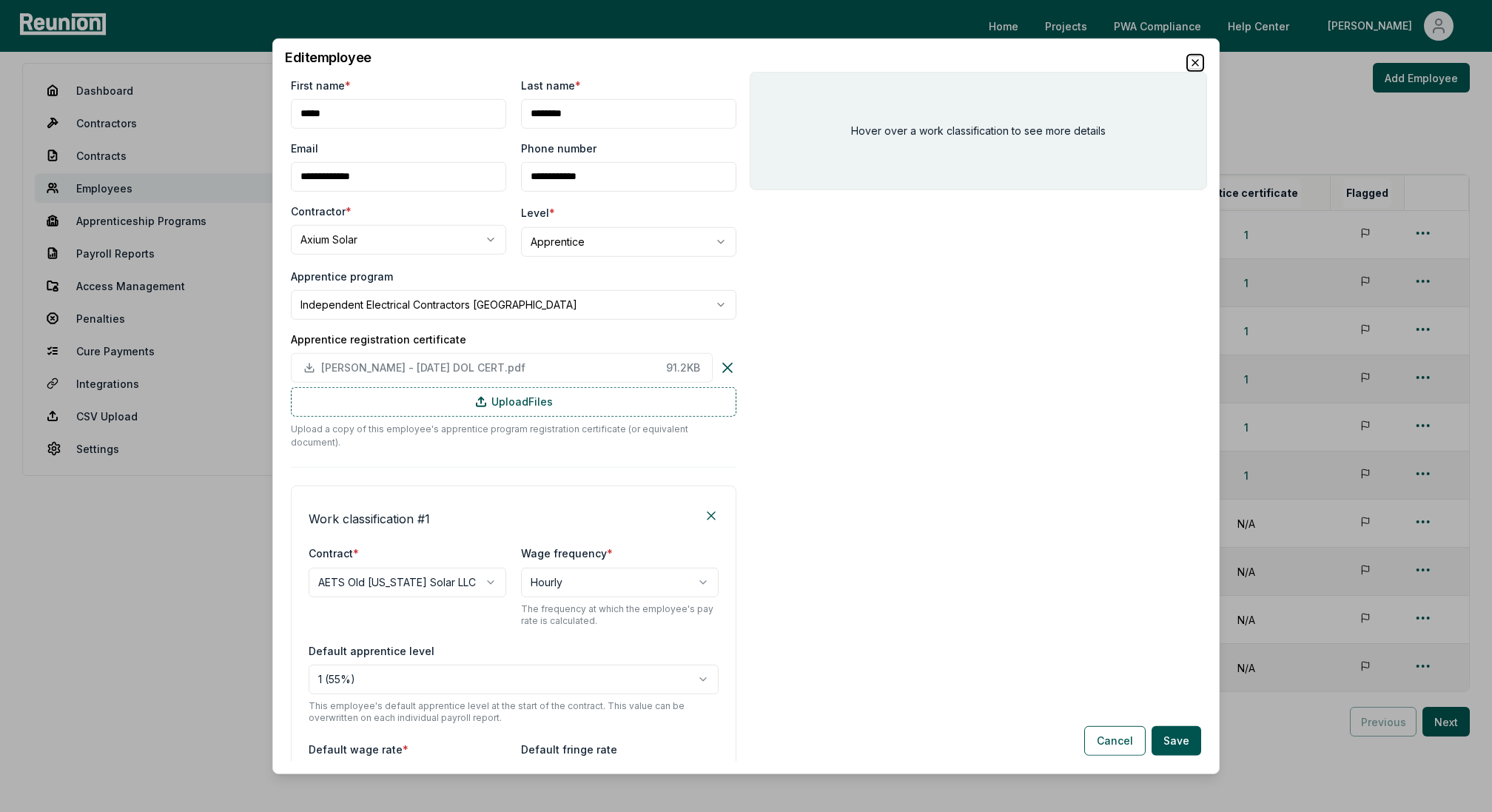
click at [1196, 61] on icon "button" at bounding box center [1195, 62] width 12 height 12
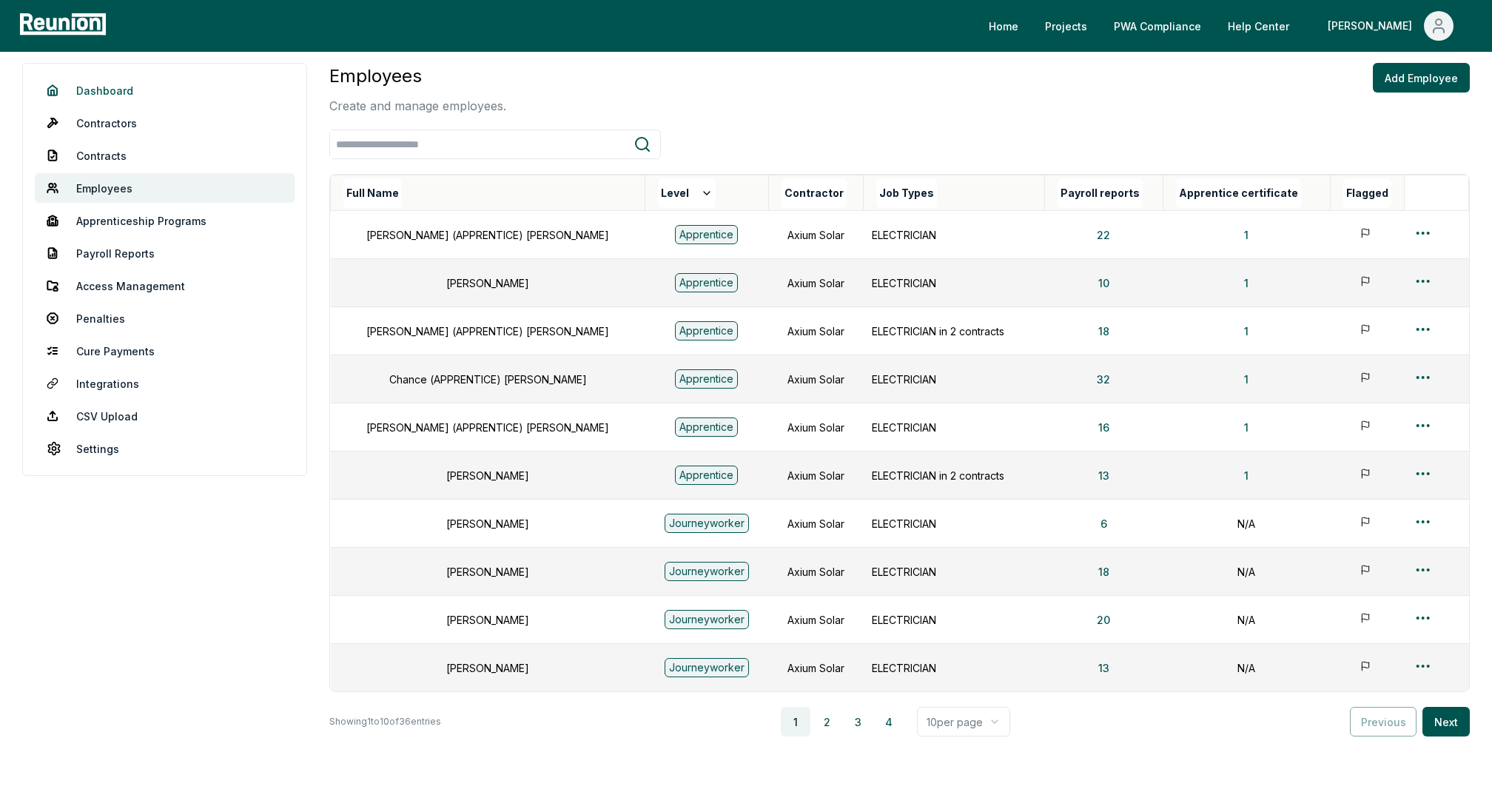
click at [108, 99] on link "Dashboard" at bounding box center [164, 90] width 260 height 30
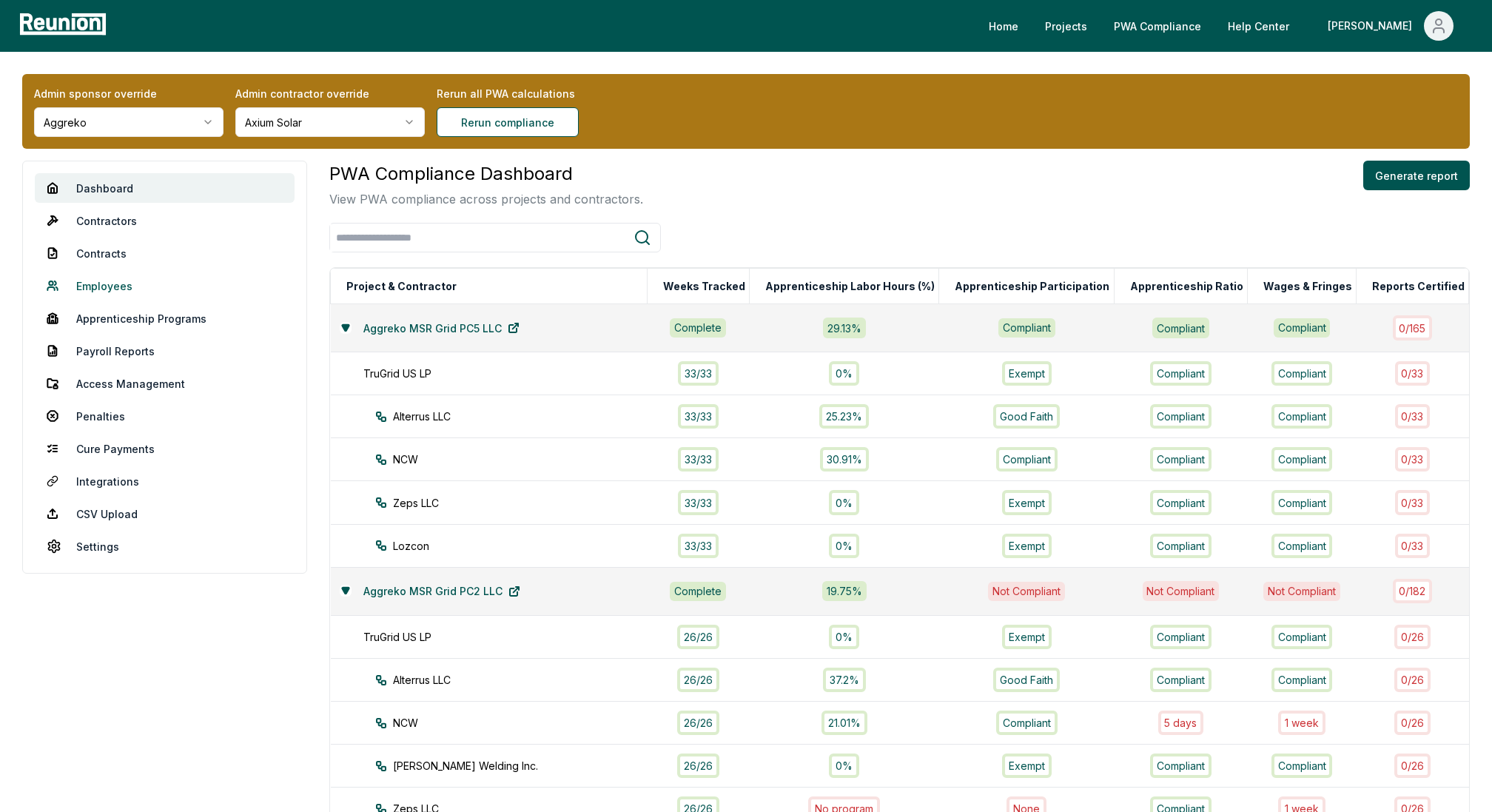
click at [131, 285] on link "Employees" at bounding box center [164, 285] width 260 height 30
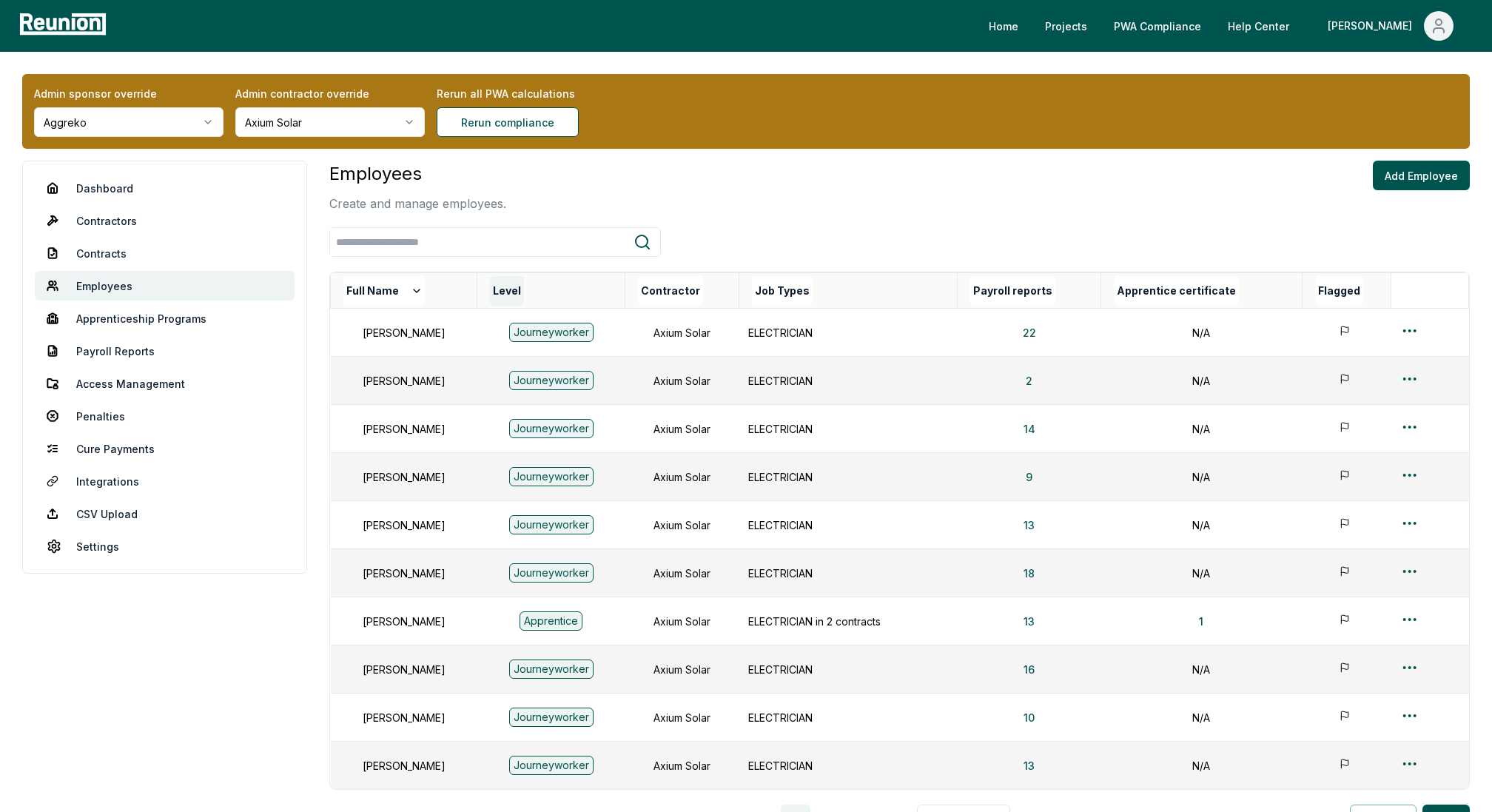
click at [524, 287] on button "Level" at bounding box center [506, 291] width 34 height 30
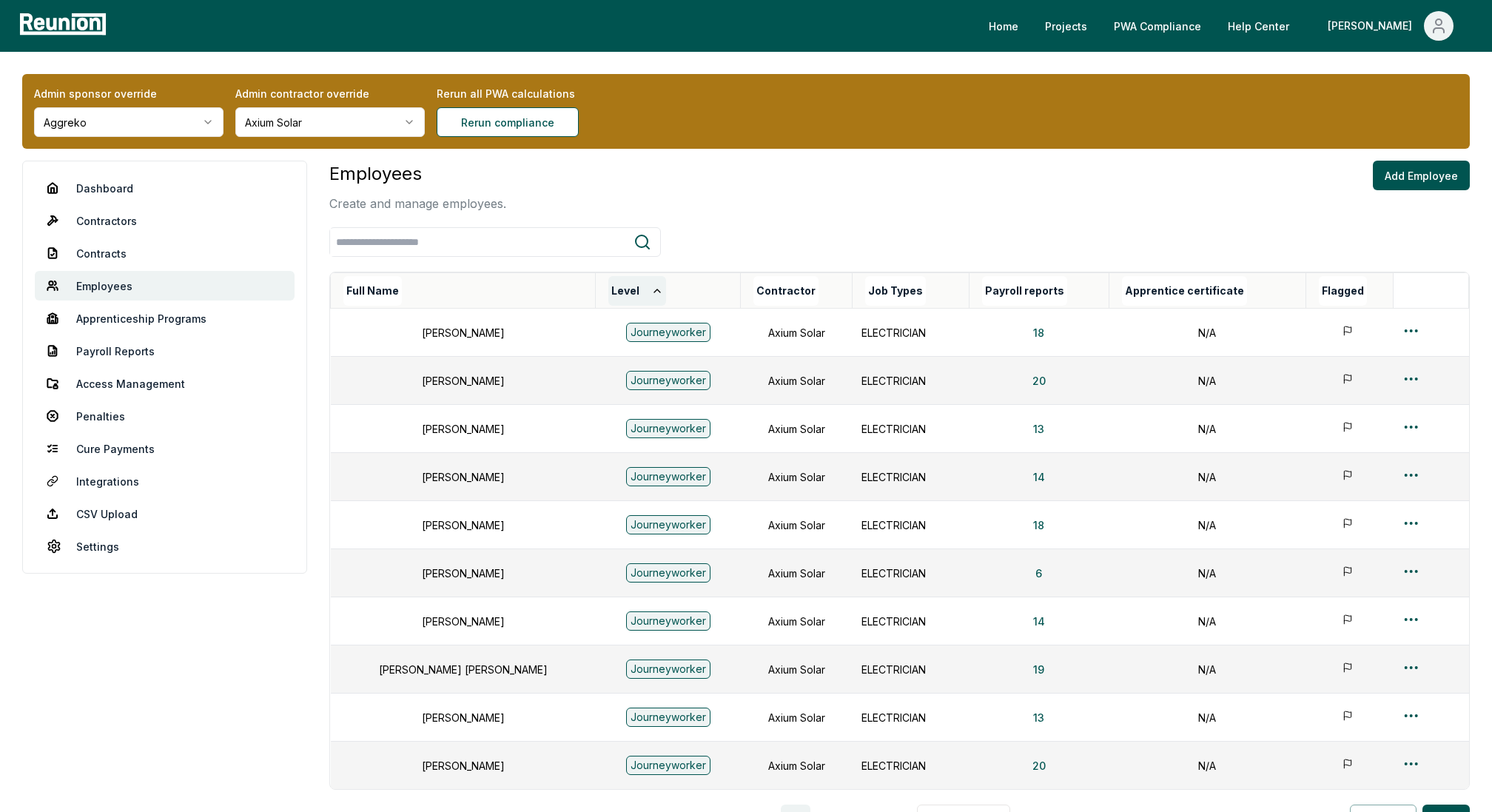
click at [609, 286] on button "Level" at bounding box center [638, 291] width 58 height 30
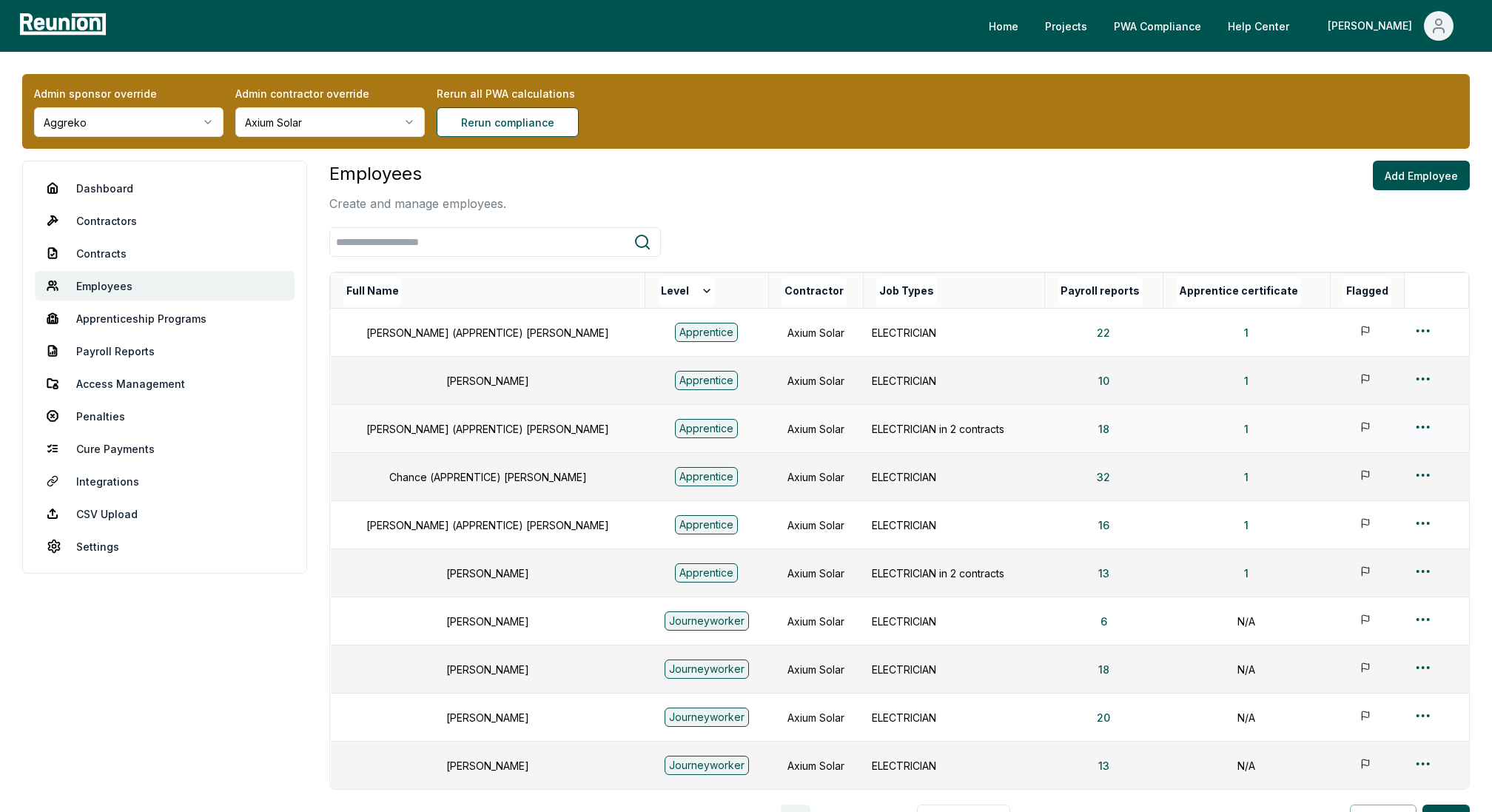
click at [1413, 424] on html "Please visit us on your desktop We're working on making our marketplace mobile-…" at bounding box center [746, 487] width 1492 height 974
click at [1084, 425] on html "Please visit us on your desktop We're working on making our marketplace mobile-…" at bounding box center [746, 487] width 1492 height 974
click at [1087, 426] on button "18" at bounding box center [1104, 428] width 35 height 30
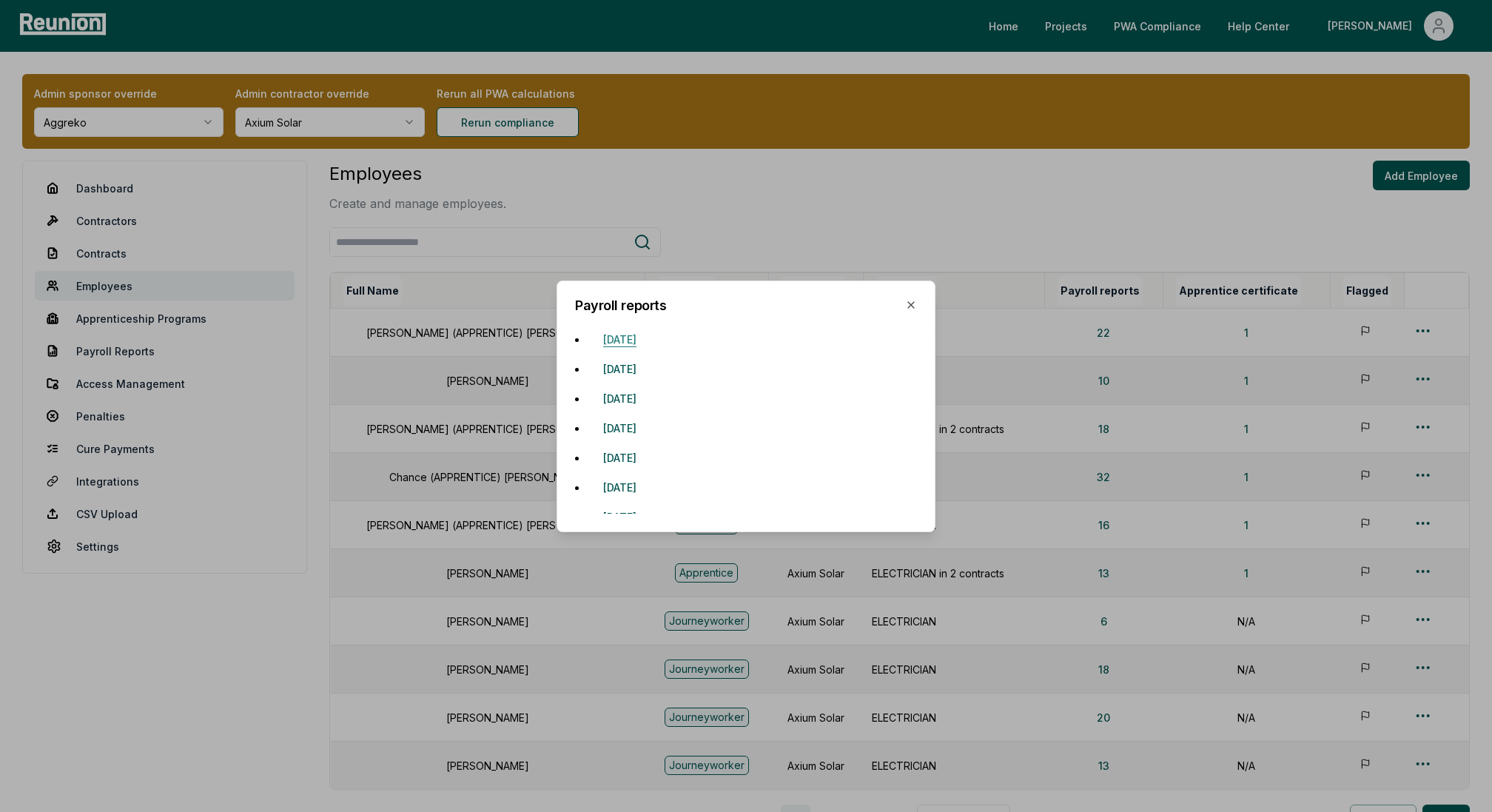
click at [622, 338] on button "September 1, 2024" at bounding box center [619, 339] width 57 height 30
click at [643, 368] on button "October 20, 2024" at bounding box center [619, 368] width 57 height 30
click at [648, 395] on button "November 2, 2024" at bounding box center [619, 397] width 57 height 30
click at [648, 424] on button "October 19, 2024" at bounding box center [619, 427] width 57 height 30
click at [629, 462] on button "November 16, 2024" at bounding box center [619, 457] width 57 height 30
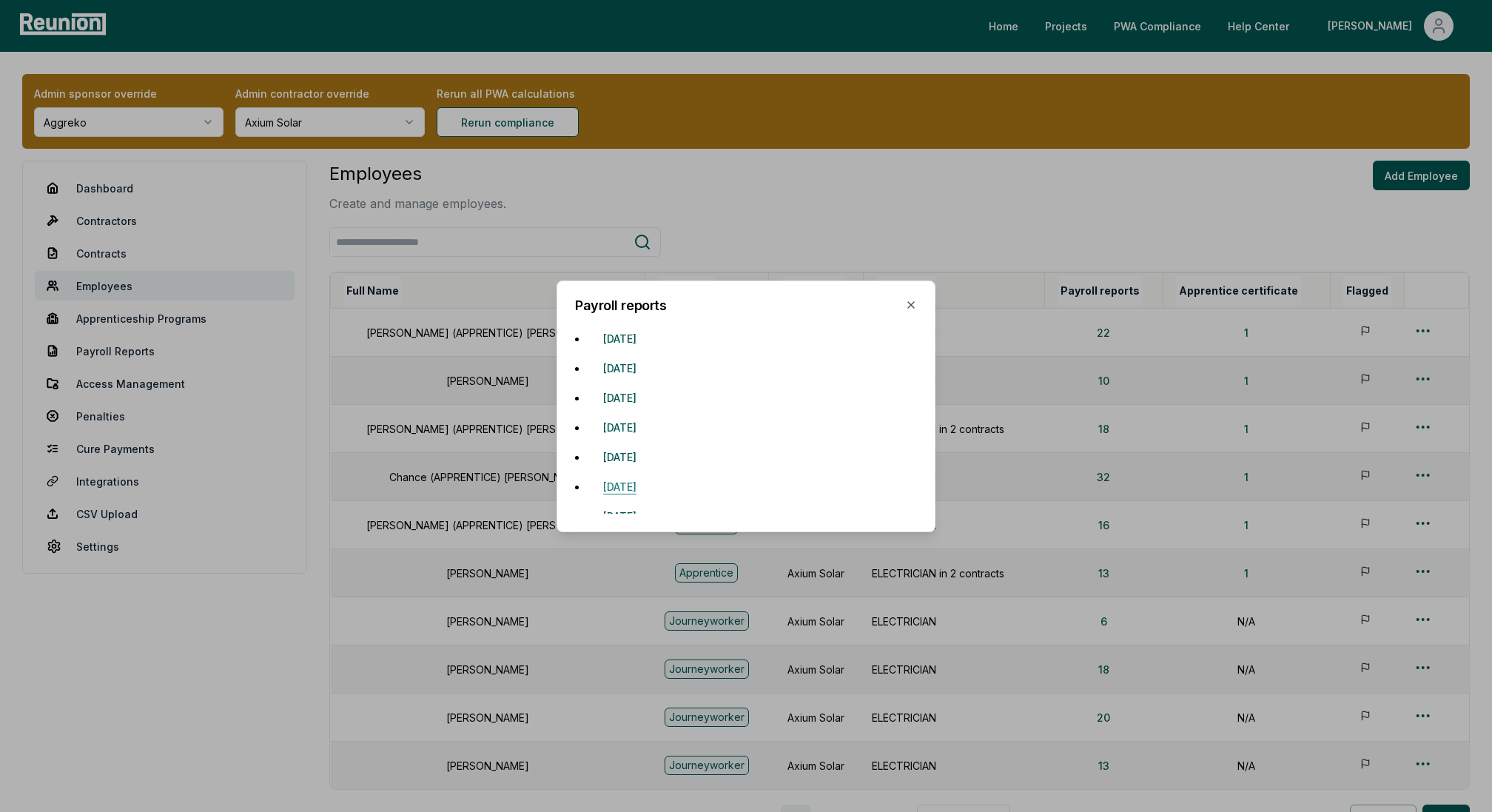
click at [648, 491] on button "October 26, 2024" at bounding box center [619, 487] width 57 height 30
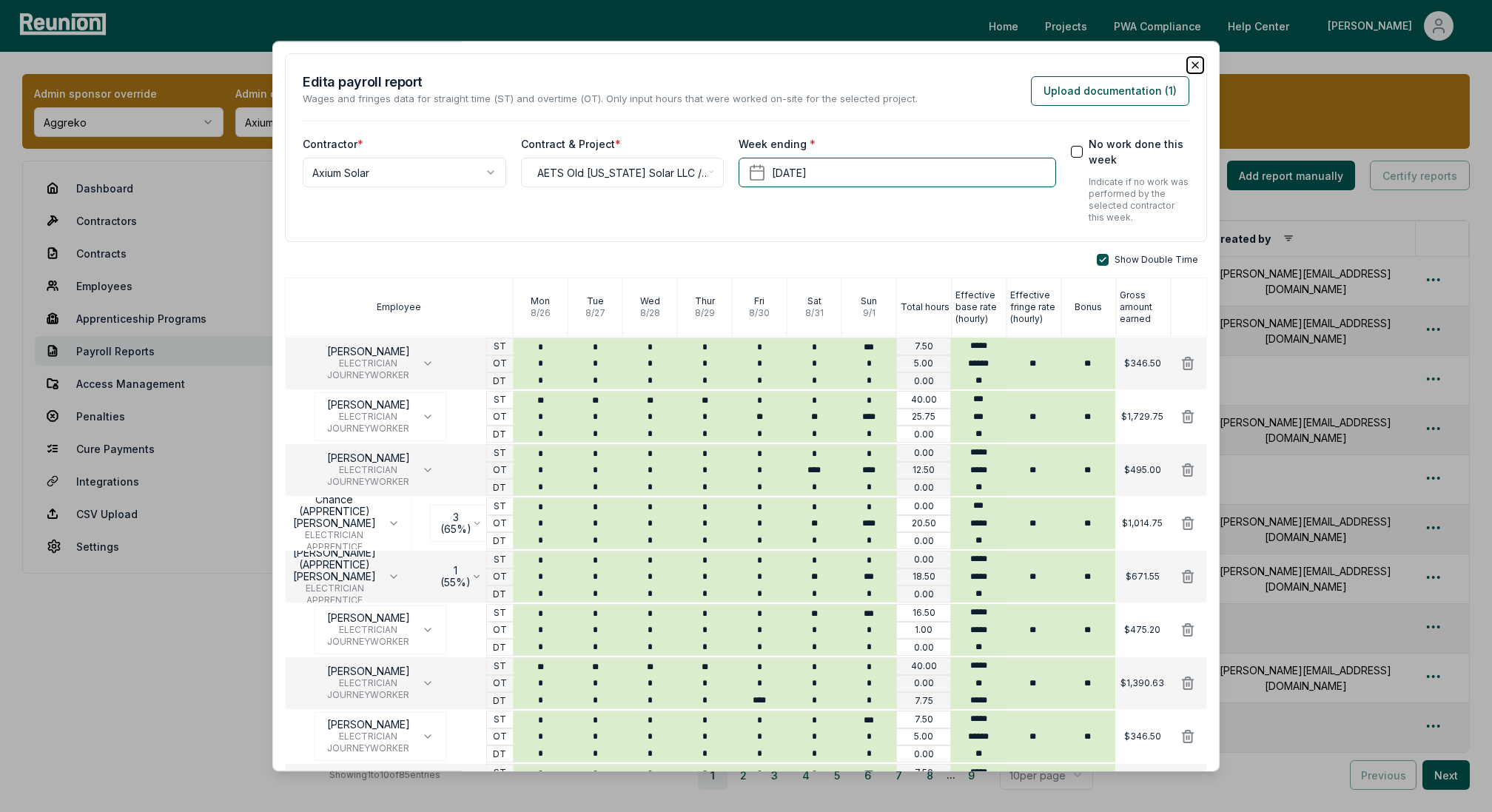
click at [1192, 63] on icon "button" at bounding box center [1195, 65] width 12 height 12
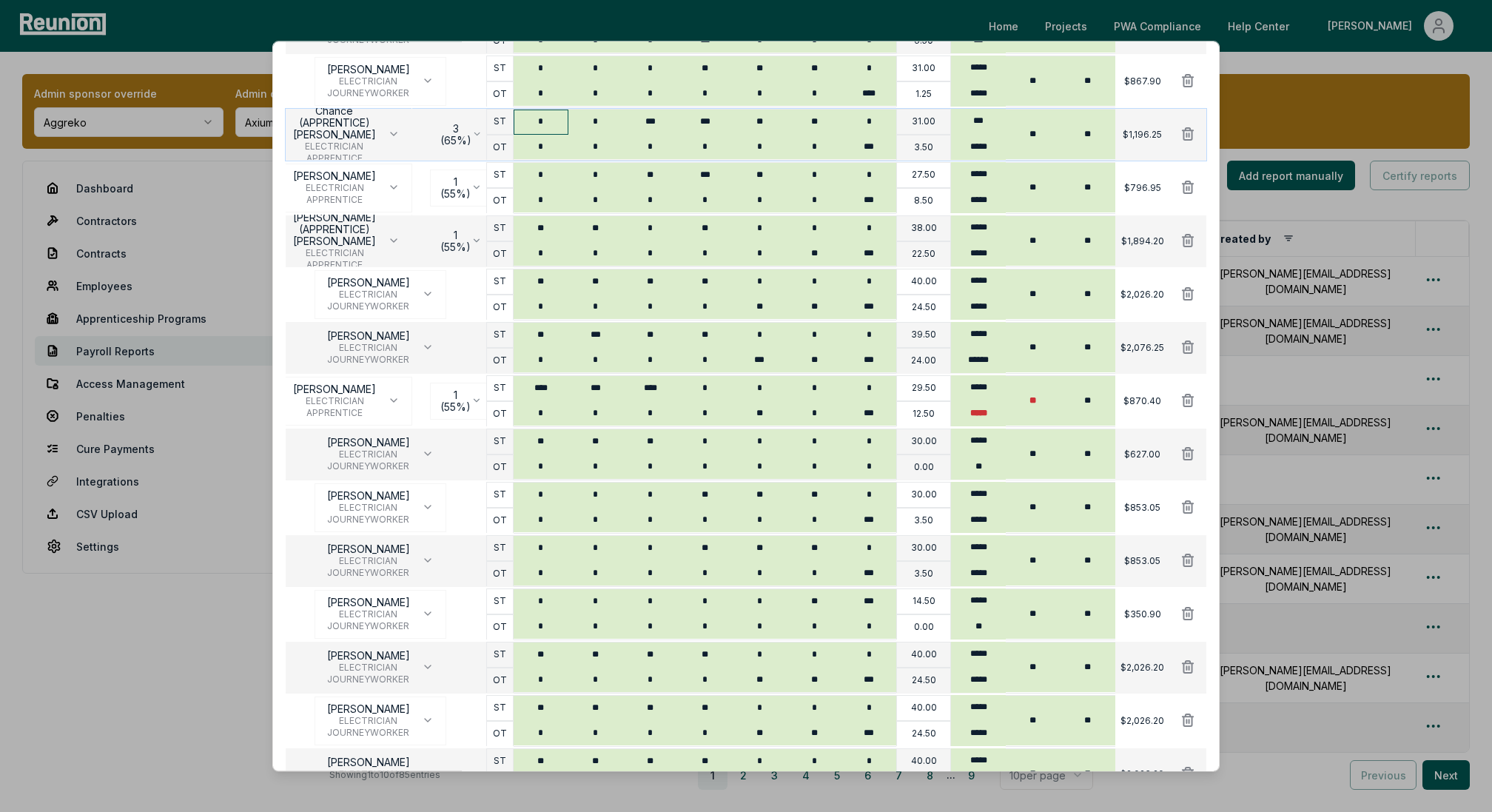
scroll to position [444, 0]
click at [984, 410] on input "*****" at bounding box center [978, 412] width 55 height 26
type input "*****"
click at [984, 410] on input "*****" at bounding box center [978, 412] width 55 height 26
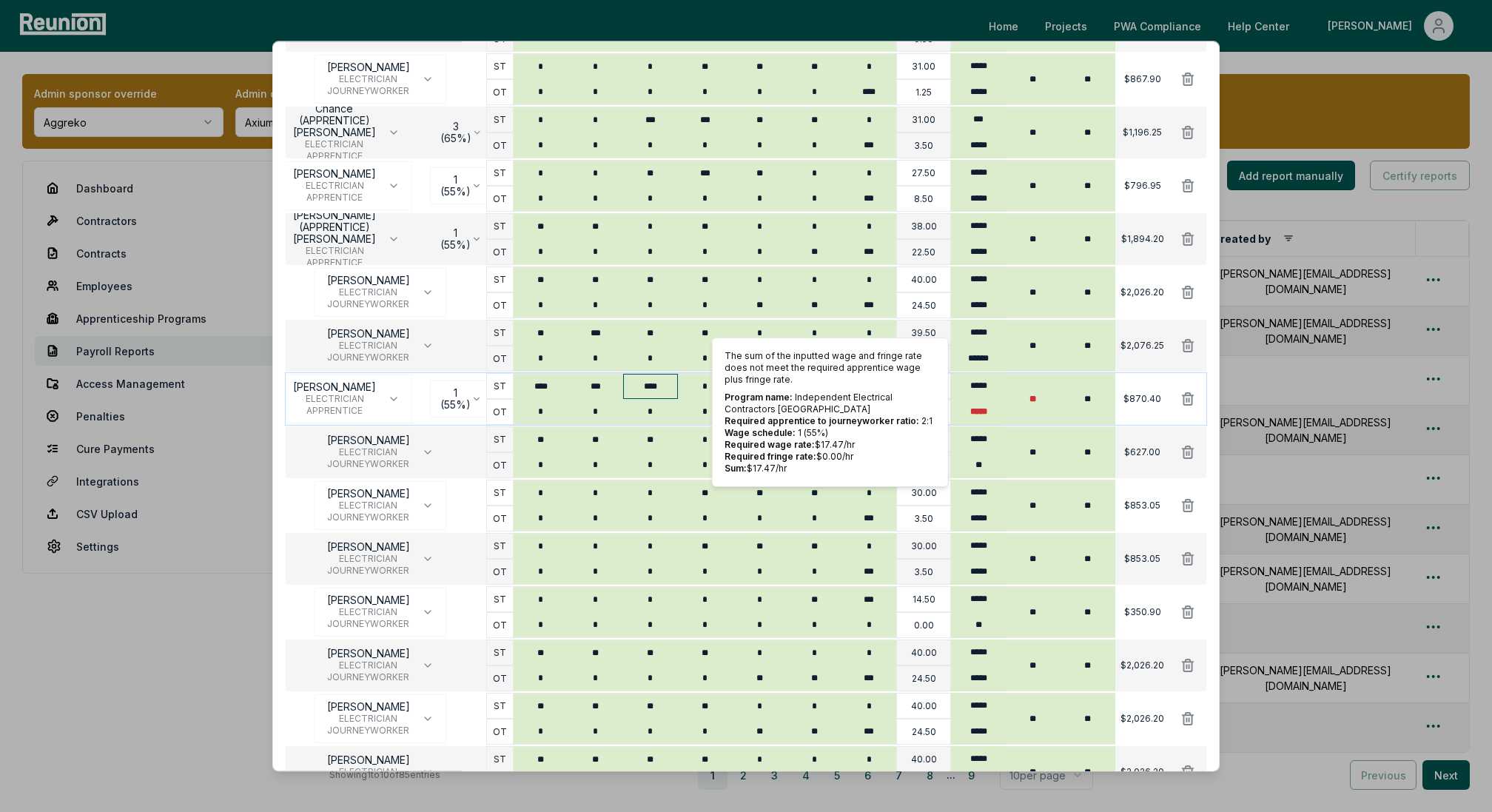
type input "****"
click at [671, 394] on input "****" at bounding box center [650, 387] width 55 height 25
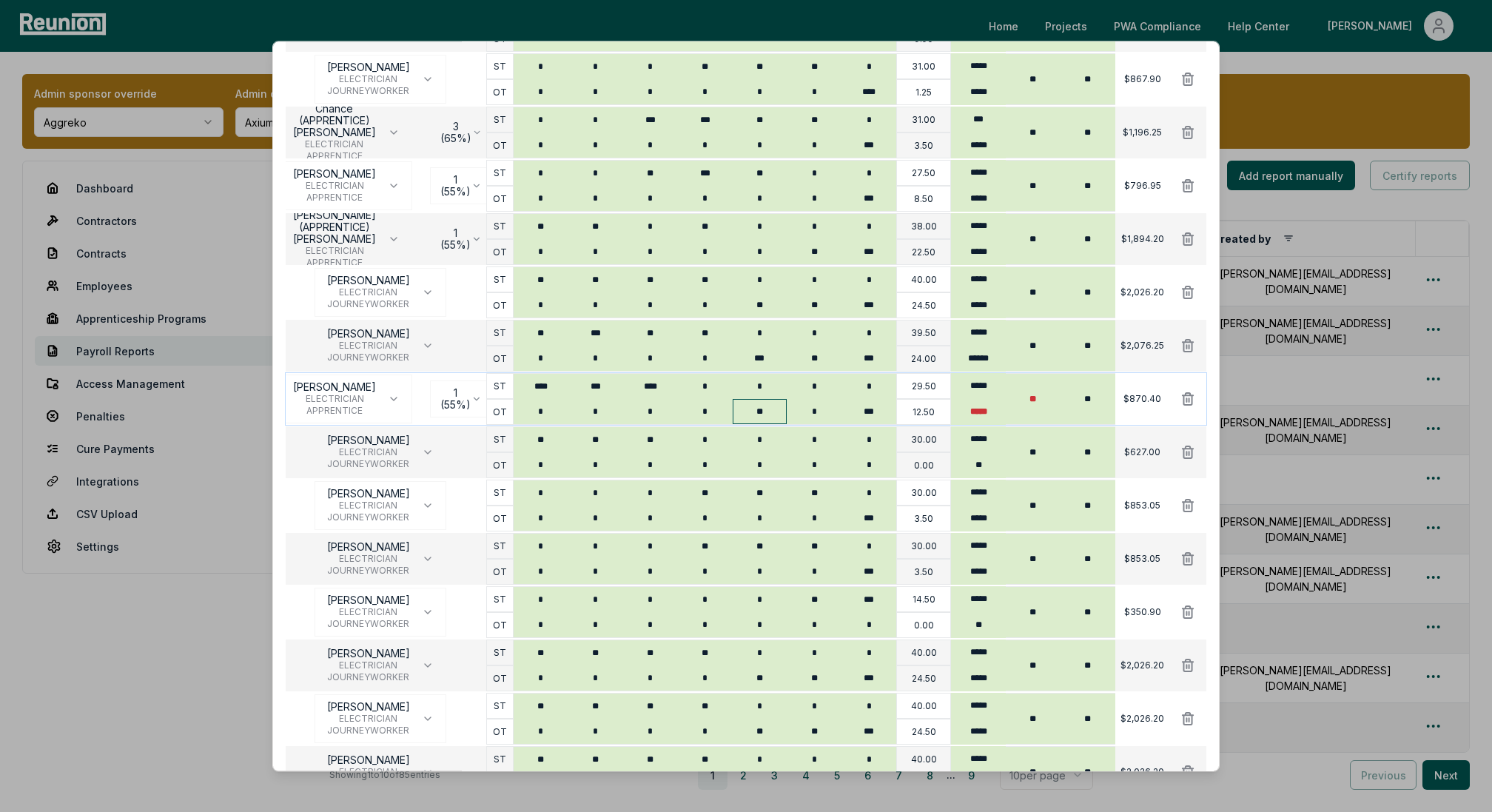
click at [761, 412] on input "**" at bounding box center [759, 412] width 55 height 25
type input "*"
click at [884, 415] on input "***" at bounding box center [868, 412] width 55 height 25
type input "*"
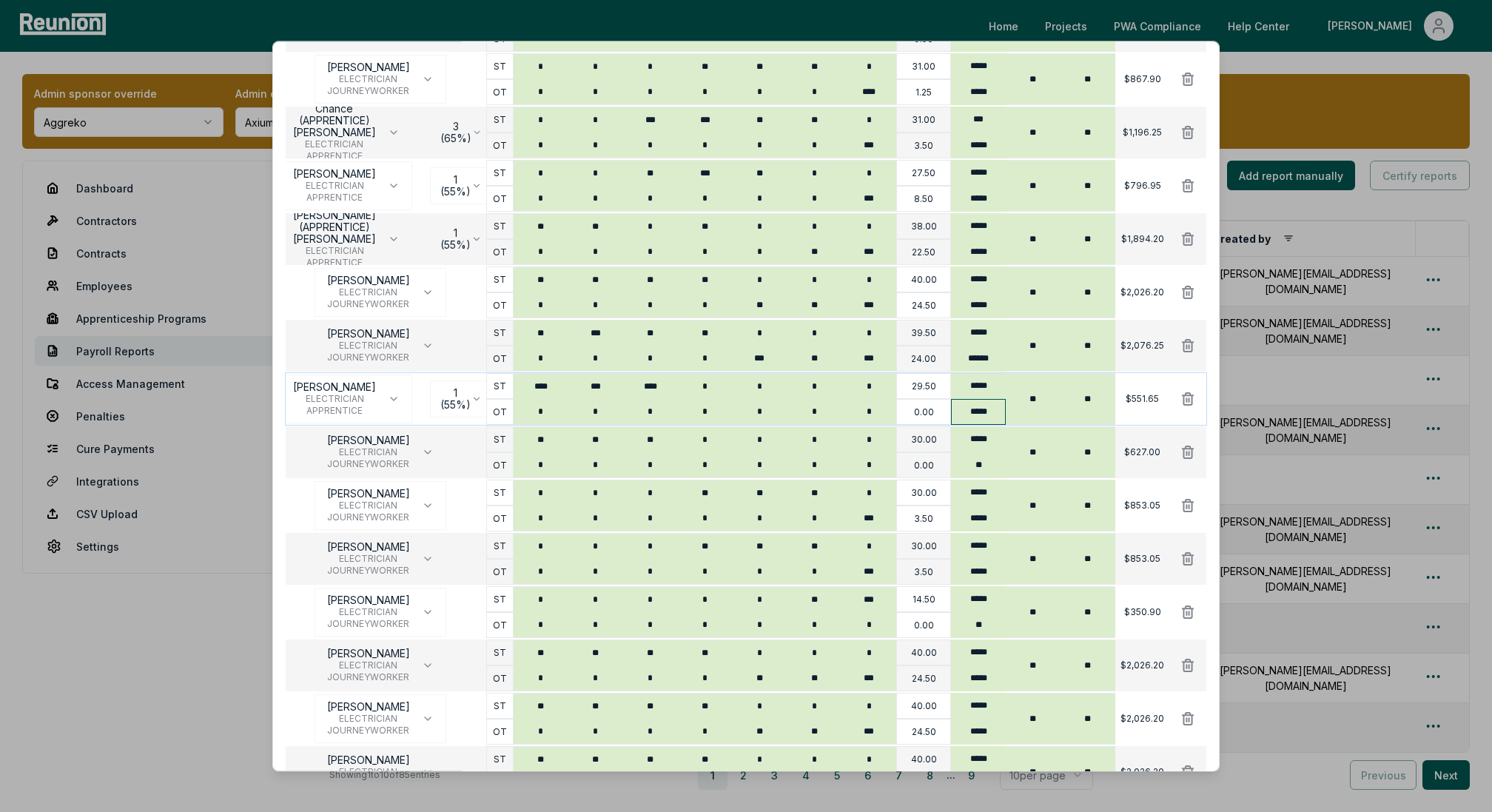
type input "*"
click at [977, 411] on input "*****" at bounding box center [978, 412] width 55 height 26
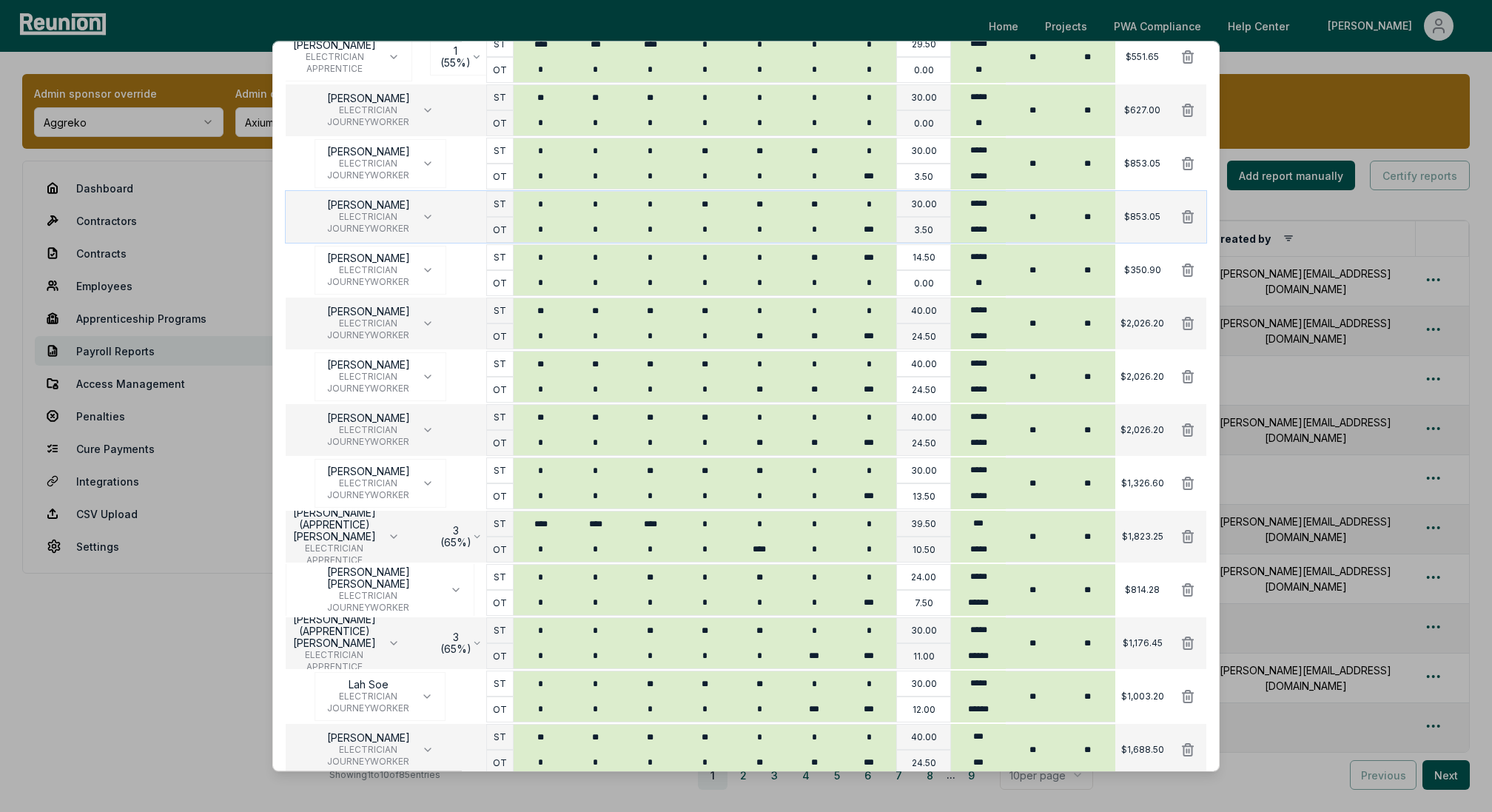
scroll to position [1066, 0]
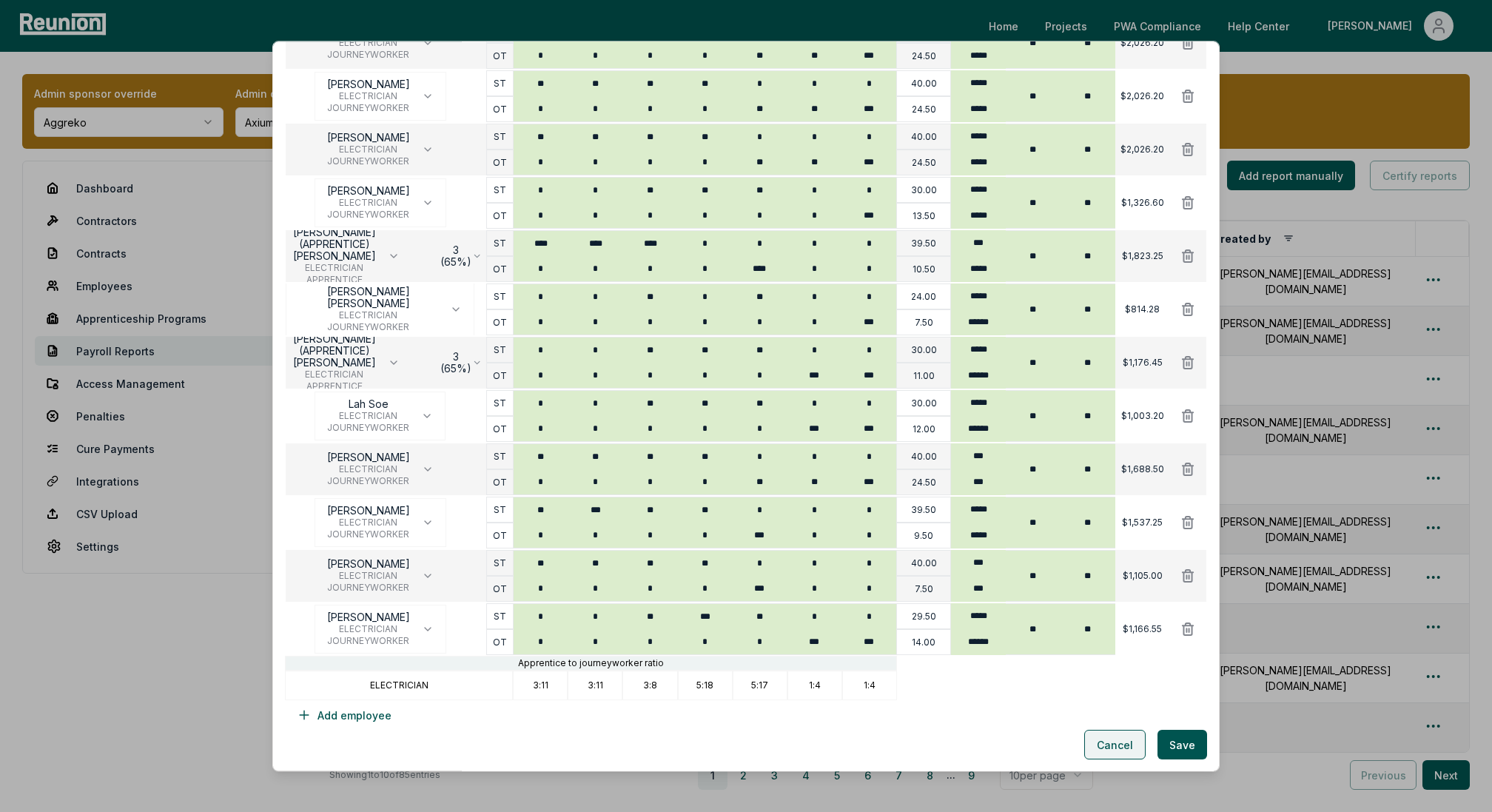
type input "**"
click at [1123, 751] on button "Cancel" at bounding box center [1115, 745] width 61 height 30
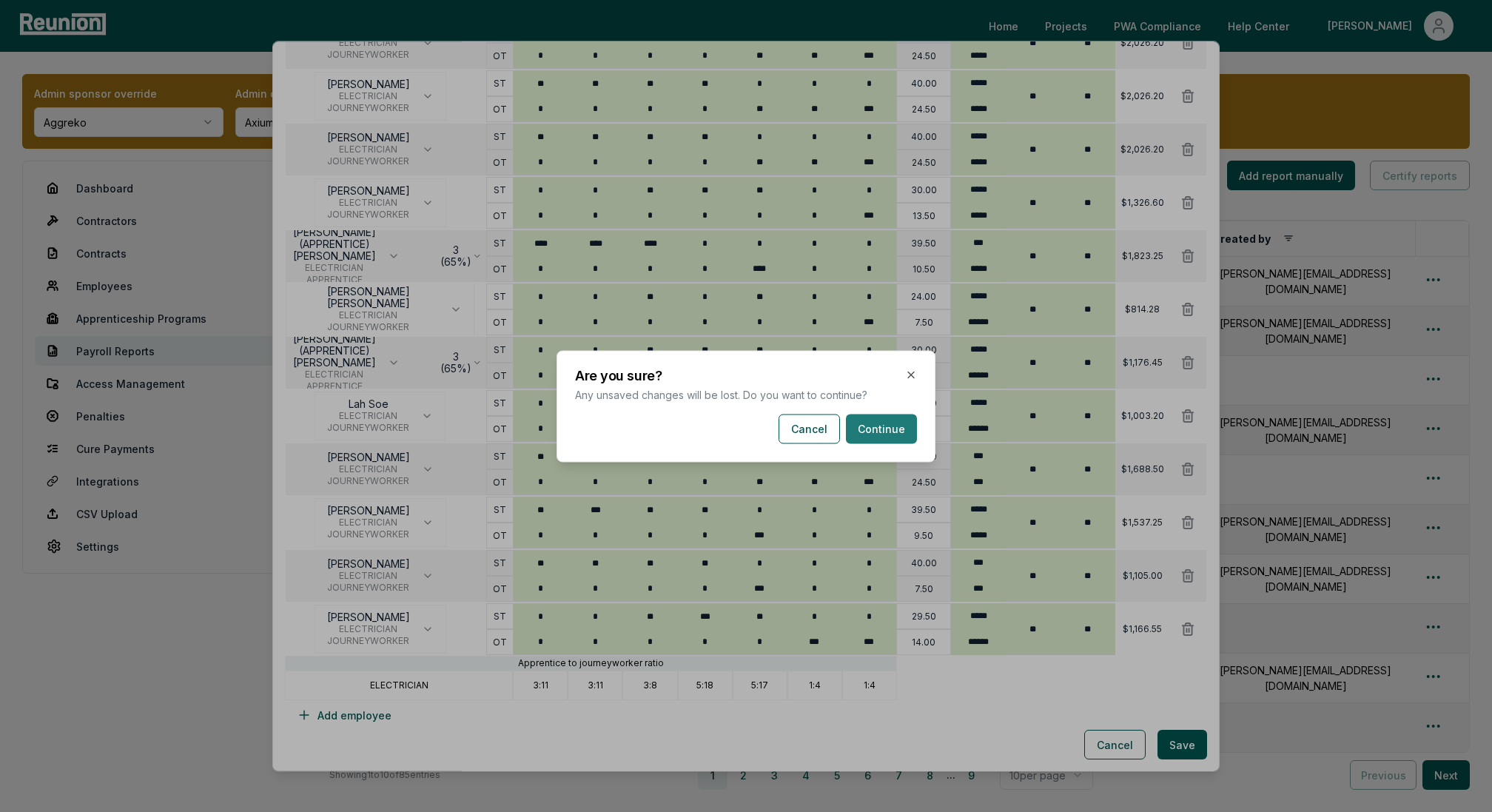
click at [892, 430] on button "Continue" at bounding box center [881, 428] width 71 height 30
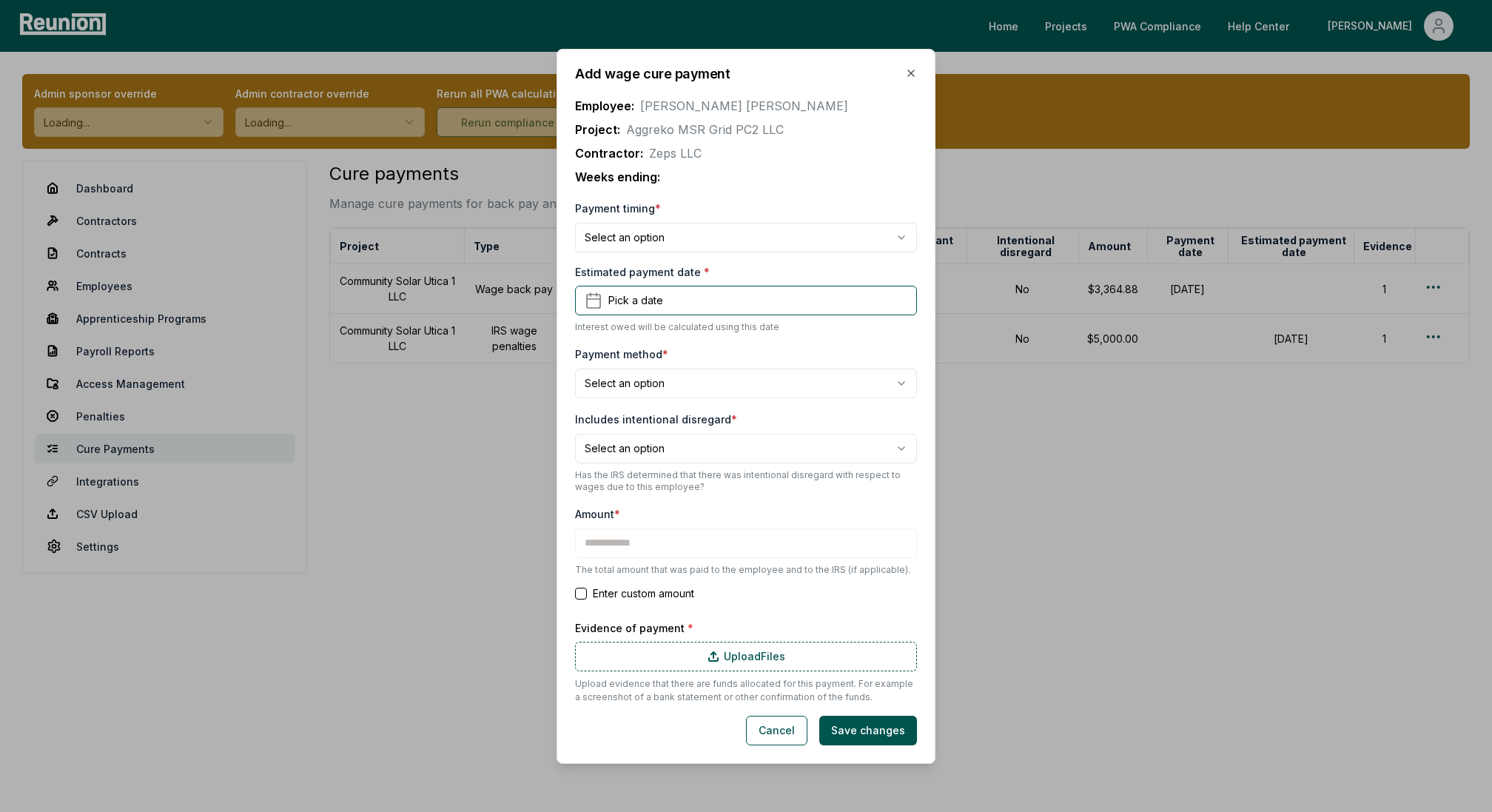
type input "******"
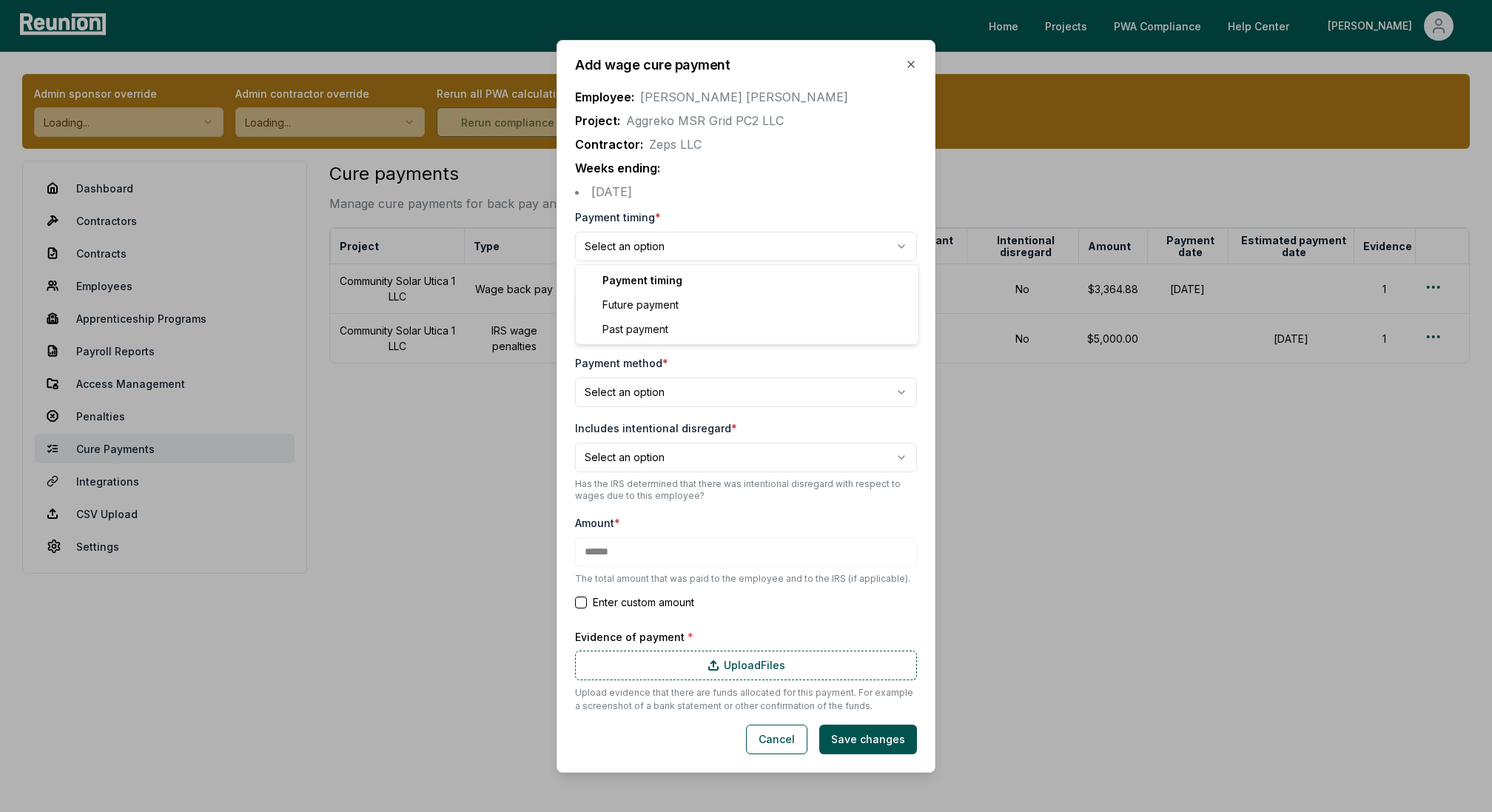
click at [673, 245] on body "Please visit us on your desktop We're working on making our marketplace mobile-…" at bounding box center [746, 406] width 1492 height 812
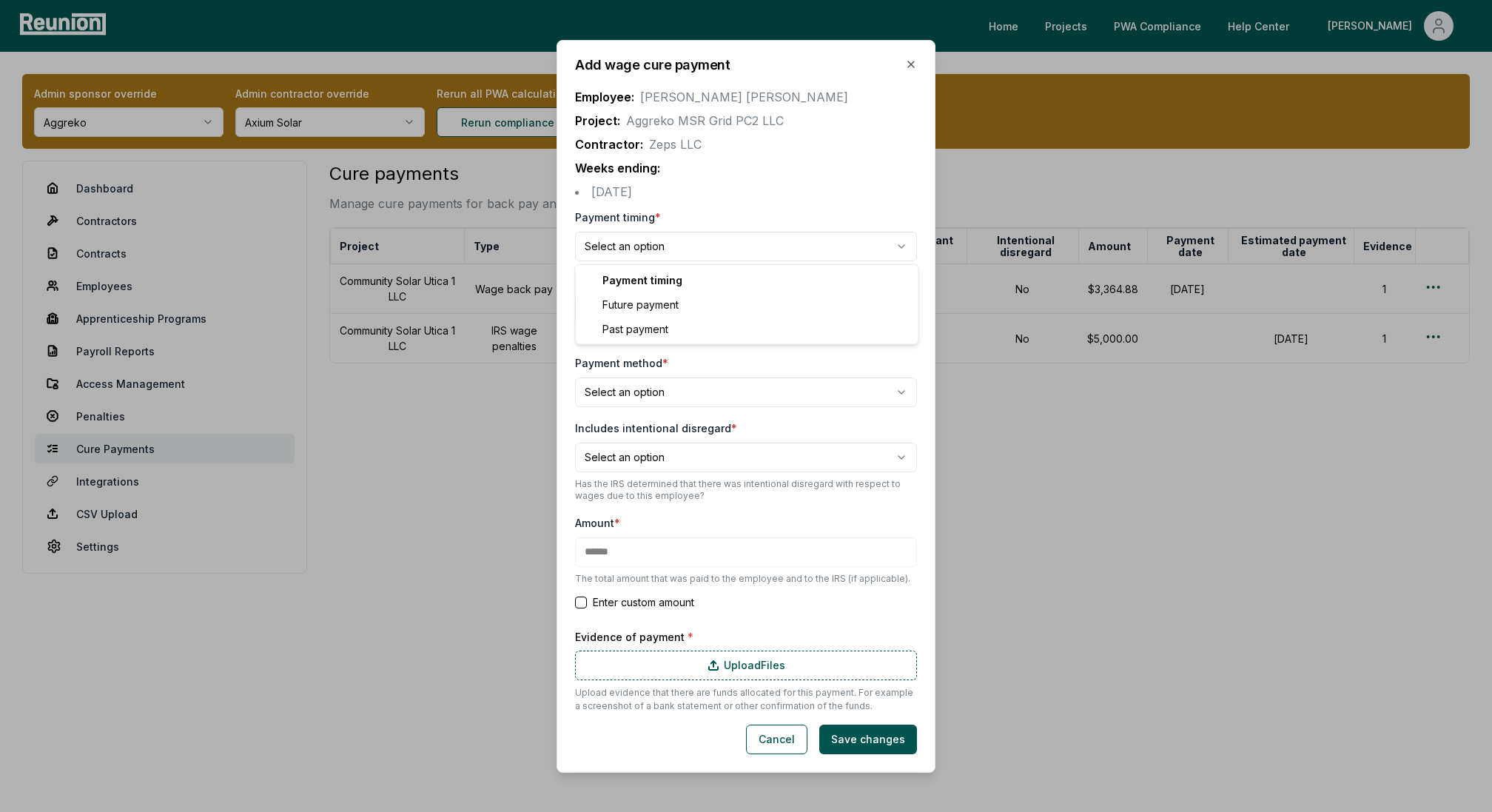
select select "**********"
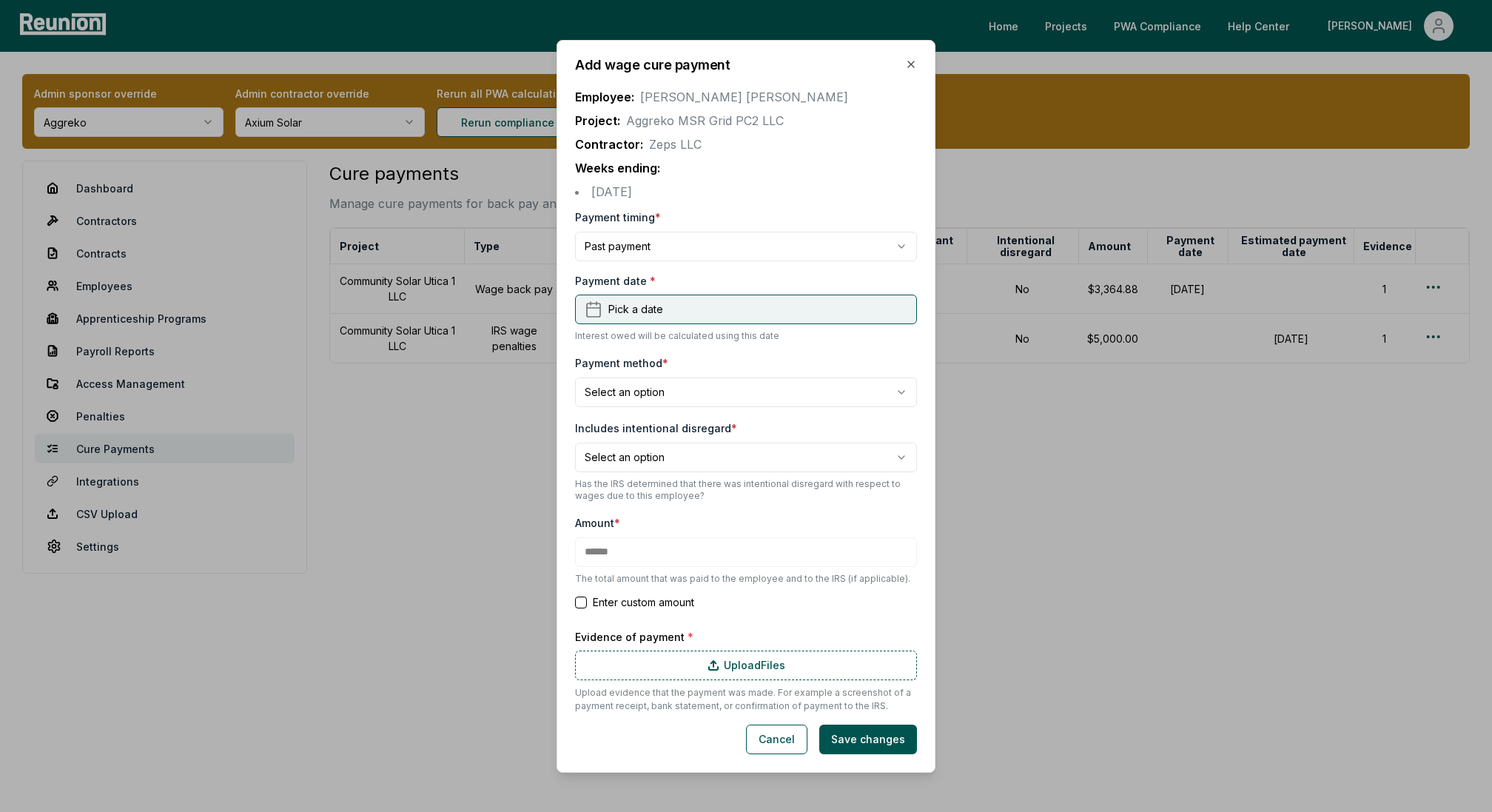
click at [635, 314] on span "Pick a date" at bounding box center [636, 309] width 55 height 15
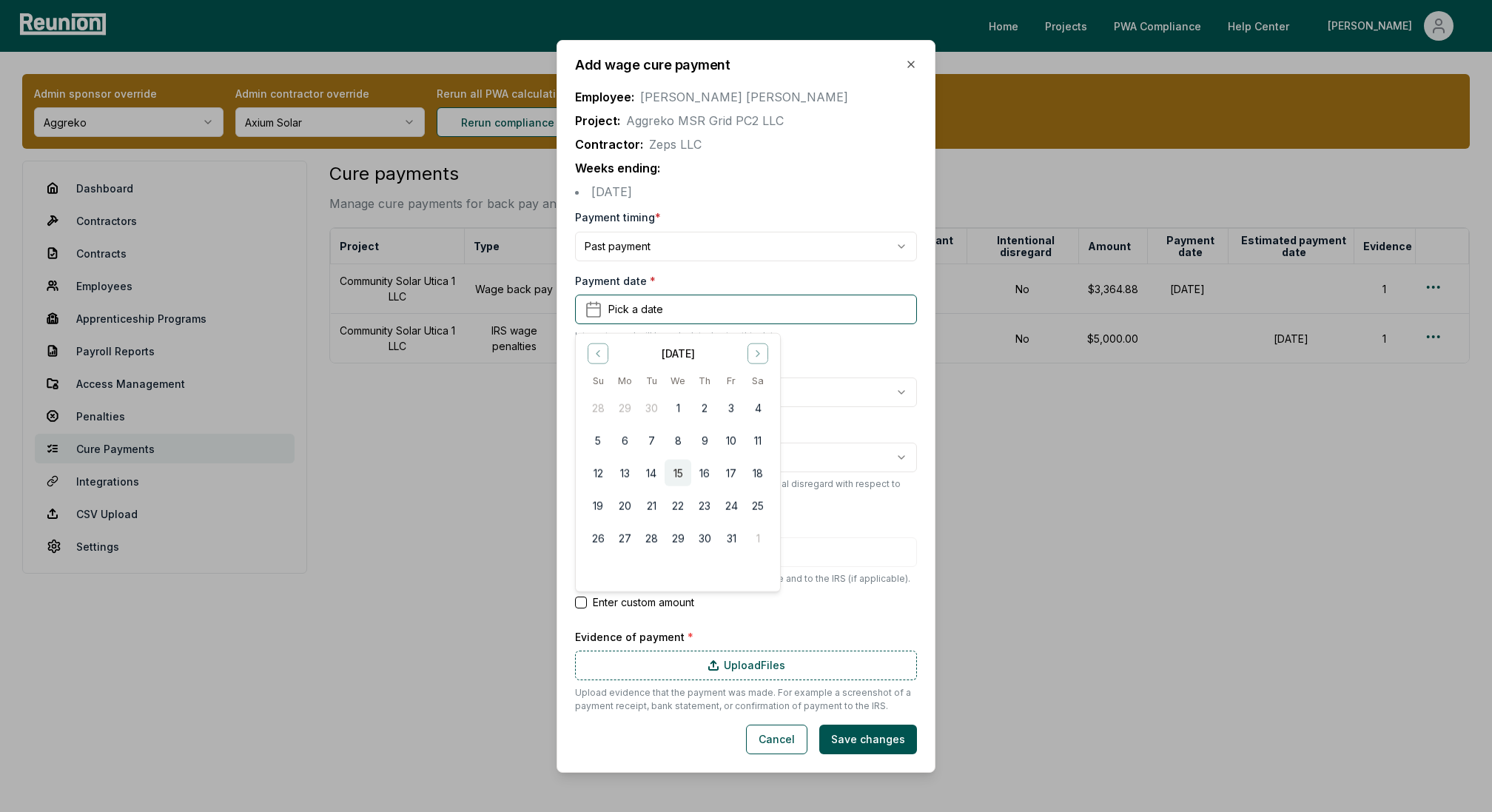
click at [682, 469] on button "15" at bounding box center [678, 472] width 27 height 27
type input "******"
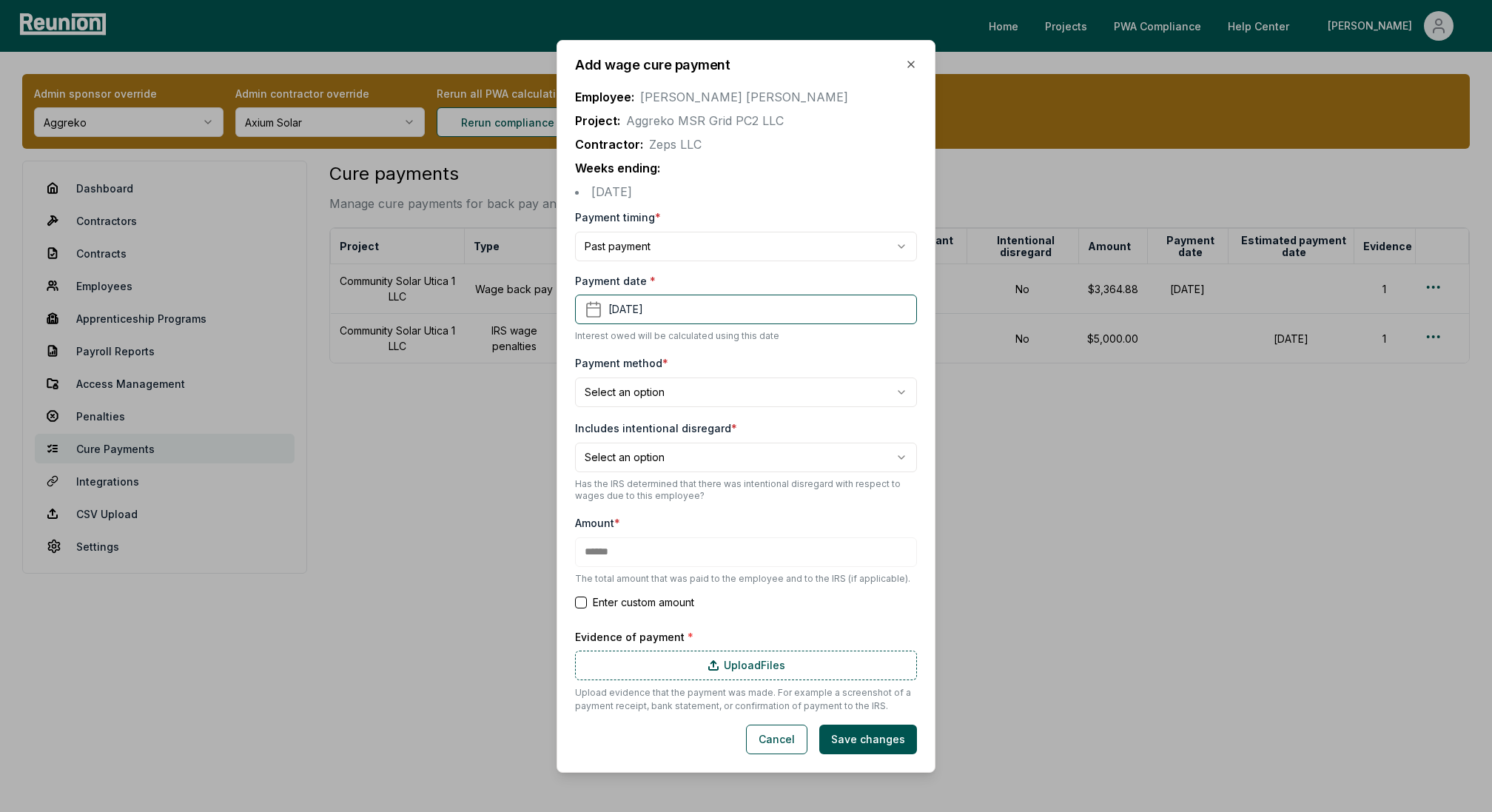
click at [664, 391] on body "Please visit us on your desktop We're working on making our marketplace mobile-…" at bounding box center [746, 406] width 1492 height 812
select select "**********"
click at [629, 450] on body "Please visit us on your desktop We're working on making our marketplace mobile-…" at bounding box center [746, 406] width 1492 height 812
select select "*****"
type input "******"
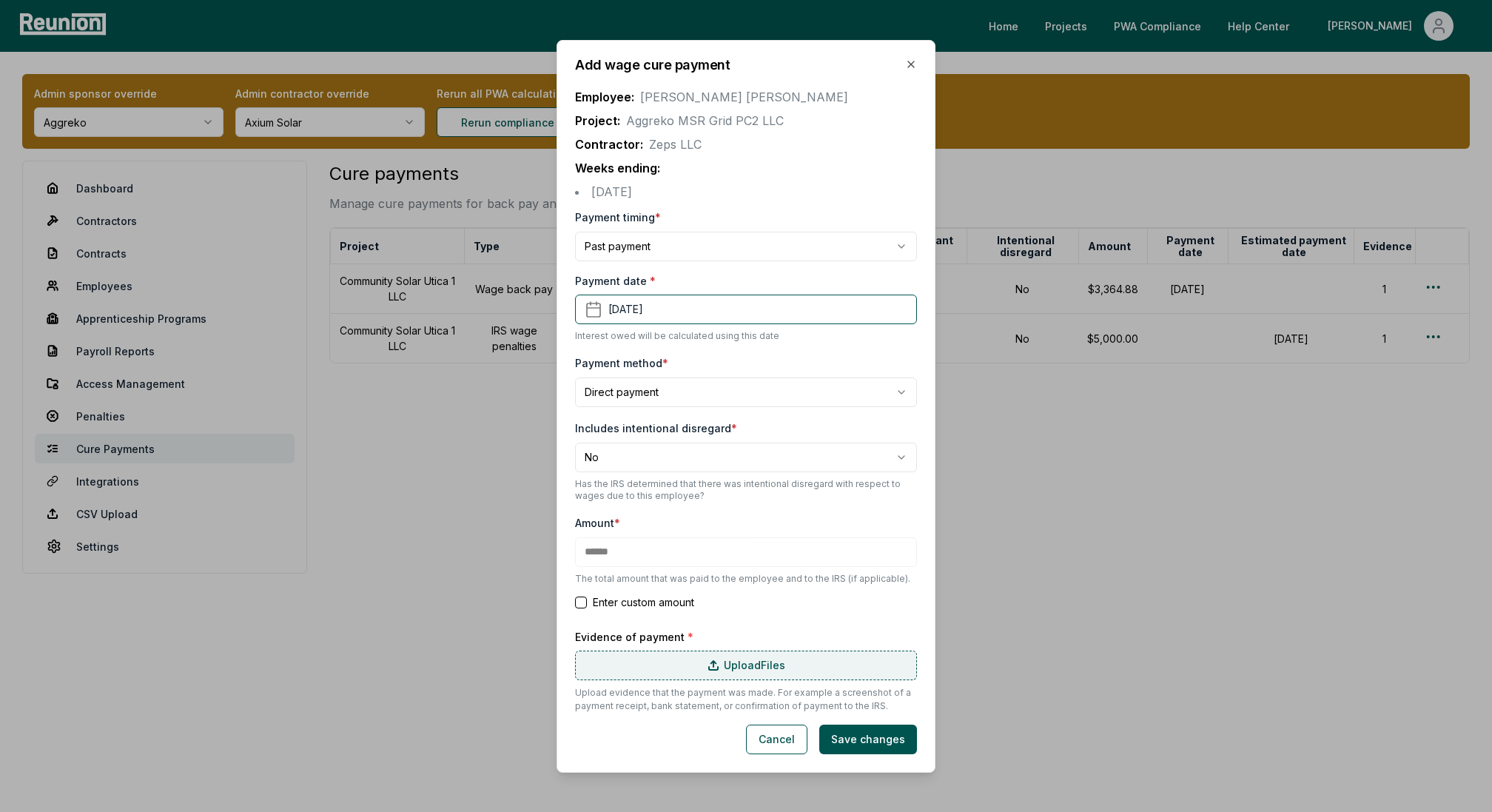
click at [632, 660] on label "Upload Files" at bounding box center [746, 665] width 342 height 30
click at [0, 0] on input "Upload Files" at bounding box center [0, 0] width 0 height 0
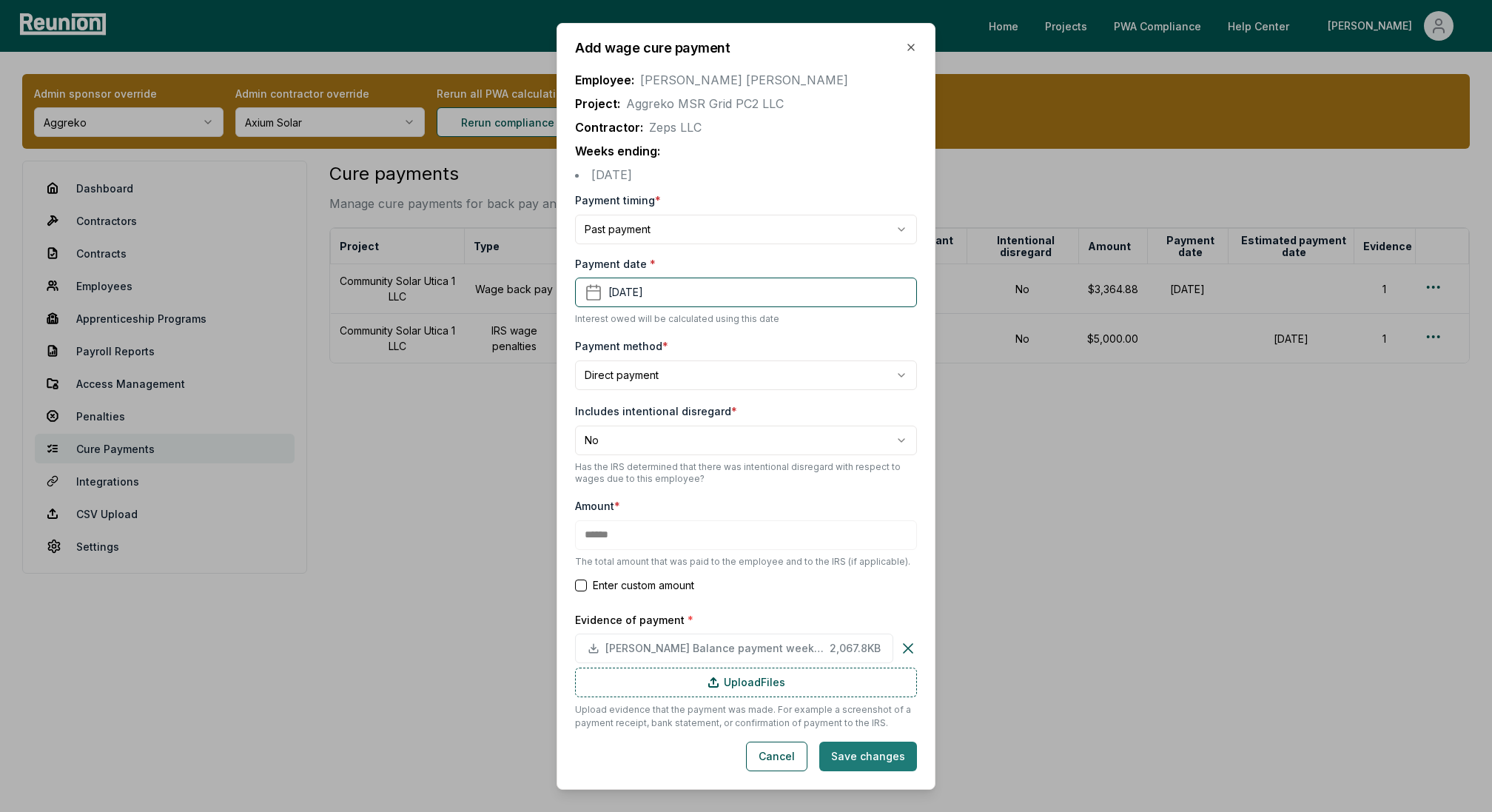
click at [854, 752] on button "Save changes" at bounding box center [868, 755] width 98 height 30
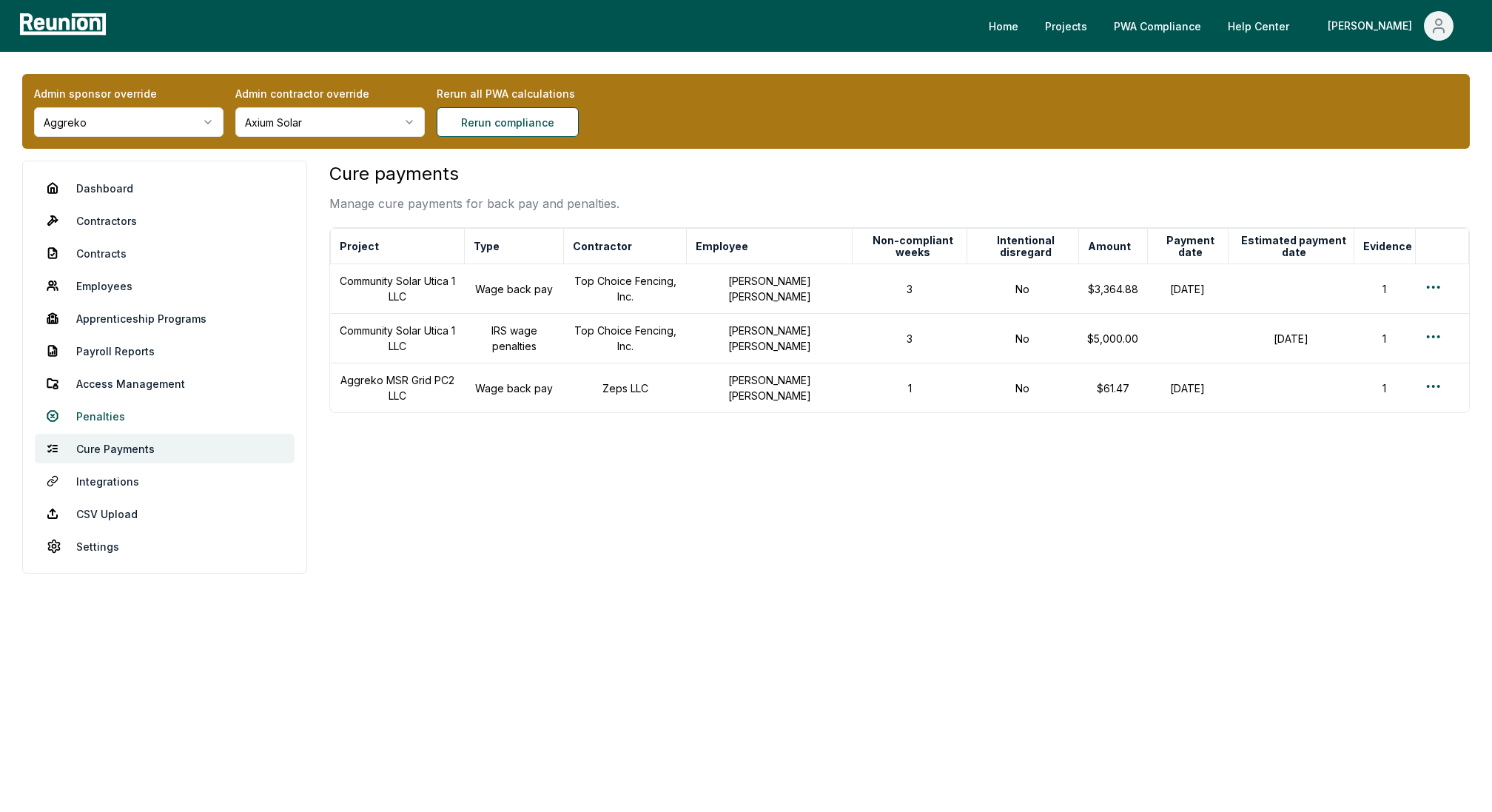
click at [95, 410] on link "Penalties" at bounding box center [164, 416] width 260 height 30
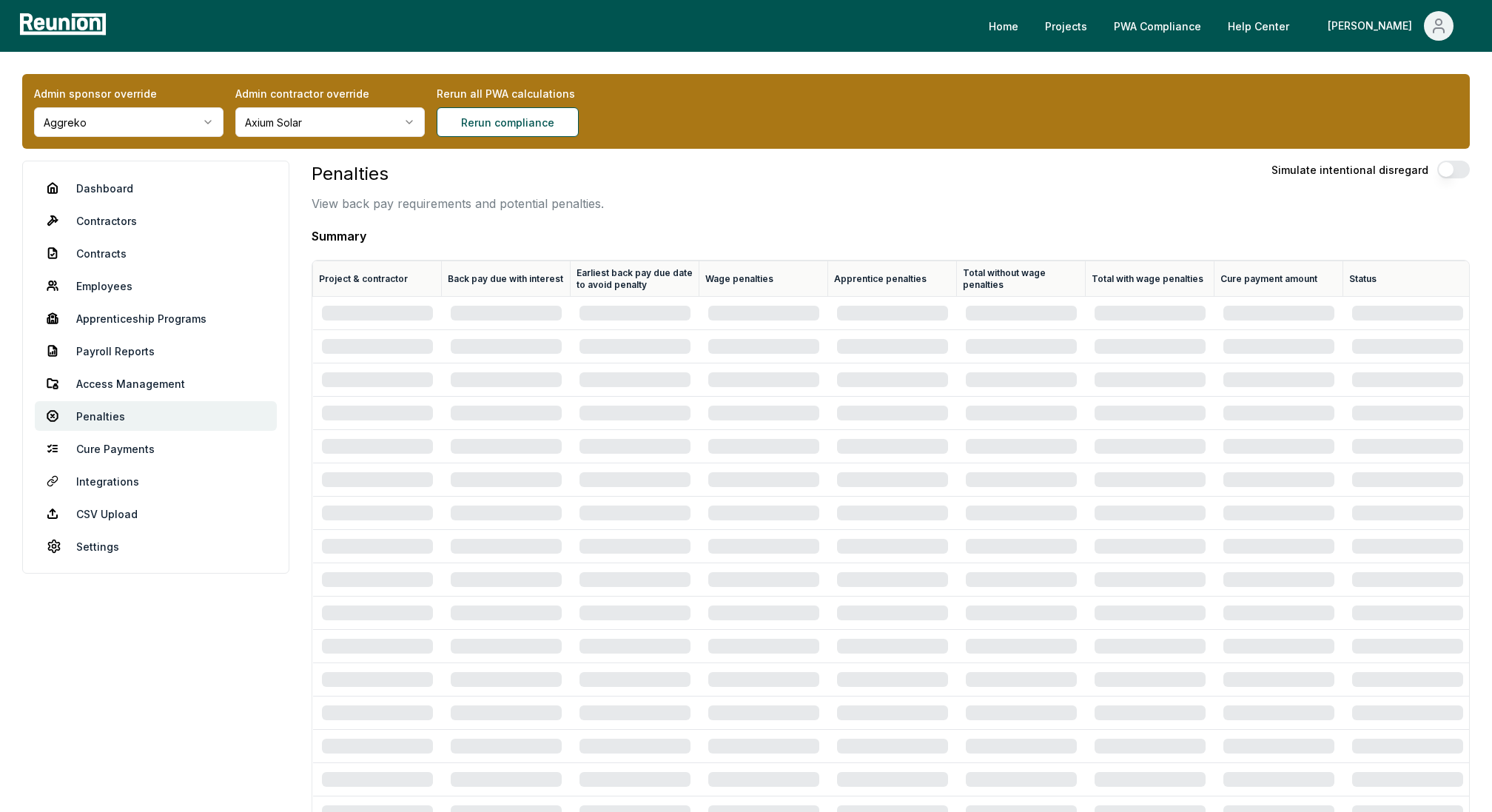
click at [712, 268] on th "Wage penalties" at bounding box center [763, 278] width 129 height 36
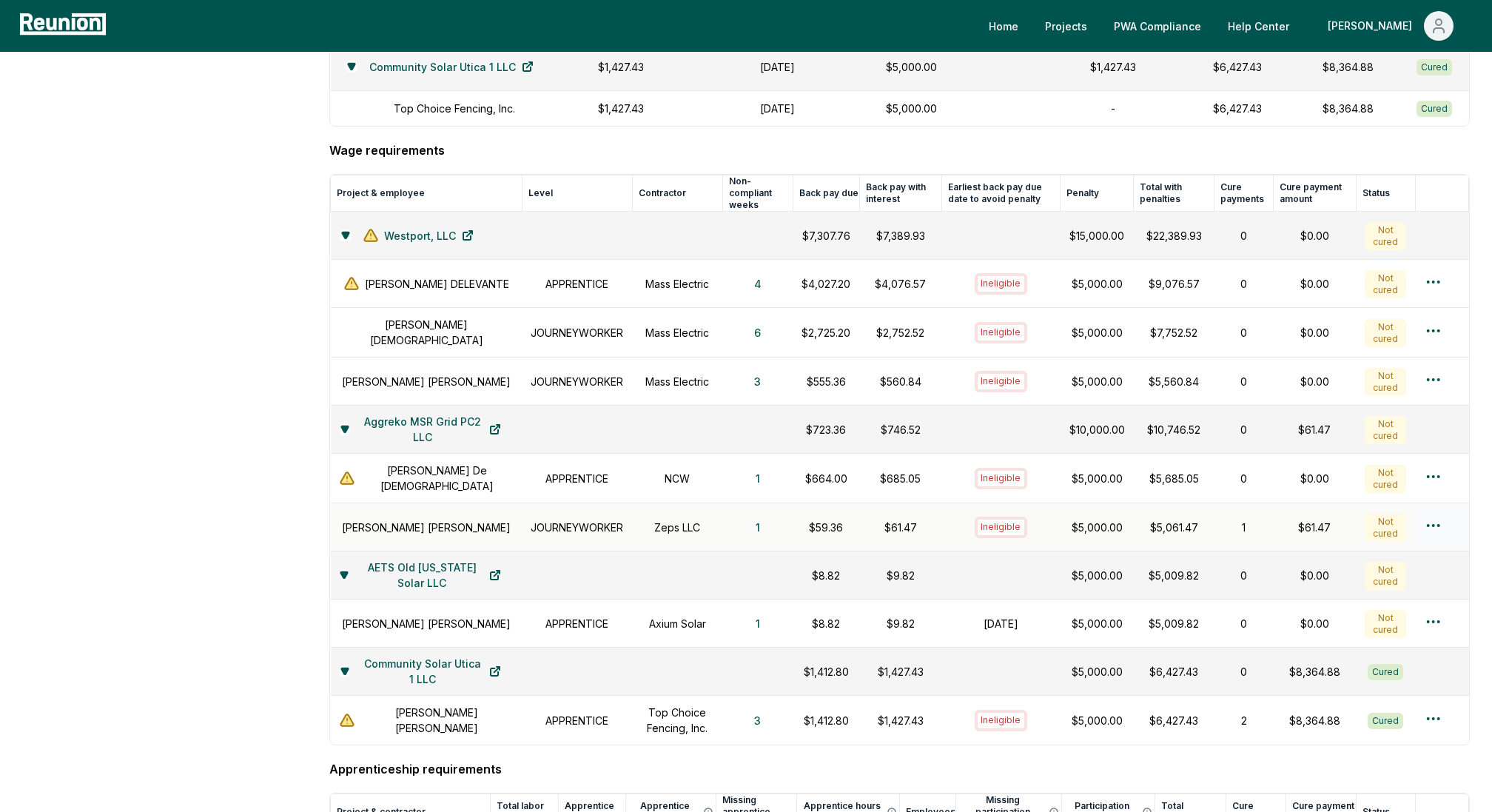
scroll to position [628, 0]
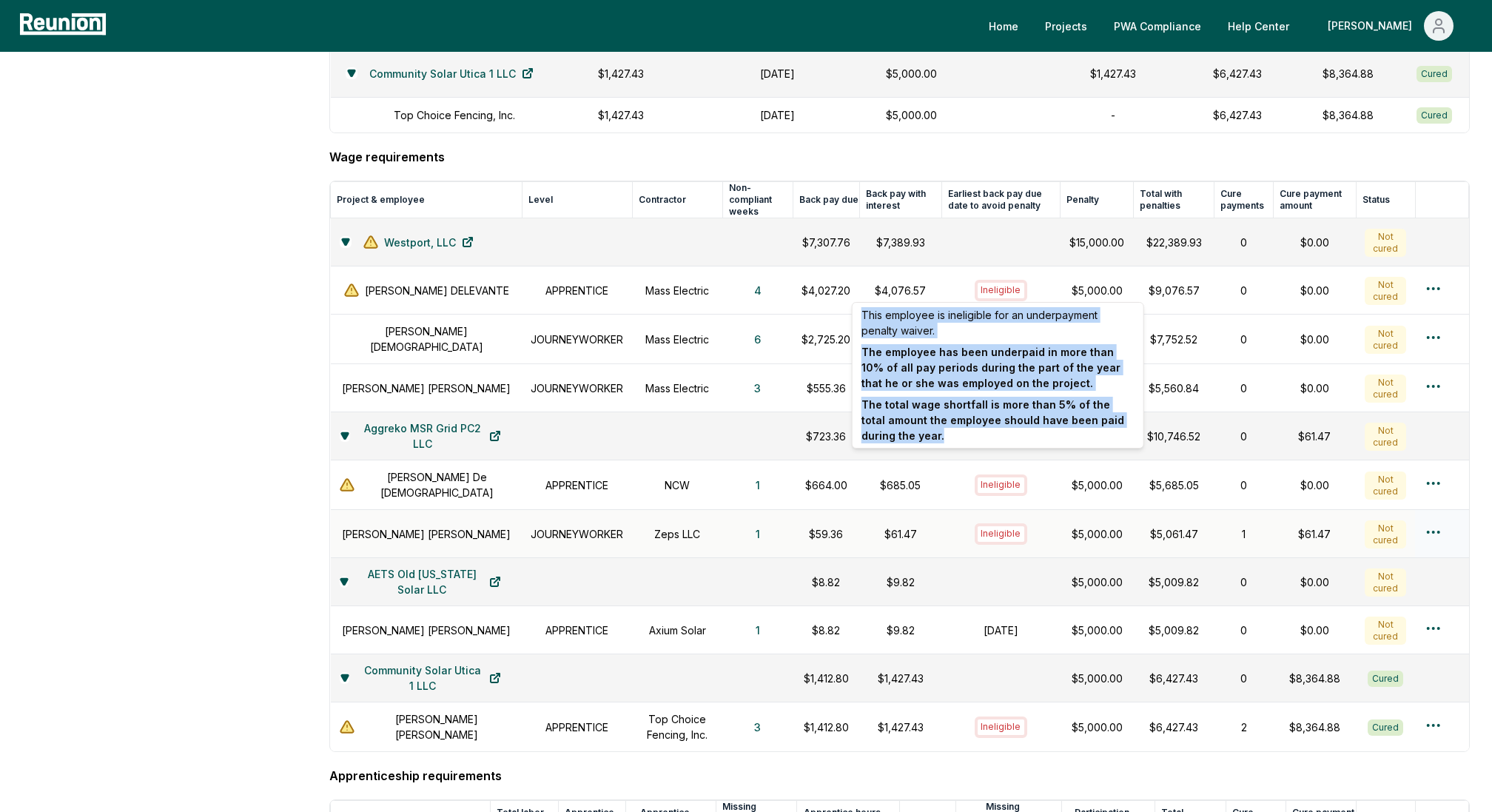
drag, startPoint x: 923, startPoint y: 433, endPoint x: 854, endPoint y: 308, distance: 142.8
click at [854, 308] on div "This employee is ineligible for an underpayment penalty waiver. The employee ha…" at bounding box center [998, 375] width 292 height 147
copy div "This employee is ineligible for an underpayment penalty waiver. The employee ha…"
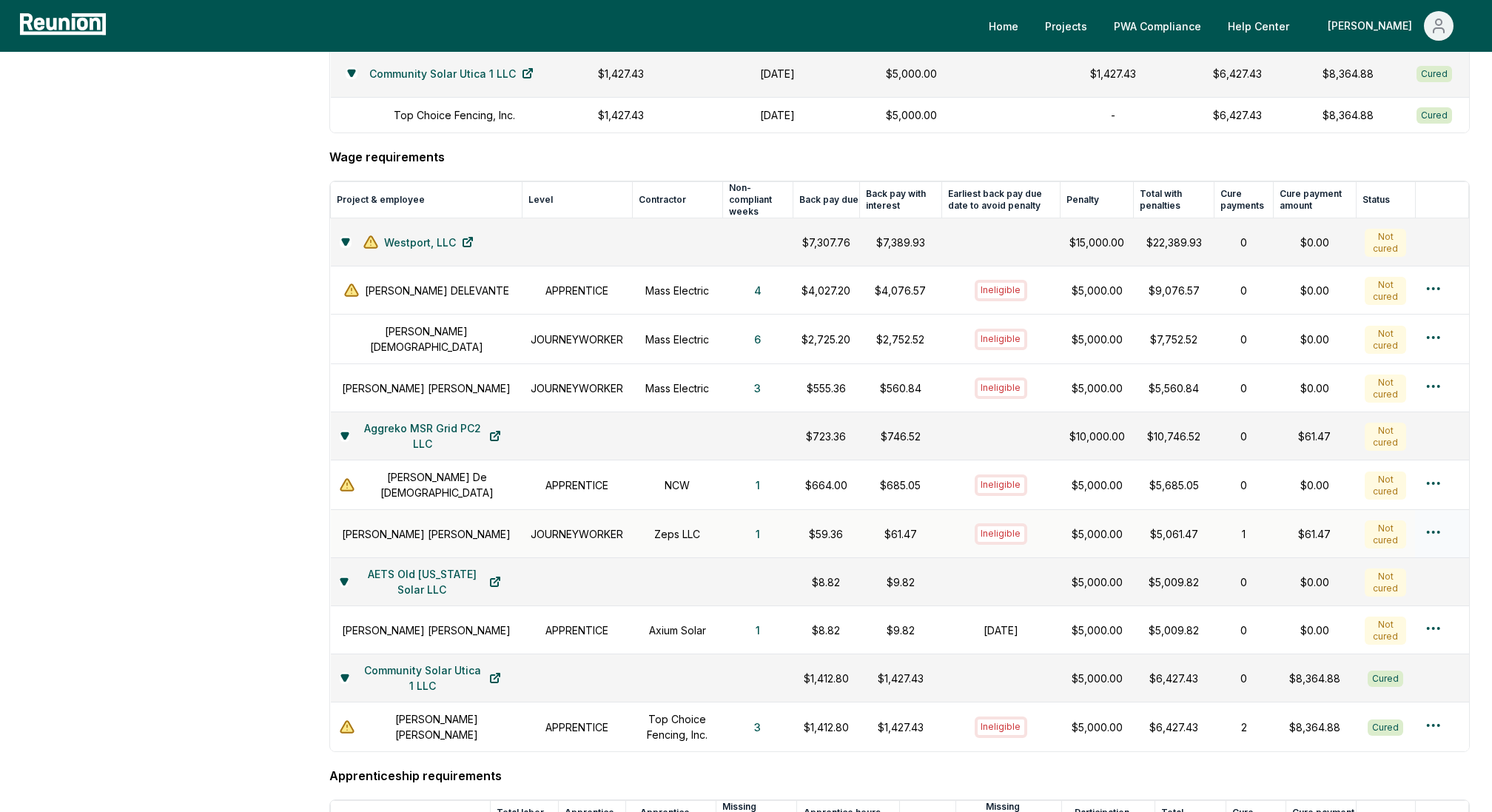
scroll to position [0, 0]
